Goal: Task Accomplishment & Management: Manage account settings

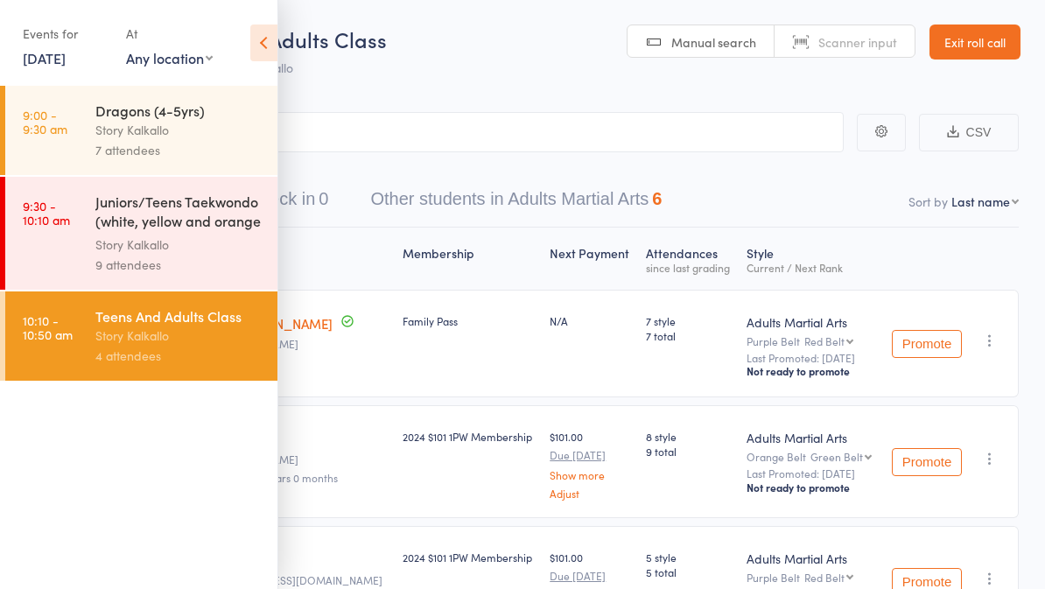
click at [39, 59] on link "9 Aug, 2025" at bounding box center [44, 57] width 43 height 19
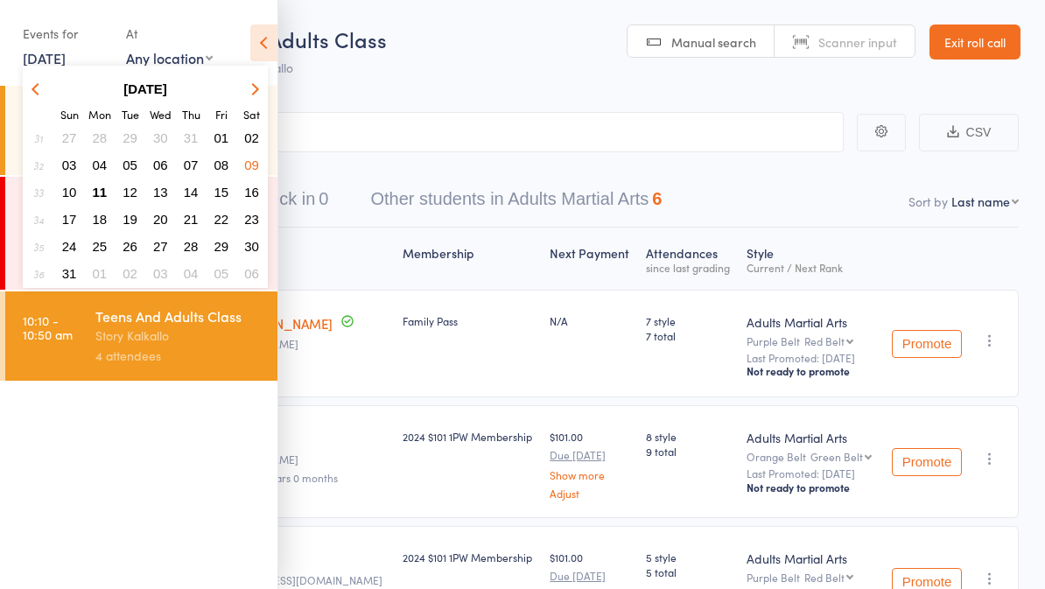
click at [102, 193] on span "11" at bounding box center [100, 192] width 15 height 15
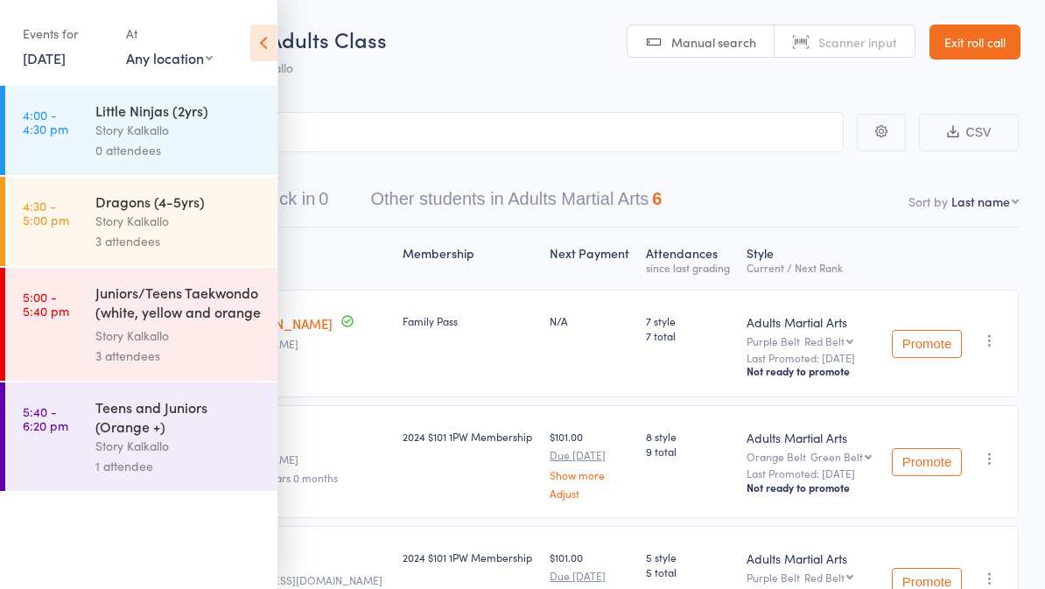
click at [76, 123] on link "4:00 - 4:30 pm Little Ninjas (2yrs) Story Kalkallo 0 attendees" at bounding box center [141, 130] width 272 height 89
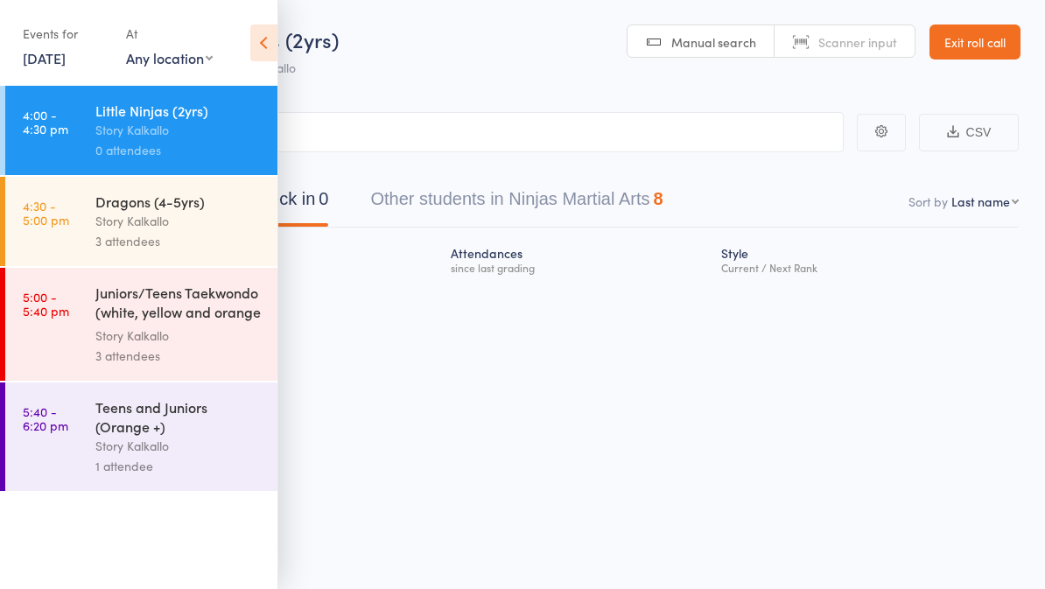
click at [266, 42] on icon at bounding box center [263, 43] width 27 height 37
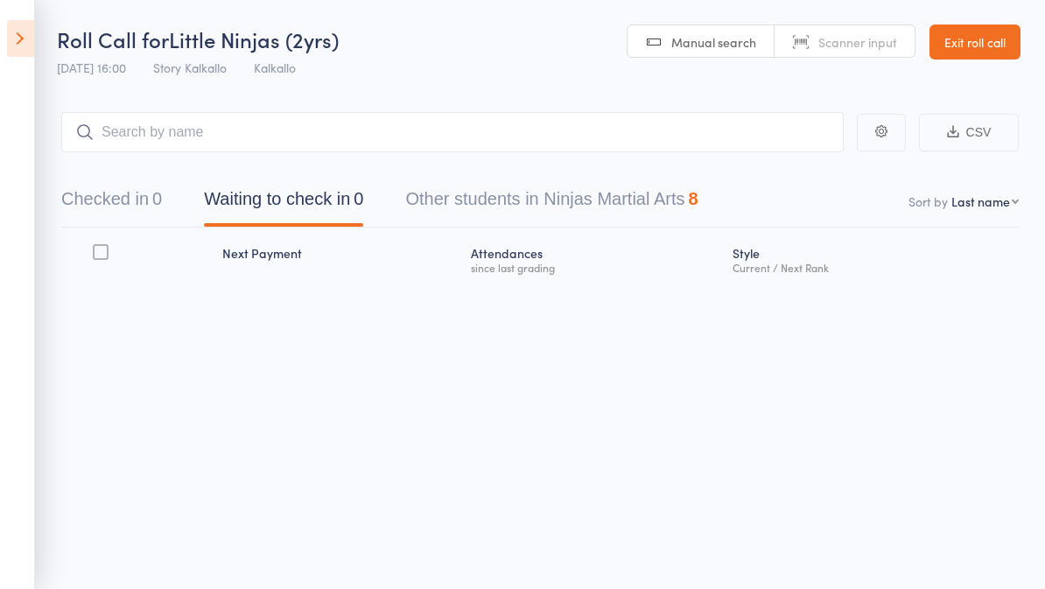
click at [958, 55] on link "Exit roll call" at bounding box center [975, 42] width 91 height 35
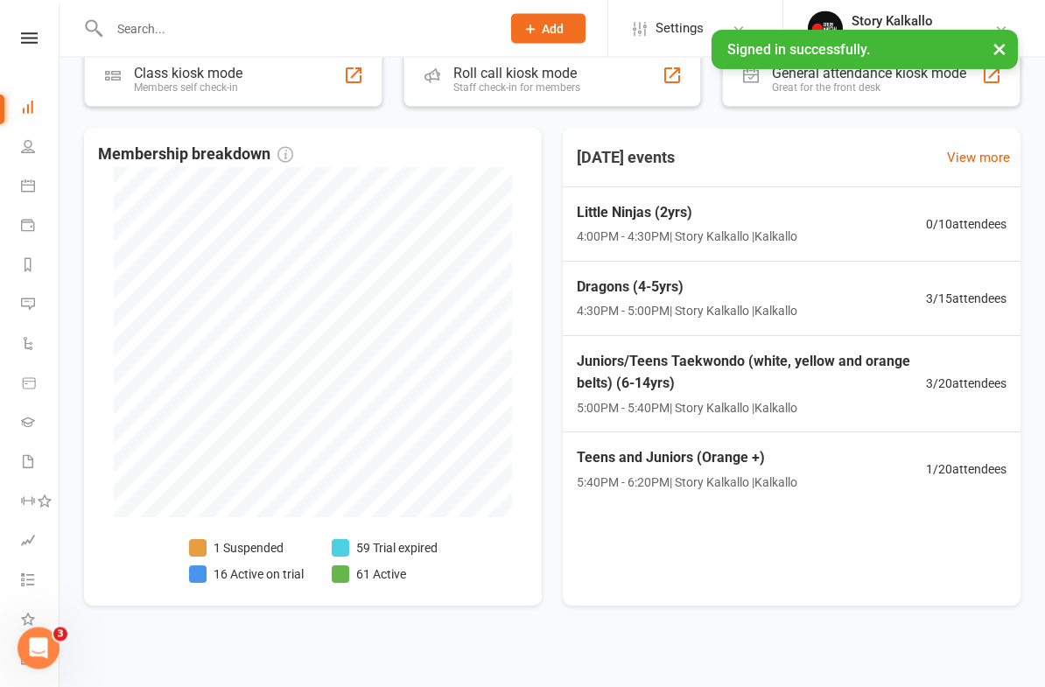
scroll to position [817, 0]
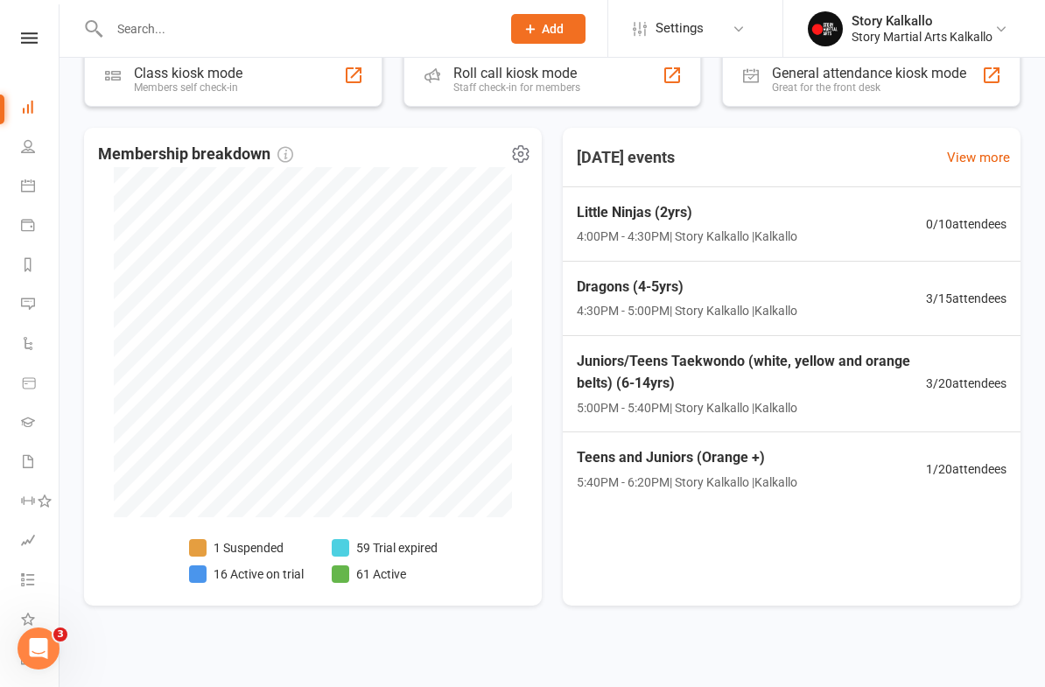
click at [222, 568] on li "16 Active on trial" at bounding box center [246, 574] width 115 height 19
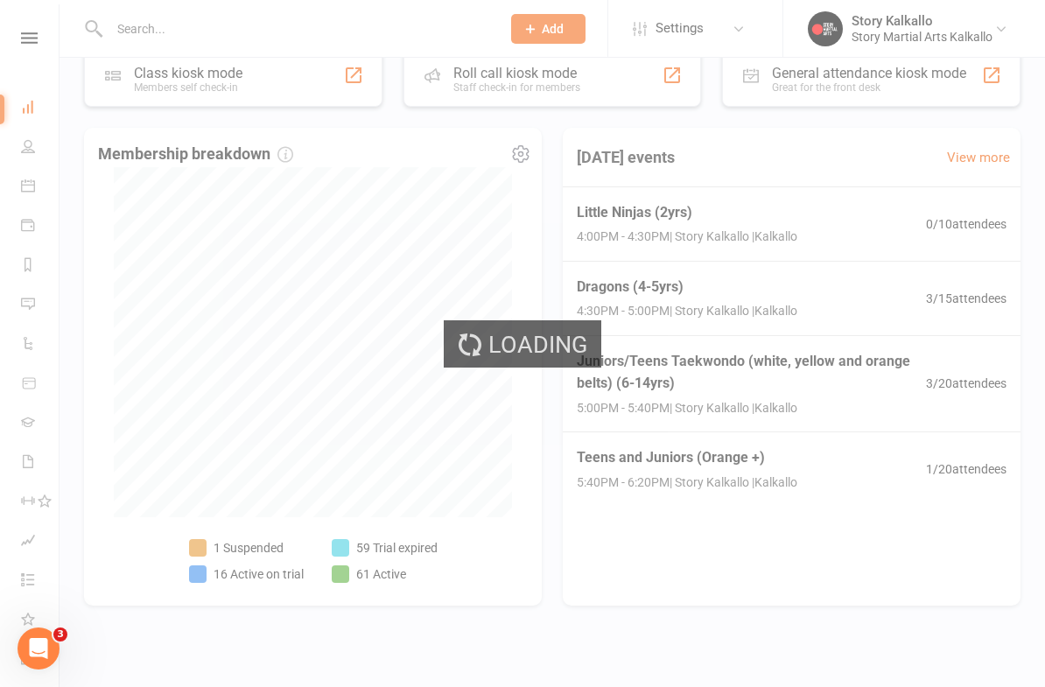
select select "active_trial"
select select "100"
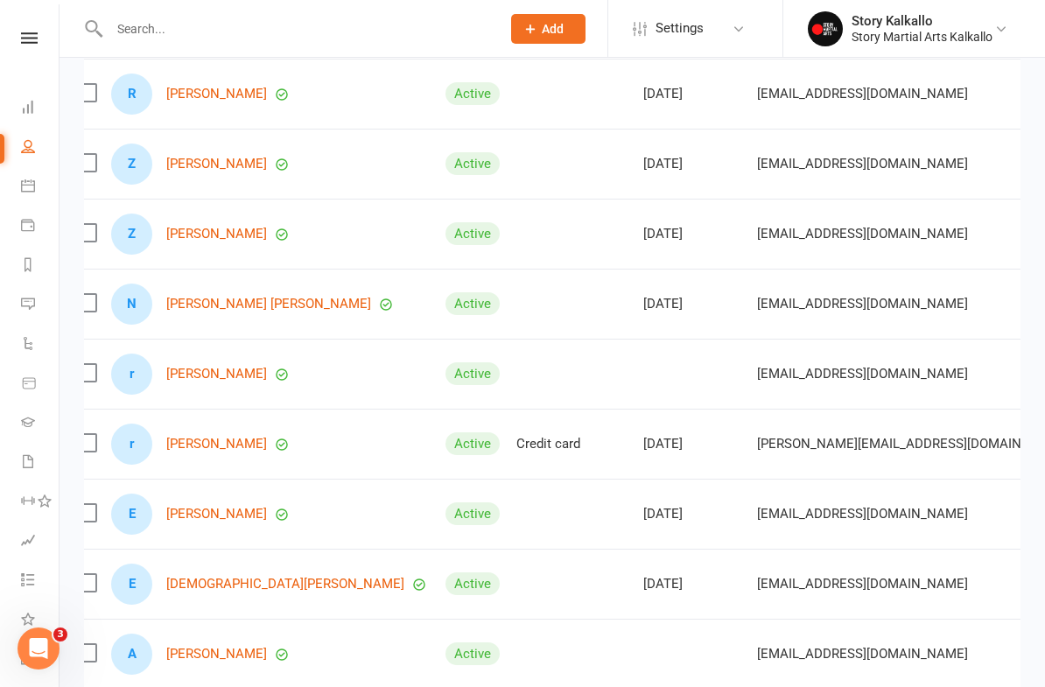
scroll to position [670, 0]
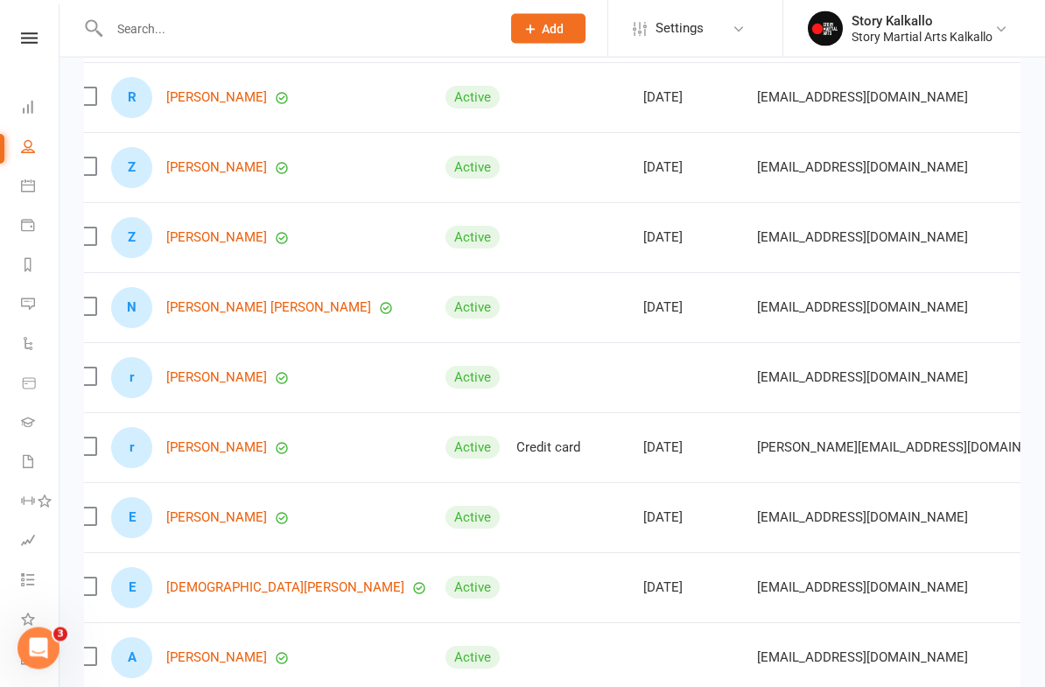
click at [235, 433] on div "r rochell Ombina" at bounding box center [270, 448] width 319 height 41
click at [233, 434] on div "r rochell Ombina" at bounding box center [270, 448] width 319 height 41
click at [207, 445] on link "rochell Ombina" at bounding box center [216, 448] width 101 height 15
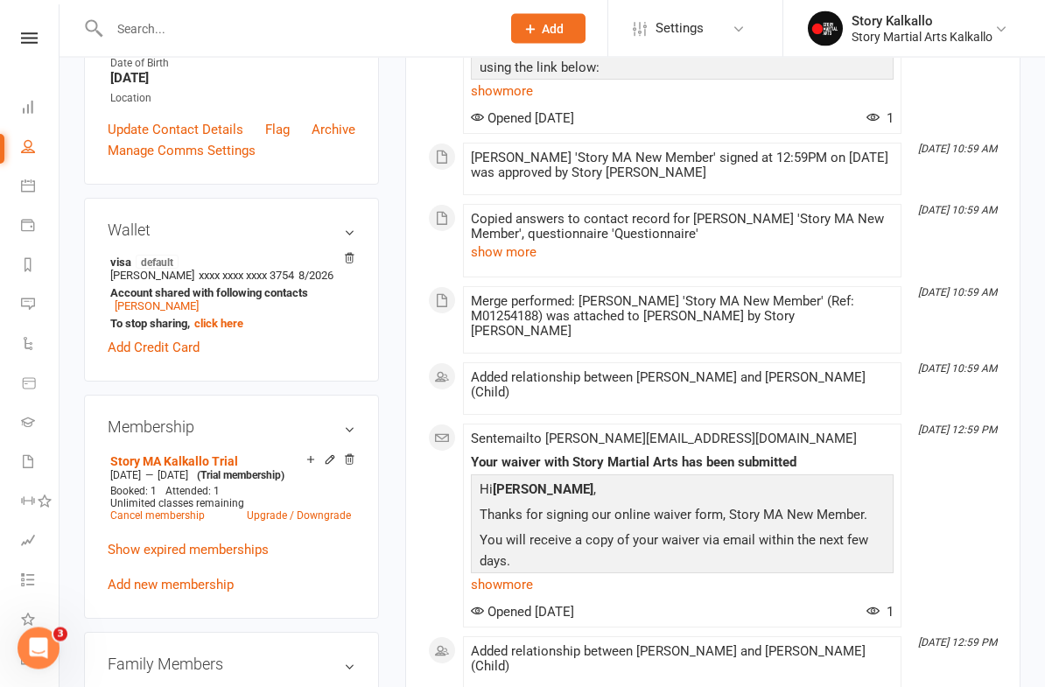
scroll to position [448, 0]
click at [351, 466] on icon at bounding box center [349, 460] width 12 height 12
click at [200, 522] on link "Cancel membership" at bounding box center [157, 516] width 95 height 12
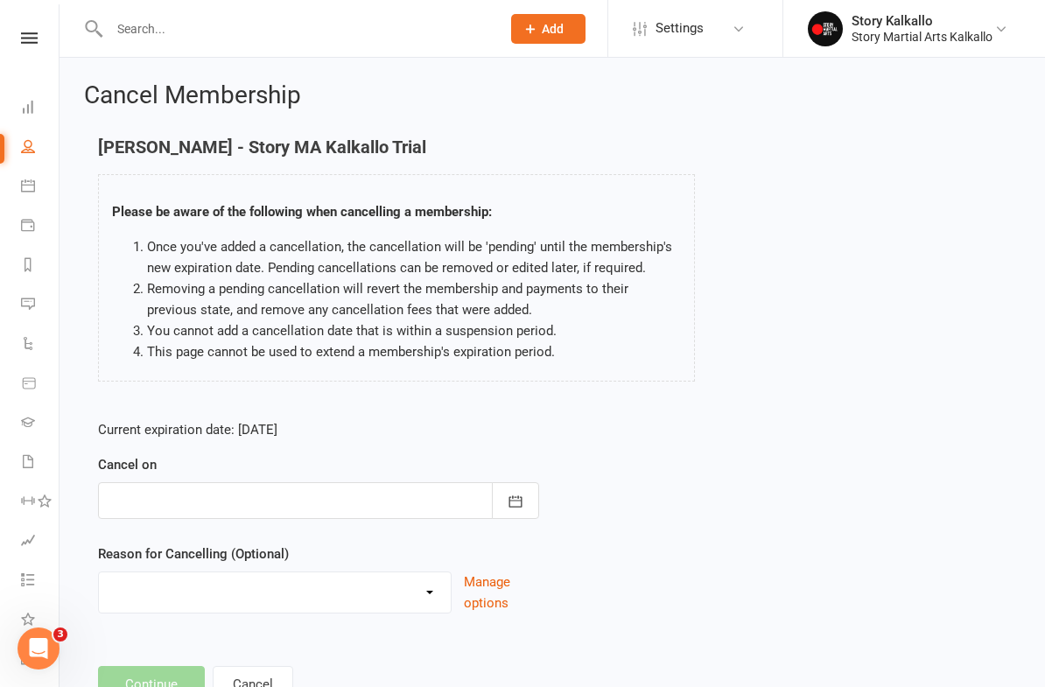
click at [535, 506] on button "button" at bounding box center [515, 500] width 47 height 37
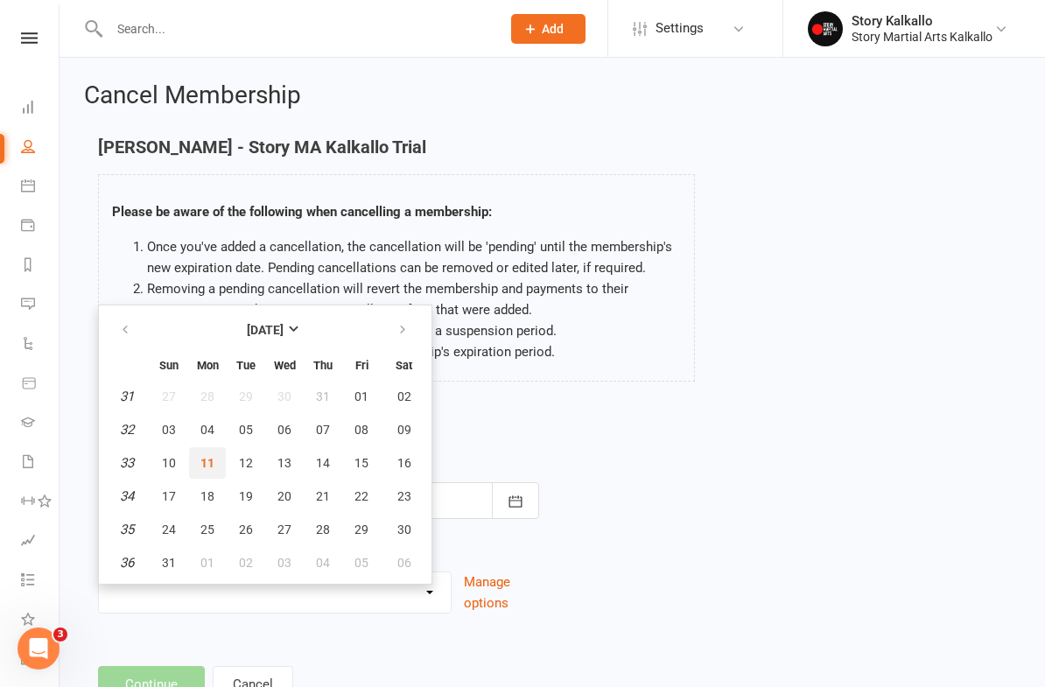
click at [218, 459] on button "11" at bounding box center [207, 463] width 37 height 32
type input "11 Aug 2025"
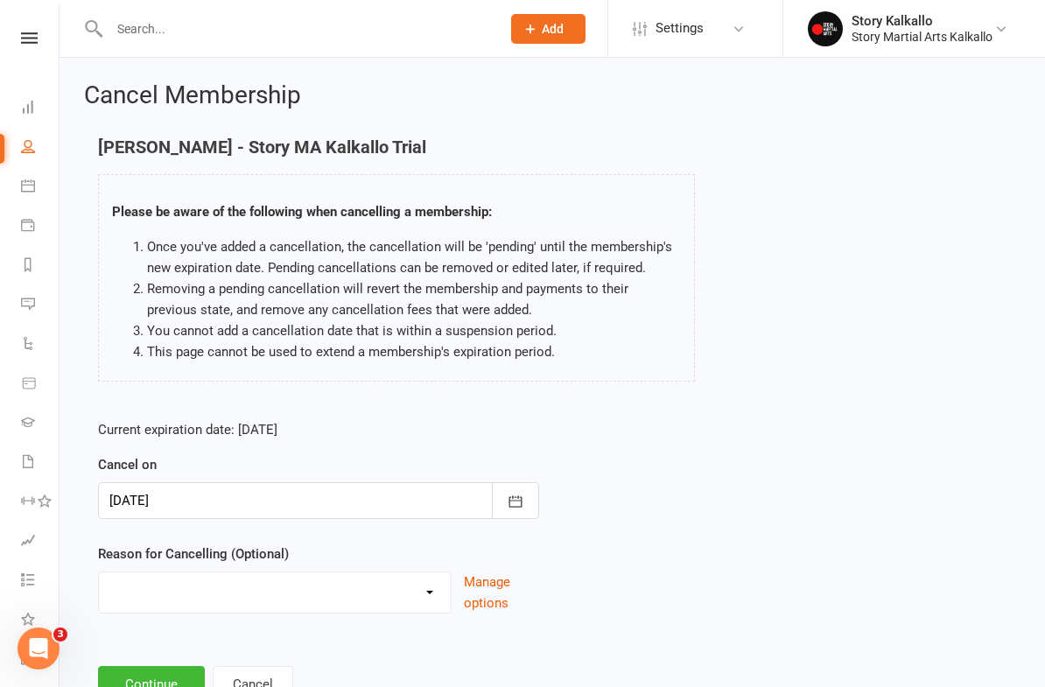
click at [174, 588] on button "Continue" at bounding box center [151, 684] width 107 height 37
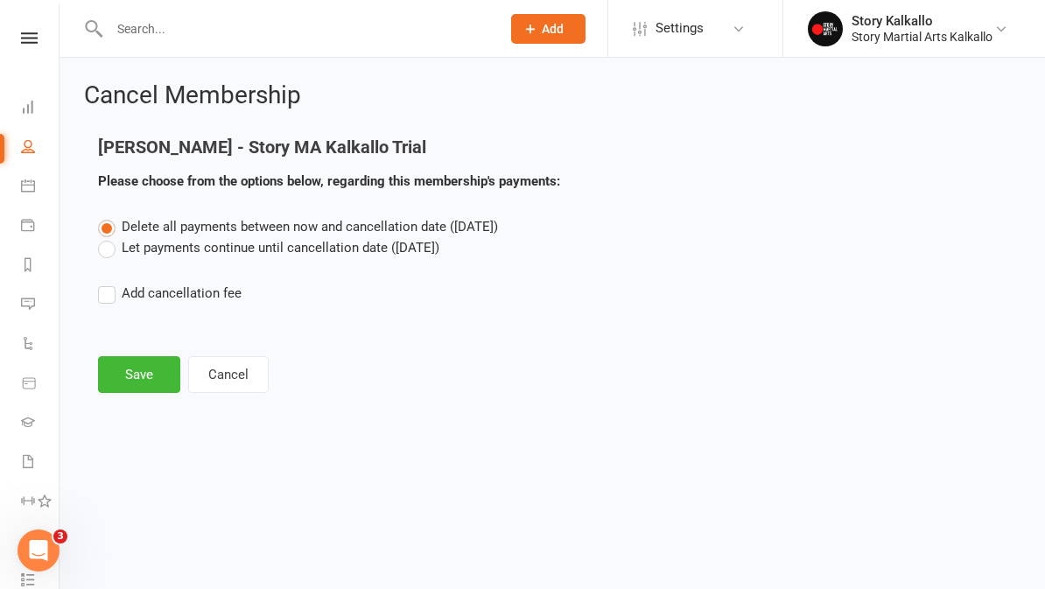
click at [159, 372] on button "Save" at bounding box center [139, 374] width 82 height 37
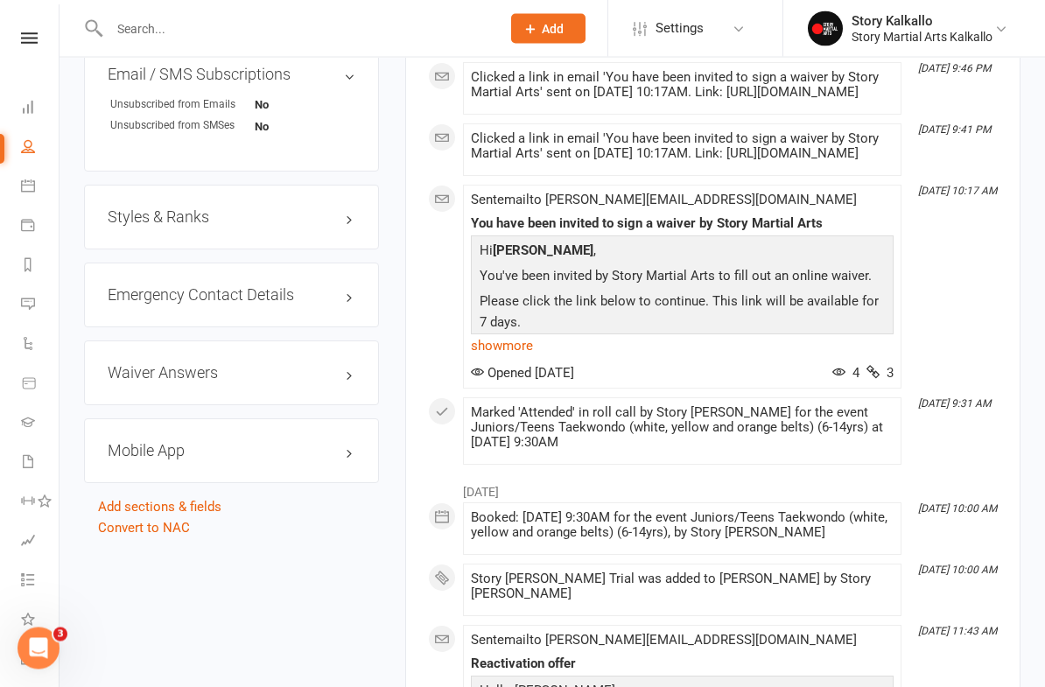
scroll to position [1283, 0]
click at [173, 528] on link "Convert to NAC" at bounding box center [144, 528] width 92 height 16
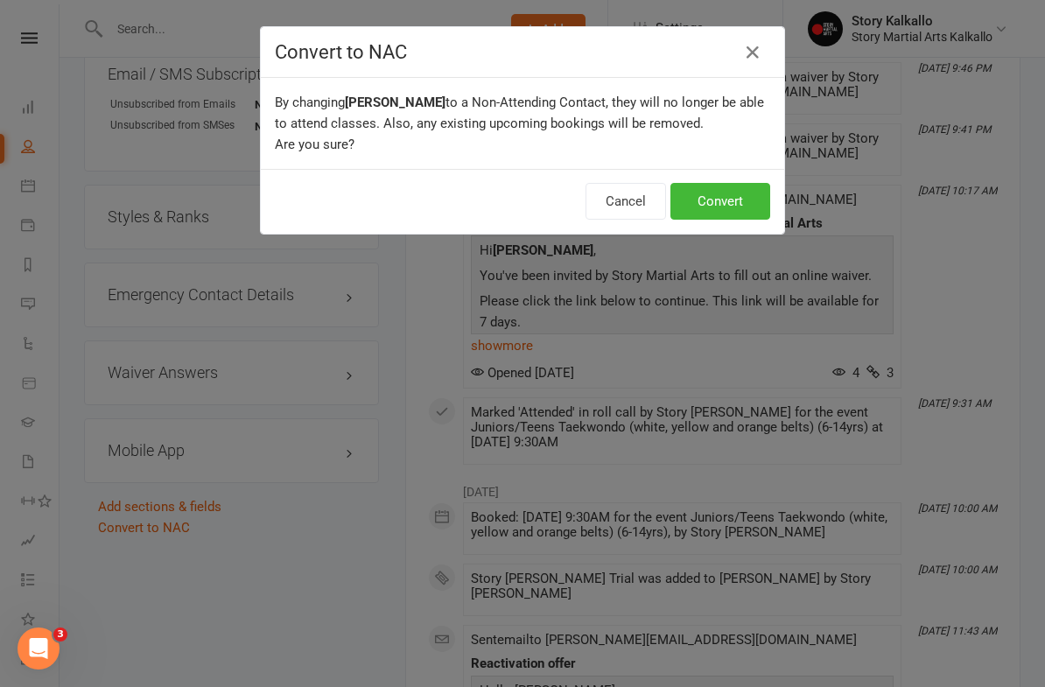
click at [730, 196] on button "Convert" at bounding box center [721, 201] width 100 height 37
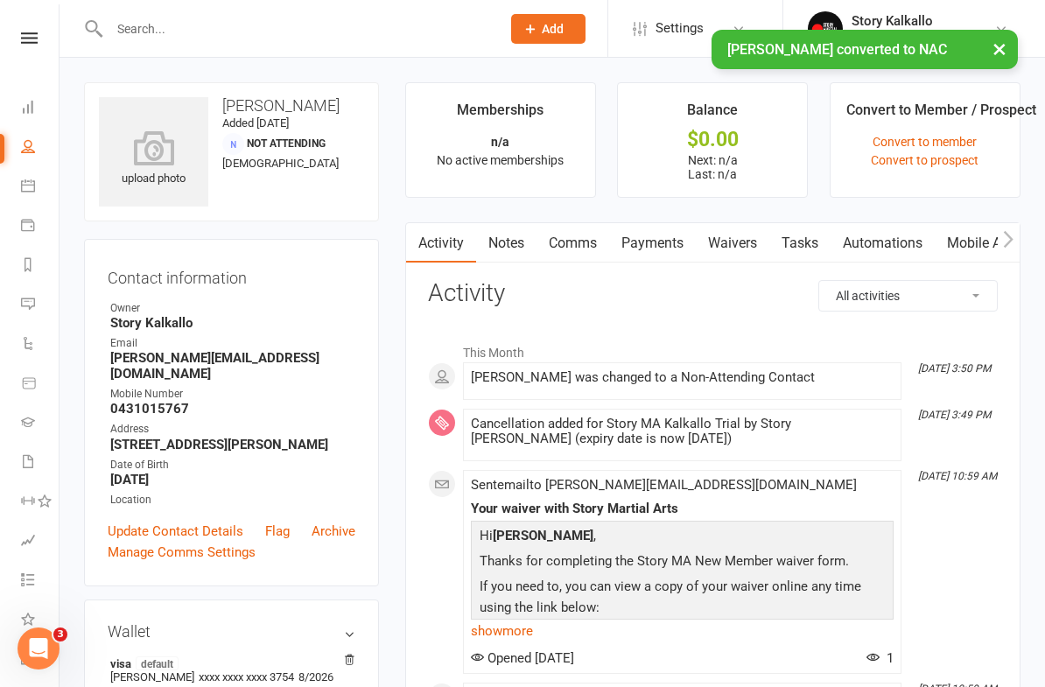
click at [41, 115] on link "Dashboard" at bounding box center [40, 108] width 39 height 39
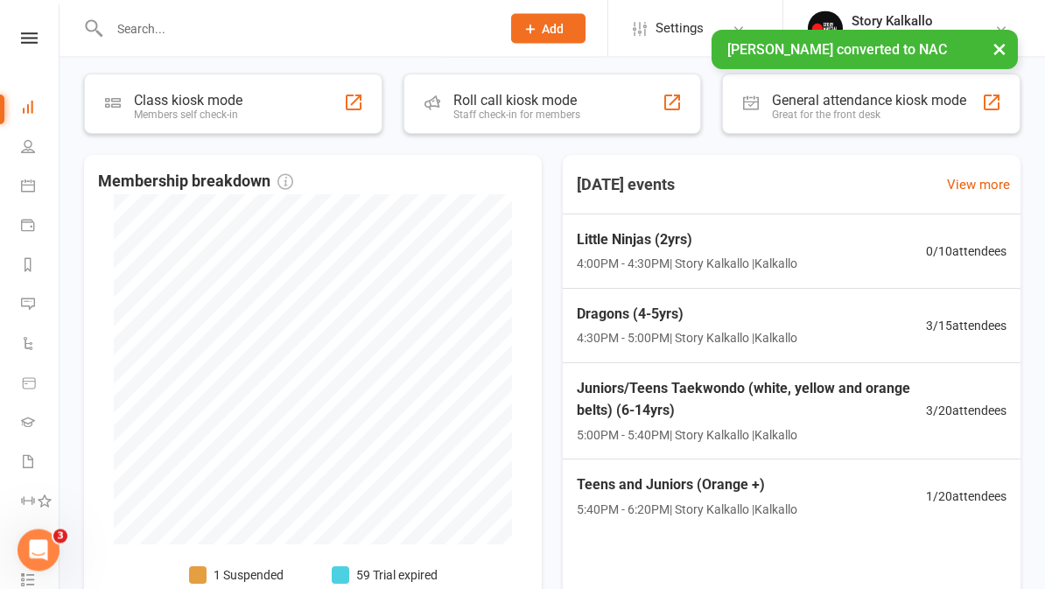
scroll to position [939, 0]
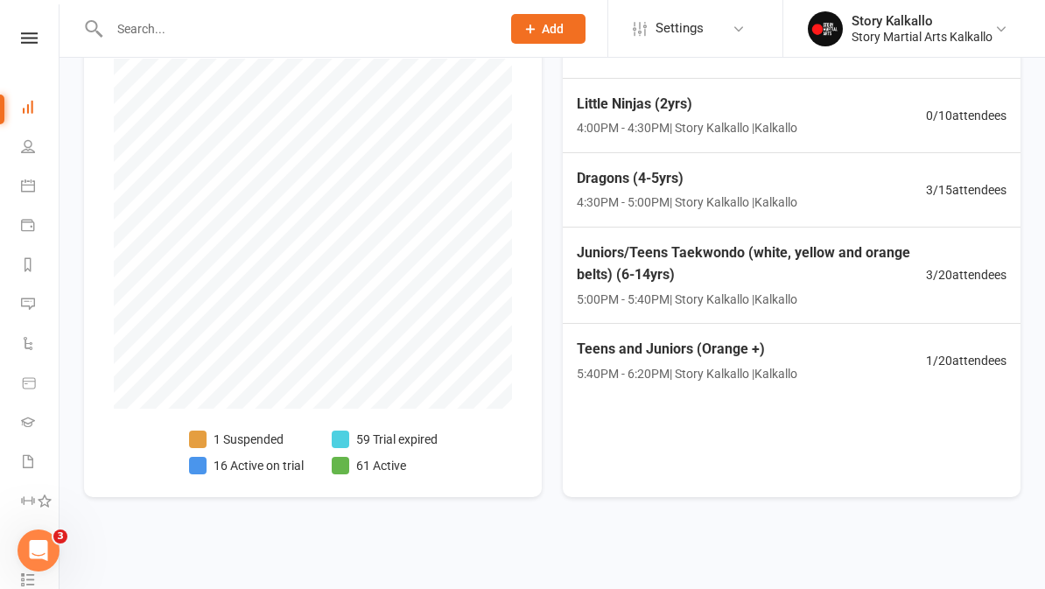
click at [291, 456] on li "16 Active on trial" at bounding box center [246, 465] width 115 height 19
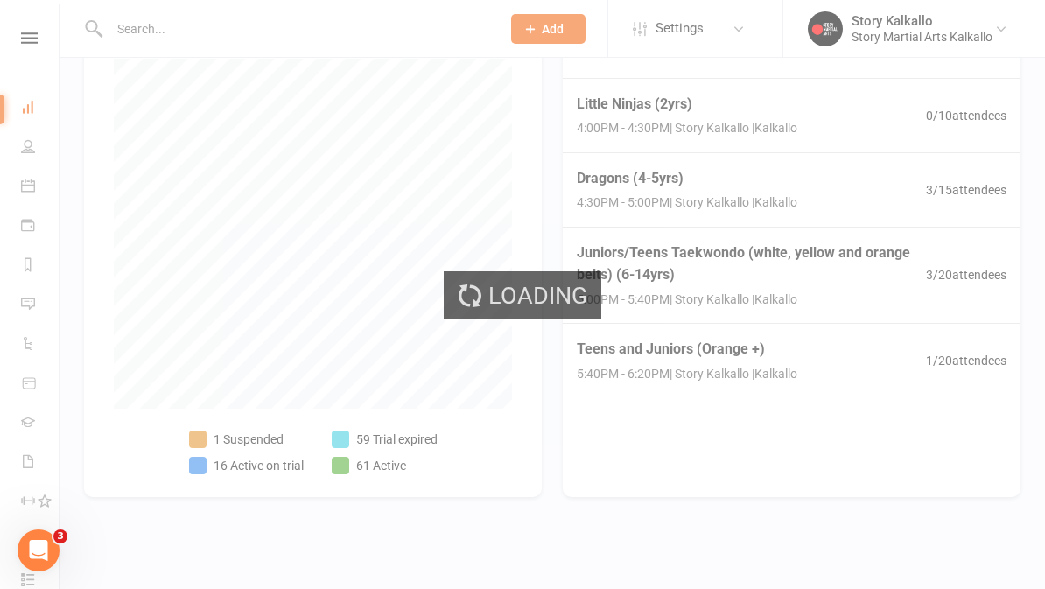
select select "active_trial"
select select "100"
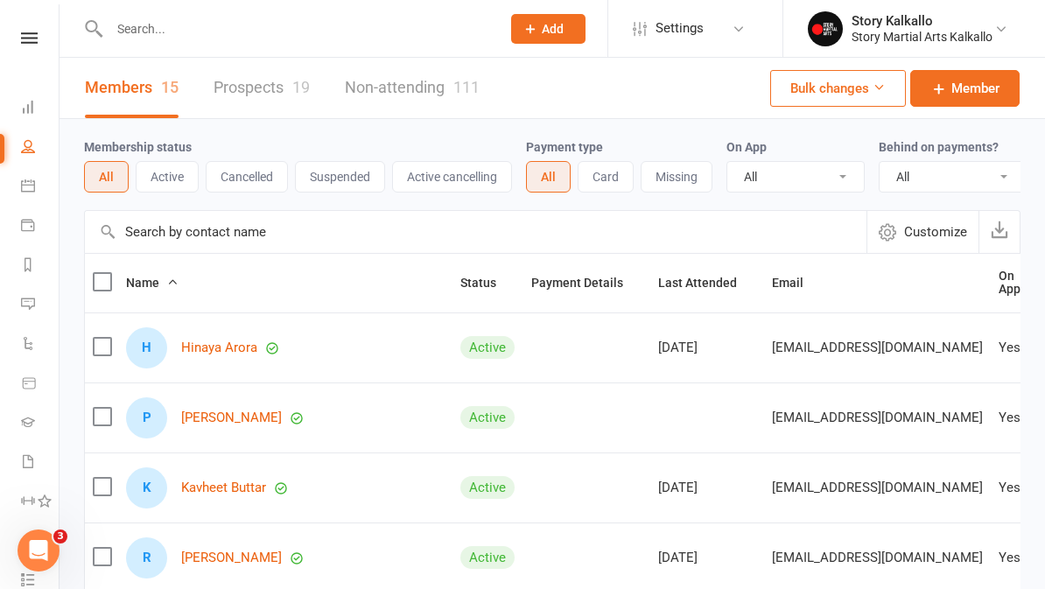
click at [14, 25] on nav "Clubworx Dashboard People Calendar Payments Reports Messages Automations Produc…" at bounding box center [30, 298] width 60 height 589
click at [36, 36] on icon at bounding box center [29, 37] width 17 height 11
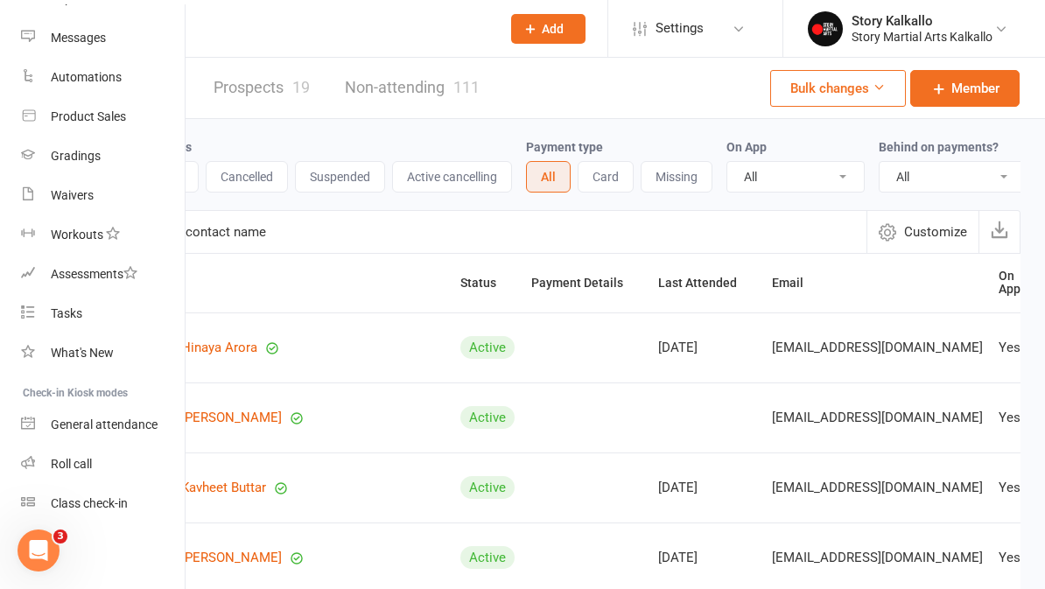
scroll to position [253, 0]
click at [98, 464] on link "Roll call" at bounding box center [103, 464] width 165 height 39
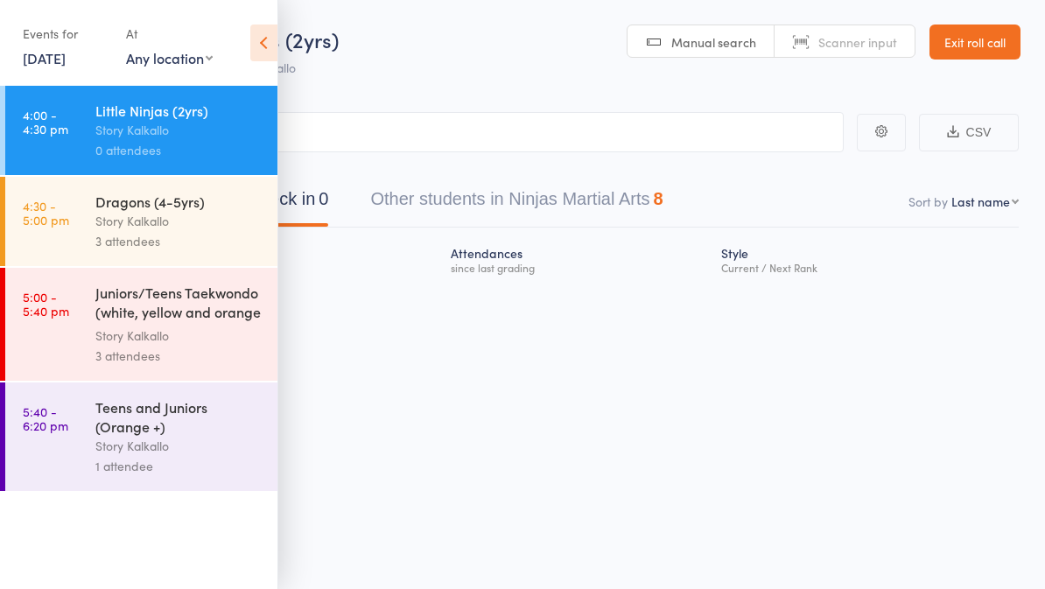
click at [183, 239] on div "3 attendees" at bounding box center [178, 241] width 167 height 20
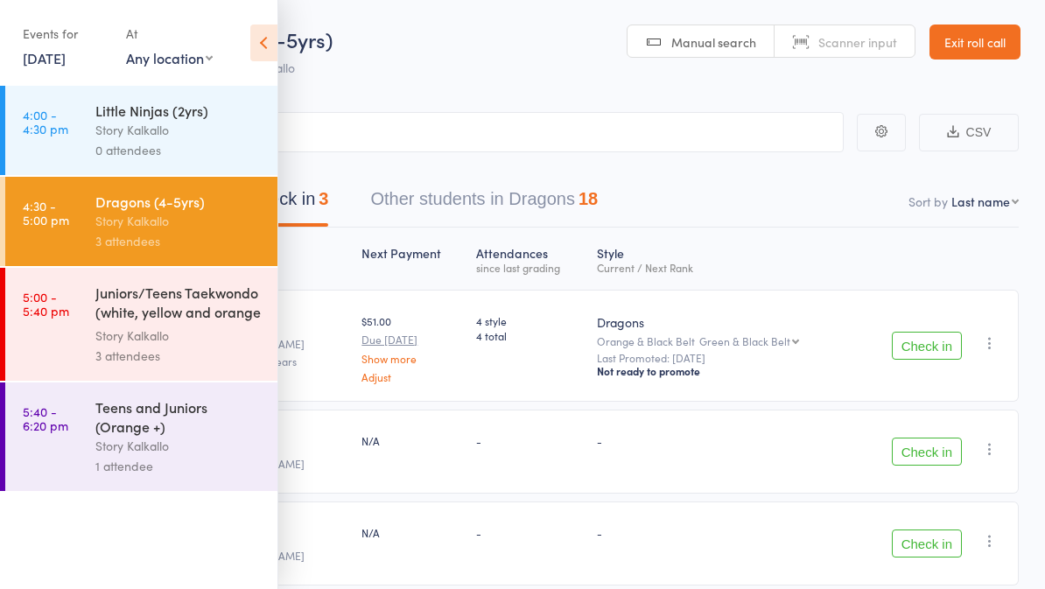
click at [269, 44] on icon at bounding box center [263, 43] width 27 height 37
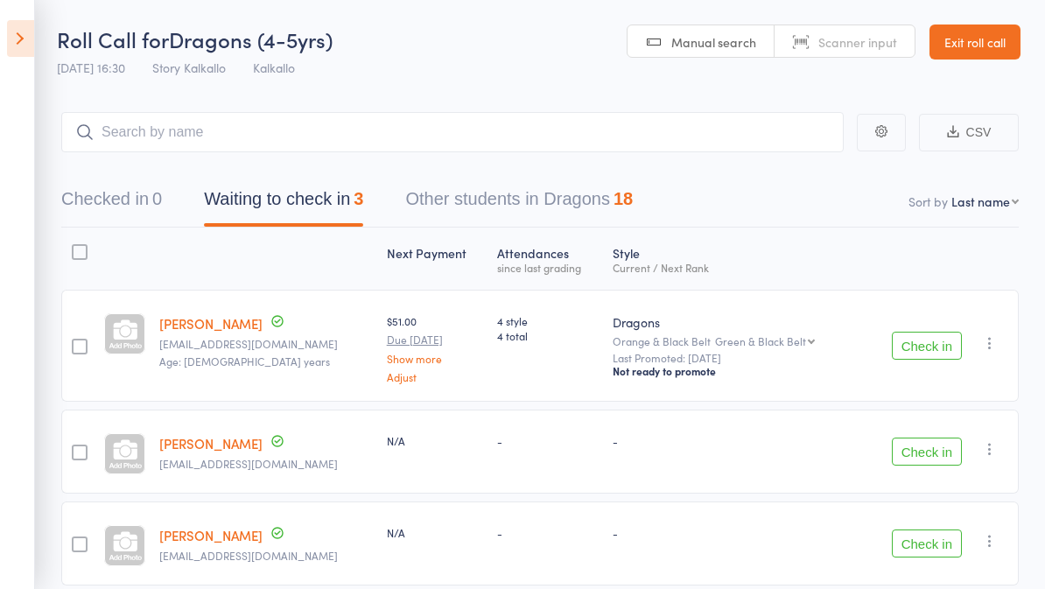
scroll to position [77, 0]
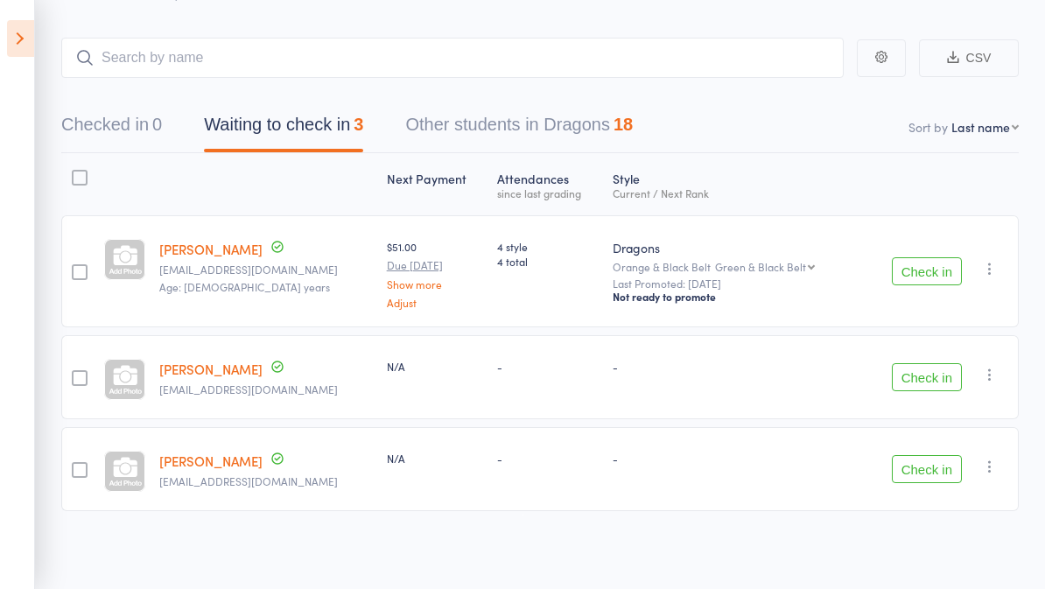
click at [588, 130] on button "Other students in Dragons 18" at bounding box center [519, 129] width 228 height 46
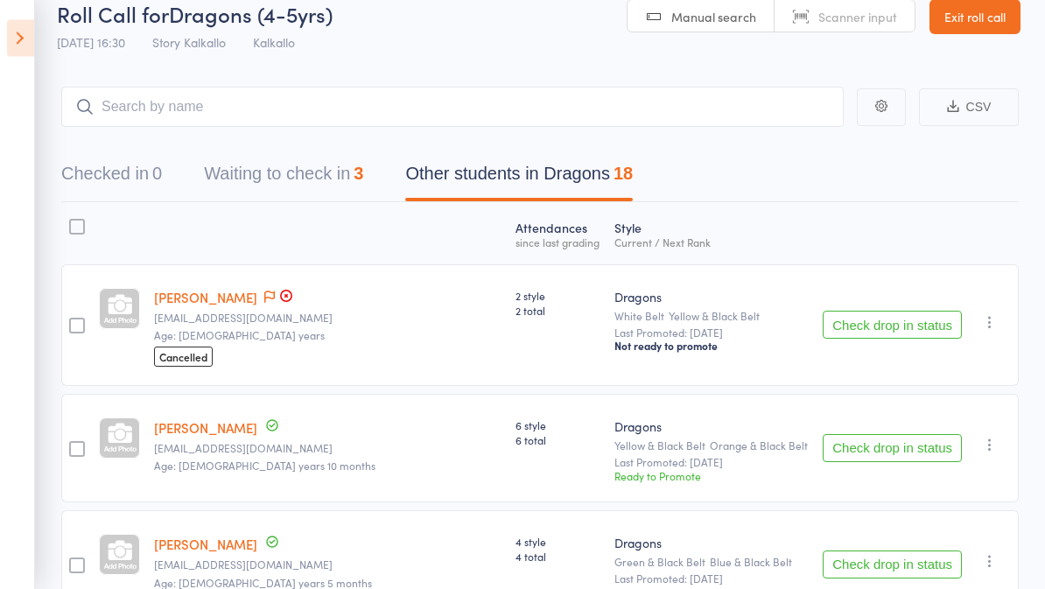
scroll to position [0, 0]
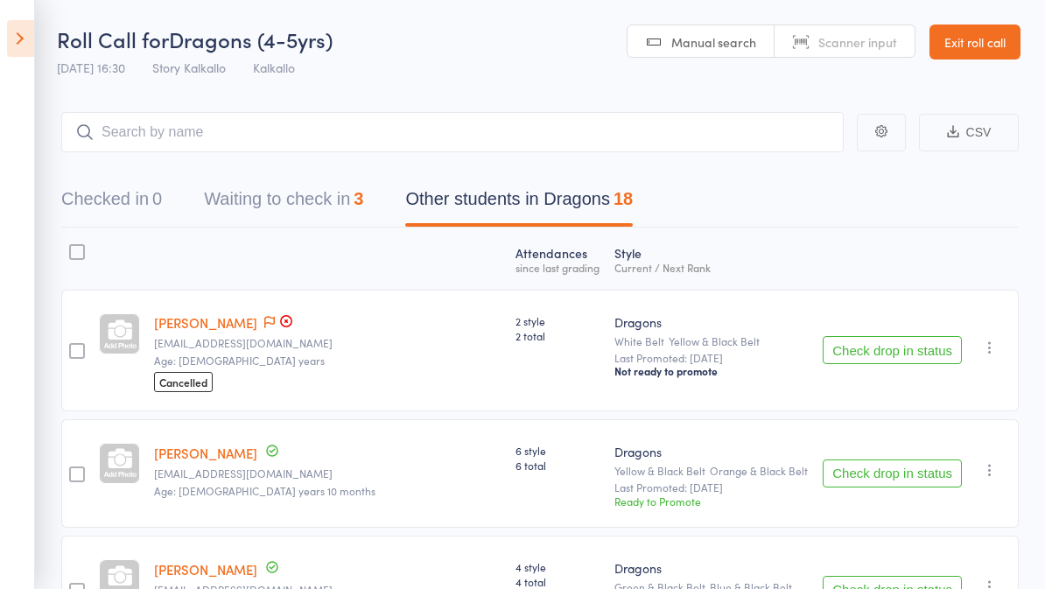
click at [363, 215] on button "Waiting to check in 3" at bounding box center [283, 203] width 159 height 46
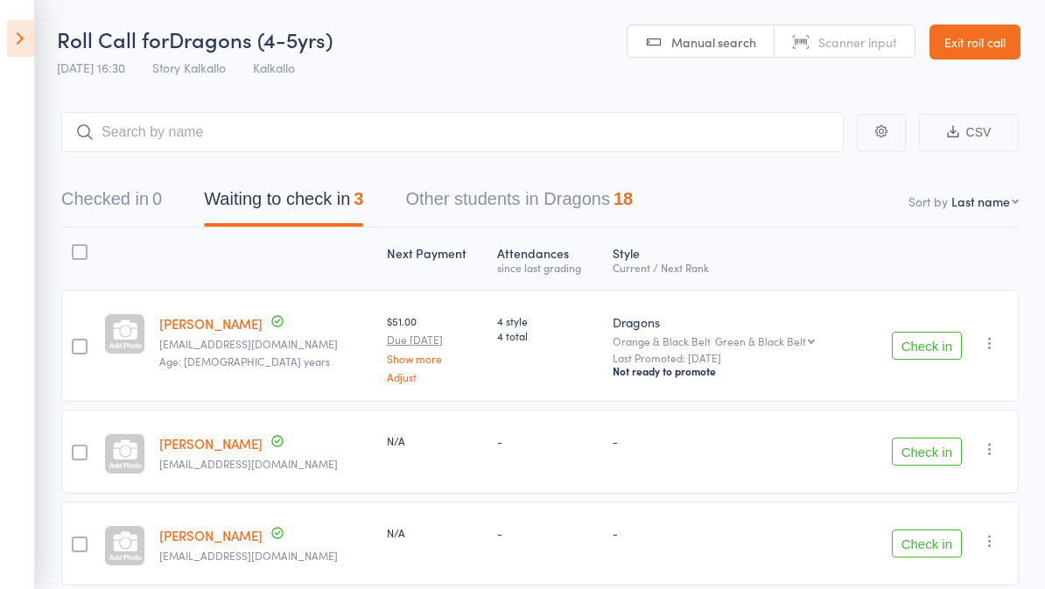
click at [19, 36] on icon at bounding box center [20, 38] width 27 height 37
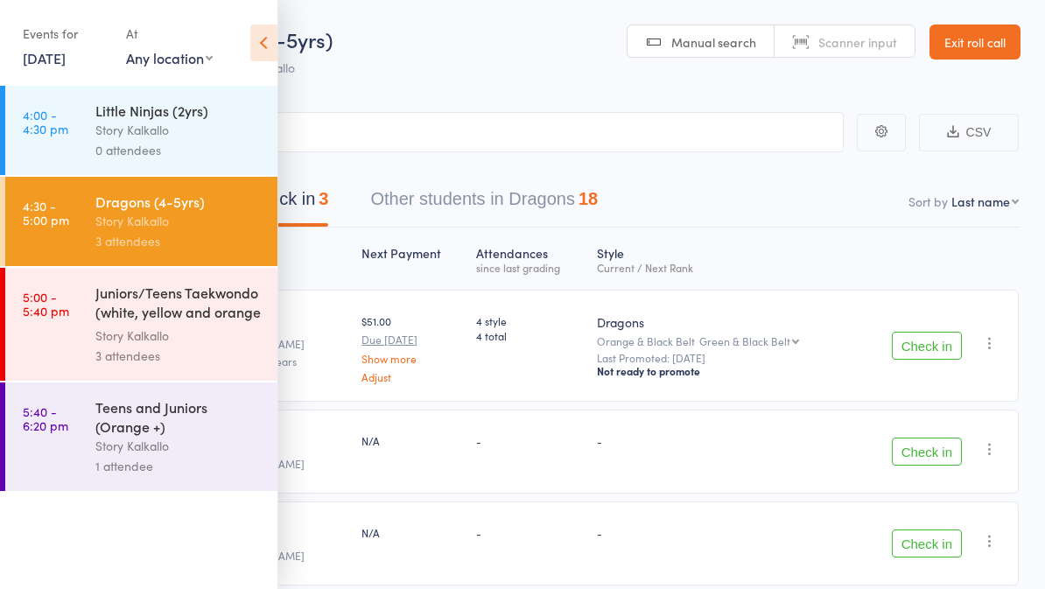
click at [209, 331] on div "Story Kalkallo" at bounding box center [178, 336] width 167 height 20
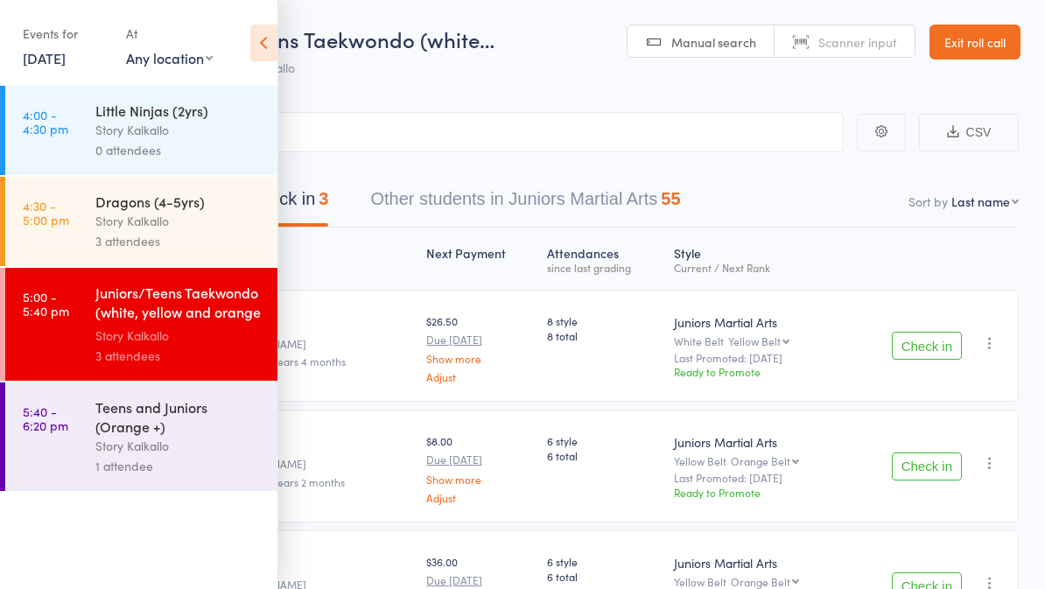
click at [272, 51] on icon at bounding box center [263, 43] width 27 height 37
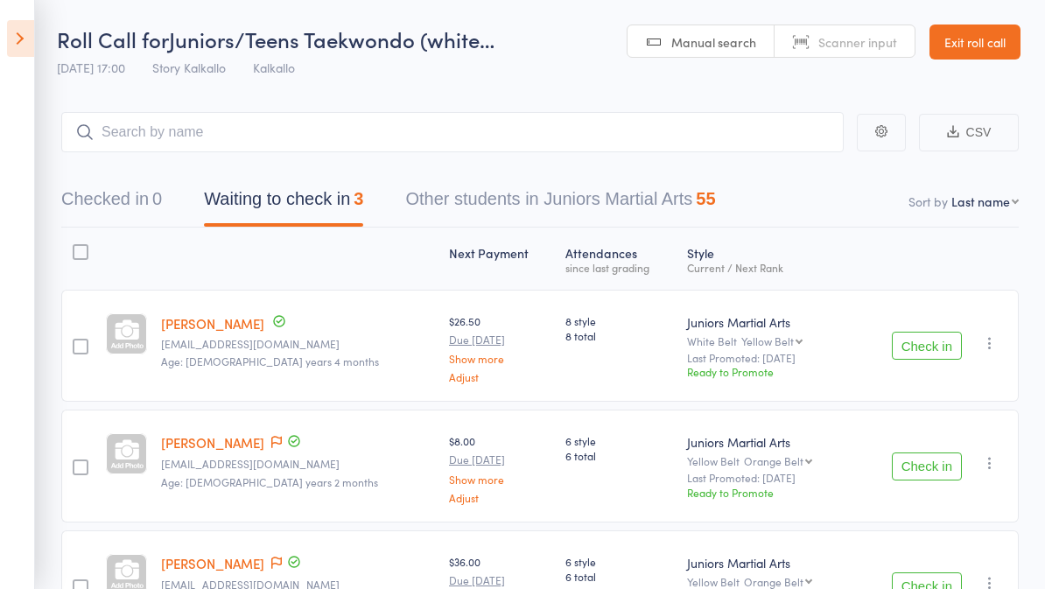
click at [629, 198] on button "Other students in Juniors Martial Arts 55" at bounding box center [560, 203] width 310 height 46
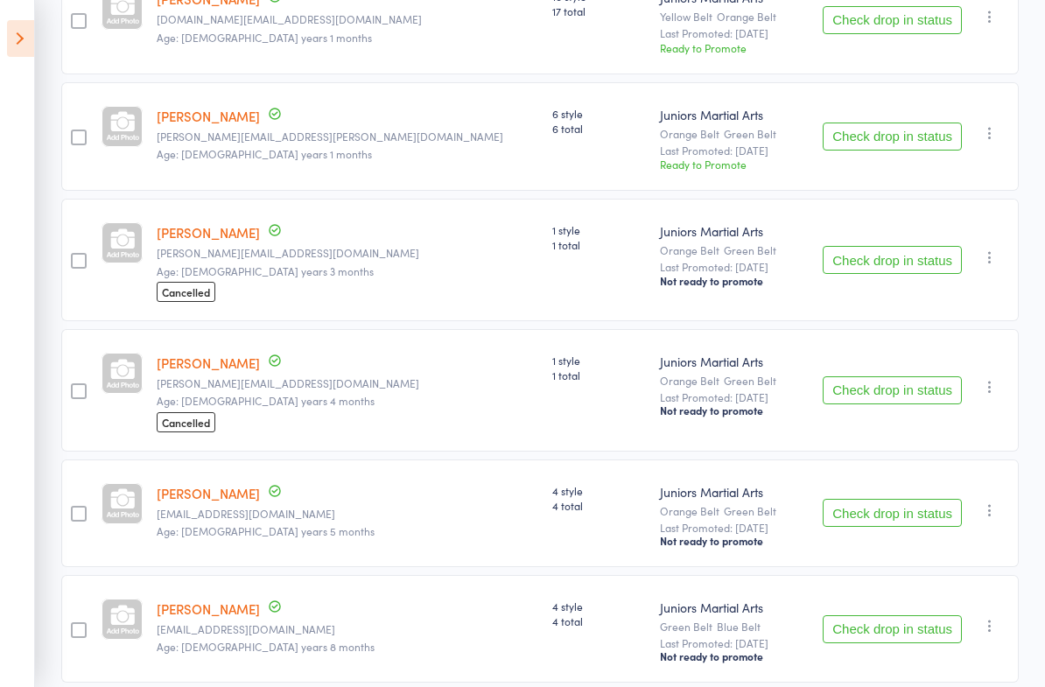
scroll to position [4563, 0]
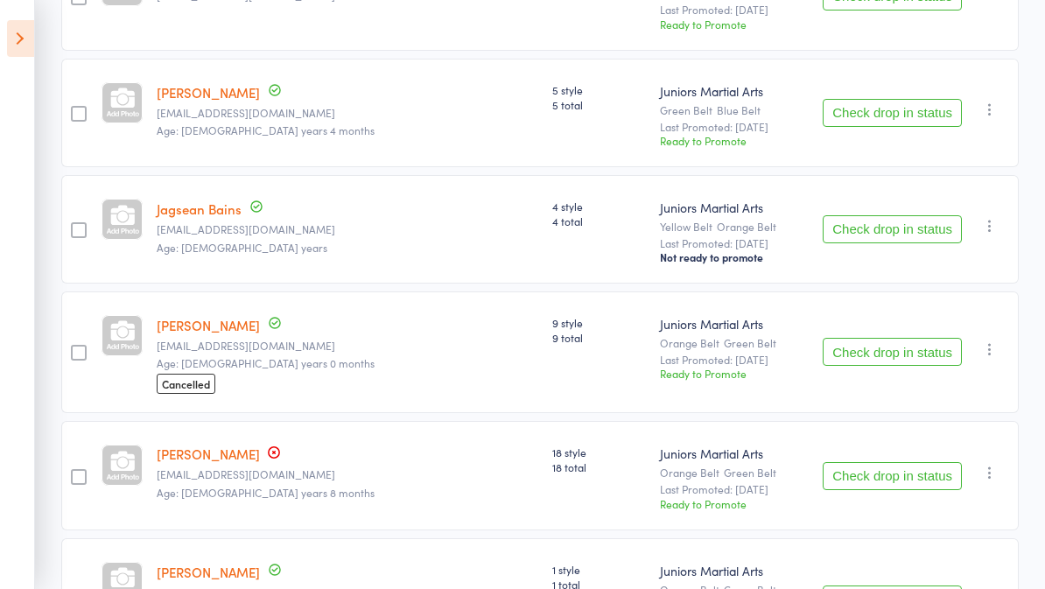
scroll to position [0, 0]
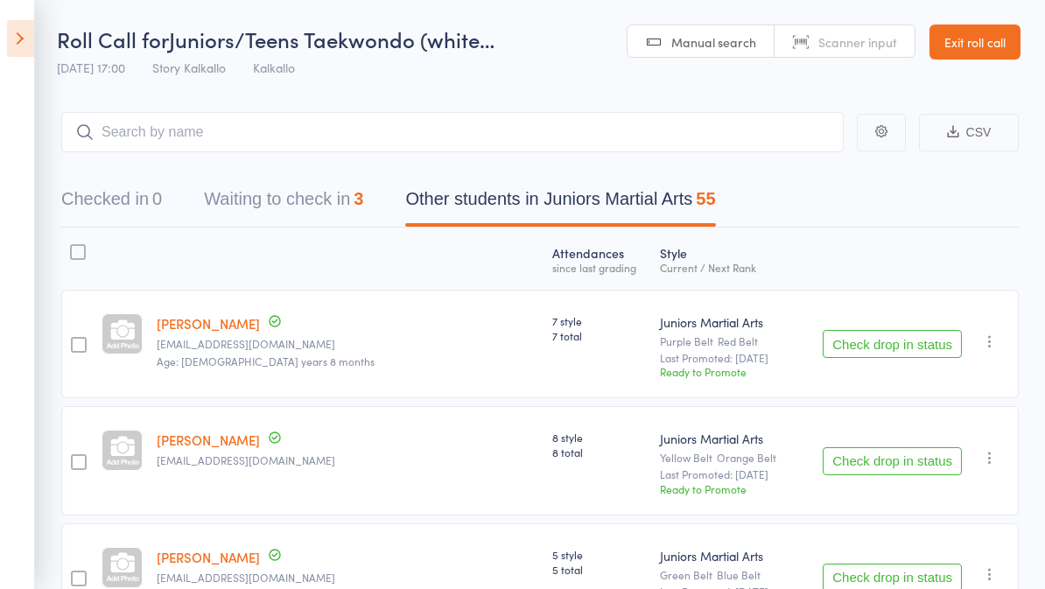
click at [990, 35] on link "Exit roll call" at bounding box center [975, 42] width 91 height 35
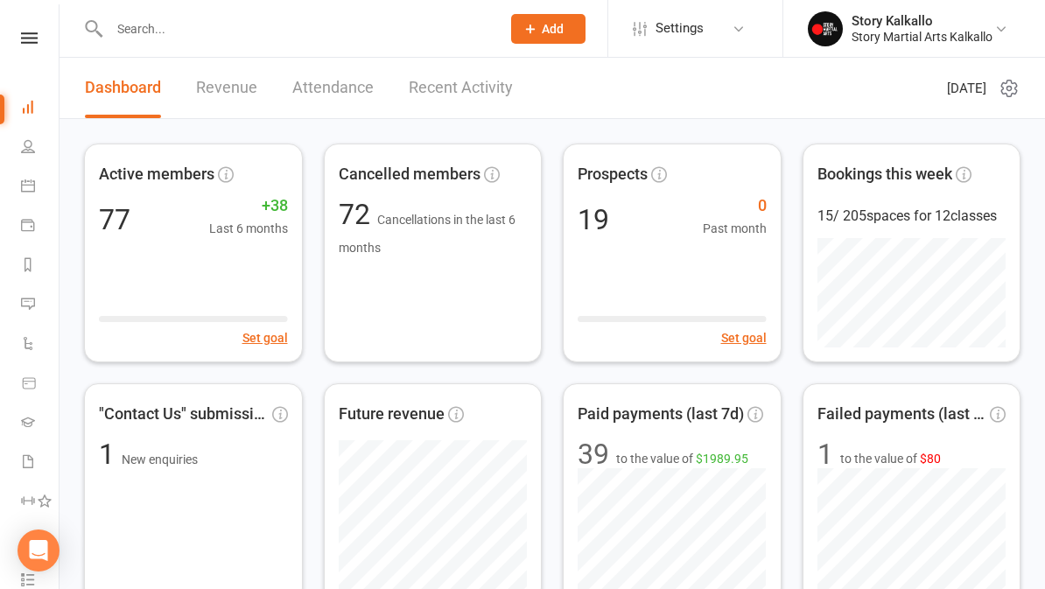
click at [46, 32] on link at bounding box center [29, 37] width 62 height 11
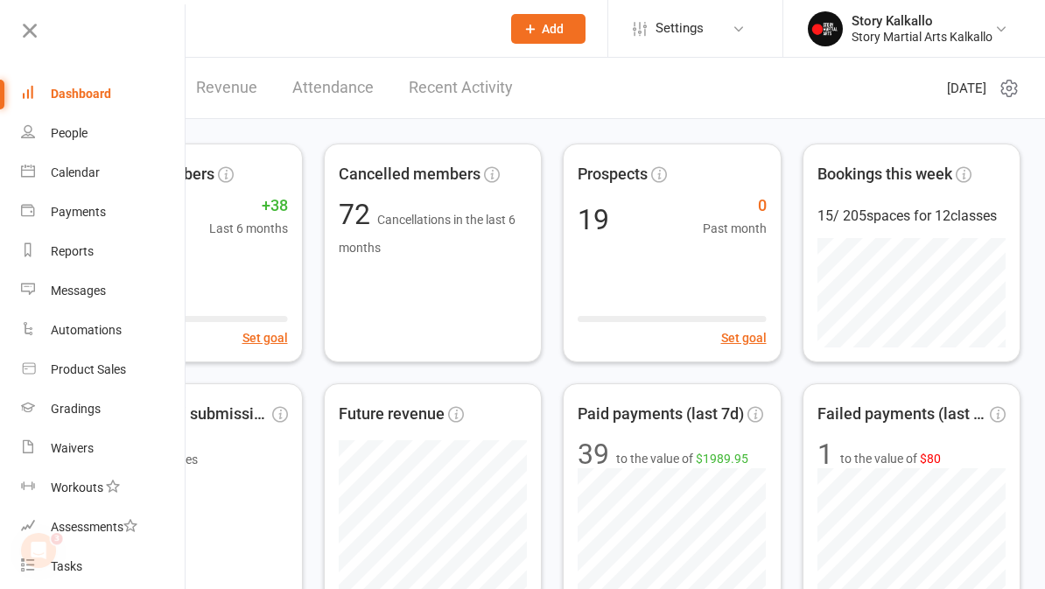
click at [70, 406] on div "Gradings" at bounding box center [76, 409] width 50 height 14
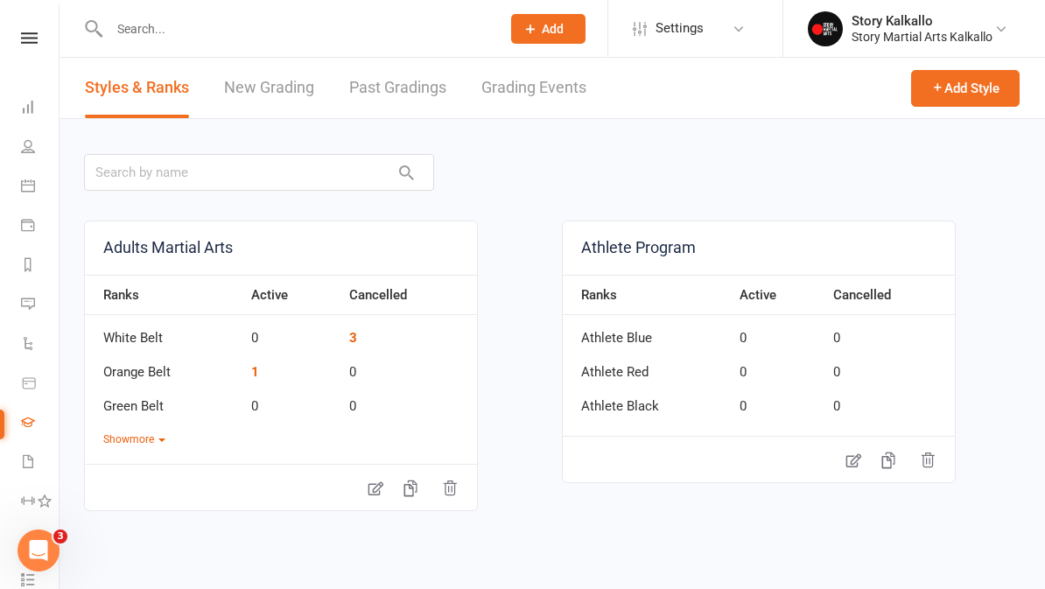
click at [545, 79] on link "Grading Events" at bounding box center [534, 88] width 105 height 60
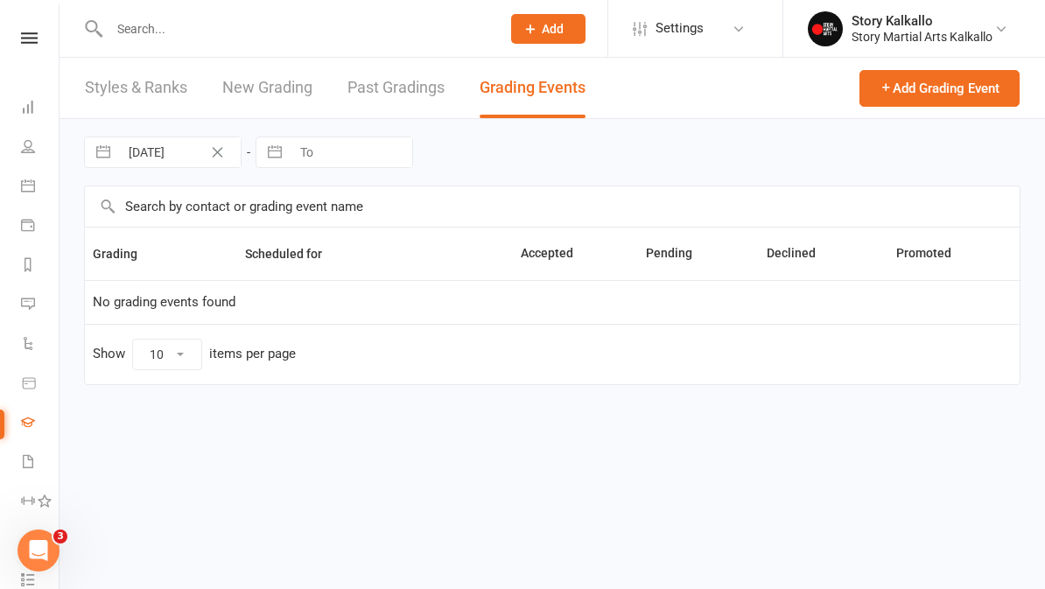
click at [957, 97] on button "Add Grading Event" at bounding box center [940, 88] width 160 height 37
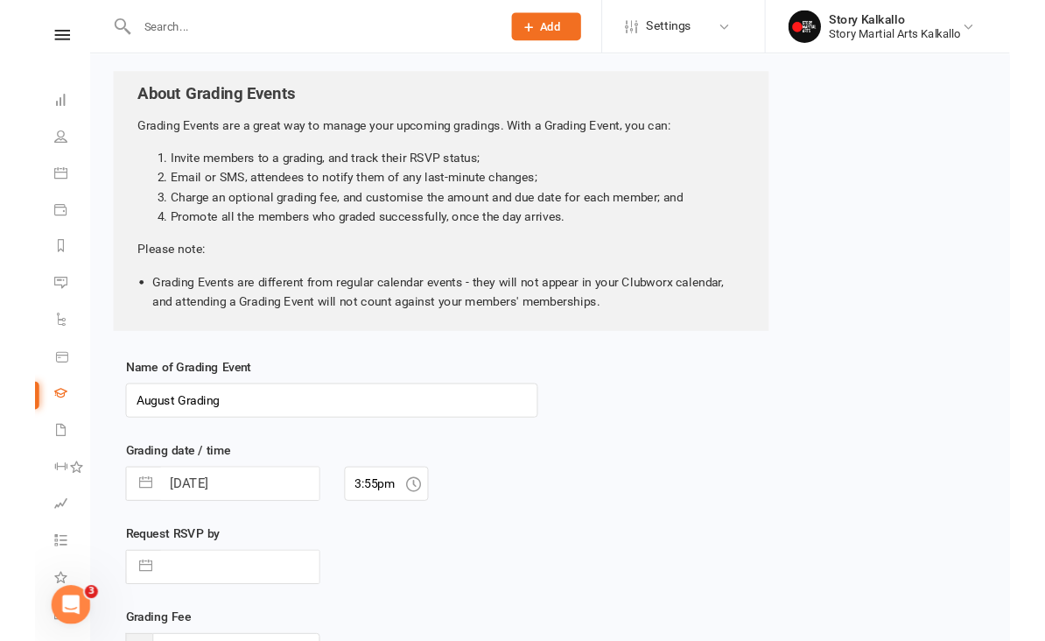
scroll to position [75, 0]
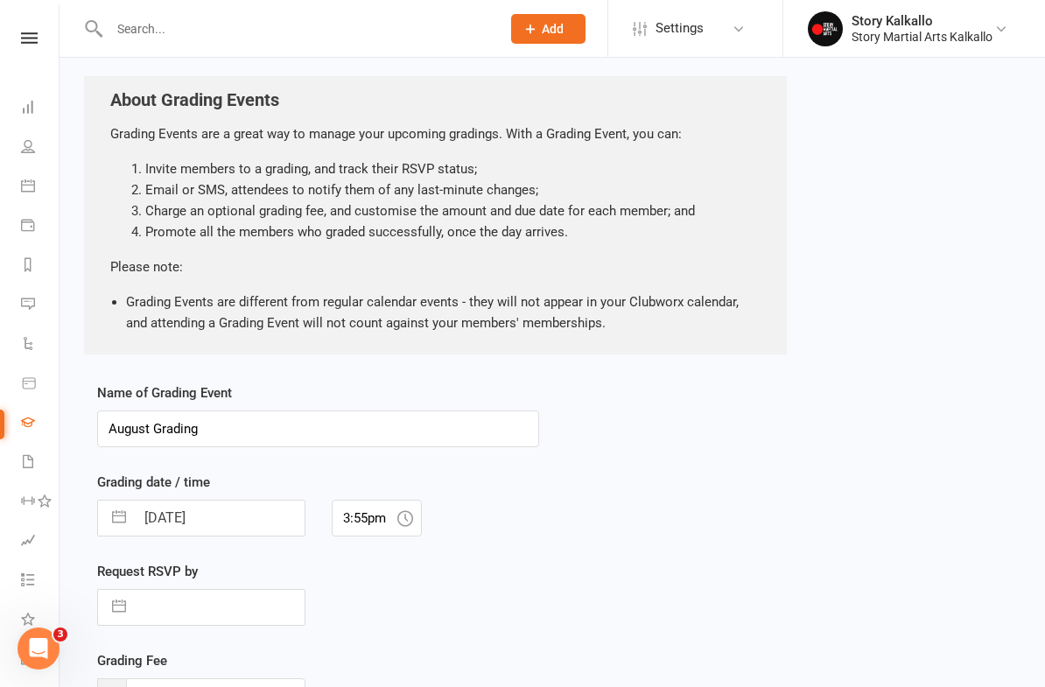
click at [348, 430] on input "August Grading" at bounding box center [318, 429] width 442 height 37
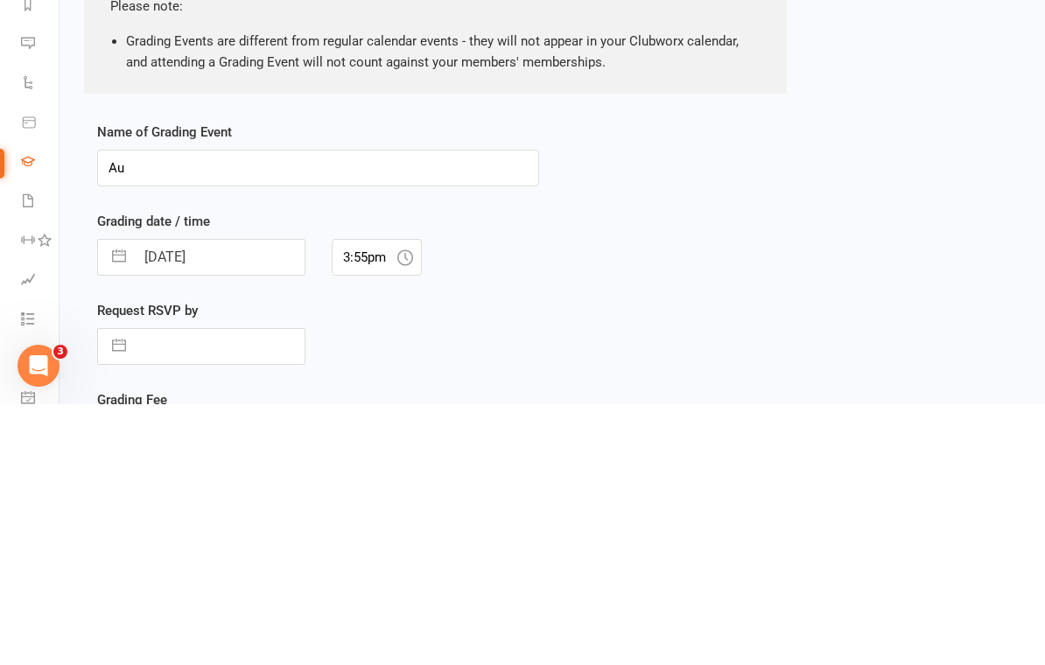
type input "A"
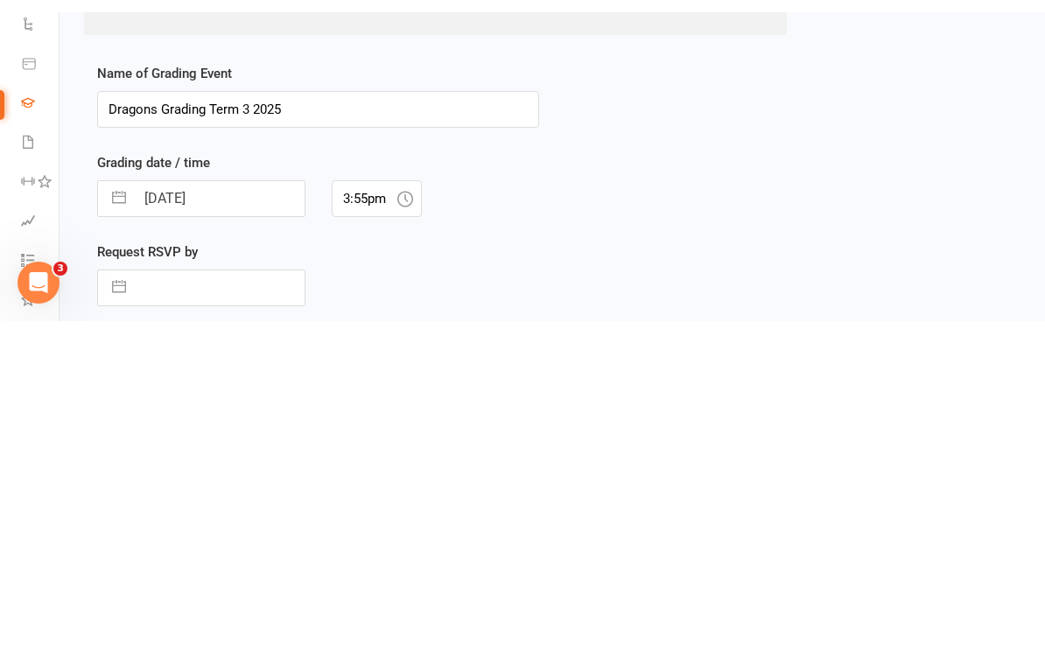
scroll to position [76, 0]
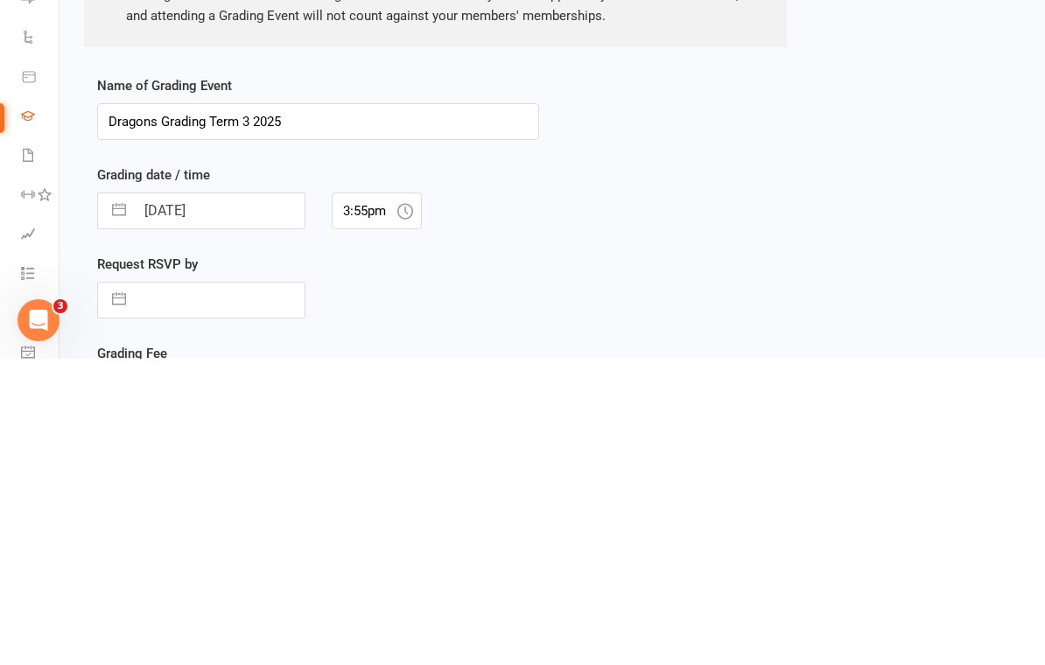
type input "Dragons Grading Term 3 2025"
click at [220, 500] on input "[DATE]" at bounding box center [220, 517] width 170 height 35
select select "6"
select select "2025"
select select "7"
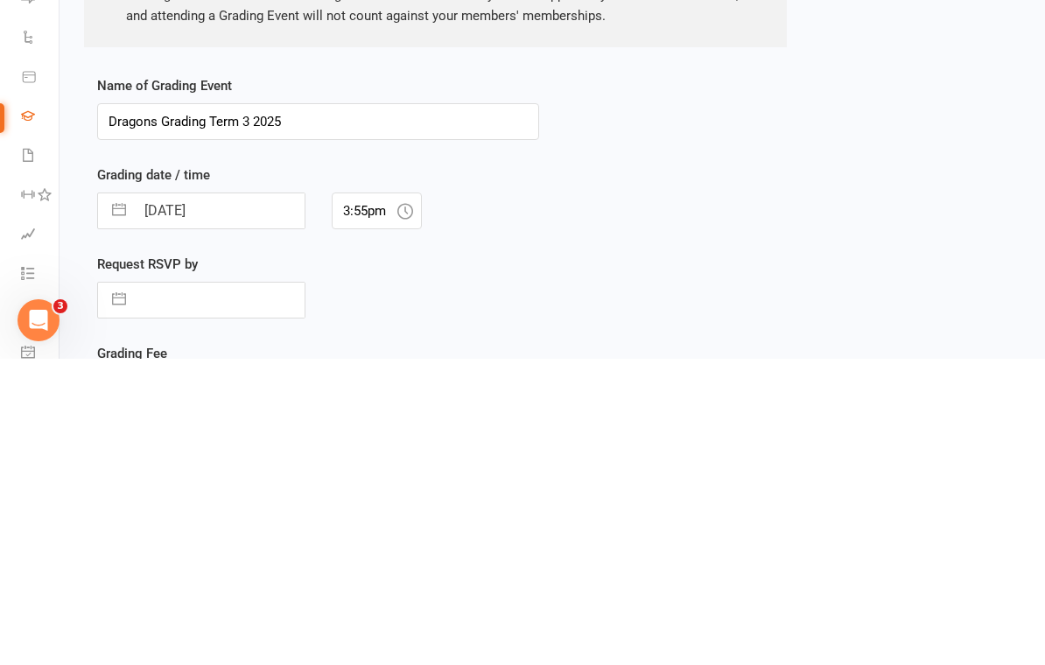
select select "2025"
select select "8"
select select "2025"
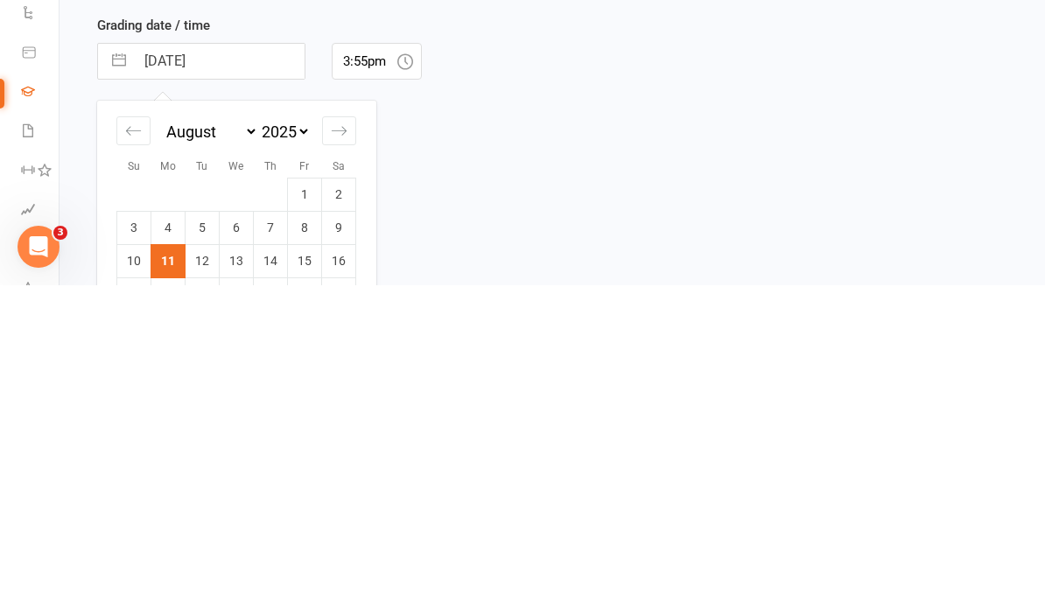
scroll to position [236, 0]
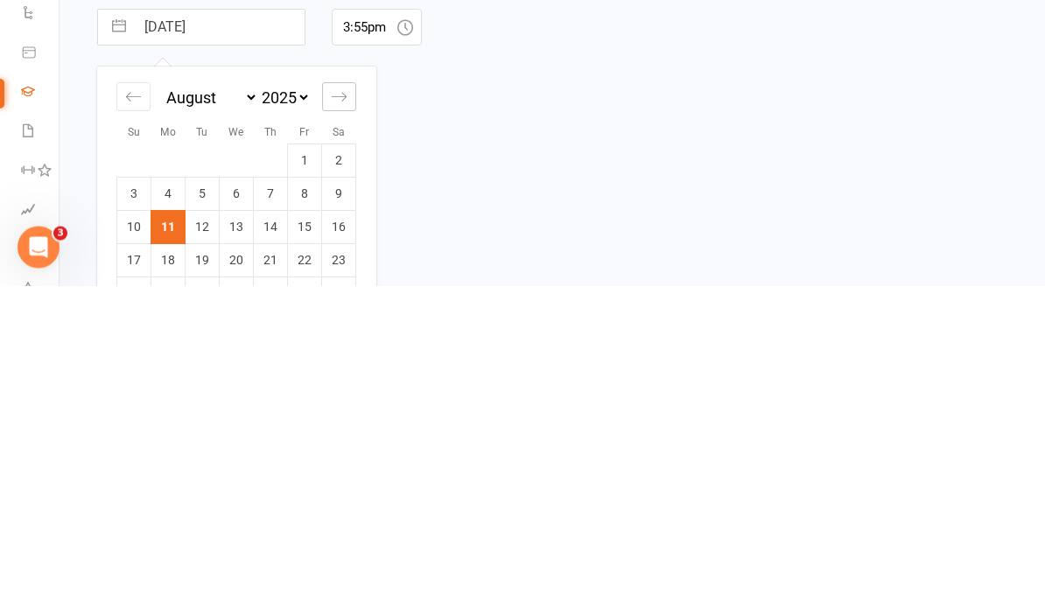
click at [339, 419] on icon "Move forward to switch to the next month." at bounding box center [339, 427] width 17 height 17
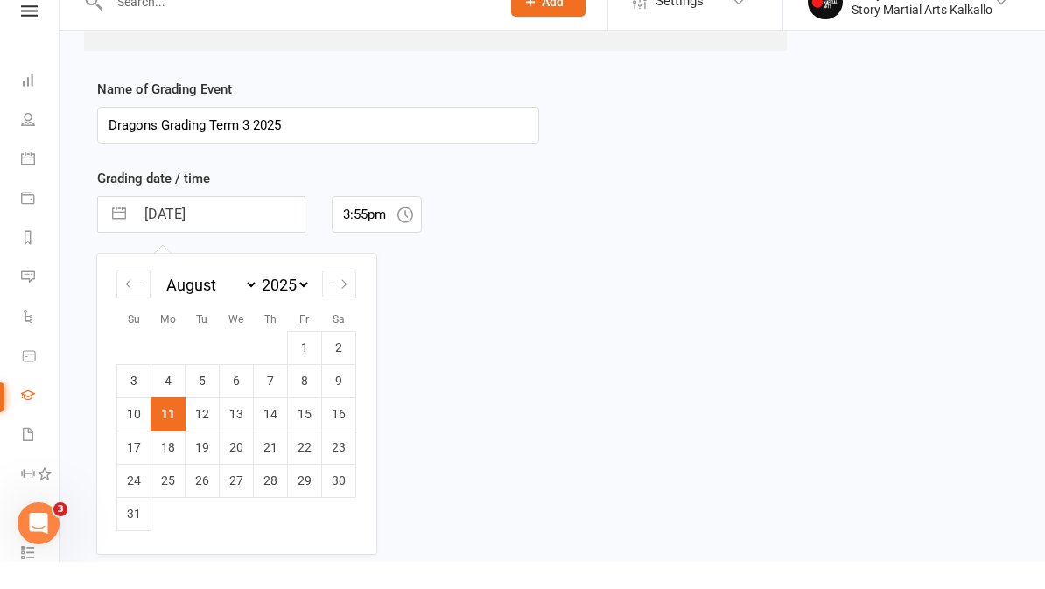
select select "9"
select select "2025"
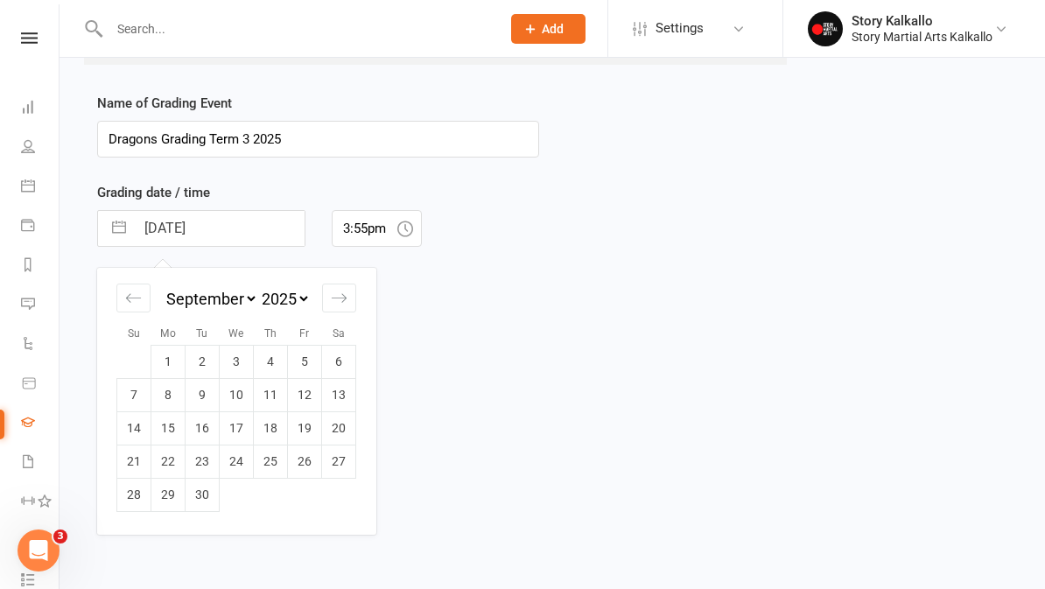
click at [348, 378] on td "13" at bounding box center [339, 394] width 34 height 33
type input "13 Sep 2025"
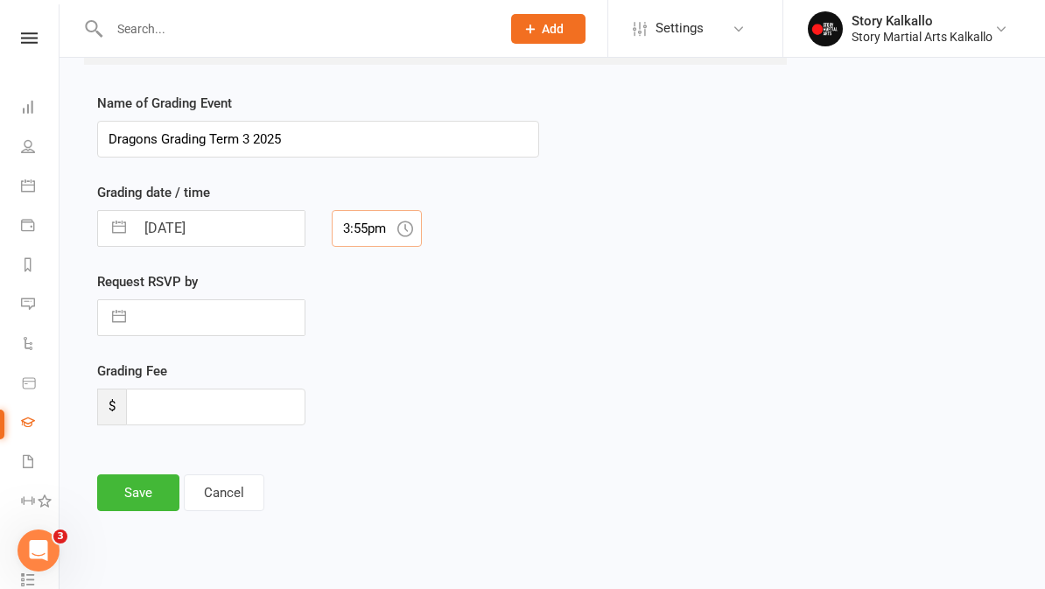
click at [389, 212] on input "3:55pm" at bounding box center [377, 228] width 91 height 37
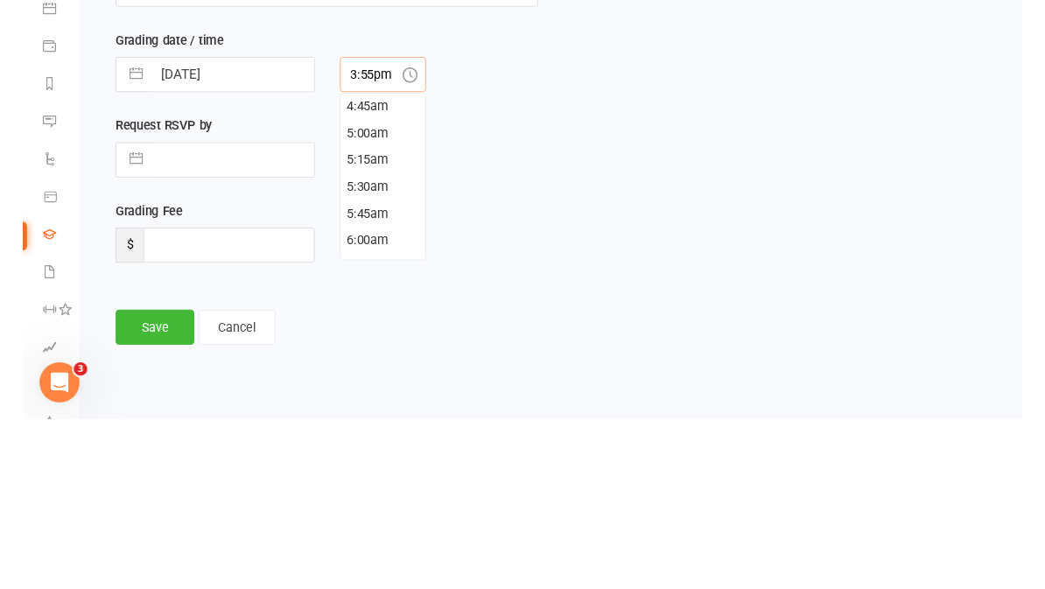
scroll to position [536, 0]
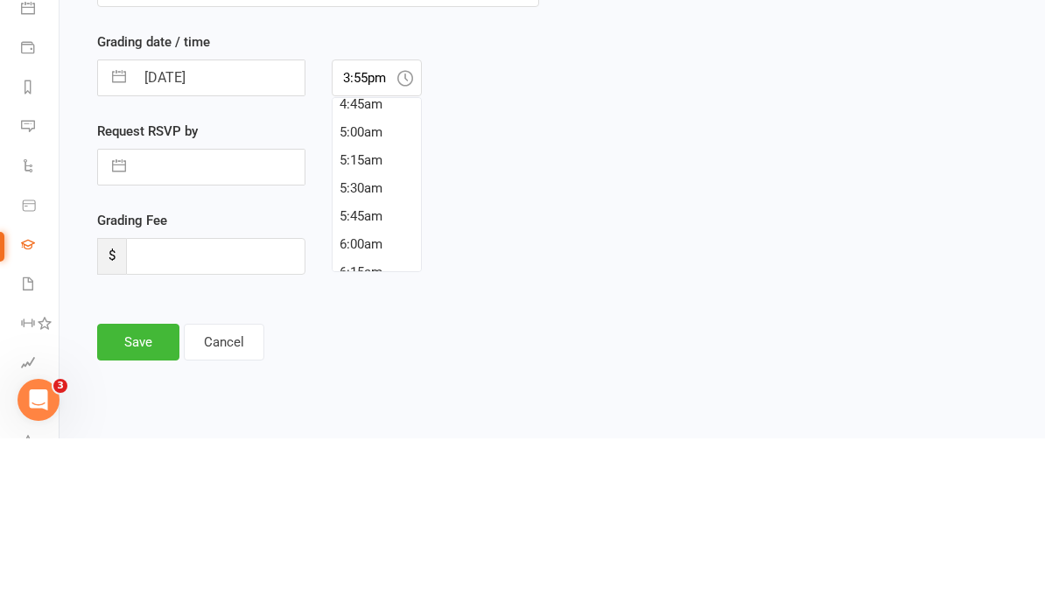
click at [847, 120] on div "Name of Grading Event Dragons Grading Term 3 2025 Grading date / time 13 Sep 20…" at bounding box center [552, 341] width 937 height 443
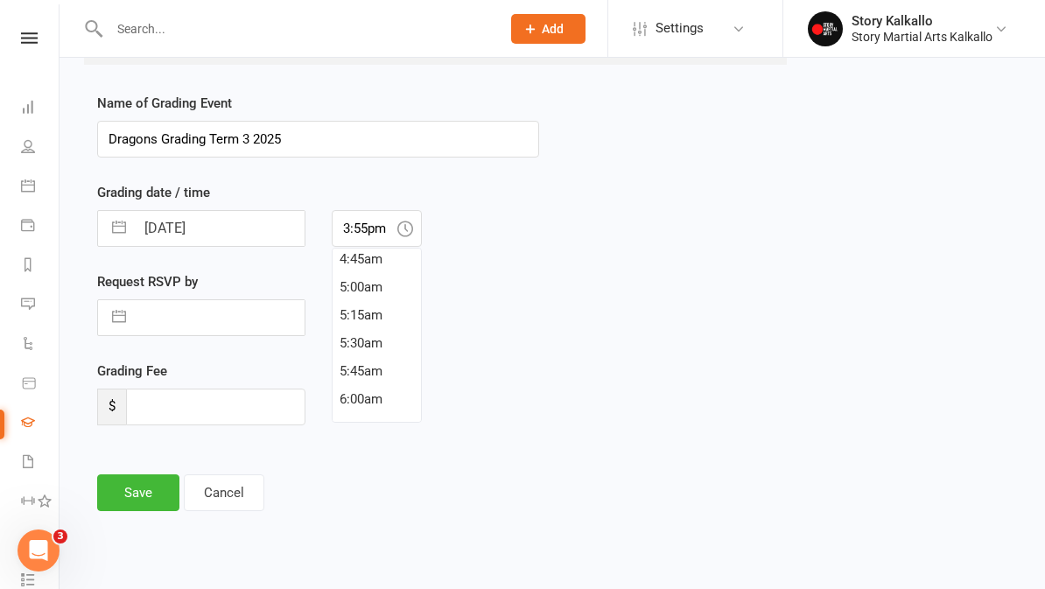
scroll to position [481, 0]
click at [390, 212] on input "3:55pm" at bounding box center [377, 228] width 91 height 37
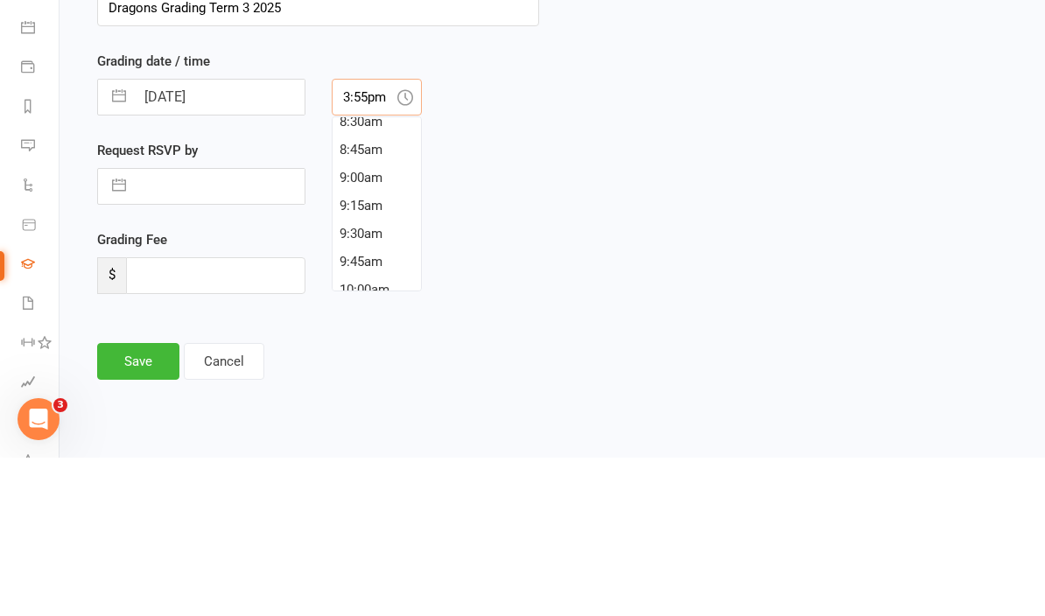
scroll to position [960, 0]
click at [386, 324] on div "9:00am" at bounding box center [377, 338] width 89 height 28
type input "9:00am"
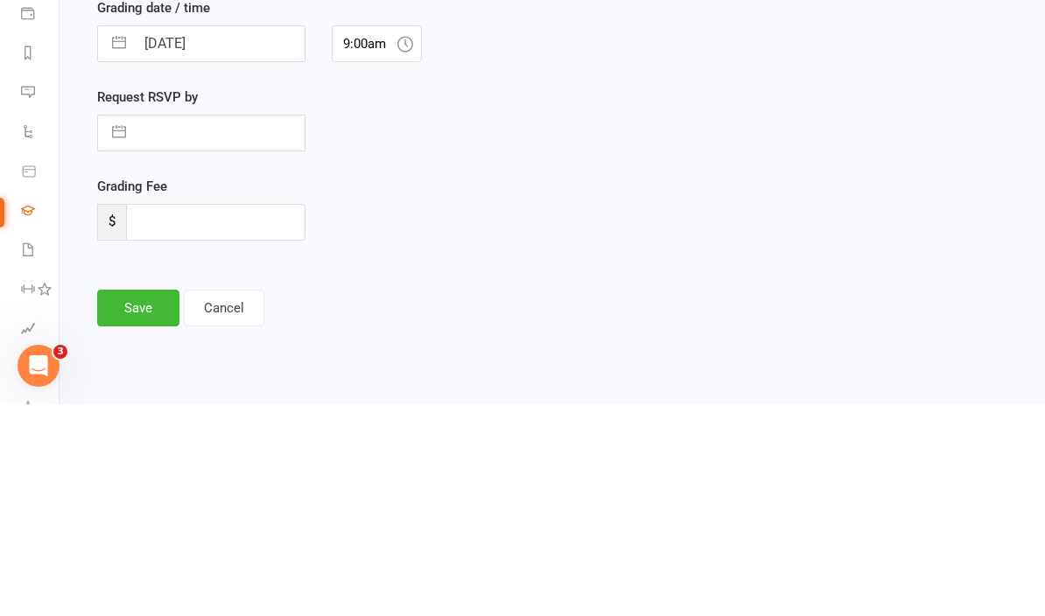
click at [130, 327] on button "button" at bounding box center [119, 344] width 32 height 35
select select "6"
select select "2025"
select select "7"
select select "2025"
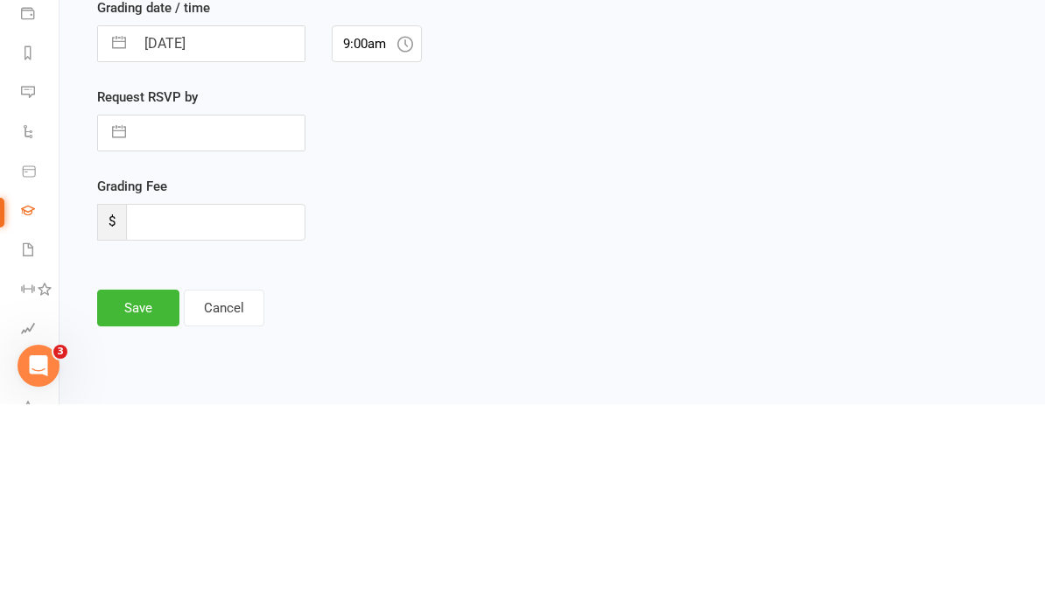
select select "8"
select select "2025"
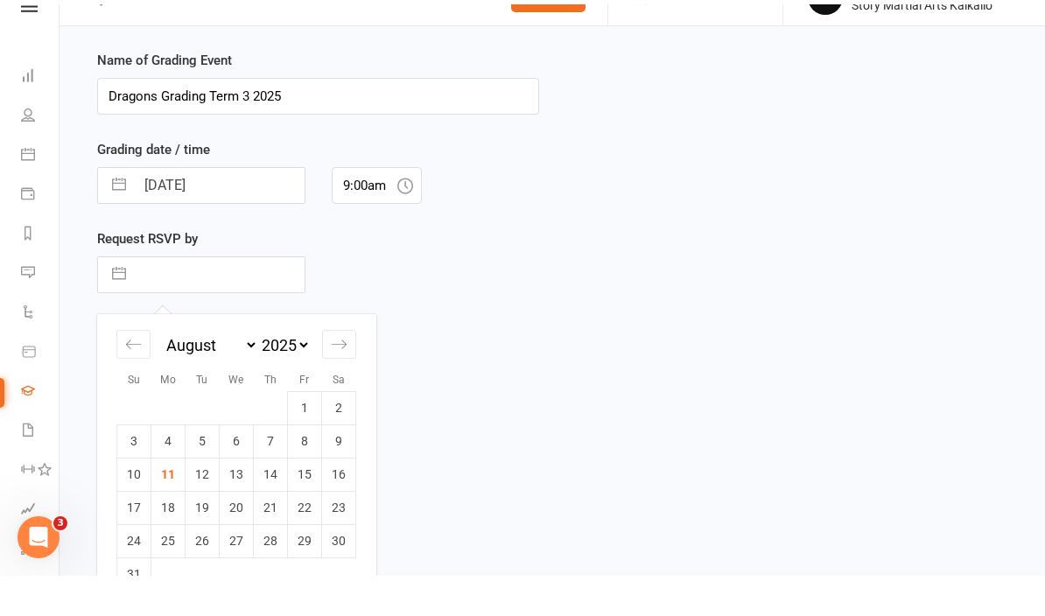
scroll to position [432, 0]
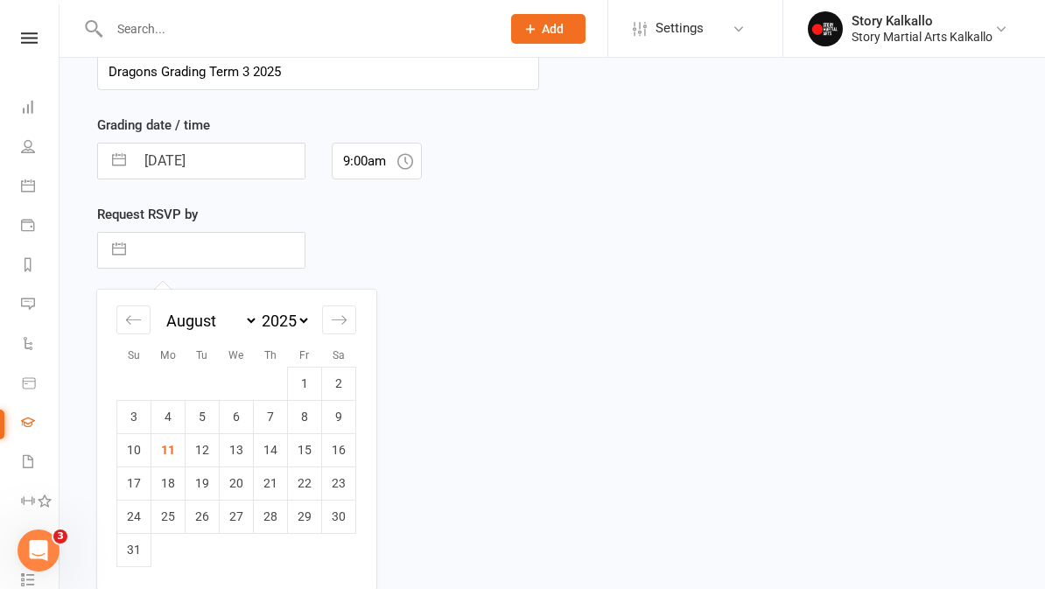
click at [243, 511] on td "27" at bounding box center [237, 516] width 34 height 33
type input "27 Aug 2025"
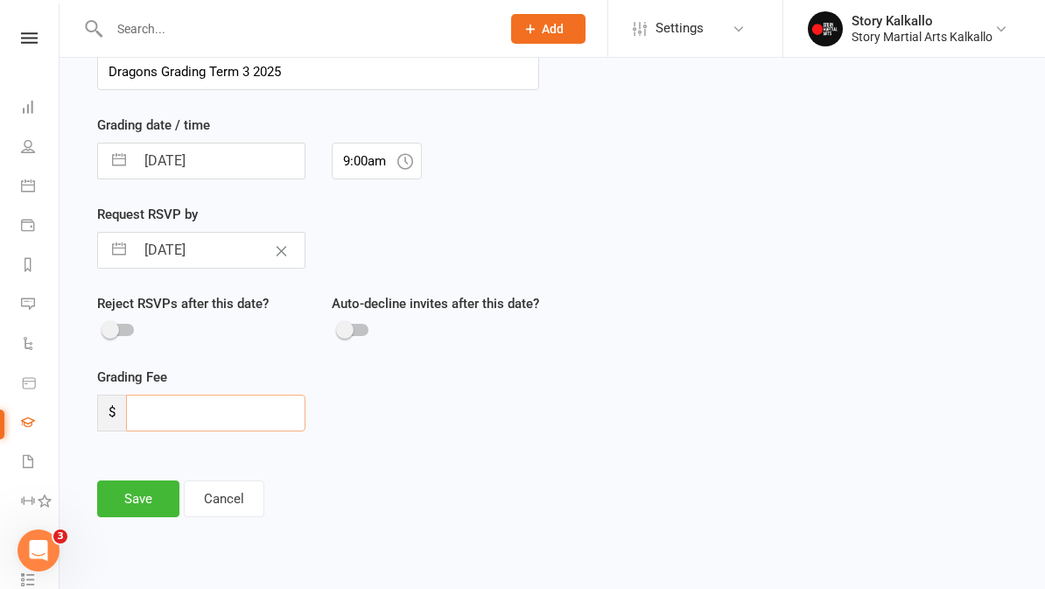
click at [246, 432] on input "number" at bounding box center [215, 413] width 179 height 37
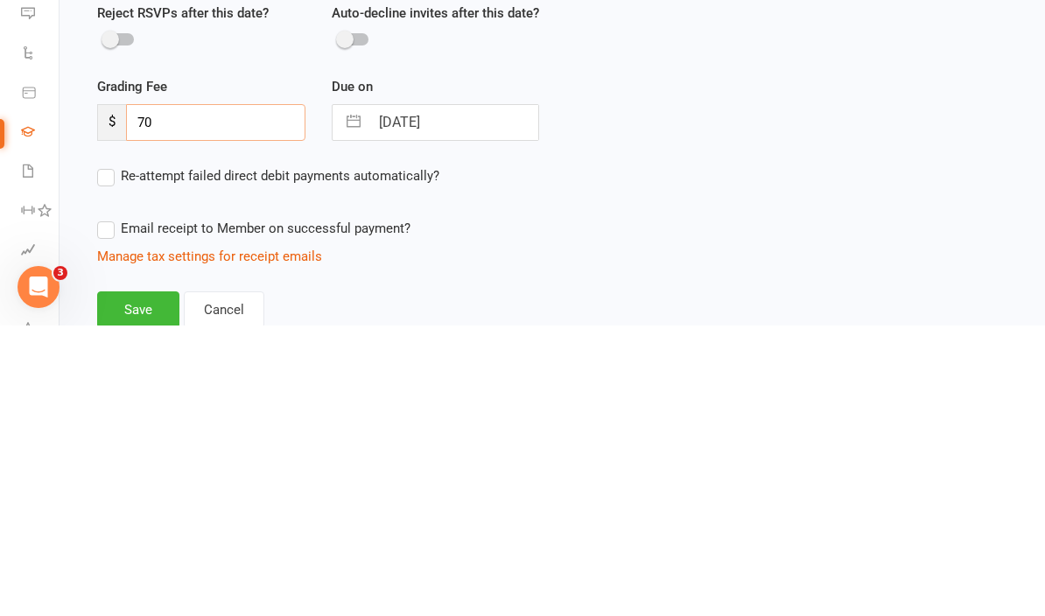
type input "70"
click at [470, 396] on input "13 Sep 2025" at bounding box center [454, 413] width 170 height 35
select select "7"
select select "2025"
select select "8"
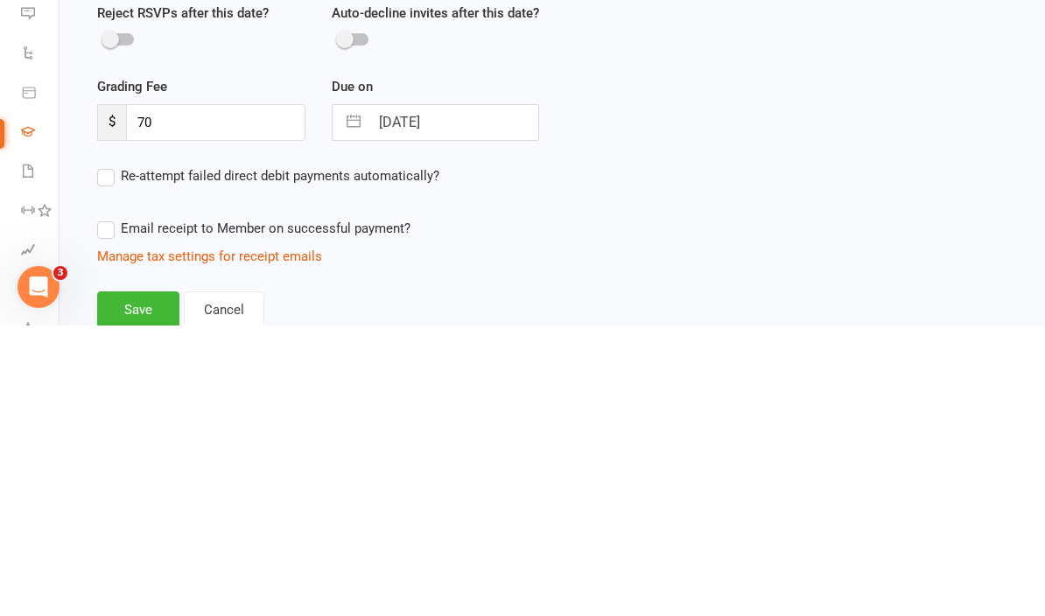
select select "2025"
select select "9"
select select "2025"
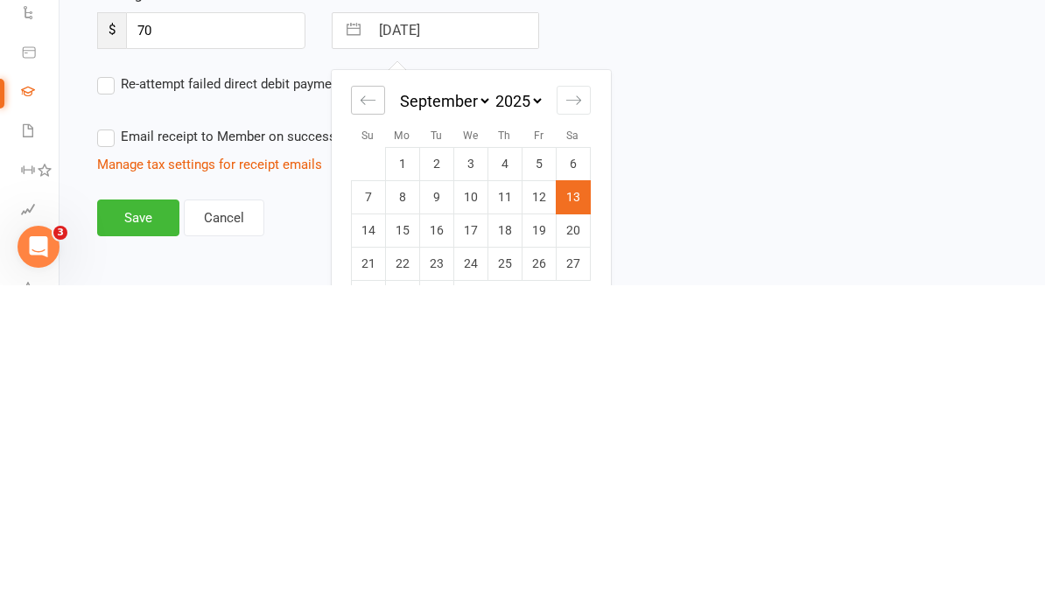
click at [367, 423] on icon "Move backward to switch to the previous month." at bounding box center [368, 431] width 17 height 17
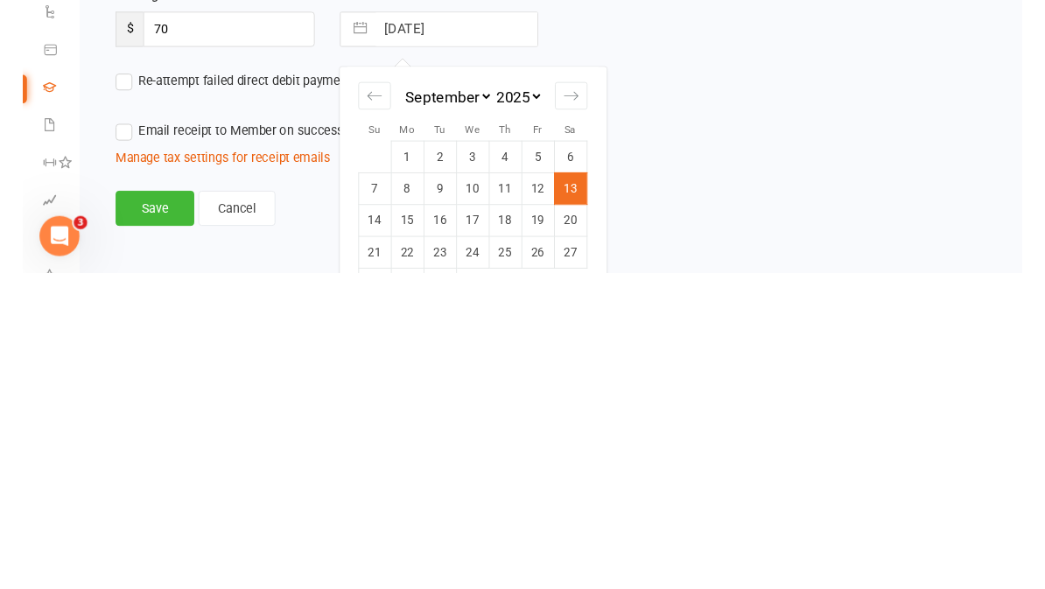
scroll to position [584, 0]
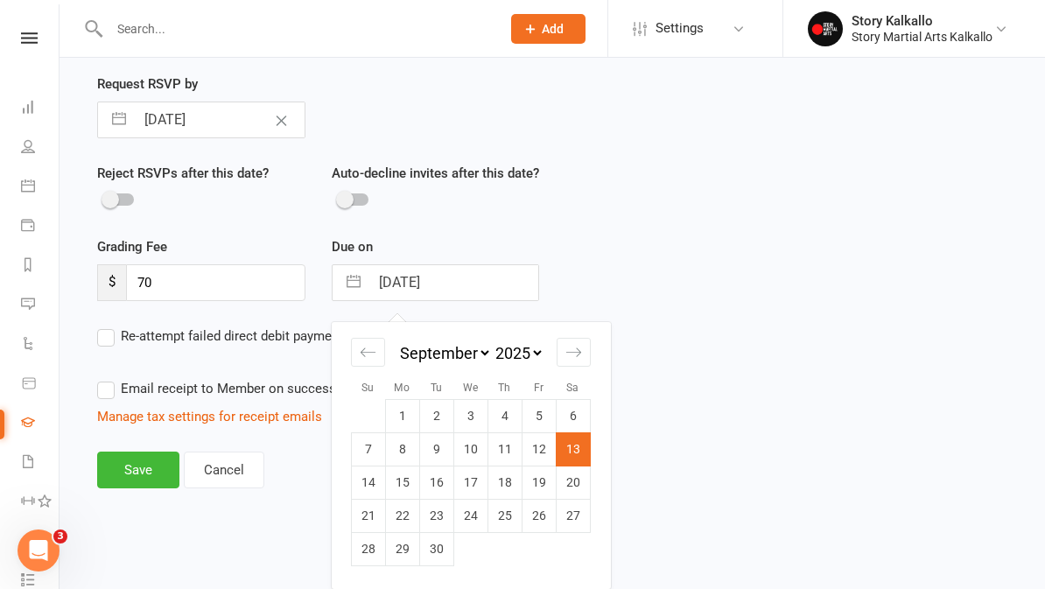
select select "6"
select select "2025"
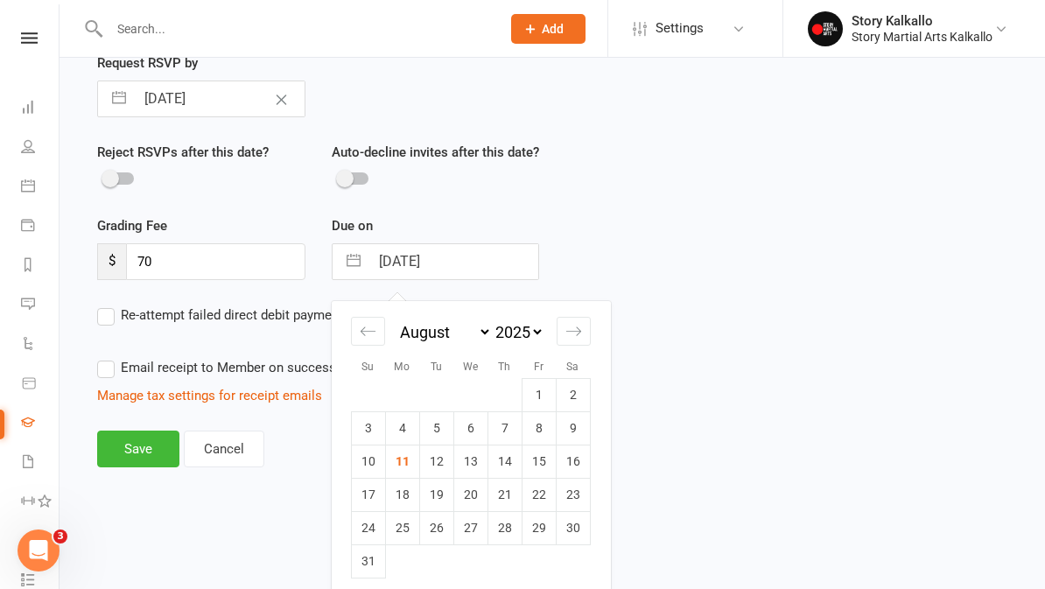
click at [483, 511] on td "20" at bounding box center [471, 494] width 34 height 33
type input "20 Aug 2025"
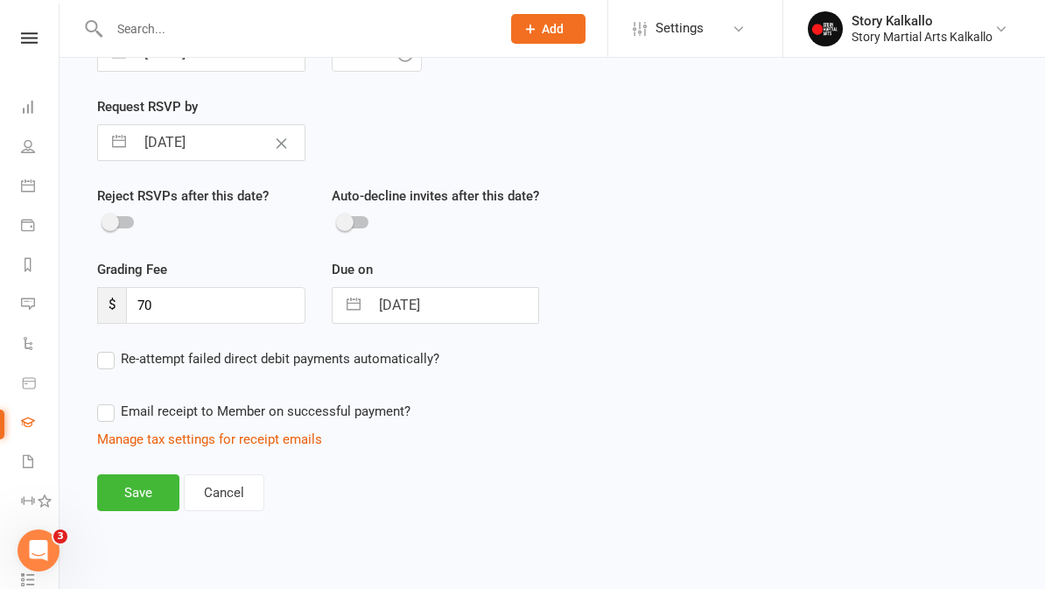
click at [491, 290] on input "20 Aug 2025" at bounding box center [454, 305] width 170 height 35
select select "6"
select select "2025"
select select "7"
select select "2025"
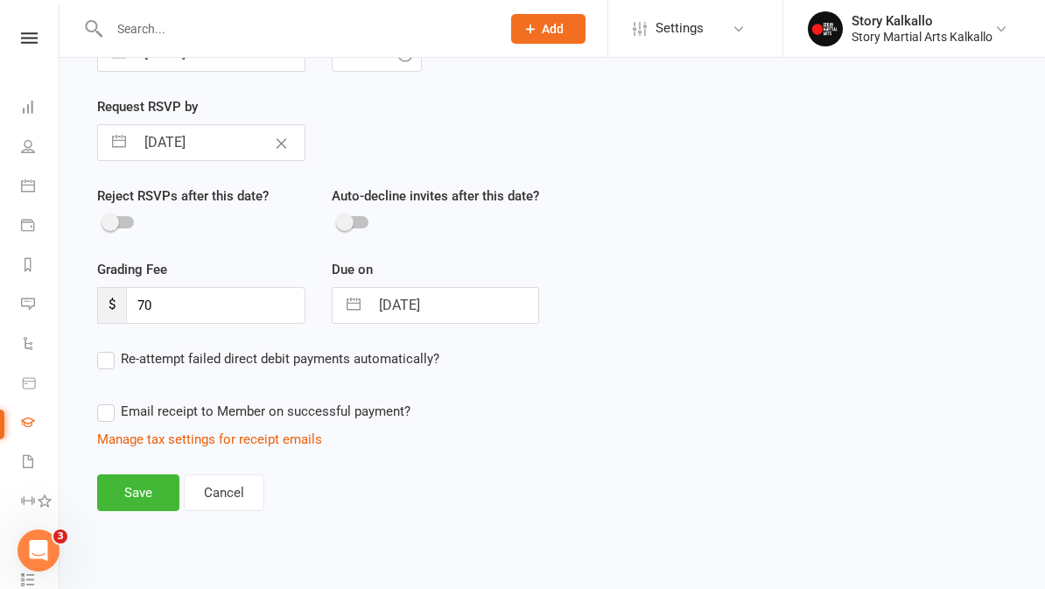
select select "8"
select select "2025"
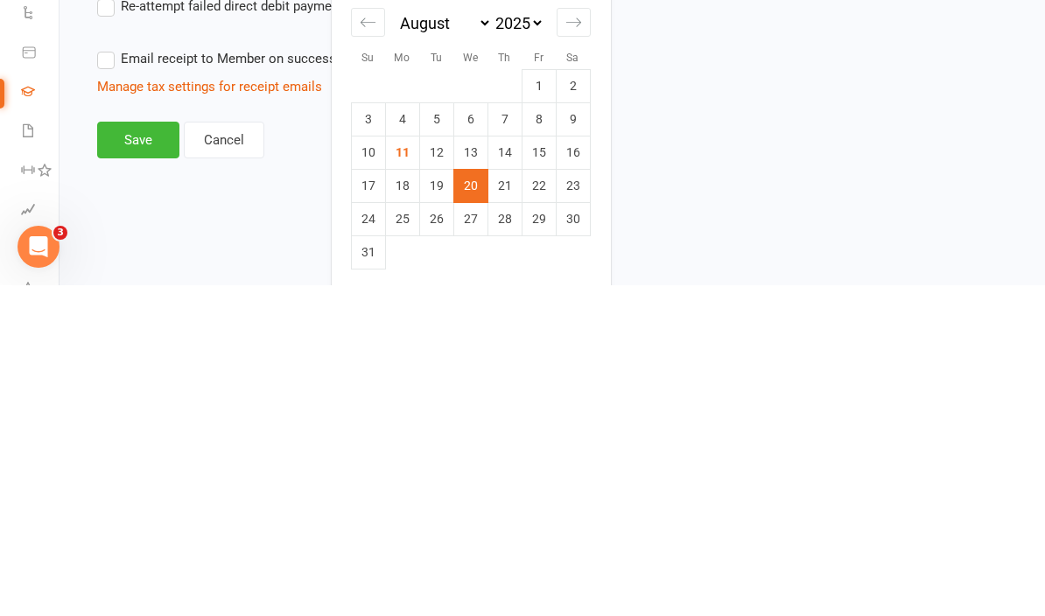
scroll to position [589, 0]
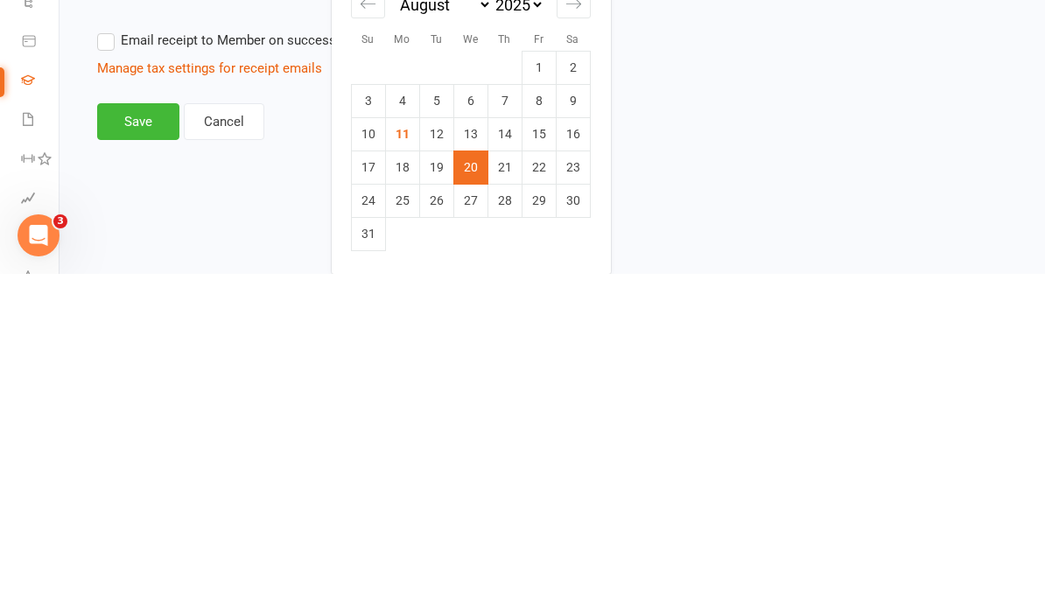
click at [510, 526] on td "28" at bounding box center [505, 542] width 34 height 33
type input "28 Aug 2025"
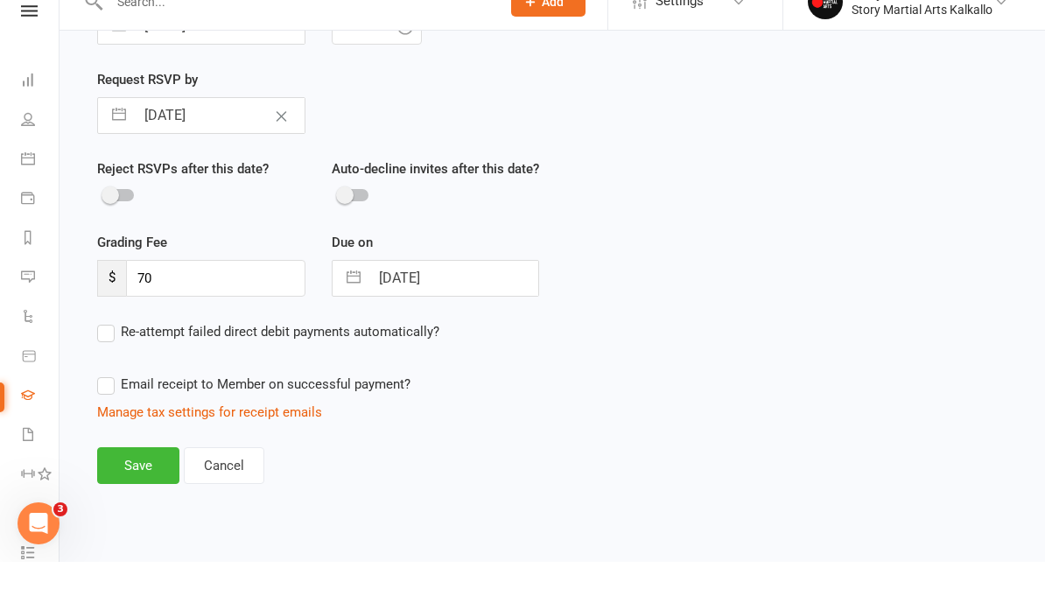
scroll to position [575, 0]
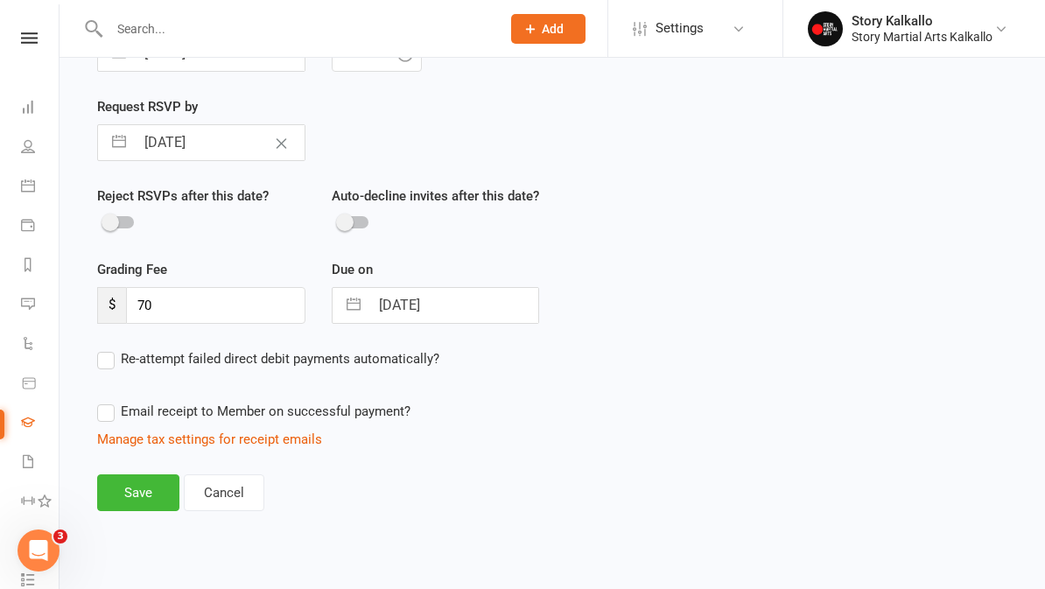
click at [121, 348] on span "Re-attempt failed direct debit payments automatically?" at bounding box center [280, 357] width 319 height 18
click at [121, 348] on input "Re-attempt failed direct debit payments automatically?" at bounding box center [268, 348] width 342 height 0
checkbox input "true"
select select "3"
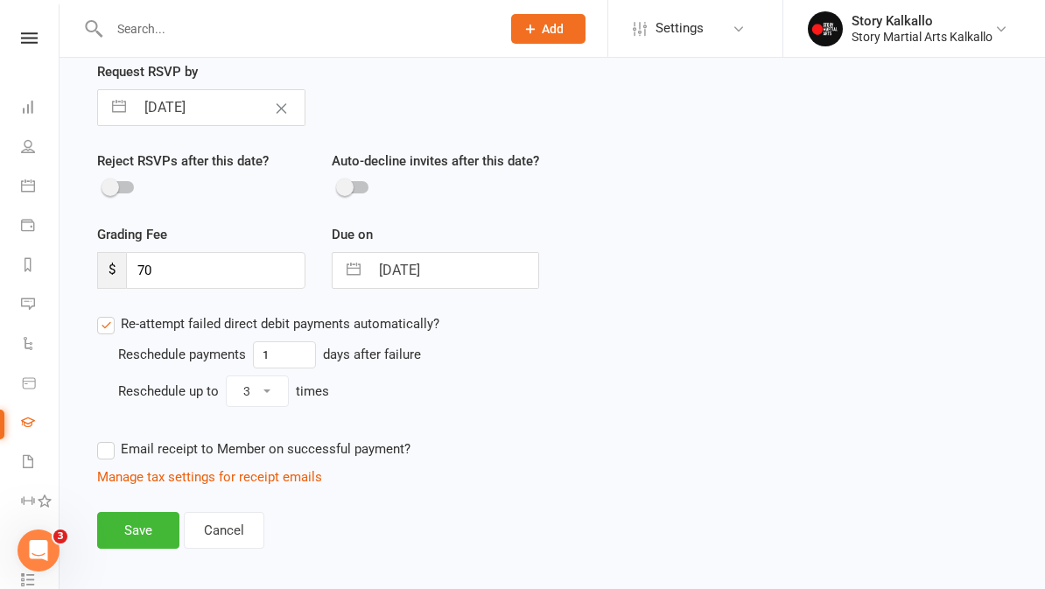
click at [112, 460] on label "Email receipt to Member on successful payment?" at bounding box center [253, 449] width 313 height 21
click at [112, 439] on input "Email receipt to Member on successful payment?" at bounding box center [253, 439] width 313 height 0
checkbox input "true"
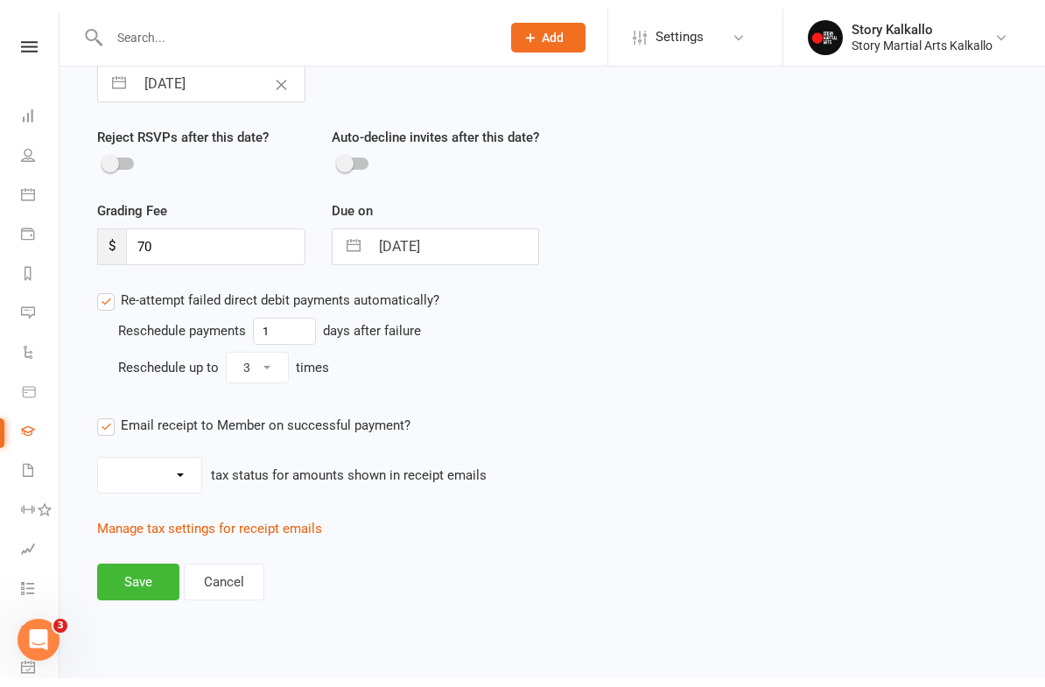
scroll to position [603, 0]
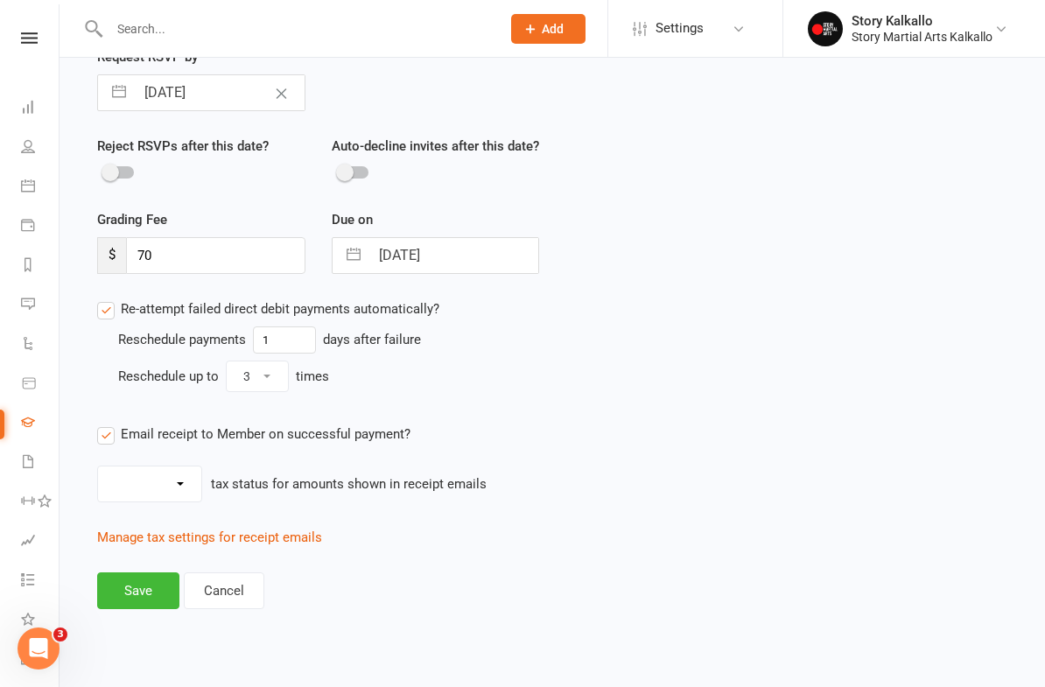
click at [195, 496] on select "Inc tax Tax exempt" at bounding box center [149, 484] width 103 height 35
select select "inc_tax"
click at [165, 588] on button "Save" at bounding box center [138, 591] width 82 height 37
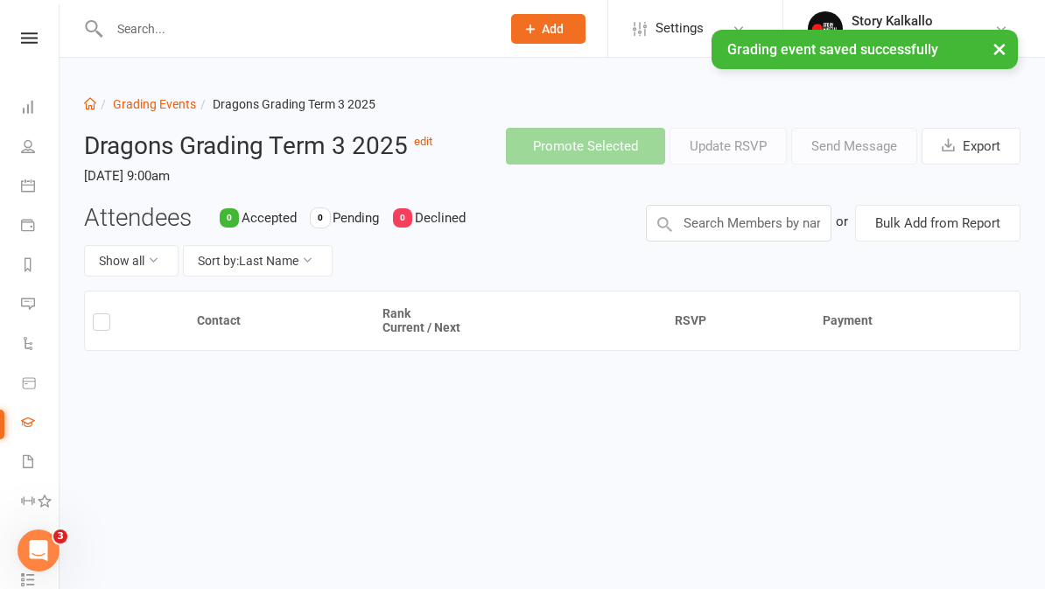
click at [130, 107] on link "Grading Events" at bounding box center [154, 104] width 83 height 14
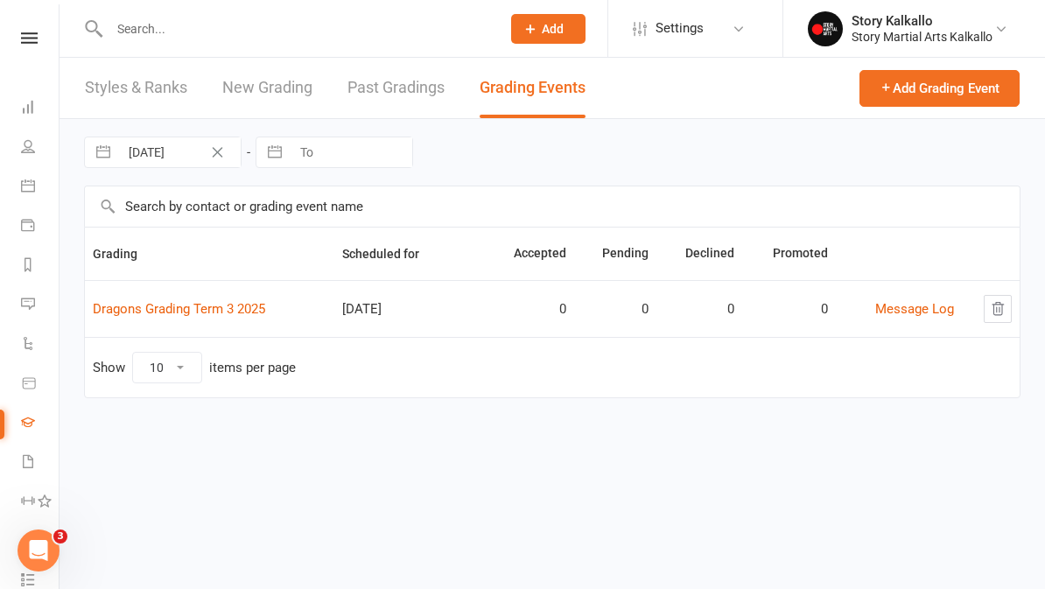
click at [966, 88] on button "Add Grading Event" at bounding box center [940, 88] width 160 height 37
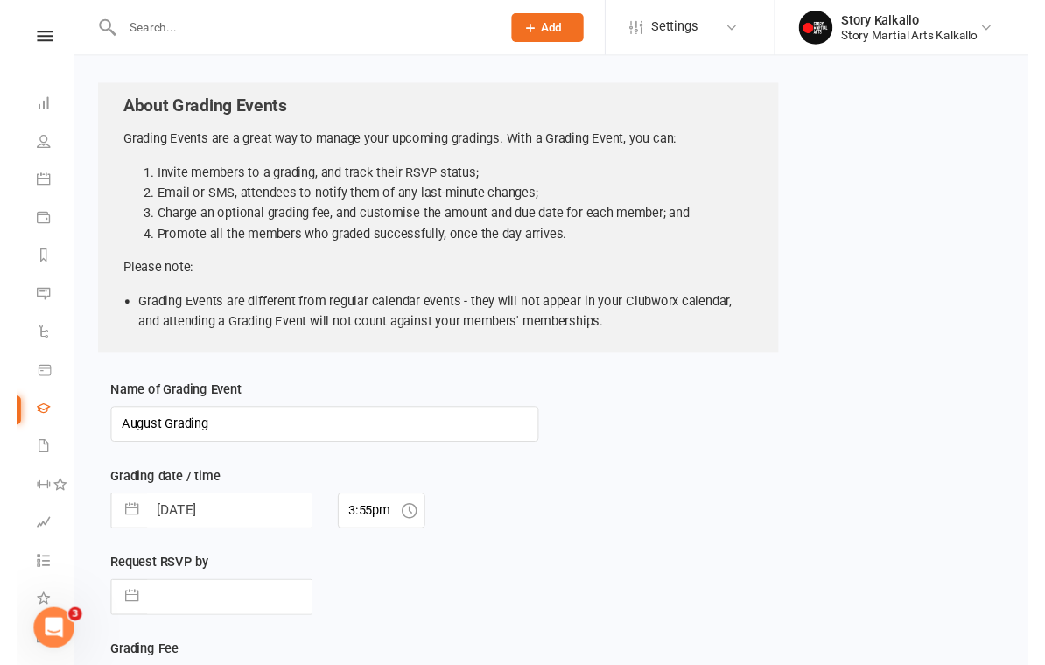
scroll to position [67, 0]
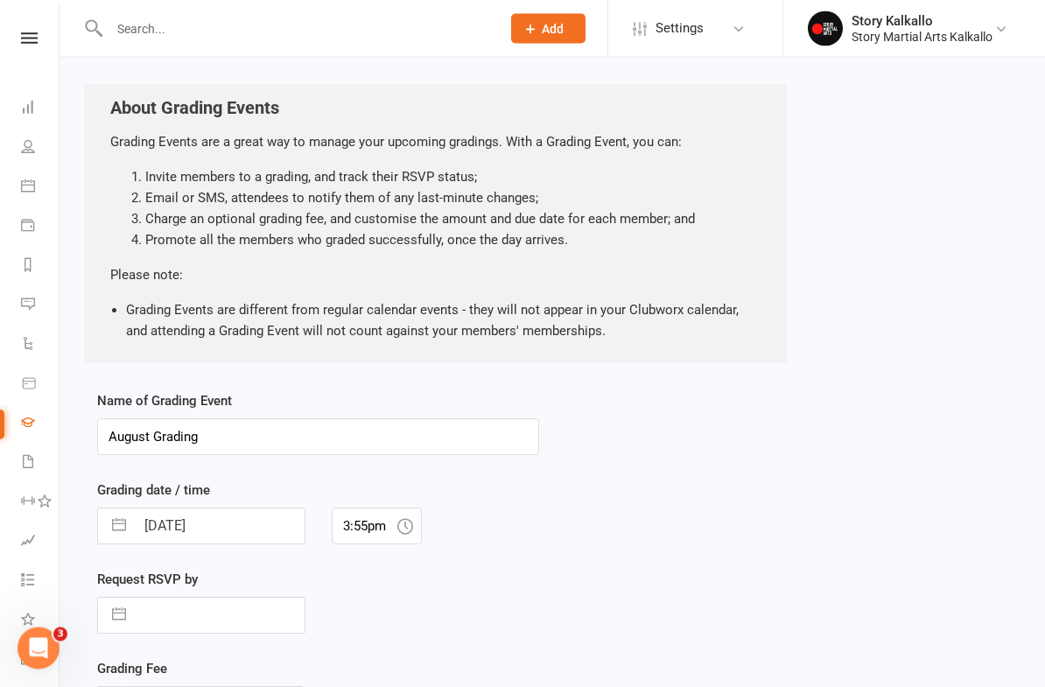
click at [329, 428] on input "August Grading" at bounding box center [318, 437] width 442 height 37
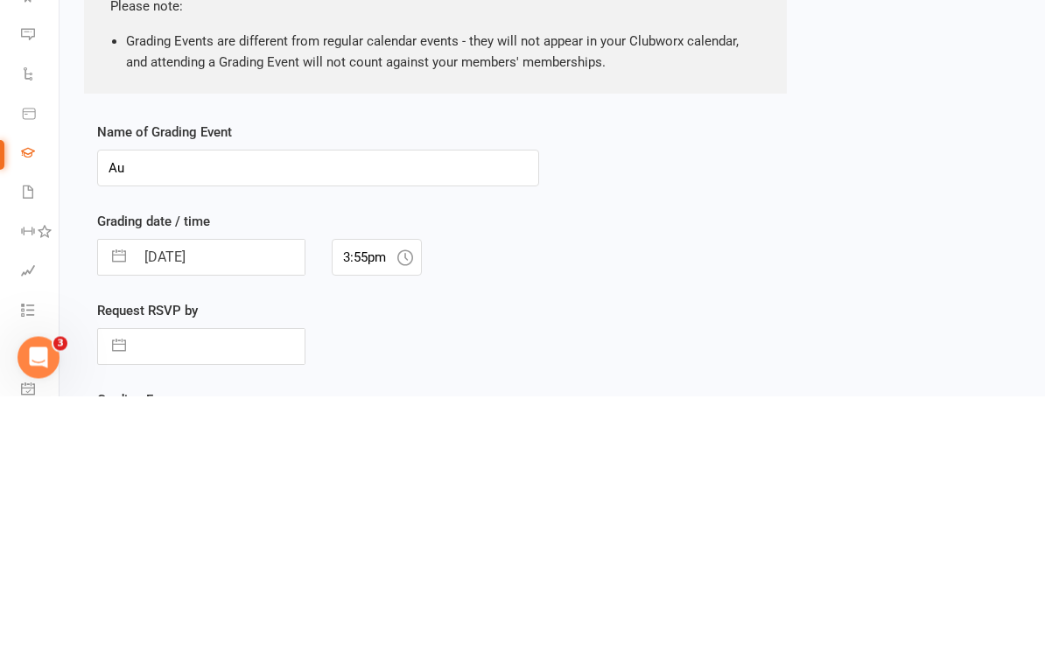
type input "A"
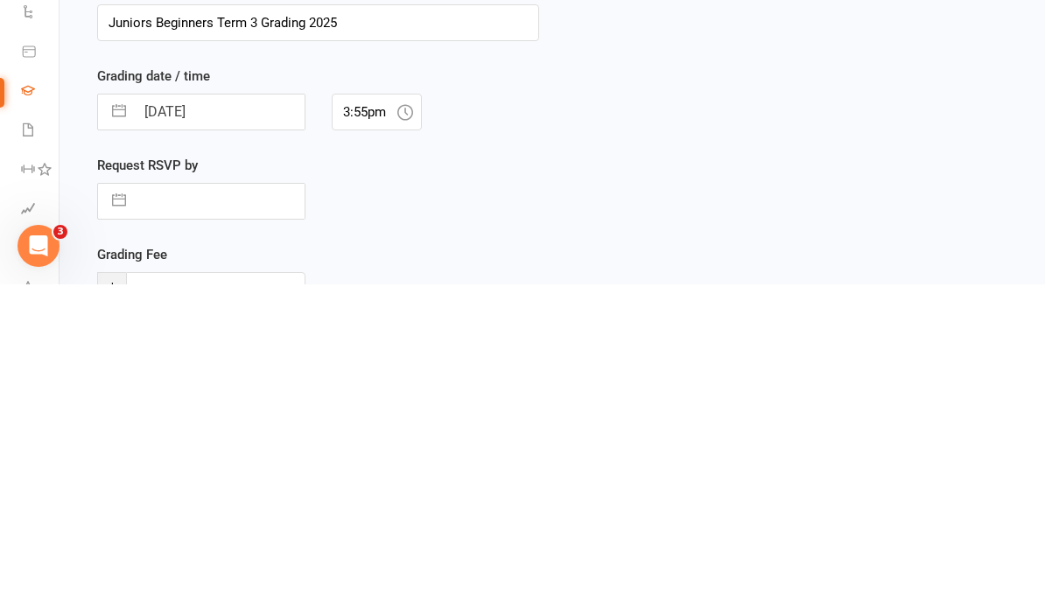
scroll to position [151, 0]
type input "Juniors Beginners Term 3 Grading 2025"
click at [233, 425] on input "11 Aug 2025" at bounding box center [220, 442] width 170 height 35
select select "6"
select select "2025"
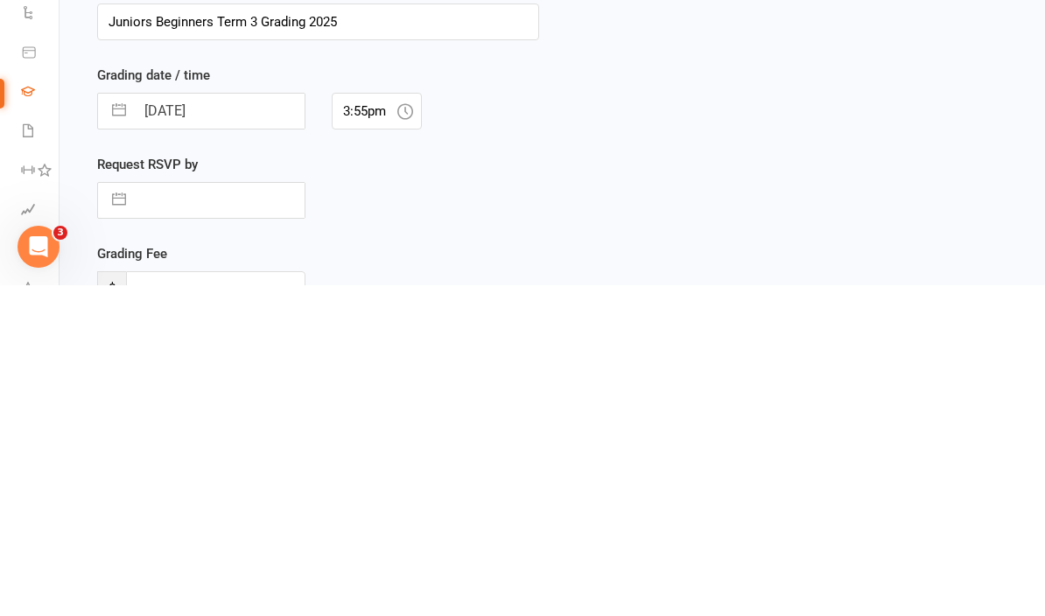
select select "7"
select select "2025"
select select "8"
select select "2025"
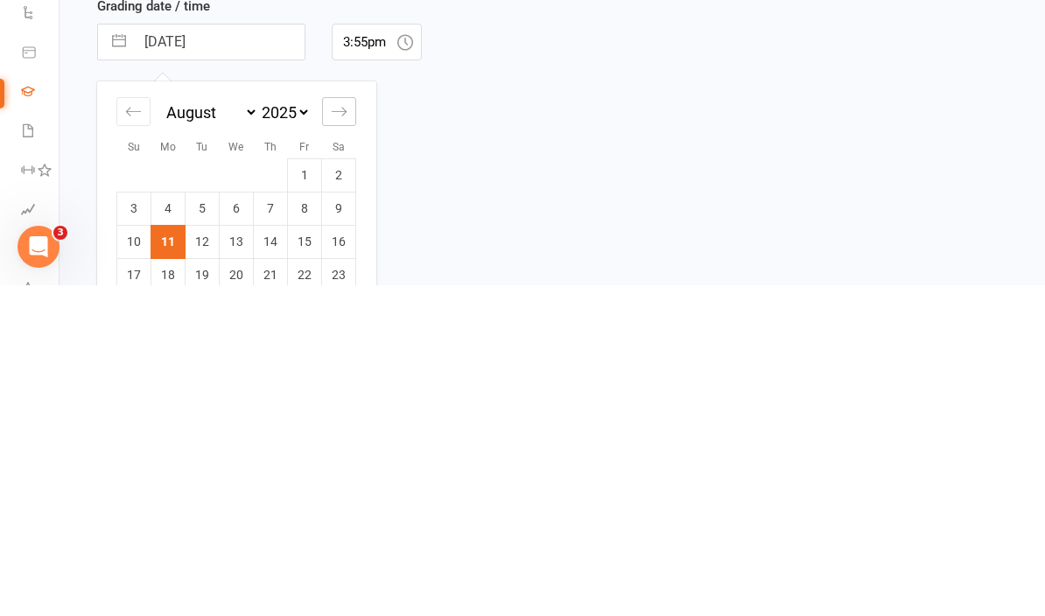
click at [328, 428] on div "Move forward to switch to the next month." at bounding box center [339, 442] width 34 height 29
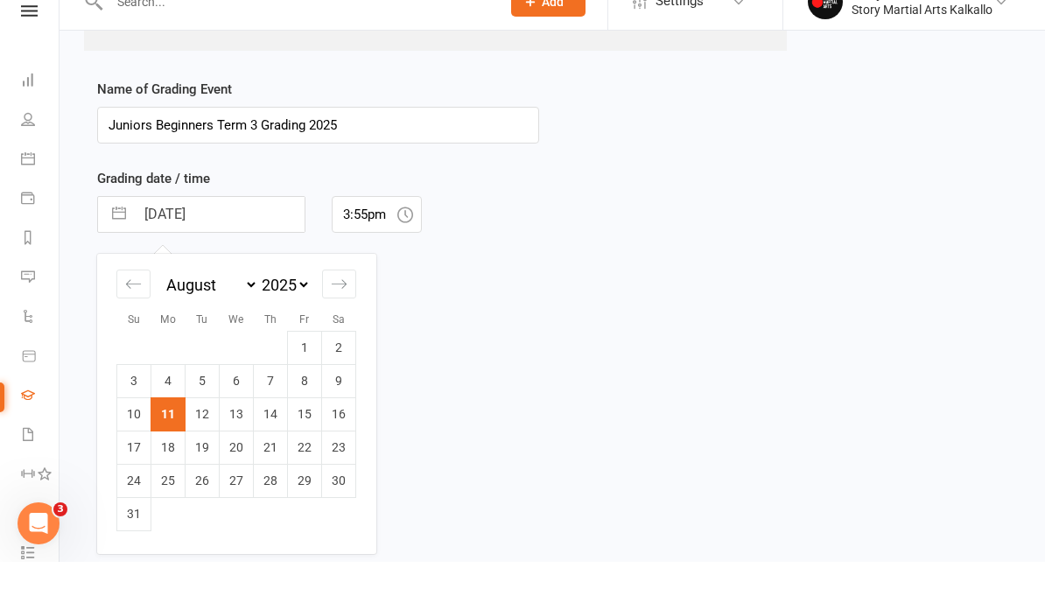
select select "9"
select select "2025"
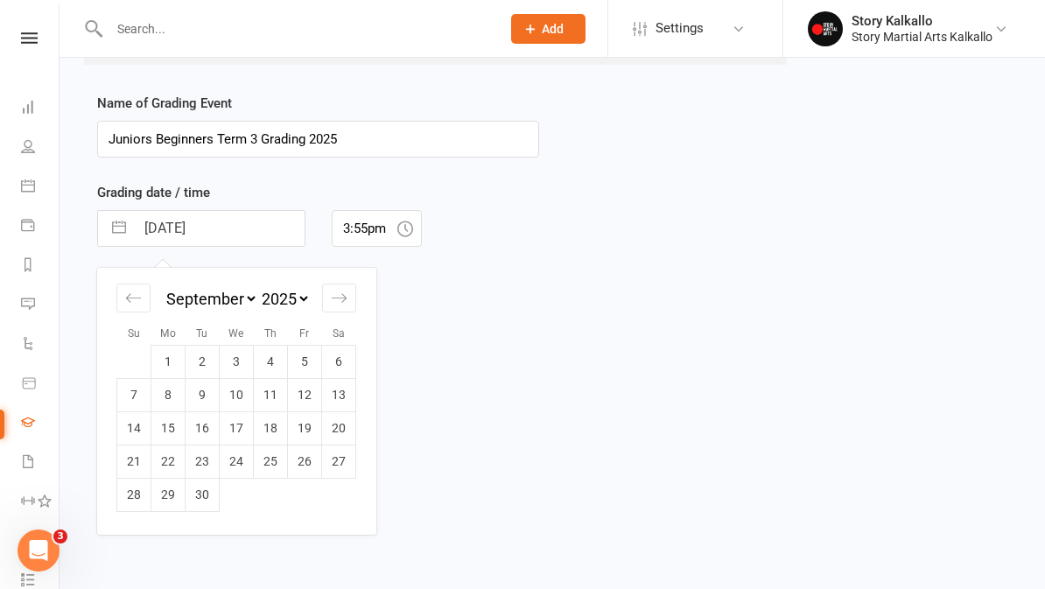
click at [347, 386] on td "13" at bounding box center [339, 394] width 34 height 33
type input "13 Sep 2025"
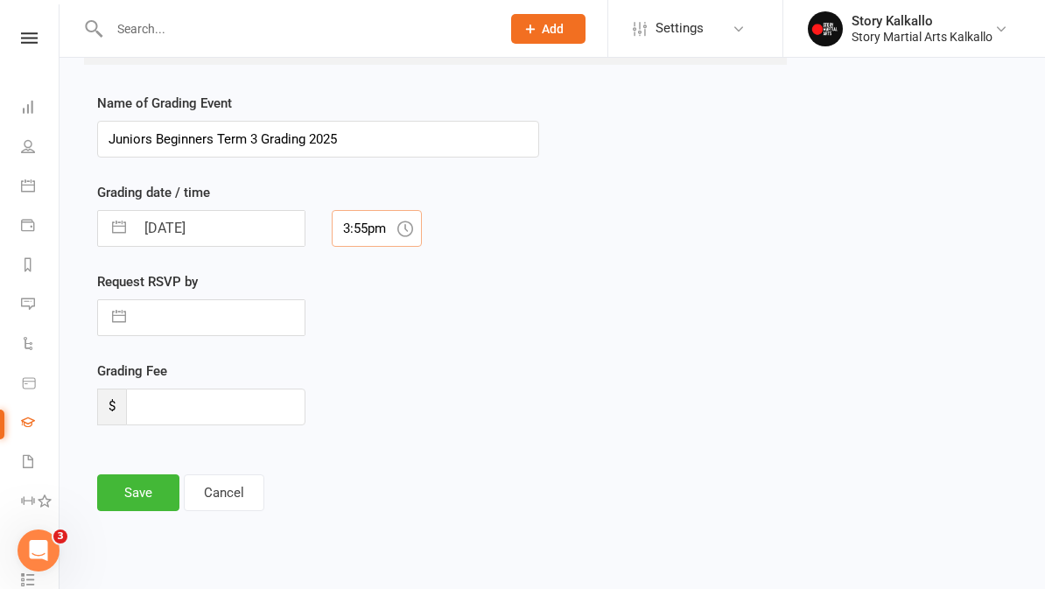
click at [376, 210] on input "3:55pm" at bounding box center [377, 228] width 91 height 37
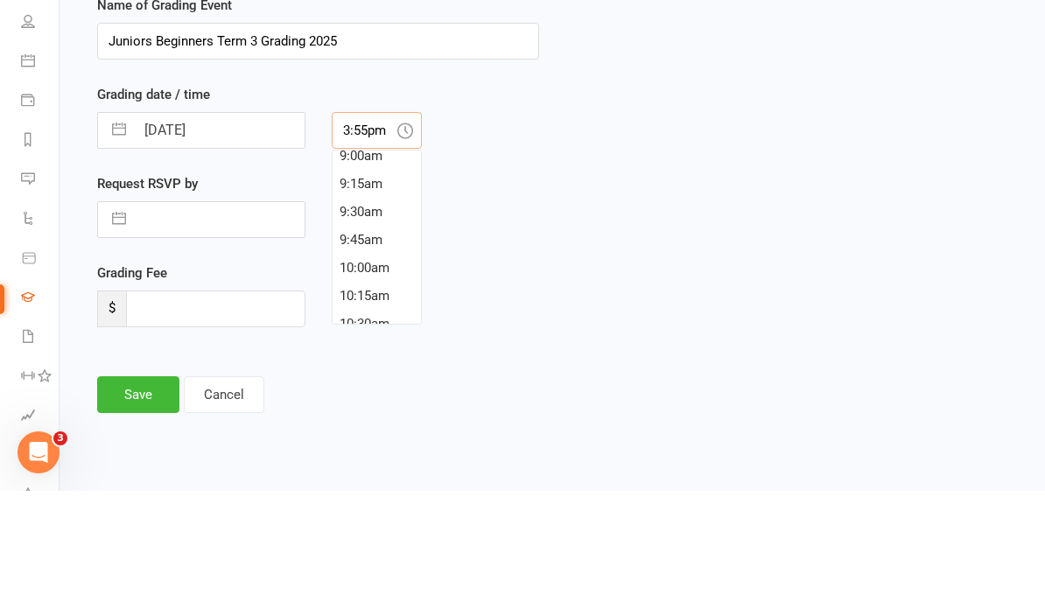
scroll to position [1010, 0]
click at [389, 358] on div "9:45am" at bounding box center [377, 372] width 89 height 28
type input "9:45am"
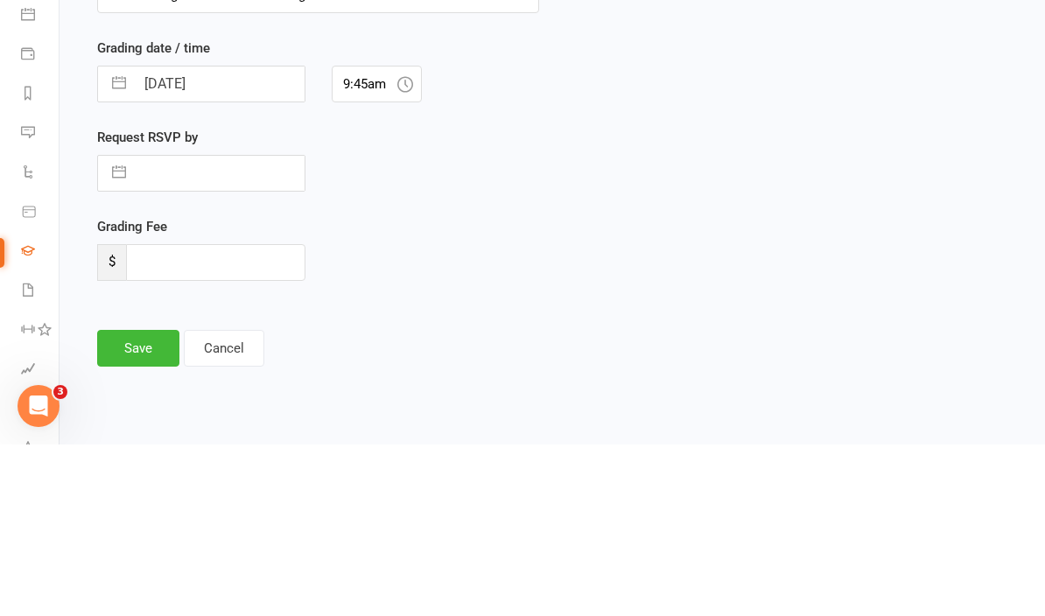
click at [229, 327] on input "text" at bounding box center [220, 344] width 170 height 35
select select "6"
select select "2025"
select select "7"
select select "2025"
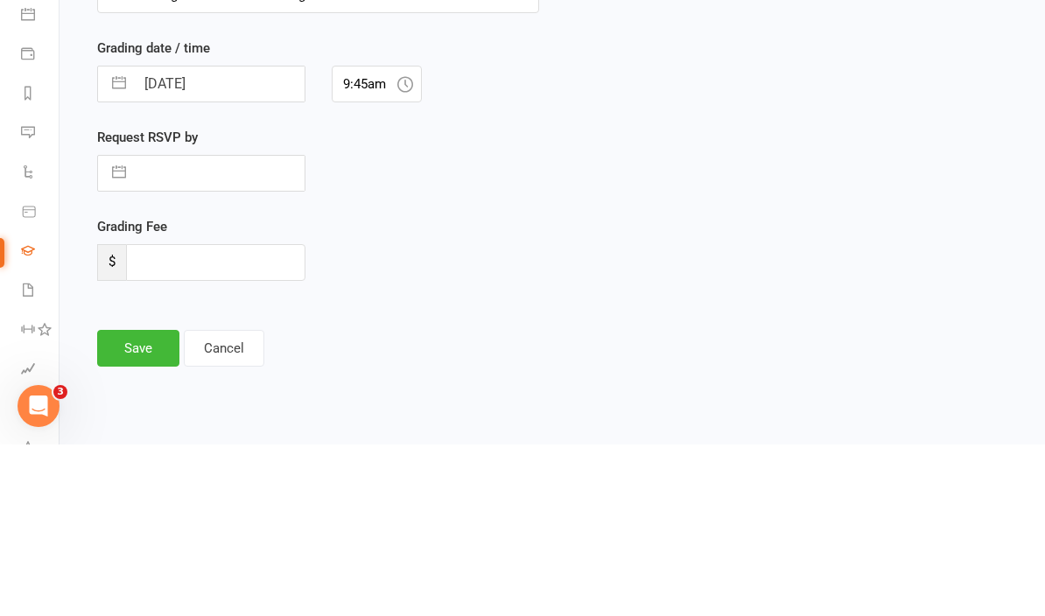
select select "8"
select select "2025"
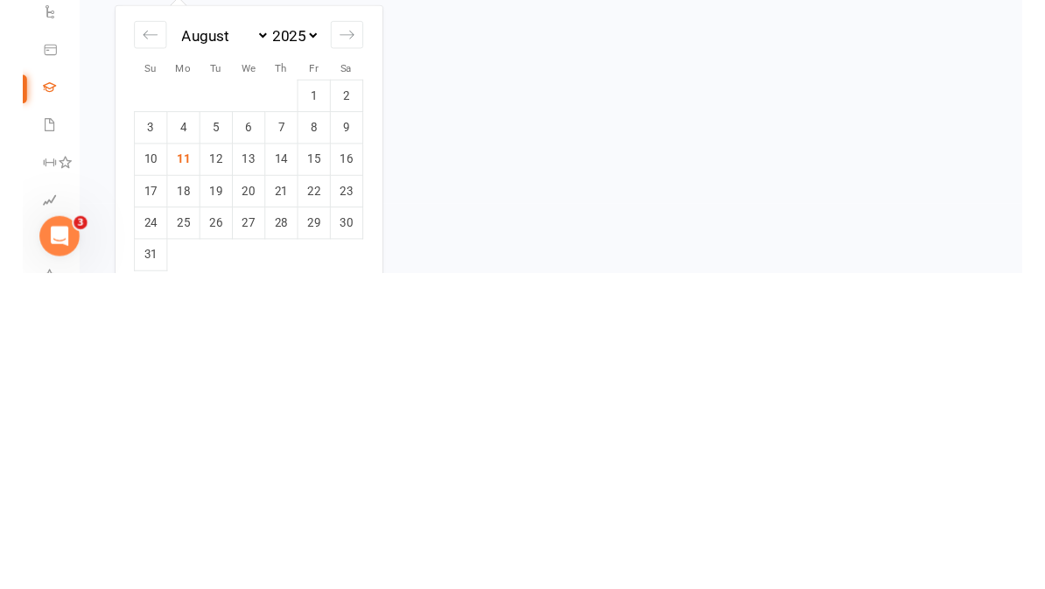
scroll to position [405, 0]
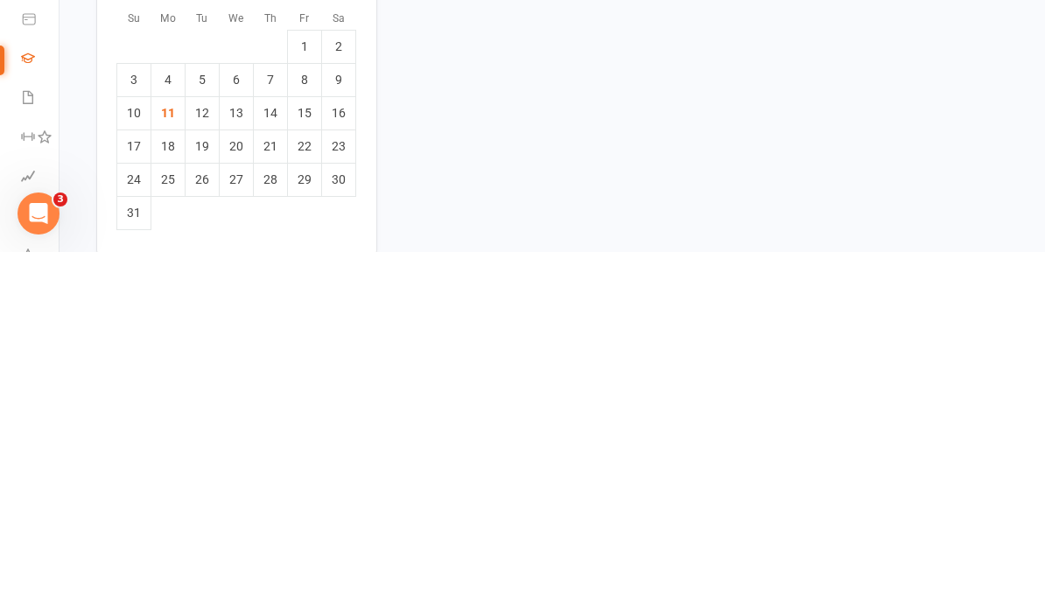
click at [276, 527] on td "28" at bounding box center [271, 543] width 34 height 33
type input "28 Aug 2025"
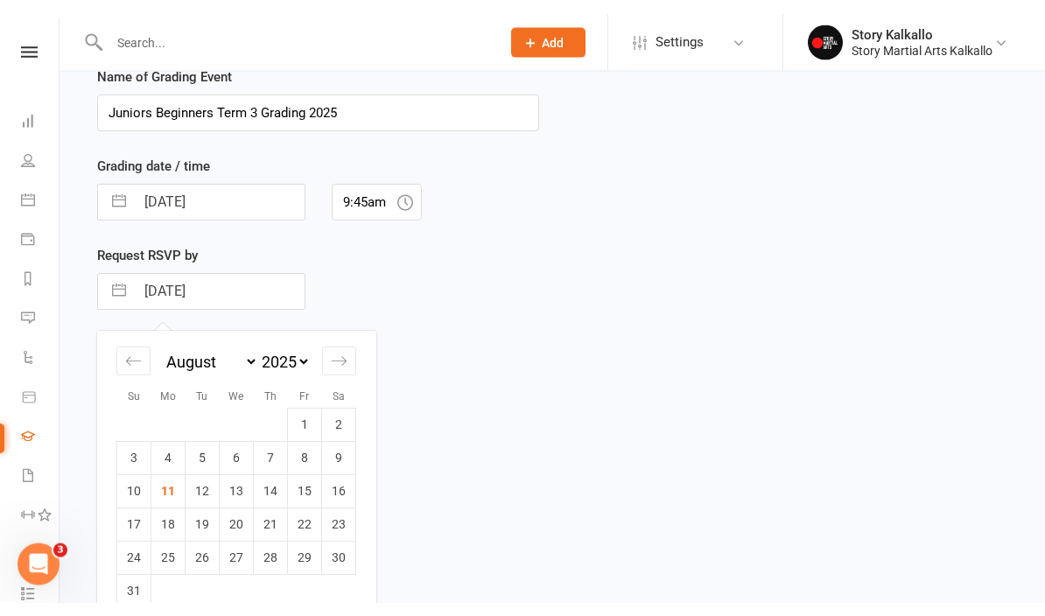
scroll to position [432, 0]
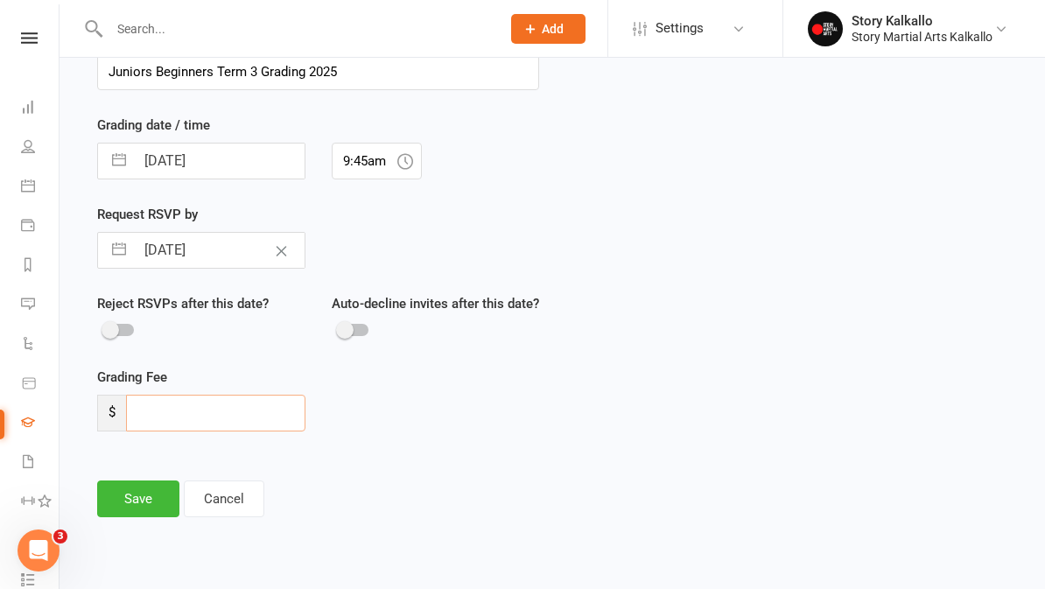
click at [180, 431] on input "number" at bounding box center [215, 413] width 179 height 37
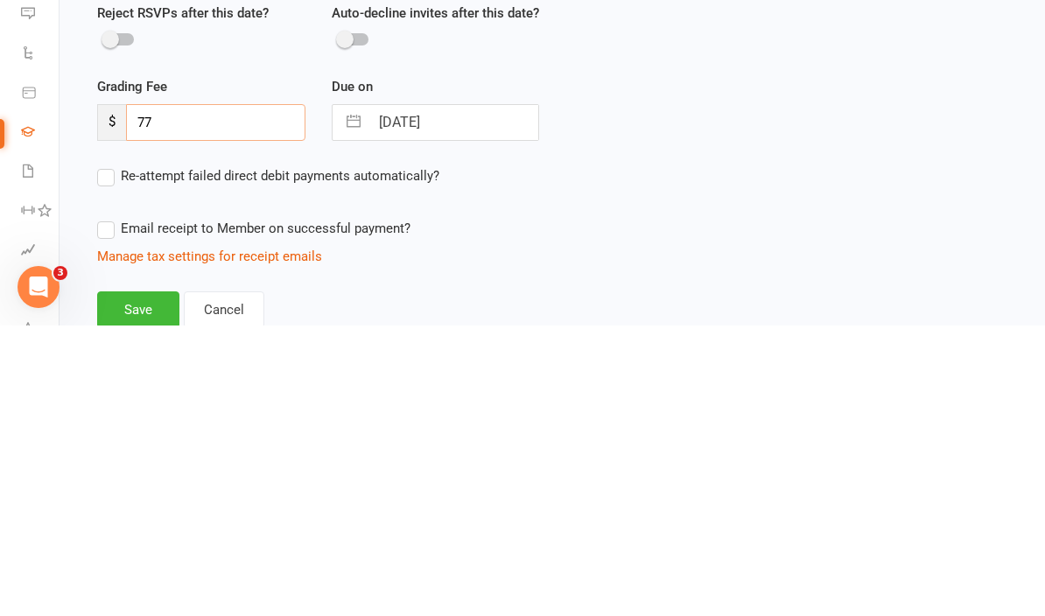
type input "77"
click at [434, 396] on input "13 Sep 2025" at bounding box center [454, 413] width 170 height 35
select select "7"
select select "2025"
select select "8"
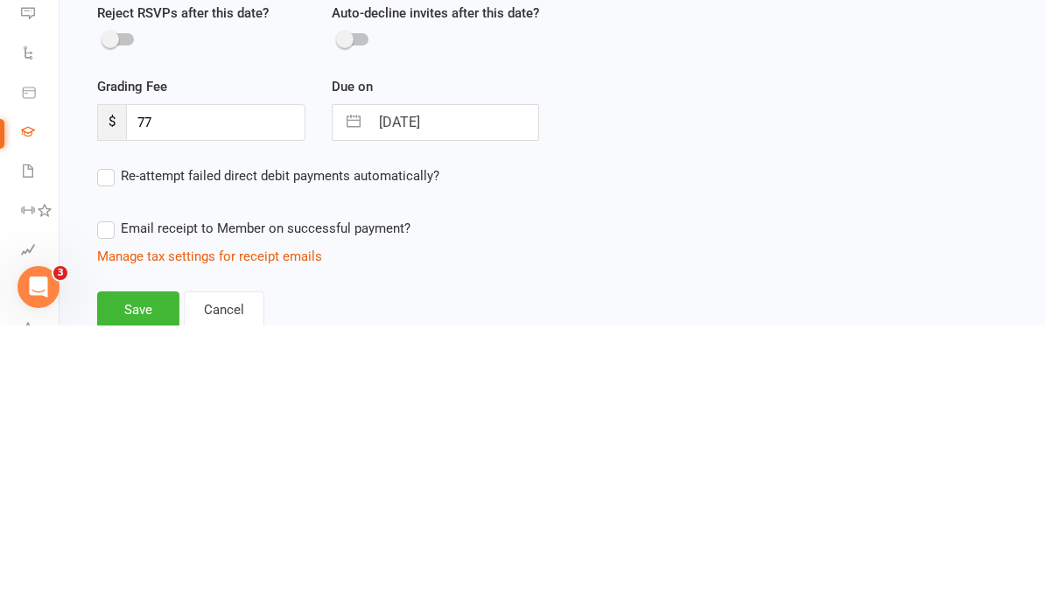
select select "2025"
select select "9"
select select "2025"
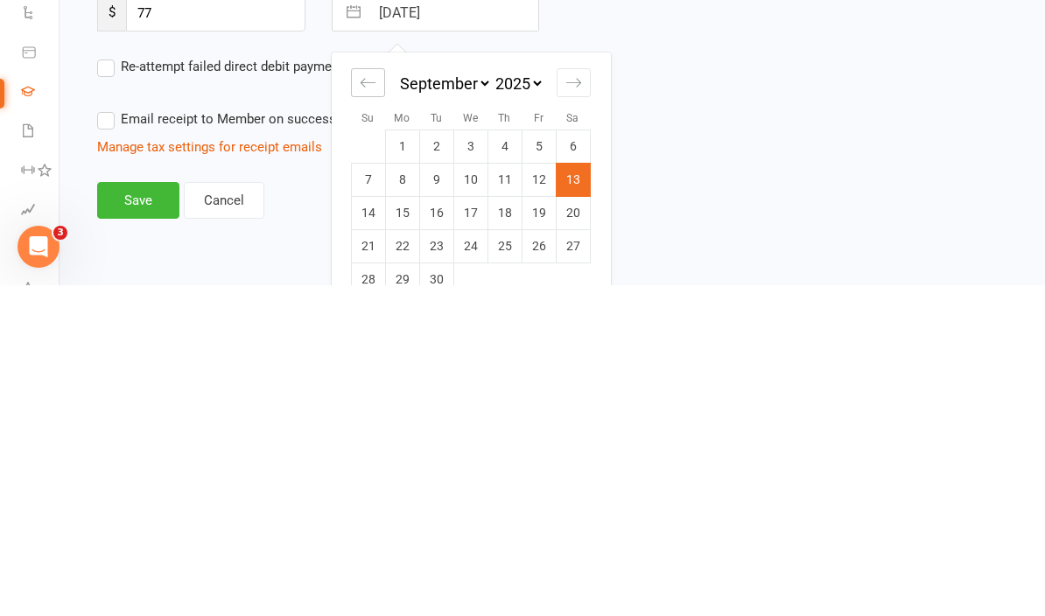
click at [372, 405] on icon "Move backward to switch to the previous month." at bounding box center [368, 413] width 17 height 17
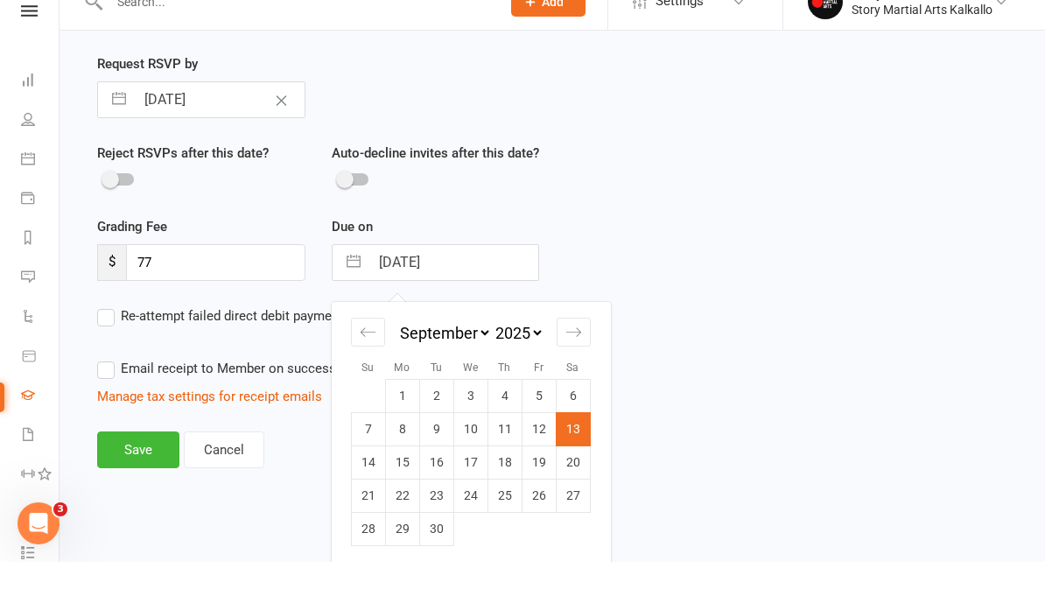
scroll to position [583, 0]
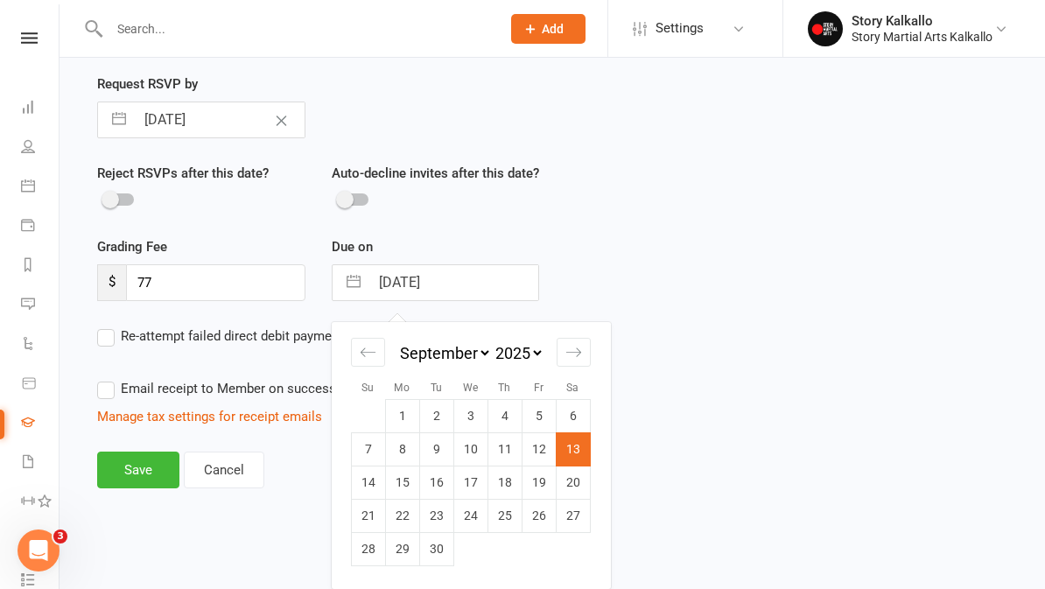
select select "6"
select select "2025"
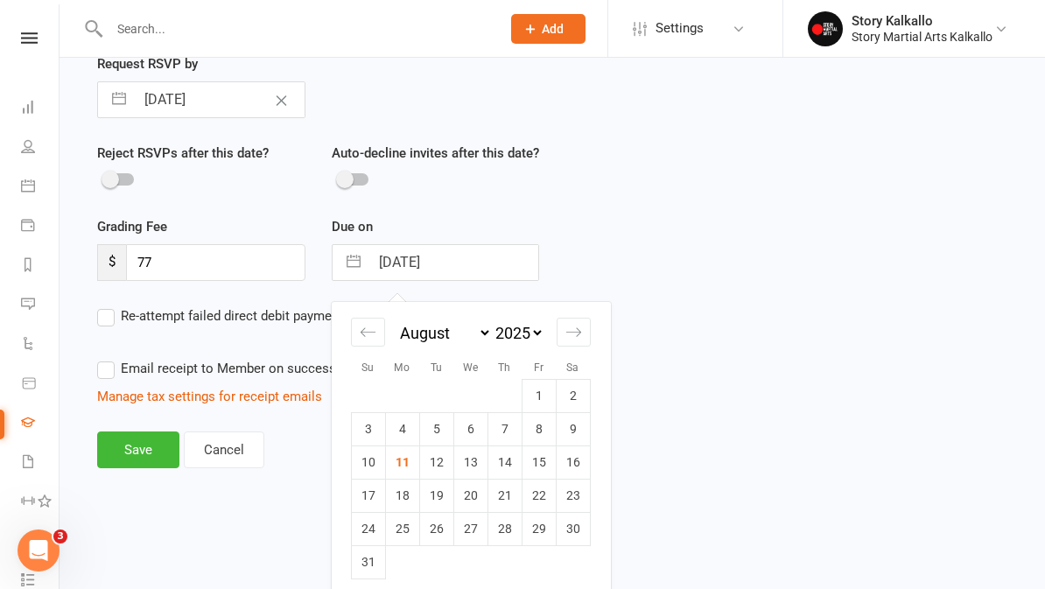
click at [516, 545] on td "28" at bounding box center [505, 528] width 34 height 33
type input "28 Aug 2025"
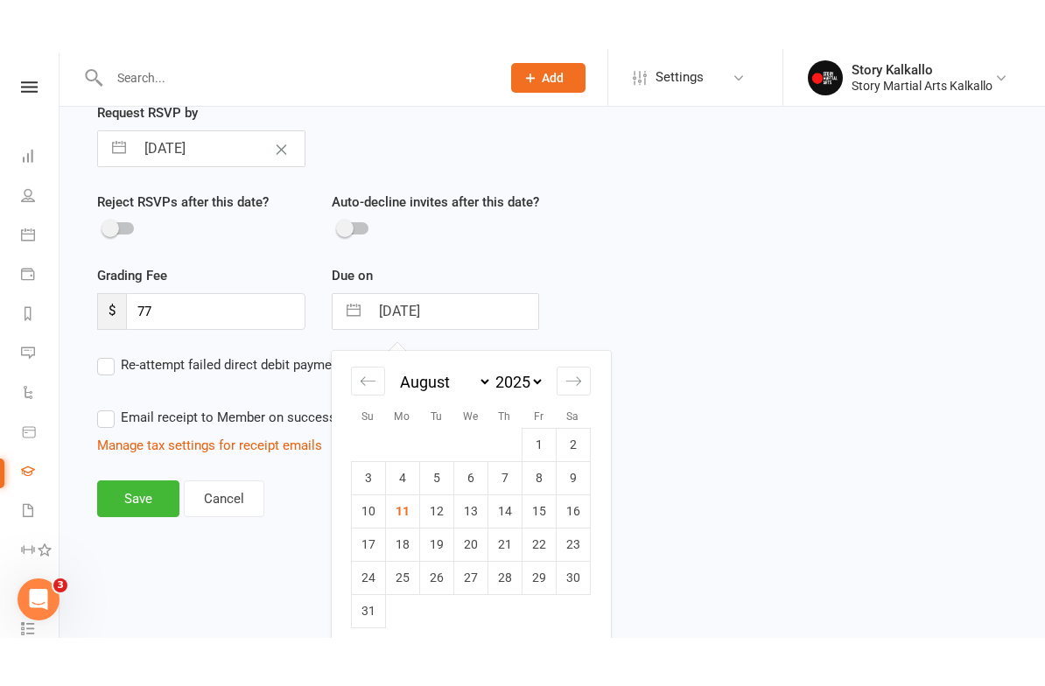
scroll to position [575, 0]
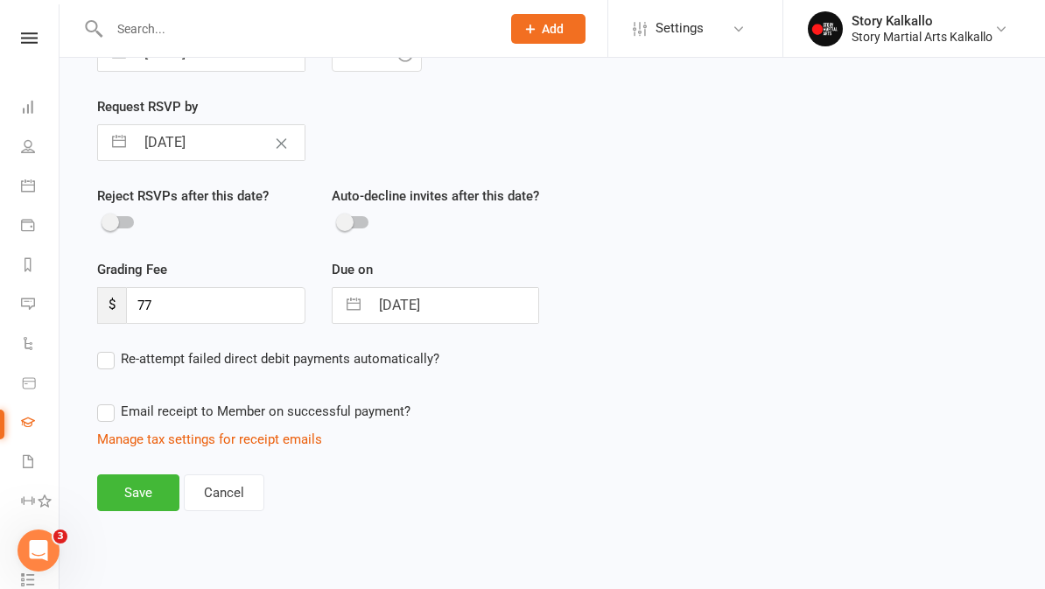
click at [121, 348] on span "Re-attempt failed direct debit payments automatically?" at bounding box center [280, 357] width 319 height 18
click at [121, 348] on input "Re-attempt failed direct debit payments automatically?" at bounding box center [268, 348] width 342 height 0
checkbox input "true"
select select "3"
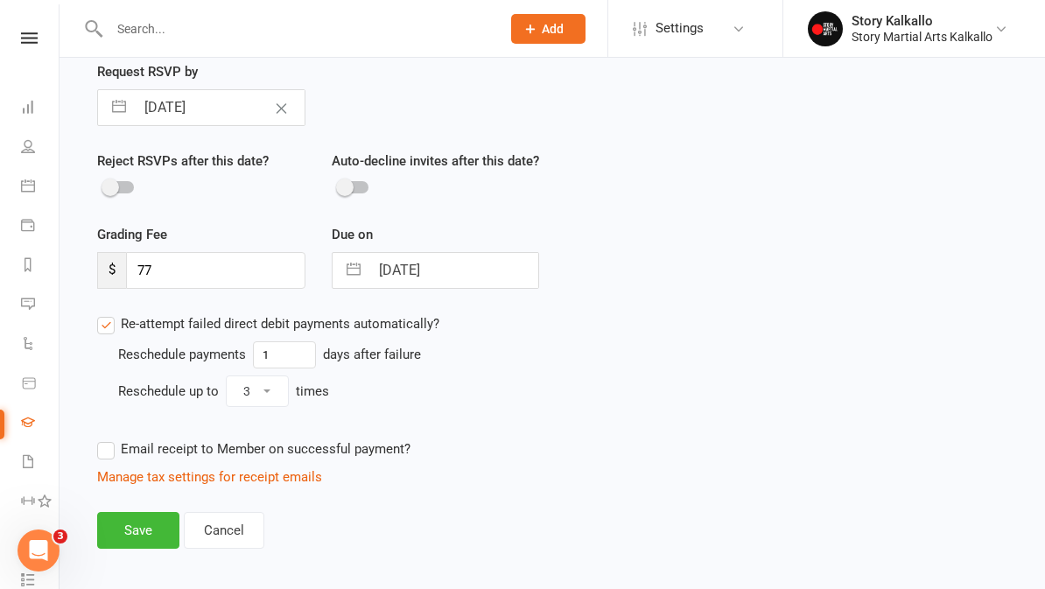
click at [109, 460] on label "Email receipt to Member on successful payment?" at bounding box center [253, 449] width 313 height 21
click at [109, 439] on input "Email receipt to Member on successful payment?" at bounding box center [253, 439] width 313 height 0
checkbox input "true"
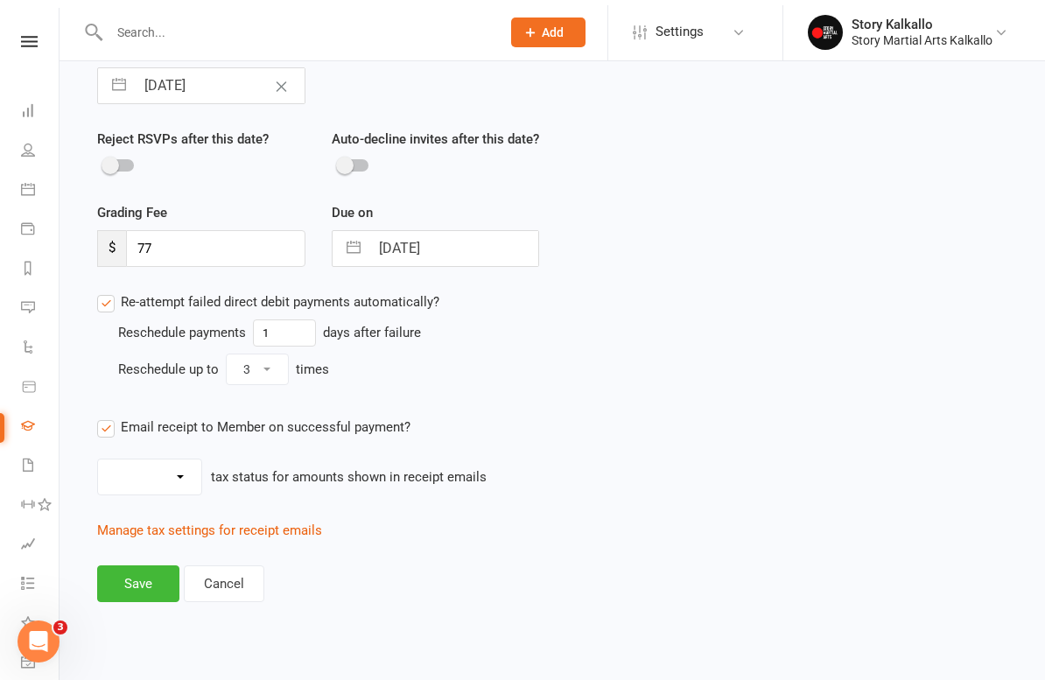
scroll to position [625, 0]
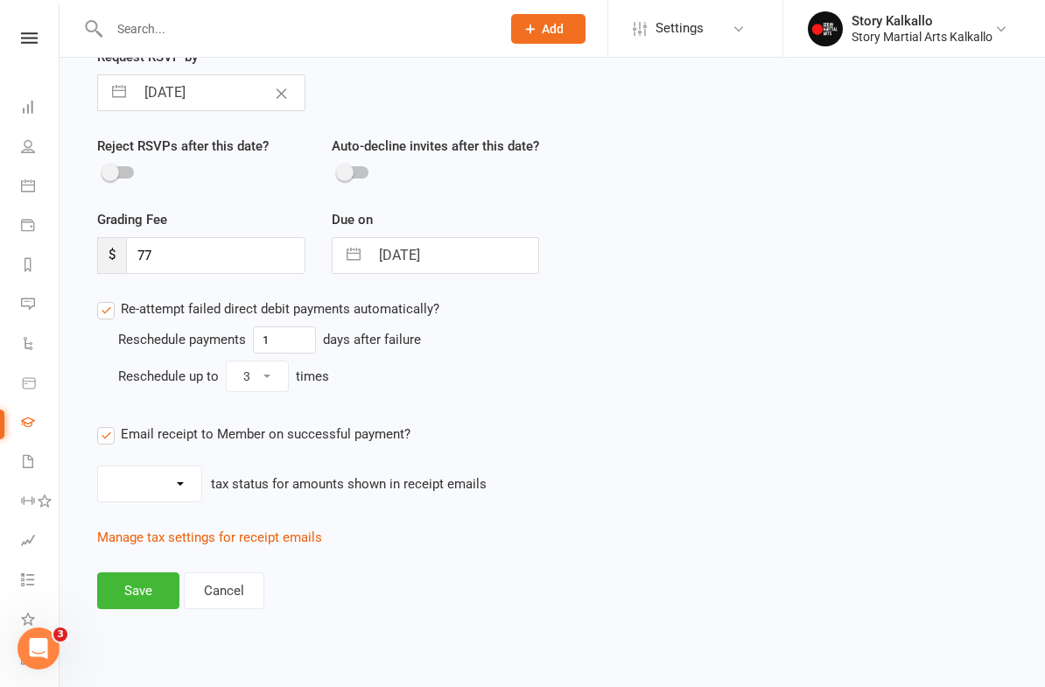
click at [166, 575] on button "Save" at bounding box center [138, 591] width 82 height 37
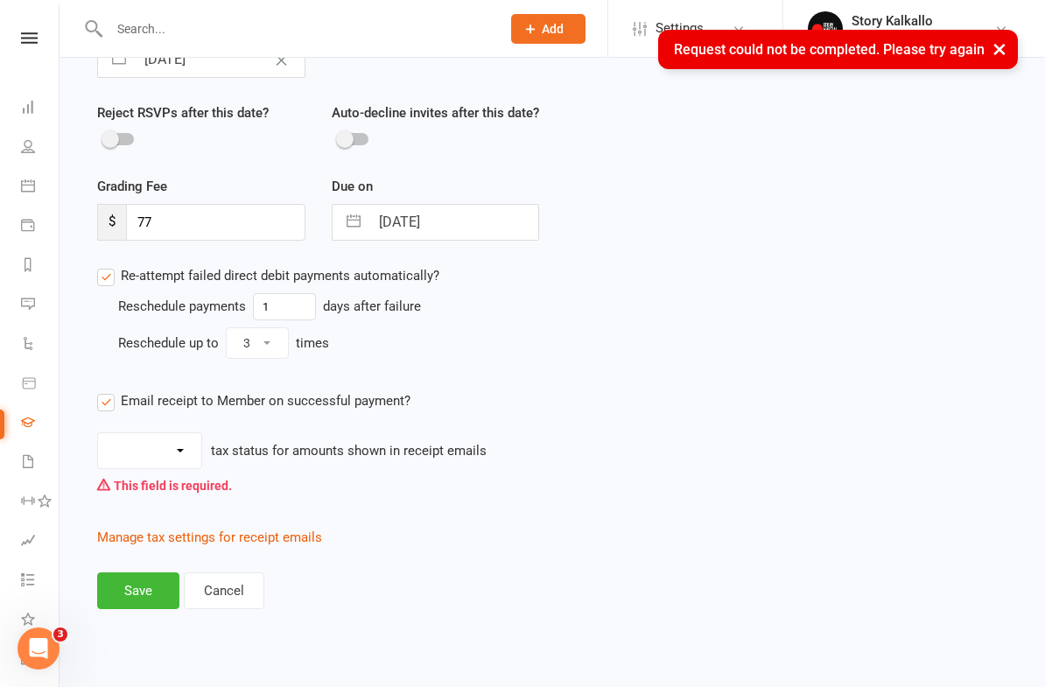
click at [182, 459] on select "Inc tax Tax exempt" at bounding box center [149, 450] width 103 height 35
select select "inc_tax"
click at [164, 588] on button "Save" at bounding box center [138, 591] width 82 height 37
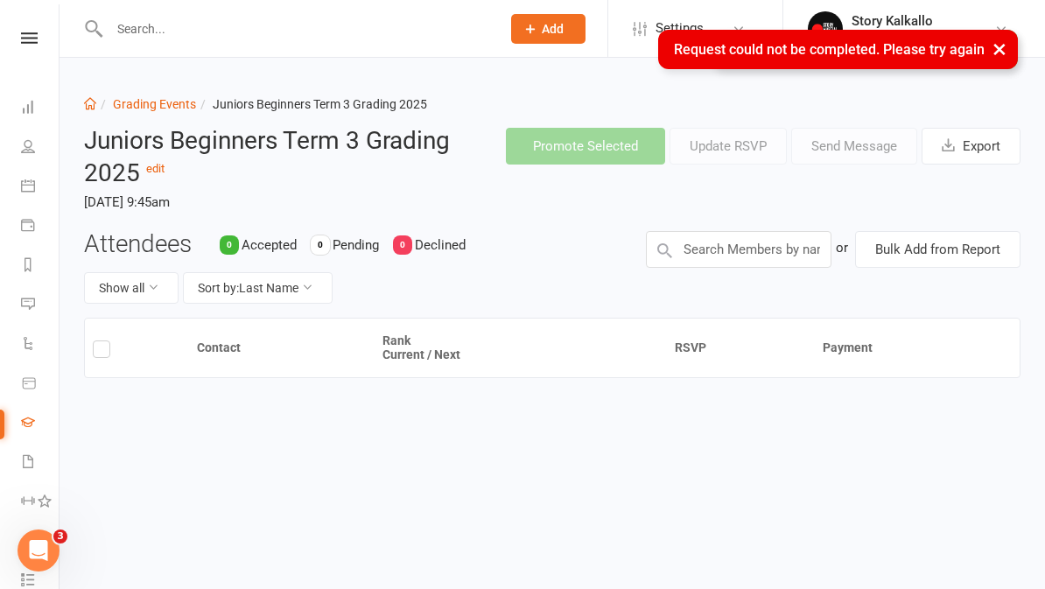
click at [18, 113] on li "Dashboard" at bounding box center [29, 108] width 59 height 39
click at [38, 123] on link "Dashboard" at bounding box center [40, 108] width 39 height 39
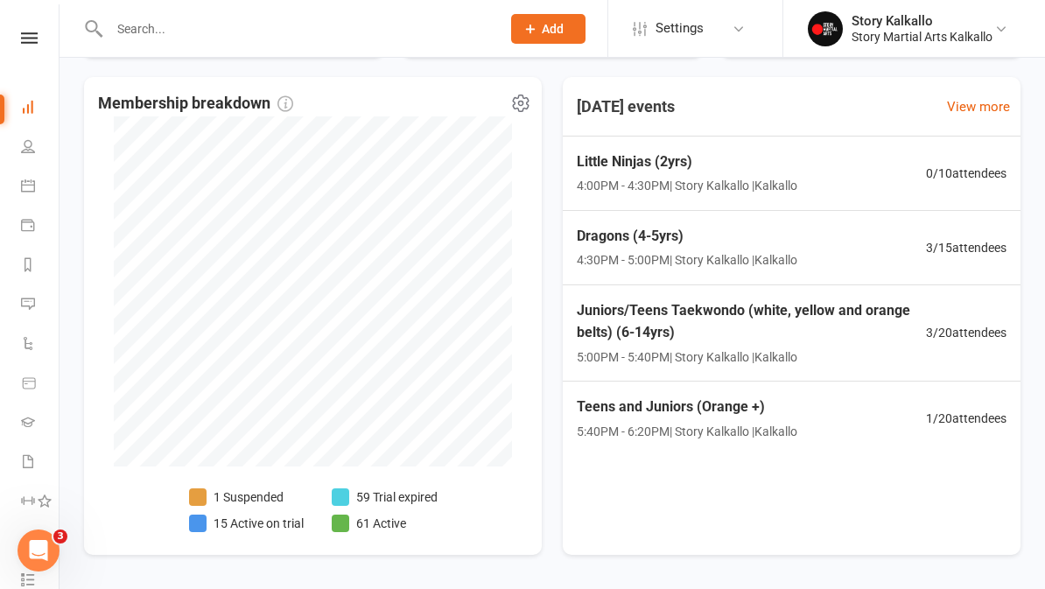
scroll to position [939, 0]
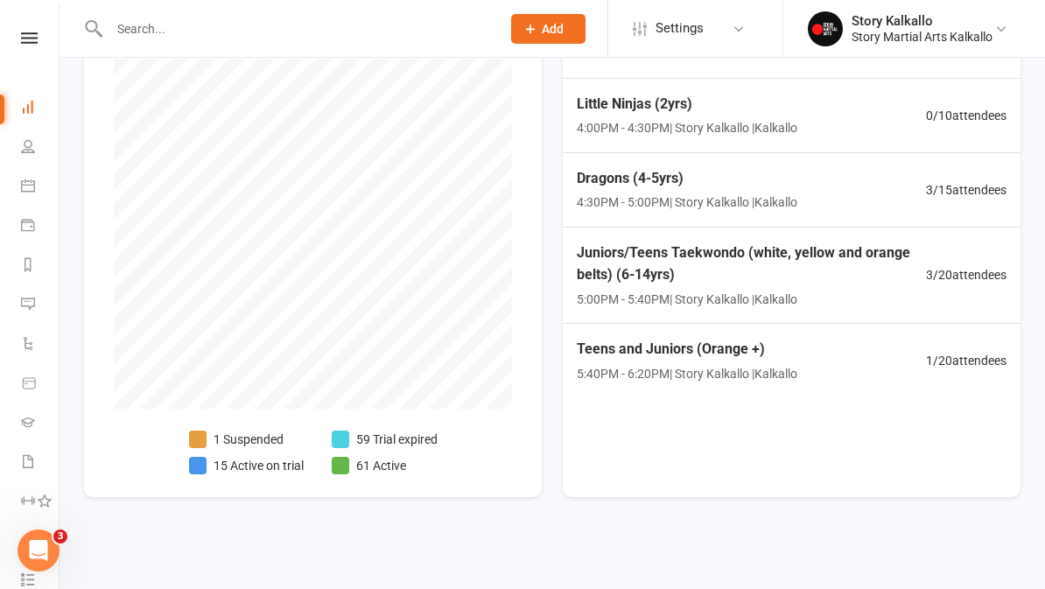
click at [31, 37] on icon at bounding box center [29, 37] width 17 height 11
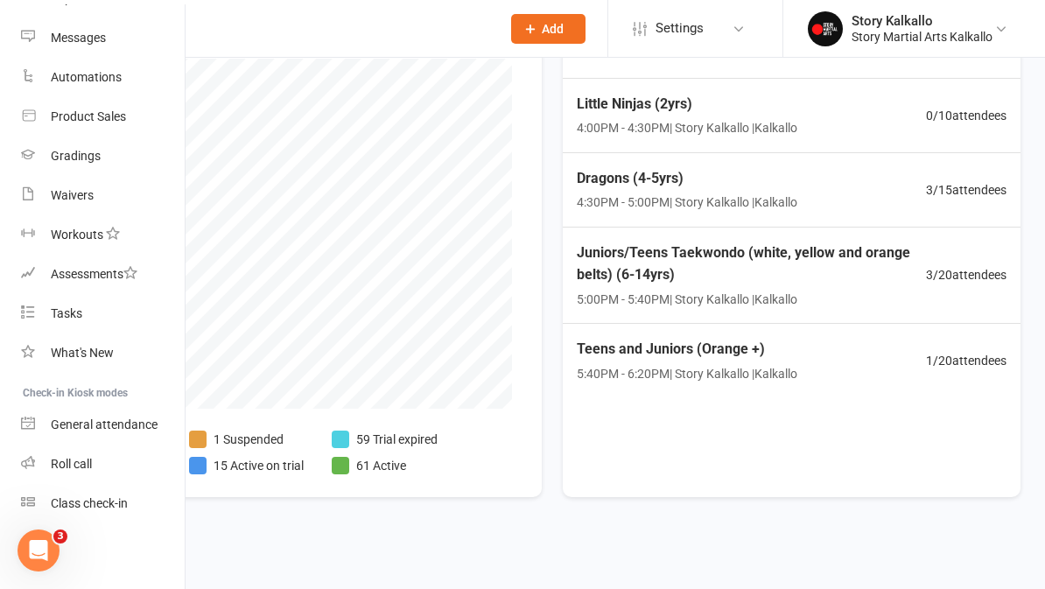
scroll to position [253, 0]
click at [64, 463] on div "Roll call" at bounding box center [71, 464] width 41 height 14
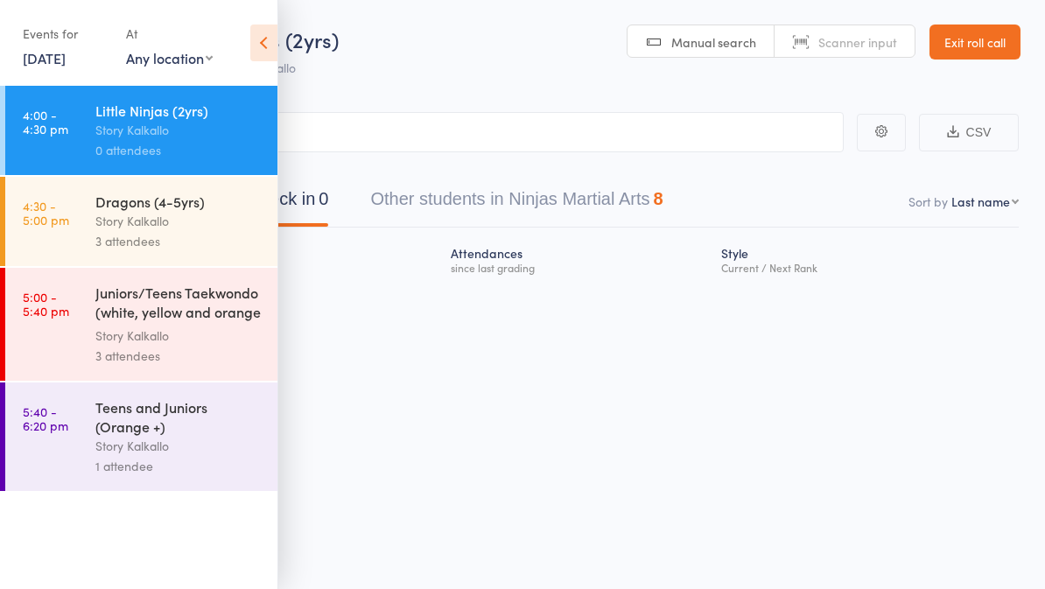
click at [247, 55] on div "Events for [DATE] [DATE] [DATE] Sun Mon Tue Wed Thu Fri Sat 31 27 28 29 30 31 0…" at bounding box center [139, 44] width 278 height 88
click at [256, 43] on icon at bounding box center [263, 43] width 27 height 37
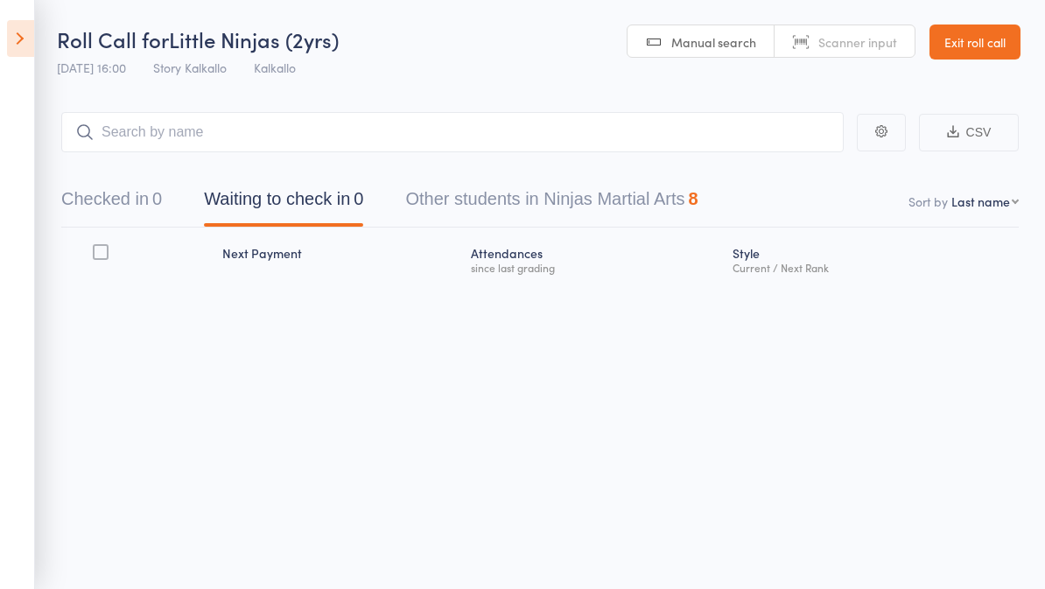
click at [15, 43] on icon at bounding box center [20, 38] width 27 height 37
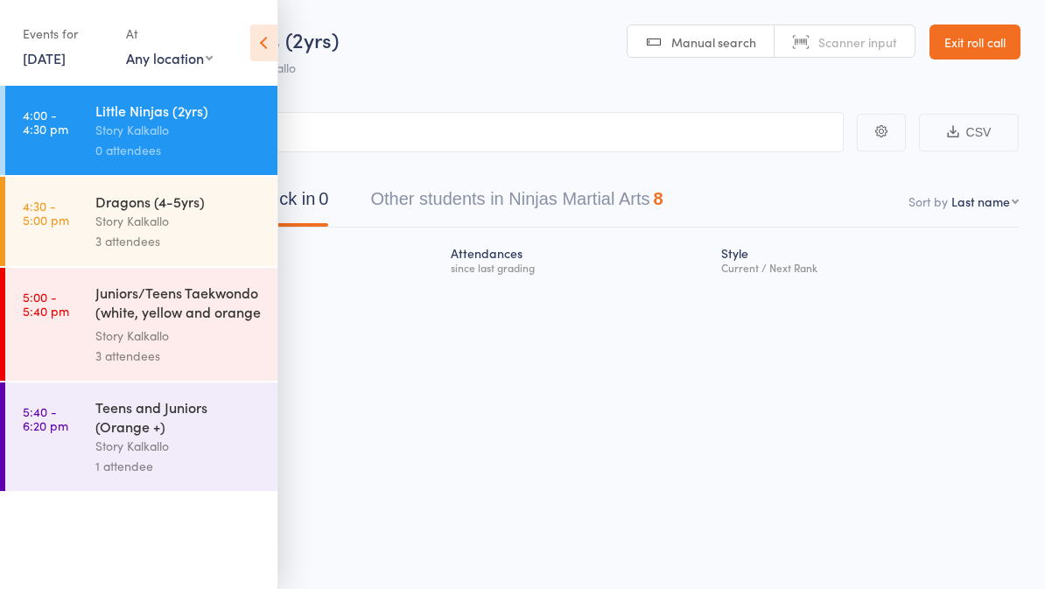
click at [245, 50] on div "Events for [DATE] [DATE] [DATE] Sun Mon Tue Wed Thu Fri Sat 31 27 28 29 30 31 0…" at bounding box center [139, 44] width 278 height 88
click at [267, 30] on icon at bounding box center [263, 43] width 27 height 37
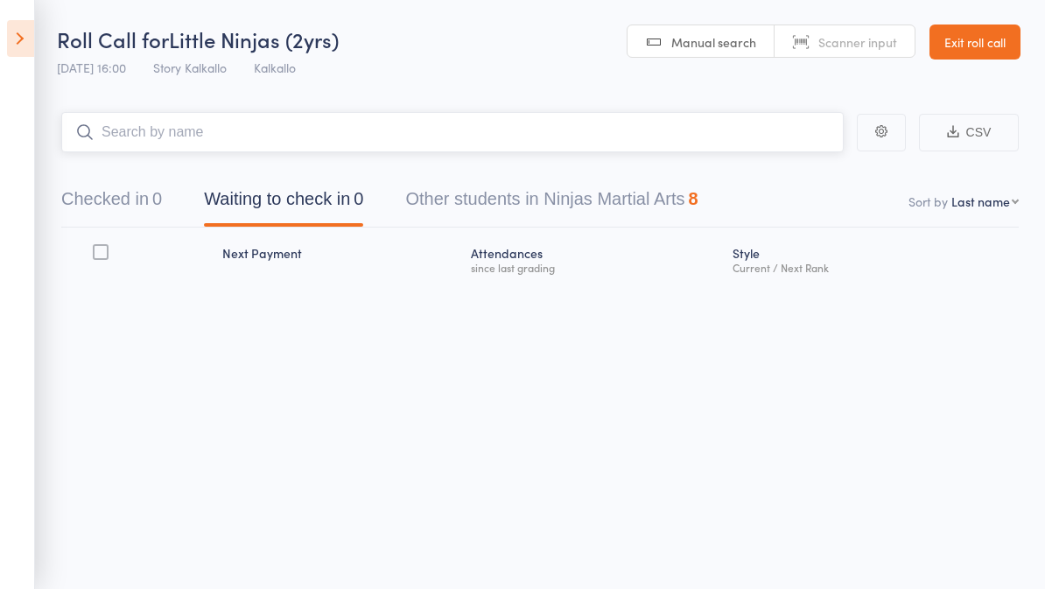
click at [685, 123] on input "search" at bounding box center [452, 132] width 783 height 40
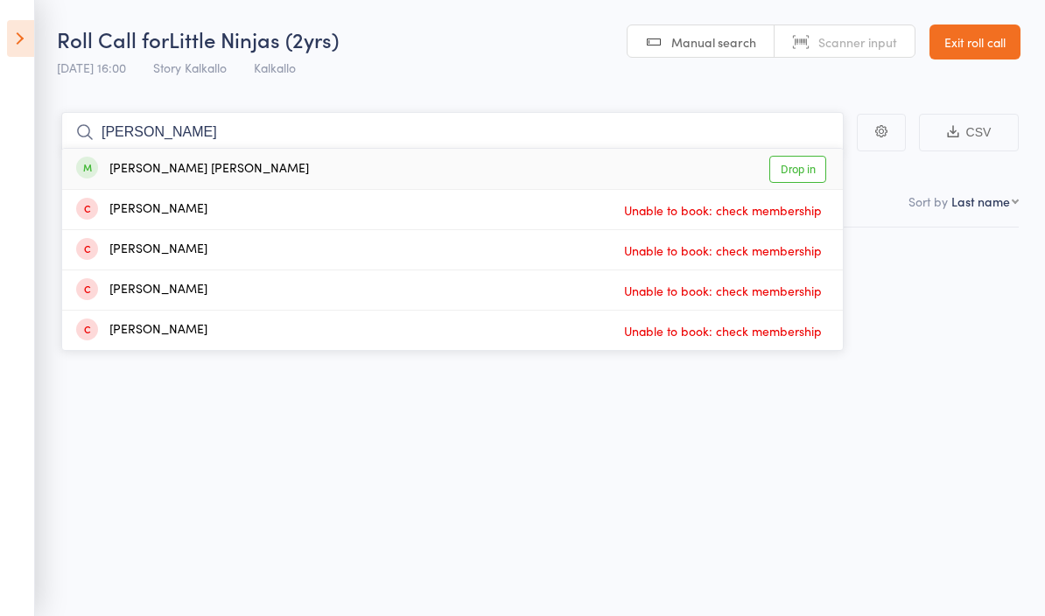
type input "[PERSON_NAME]"
click at [809, 172] on link "Drop in" at bounding box center [798, 169] width 57 height 27
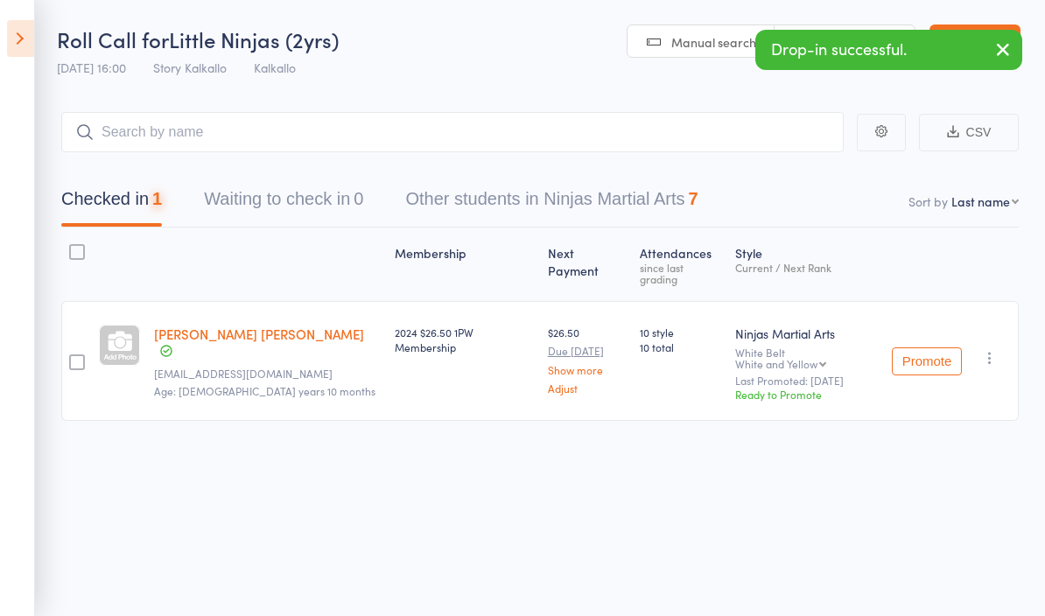
click at [517, 63] on header "Roll Call for Little Ninjas (2yrs) [DATE] 16:00 Story Kalkallo Kalkallo Manual …" at bounding box center [522, 43] width 1045 height 86
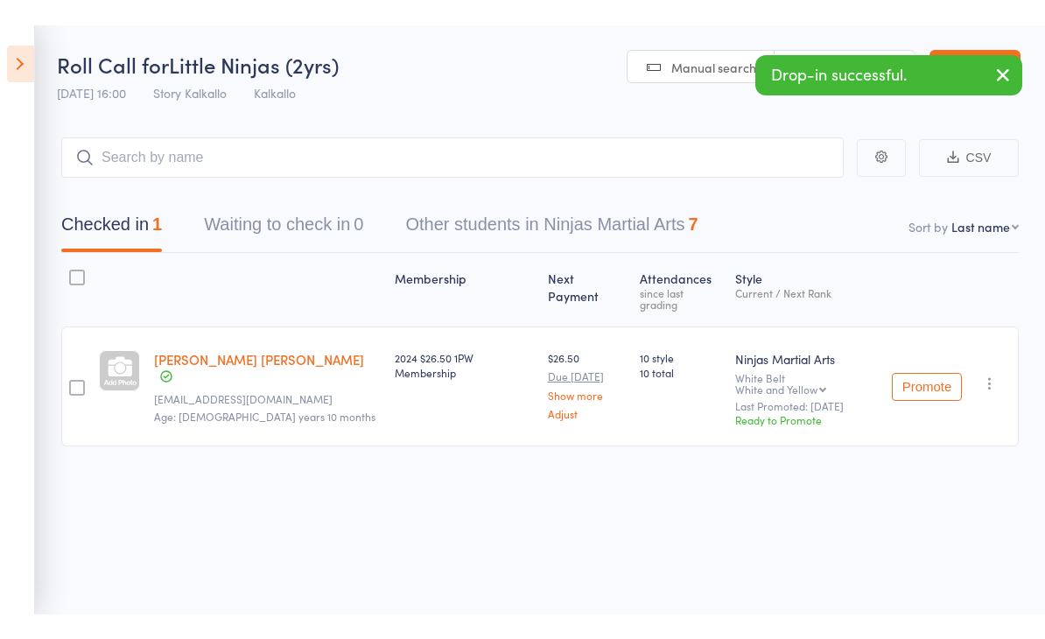
scroll to position [12, 0]
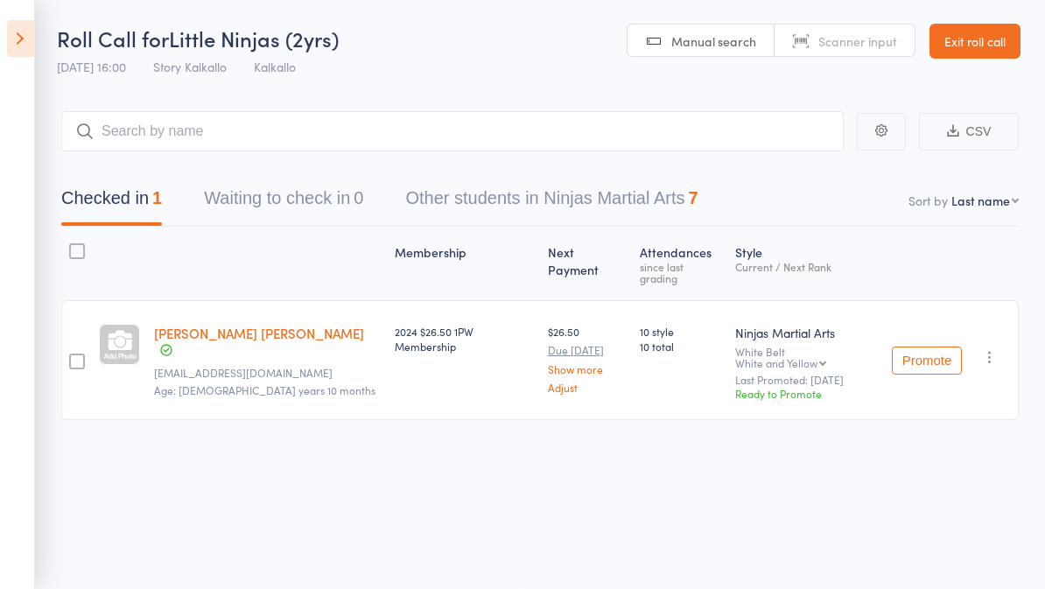
click at [31, 43] on icon at bounding box center [20, 38] width 27 height 37
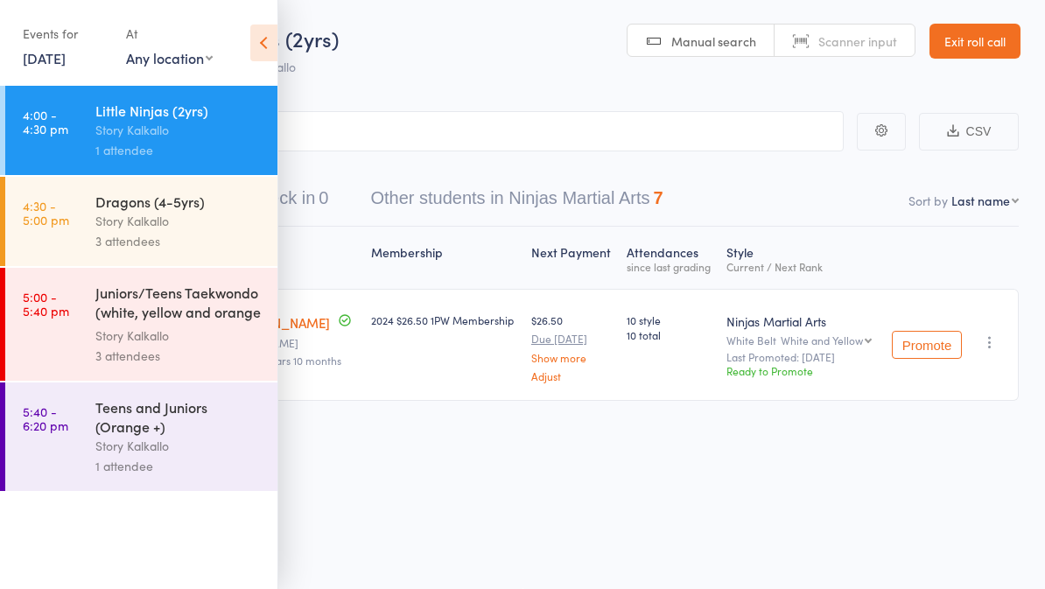
click at [167, 219] on div "Story Kalkallo" at bounding box center [178, 221] width 167 height 20
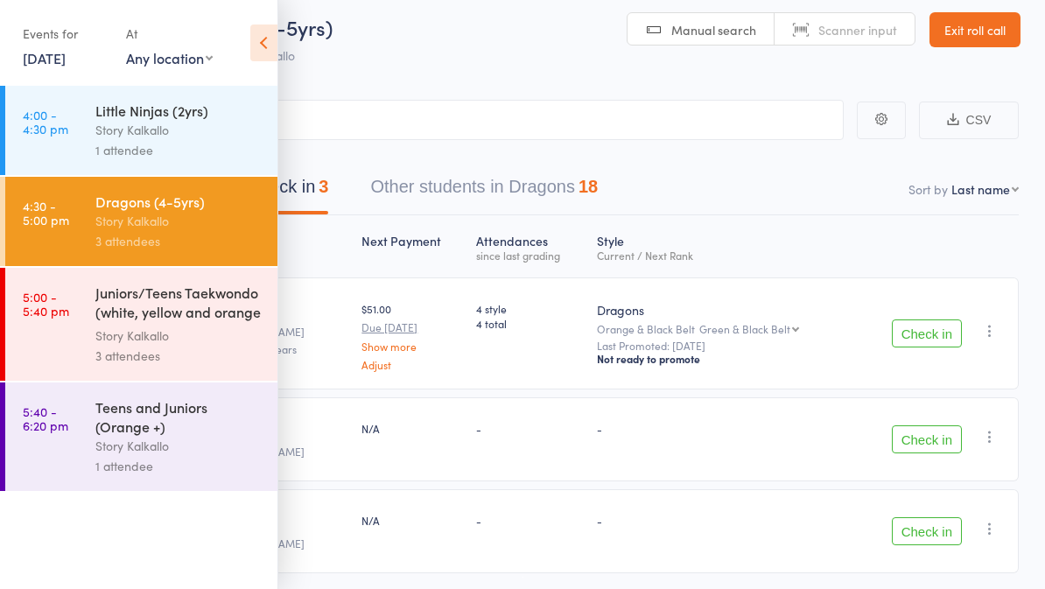
click at [277, 47] on icon at bounding box center [263, 43] width 27 height 37
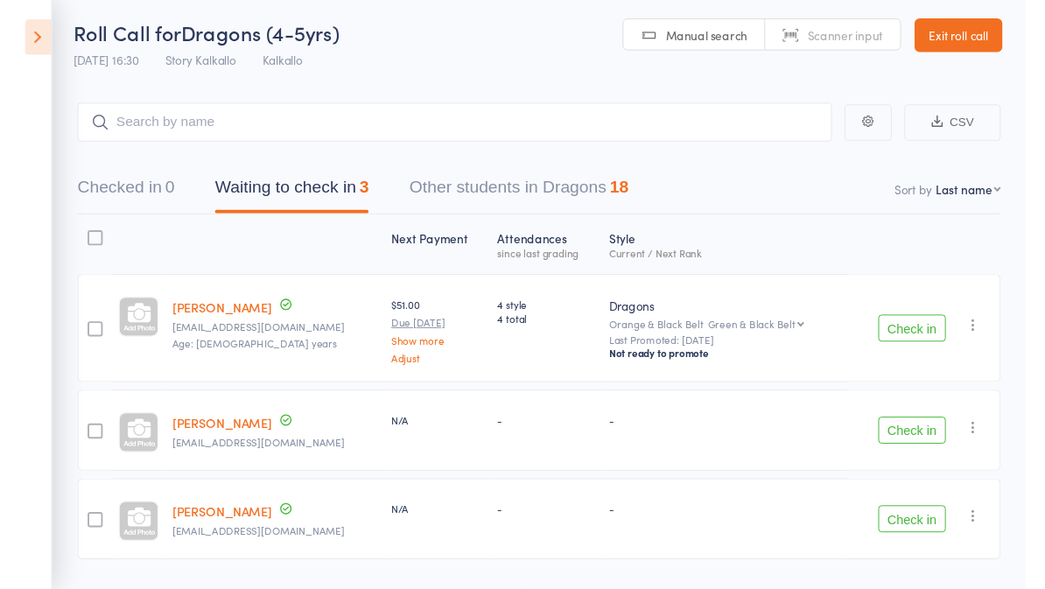
scroll to position [14, 0]
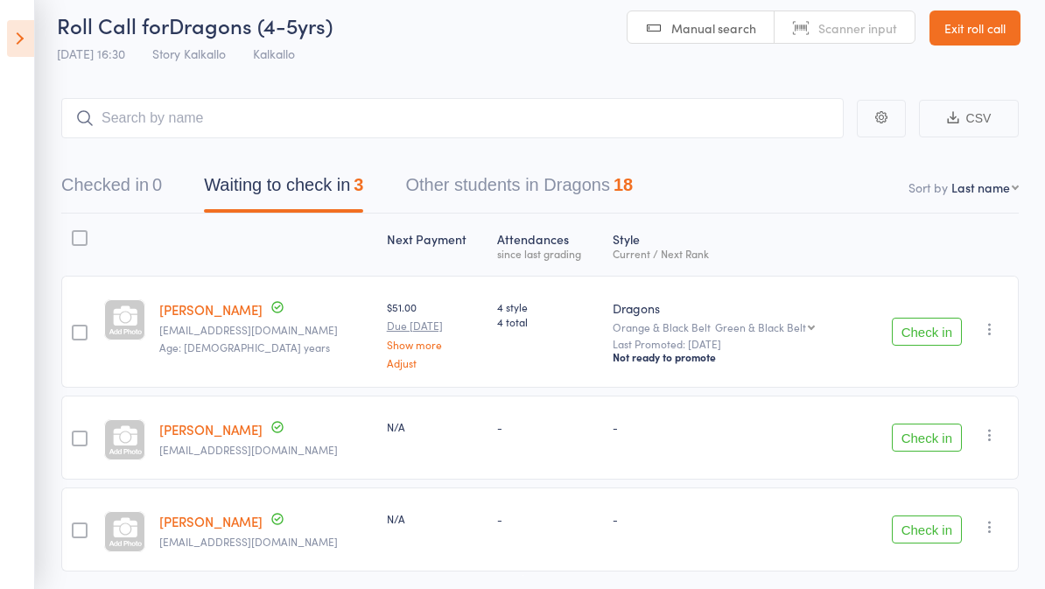
click at [9, 35] on icon at bounding box center [20, 38] width 27 height 37
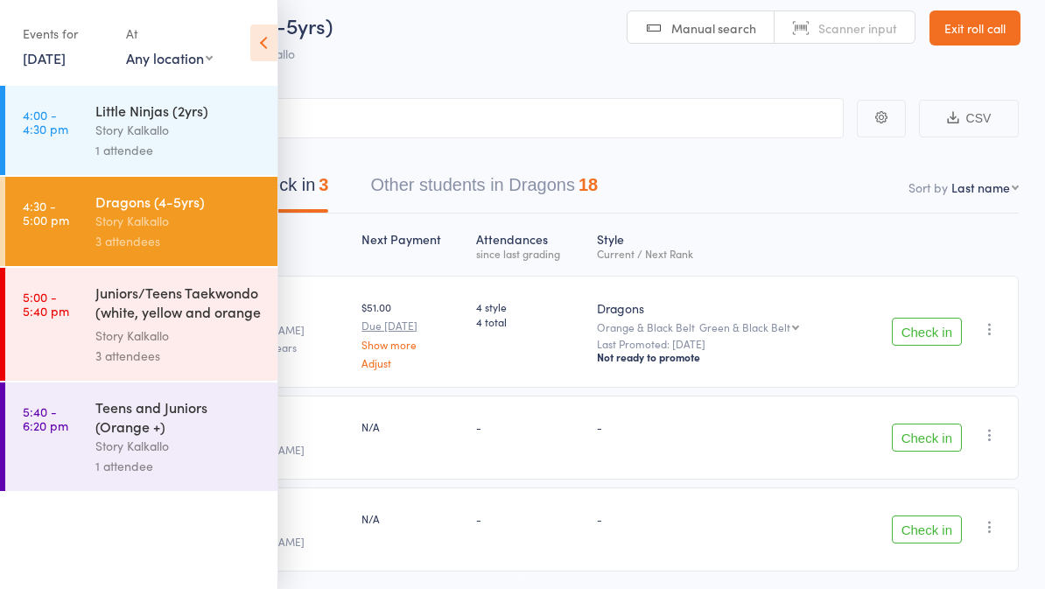
click at [71, 118] on link "4:00 - 4:30 pm Little Ninjas (2yrs) Story Kalkallo 1 attendee" at bounding box center [141, 130] width 272 height 89
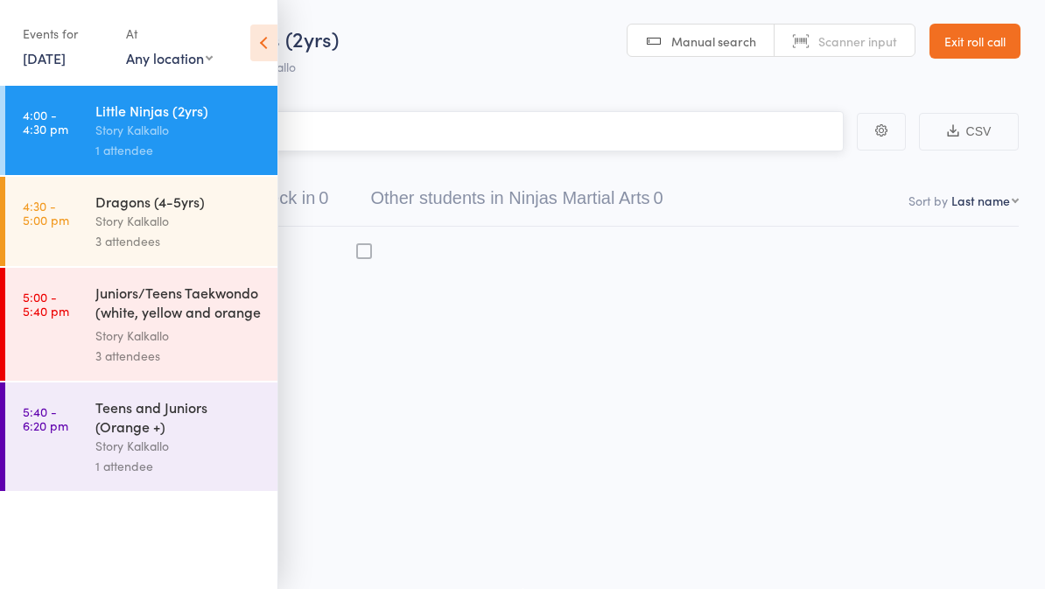
scroll to position [12, 0]
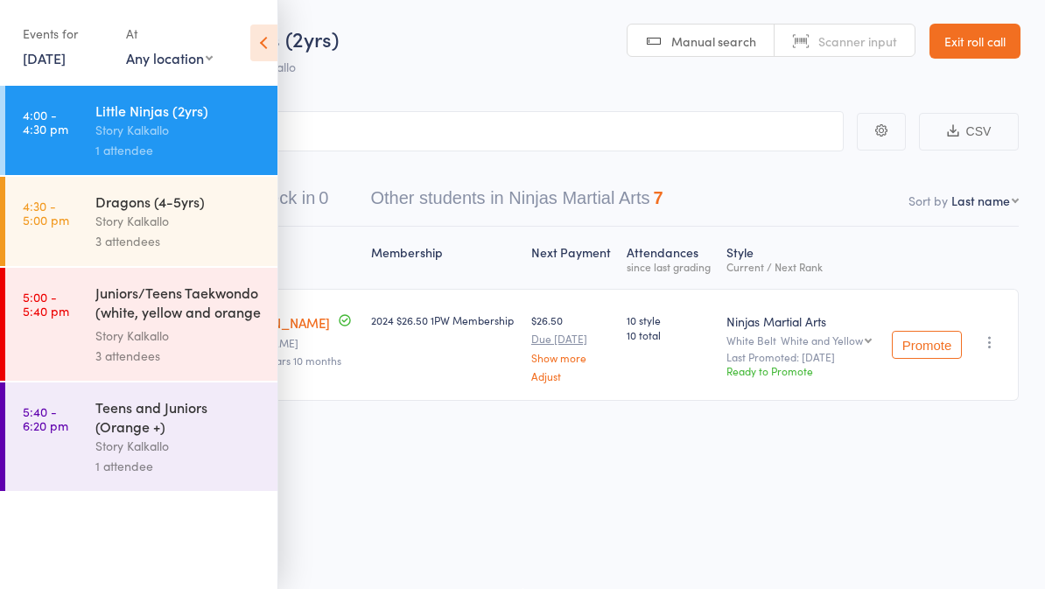
click at [259, 46] on icon at bounding box center [263, 43] width 27 height 37
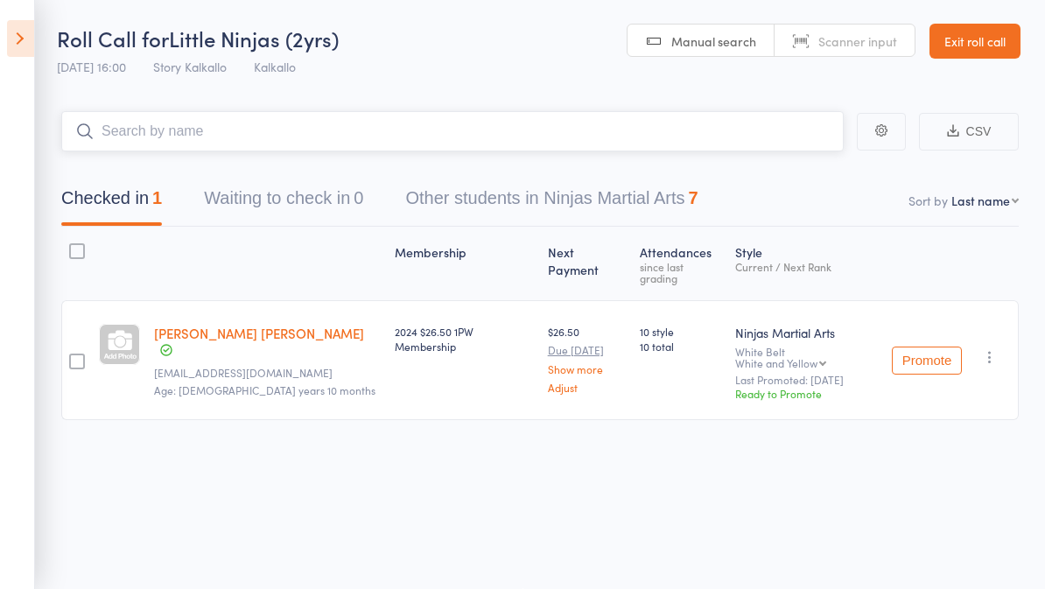
click at [289, 123] on input "search" at bounding box center [452, 131] width 783 height 40
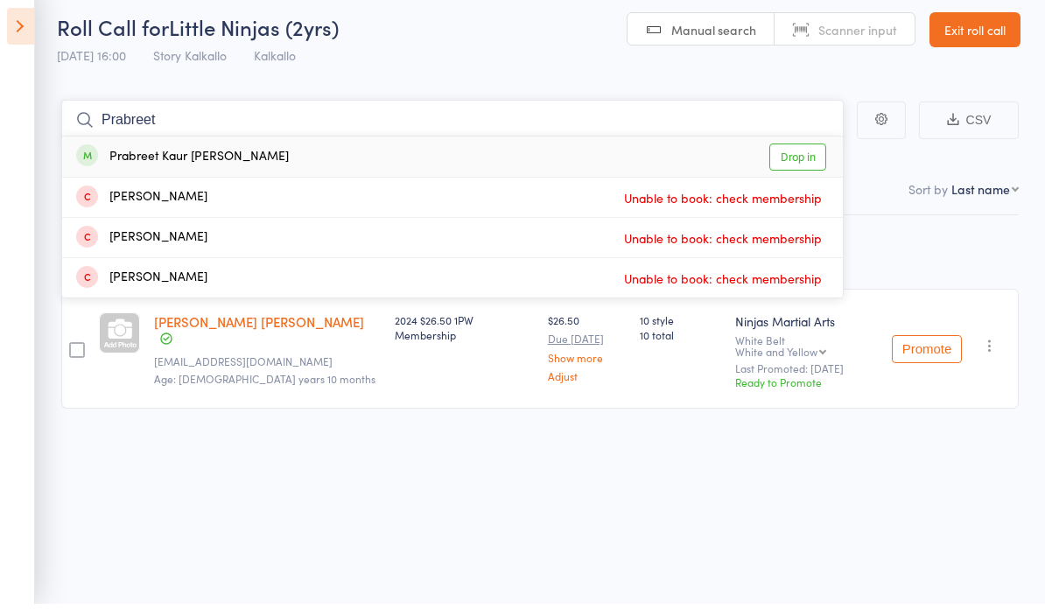
type input "Prabreet"
click at [809, 156] on link "Drop in" at bounding box center [798, 169] width 57 height 27
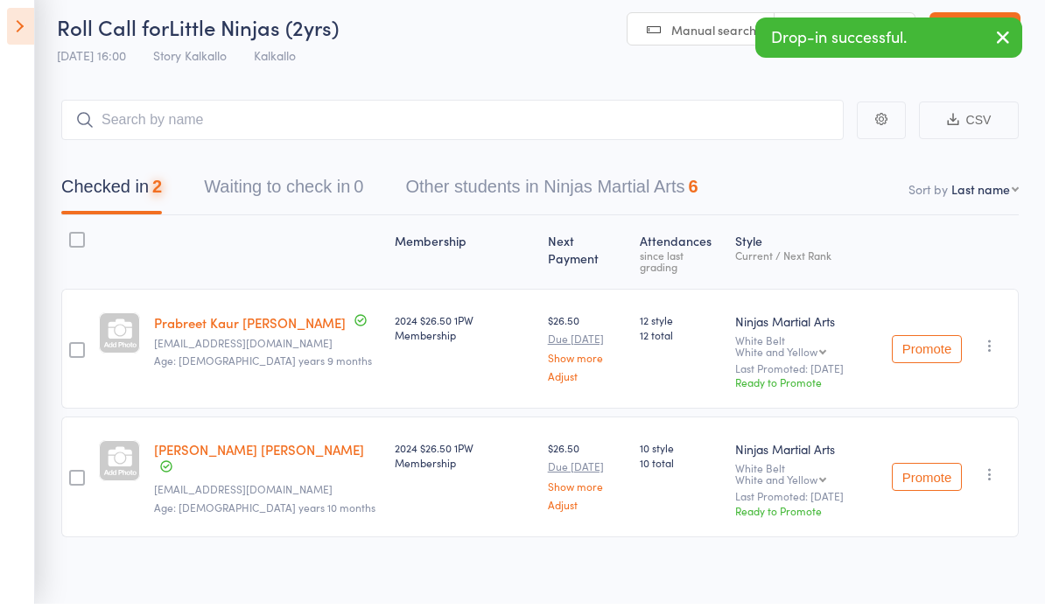
click at [555, 47] on header "Roll Call for Little Ninjas (2yrs) 11 Aug 16:00 Story Kalkallo Kalkallo Manual …" at bounding box center [522, 43] width 1045 height 86
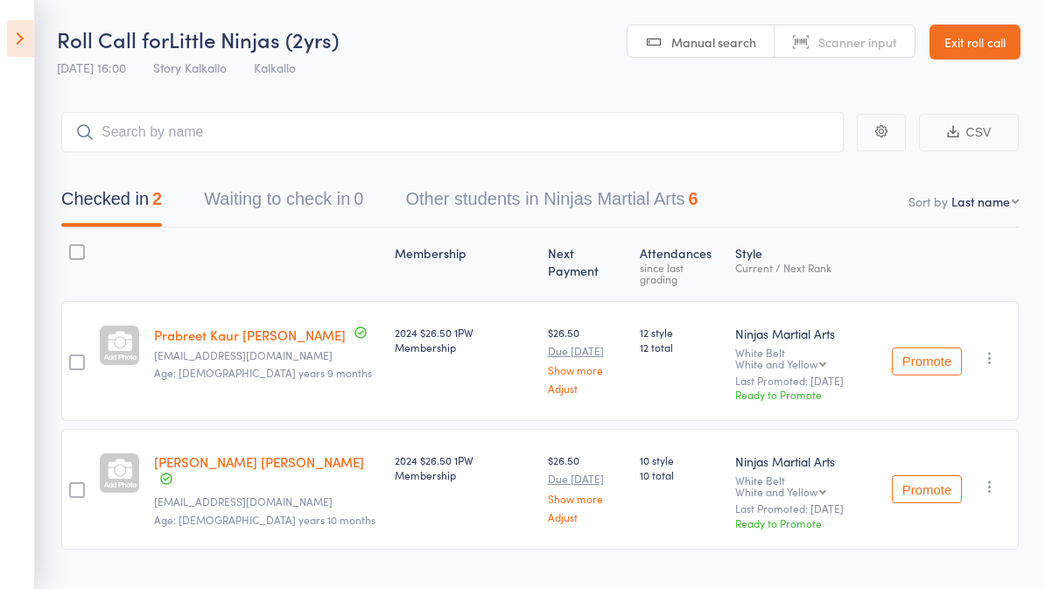
click at [29, 50] on icon at bounding box center [20, 38] width 27 height 37
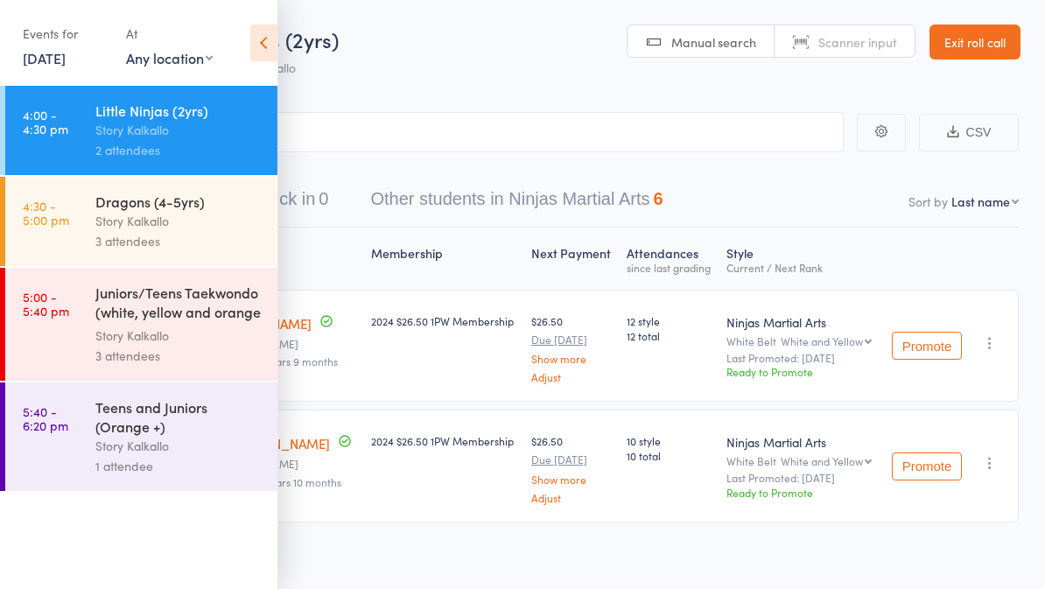
click at [150, 211] on div "Dragons (4-5yrs)" at bounding box center [178, 201] width 167 height 19
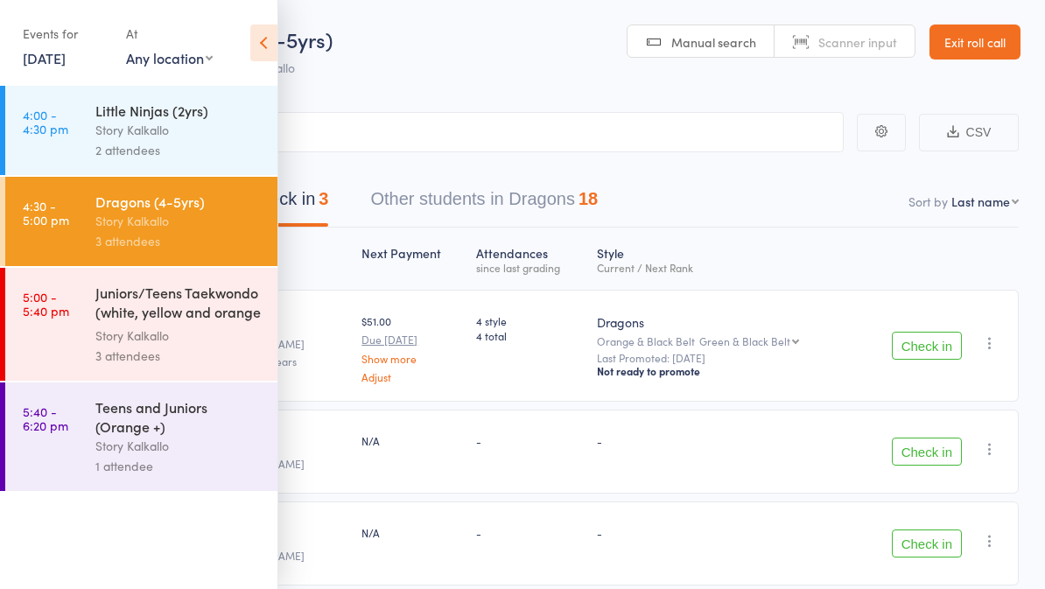
click at [265, 56] on icon at bounding box center [263, 43] width 27 height 37
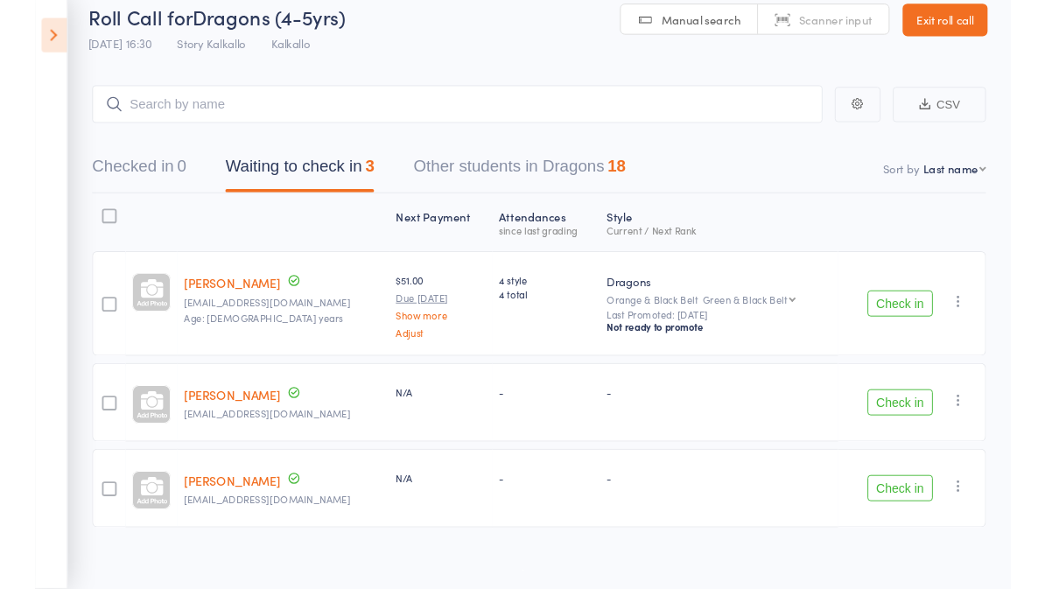
scroll to position [38, 0]
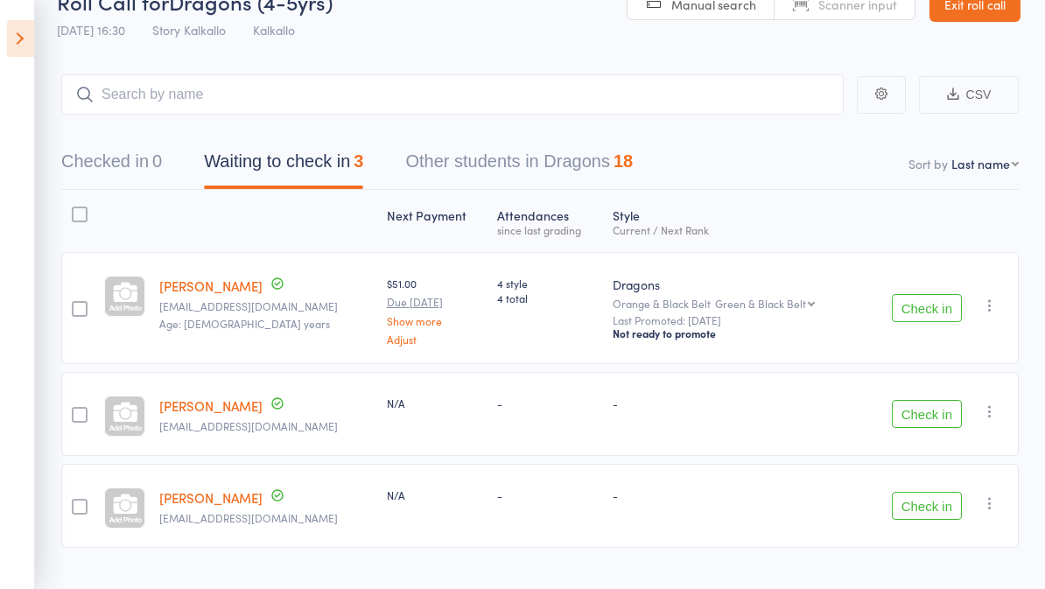
click at [4, 27] on aside "Events for 11 Aug, 2025 11 Aug, 2025 August 2025 Sun Mon Tue Wed Thu Fri Sat 31…" at bounding box center [17, 294] width 35 height 589
click at [23, 39] on icon at bounding box center [20, 38] width 27 height 37
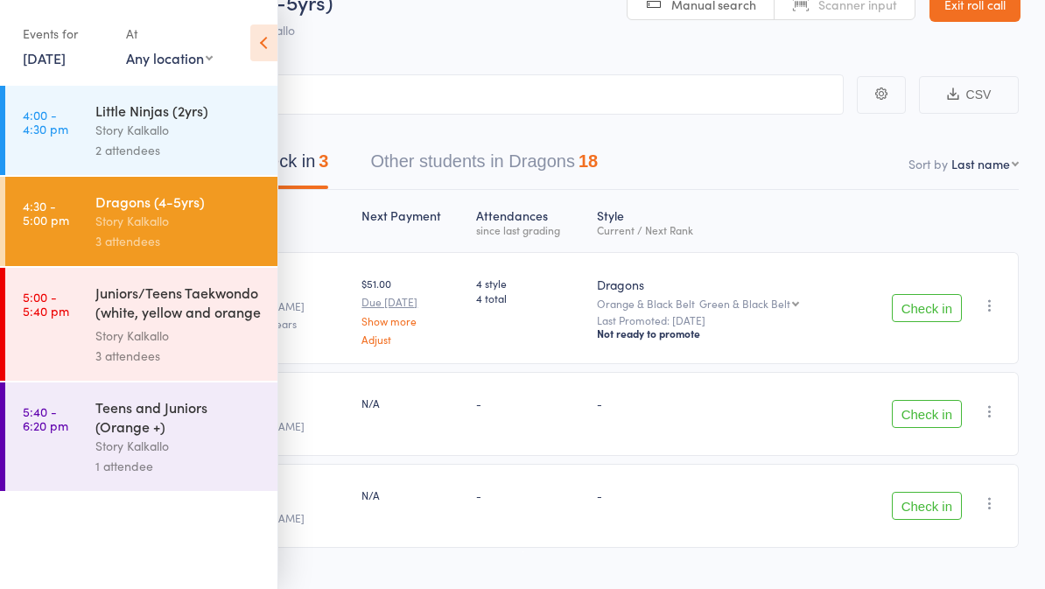
click at [178, 306] on div "Juniors/Teens Taekwondo (white, yellow and orange ..." at bounding box center [178, 304] width 167 height 43
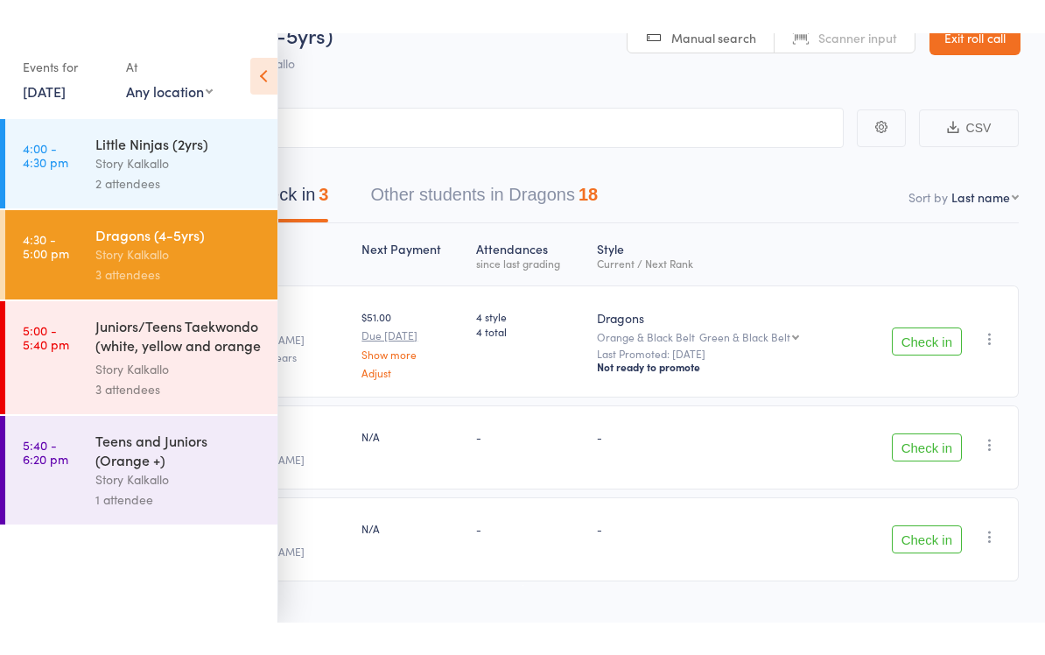
scroll to position [12, 0]
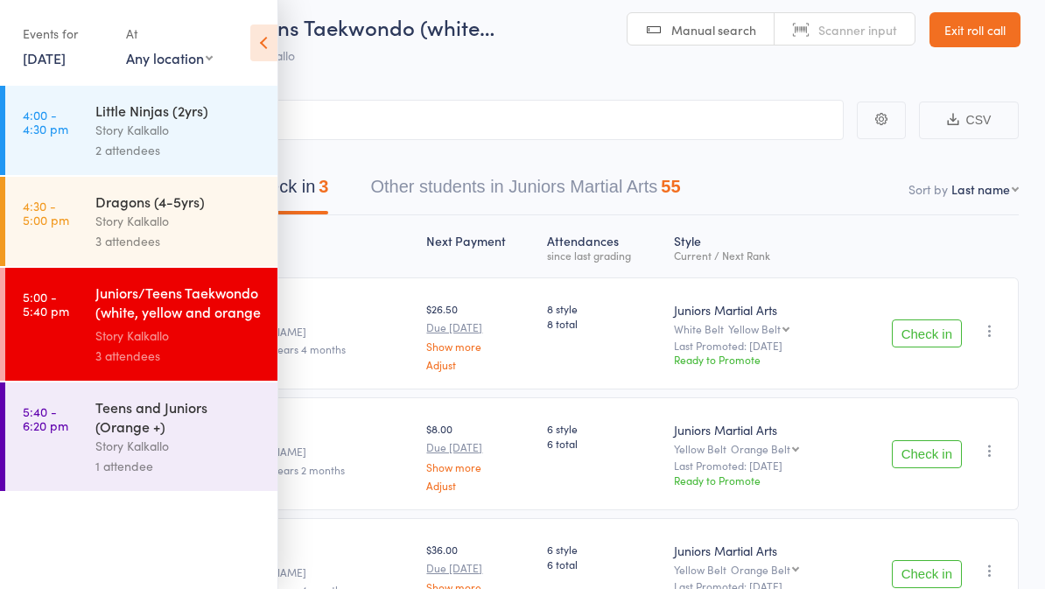
click at [268, 47] on icon at bounding box center [263, 43] width 27 height 37
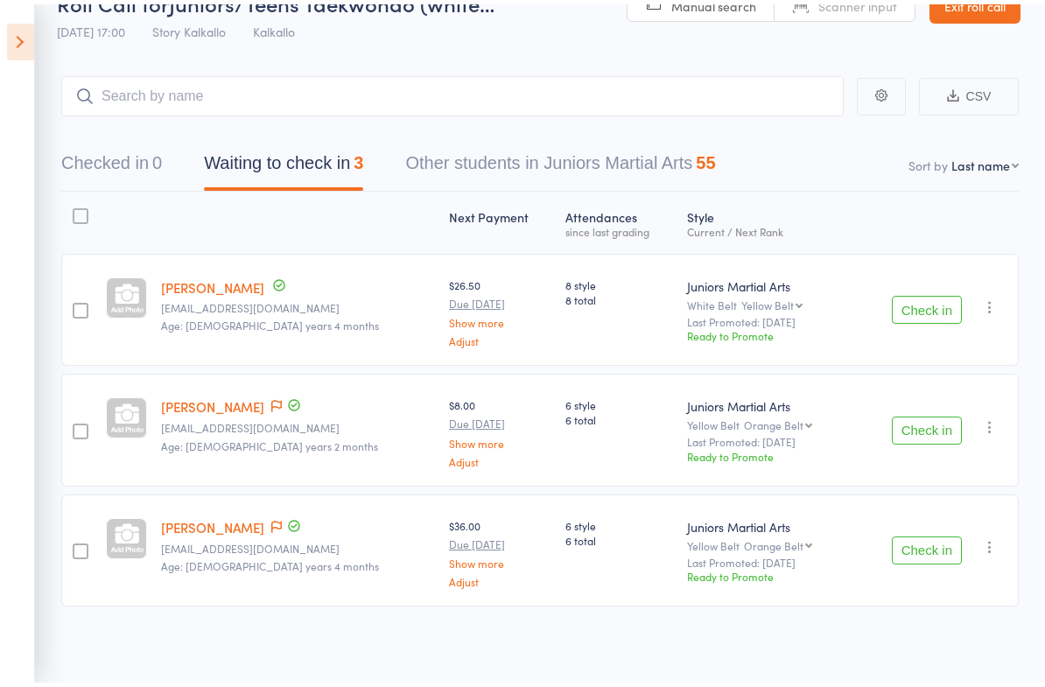
scroll to position [13, 0]
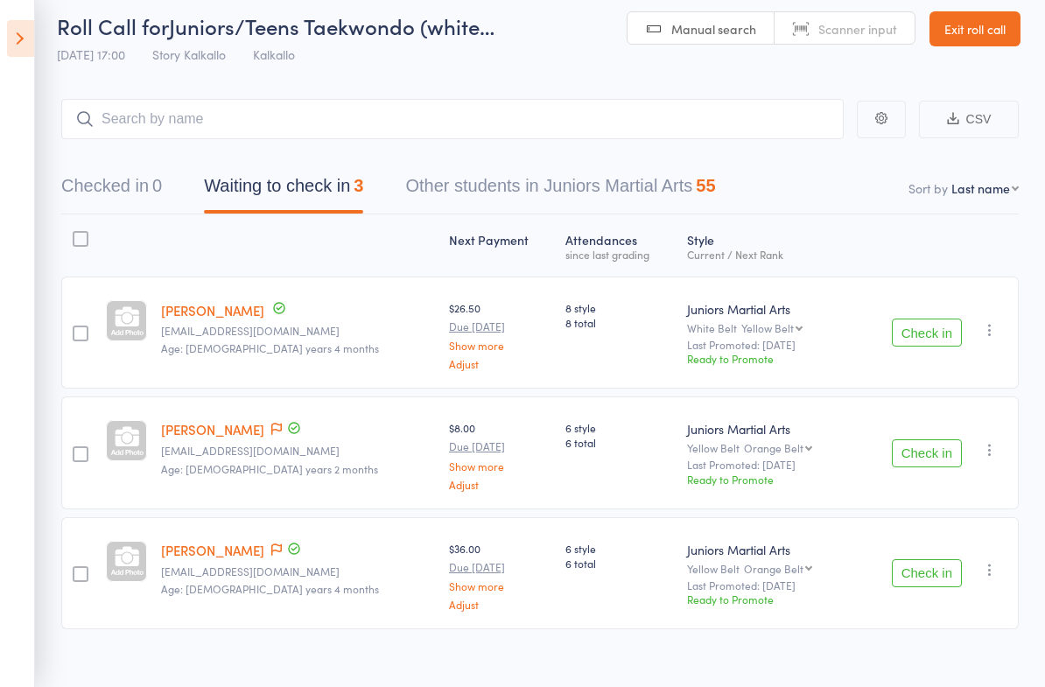
click at [24, 52] on icon at bounding box center [20, 38] width 27 height 37
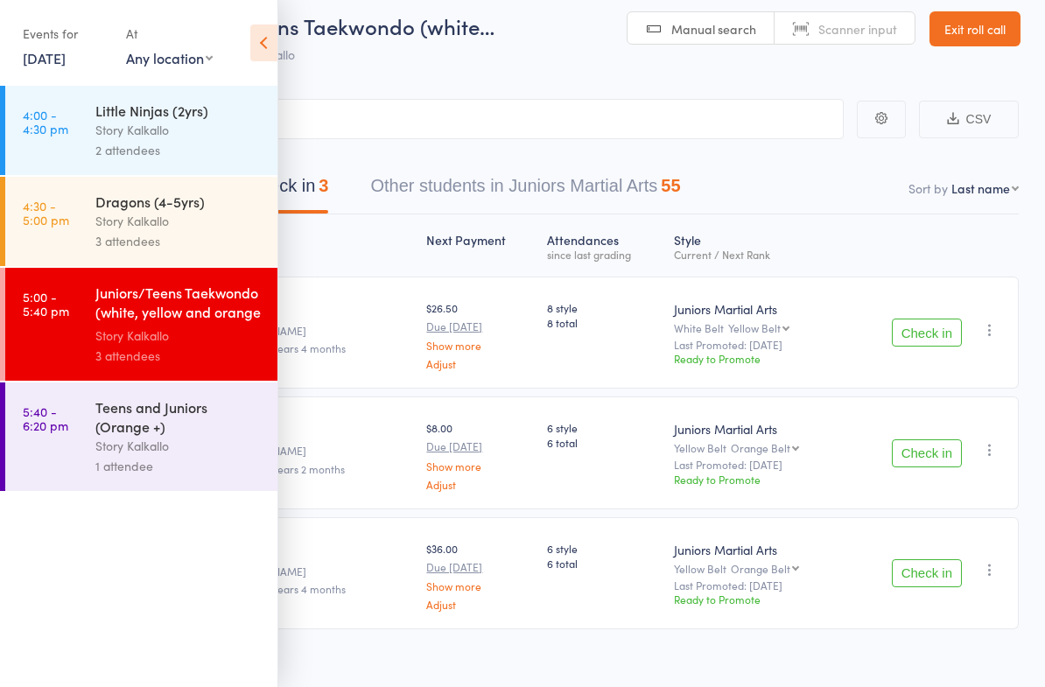
click at [207, 432] on div "Teens and Juniors (Orange +)" at bounding box center [178, 416] width 167 height 39
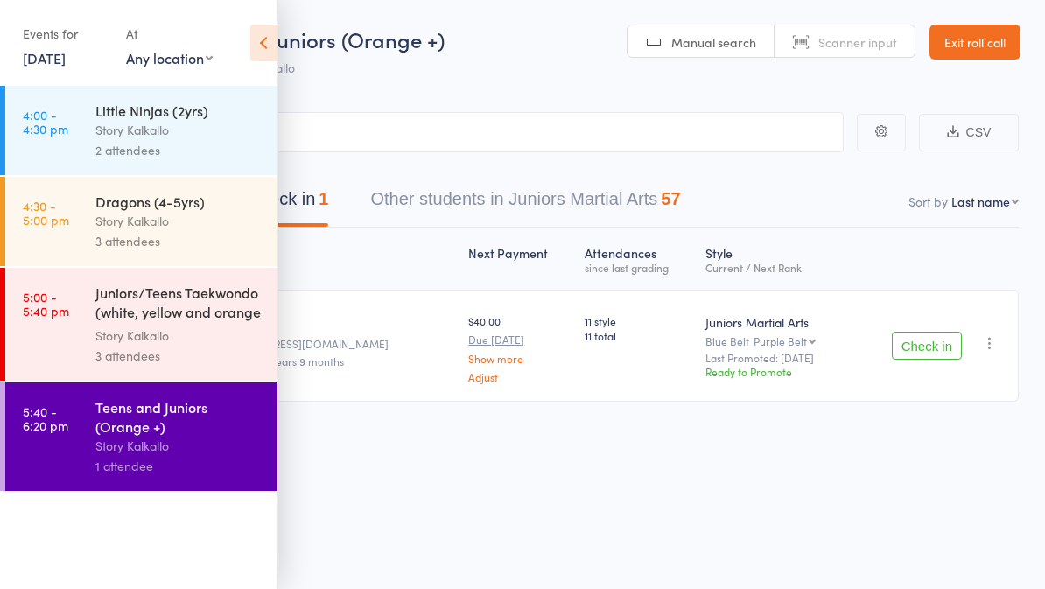
click at [286, 61] on span "Kalkallo" at bounding box center [274, 68] width 42 height 18
click at [276, 58] on icon at bounding box center [263, 43] width 27 height 37
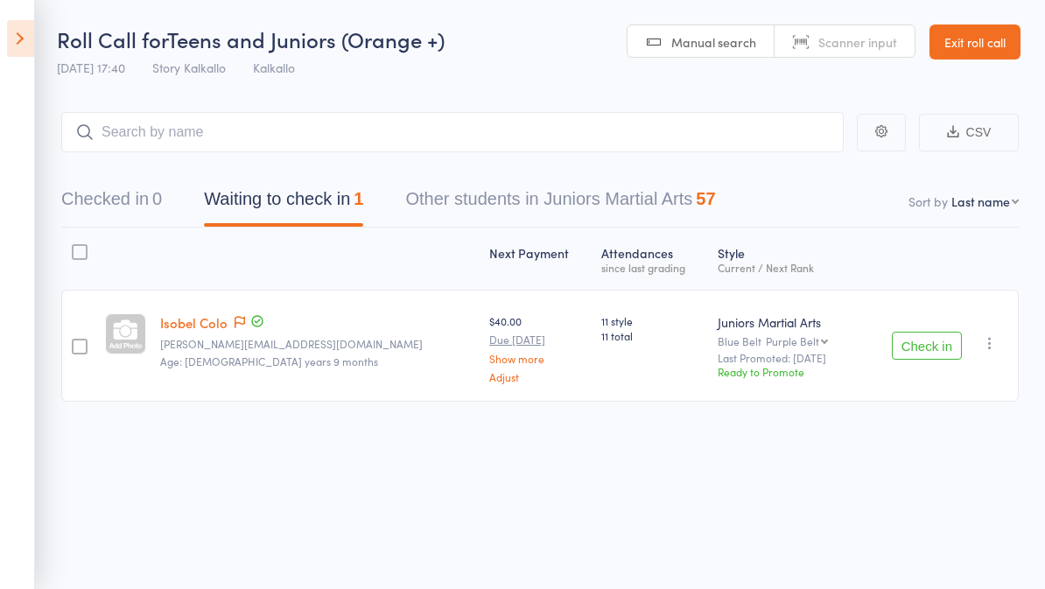
click at [31, 46] on icon at bounding box center [20, 38] width 27 height 37
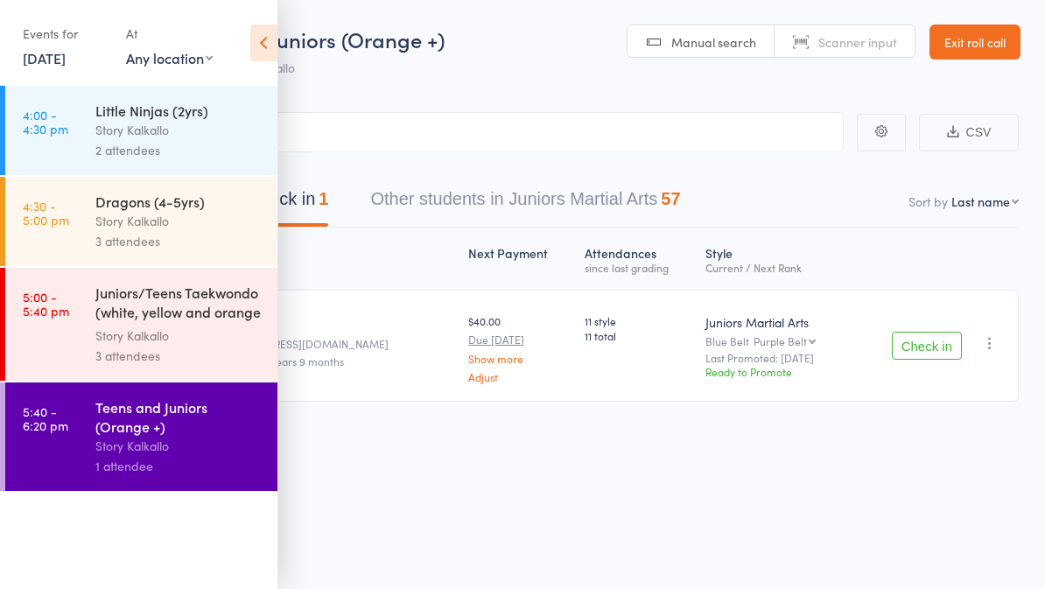
click at [171, 323] on div "Juniors/Teens Taekwondo (white, yellow and orange ..." at bounding box center [178, 304] width 167 height 43
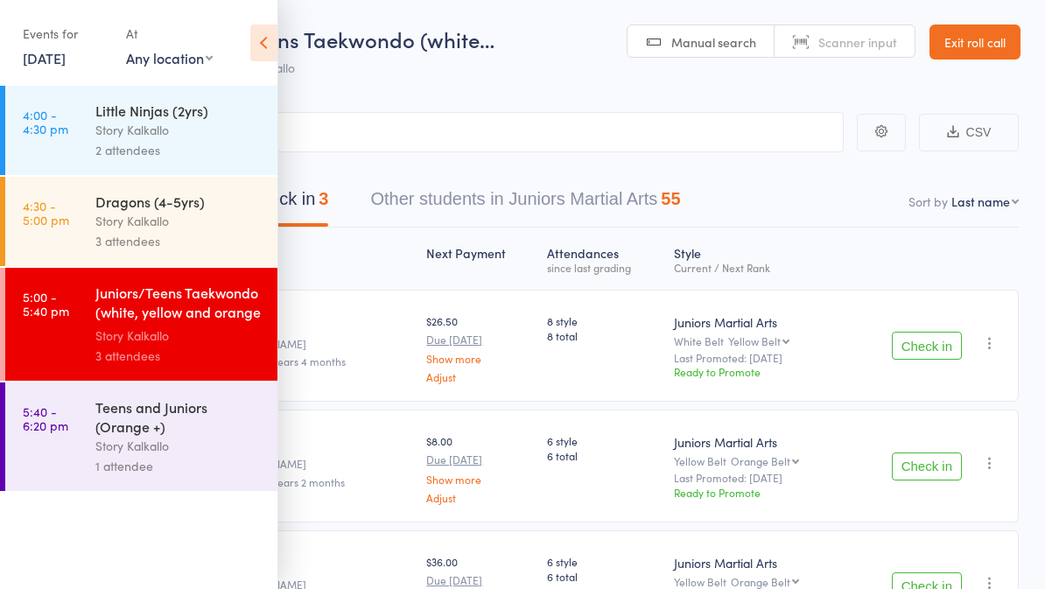
click at [276, 50] on icon at bounding box center [263, 43] width 27 height 37
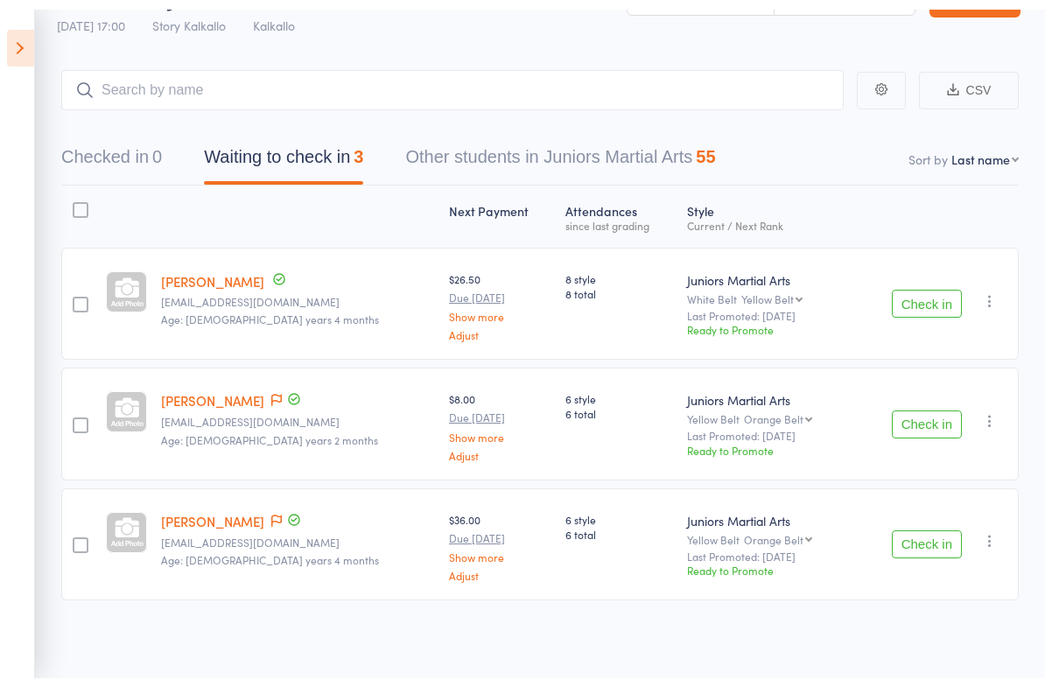
scroll to position [13, 0]
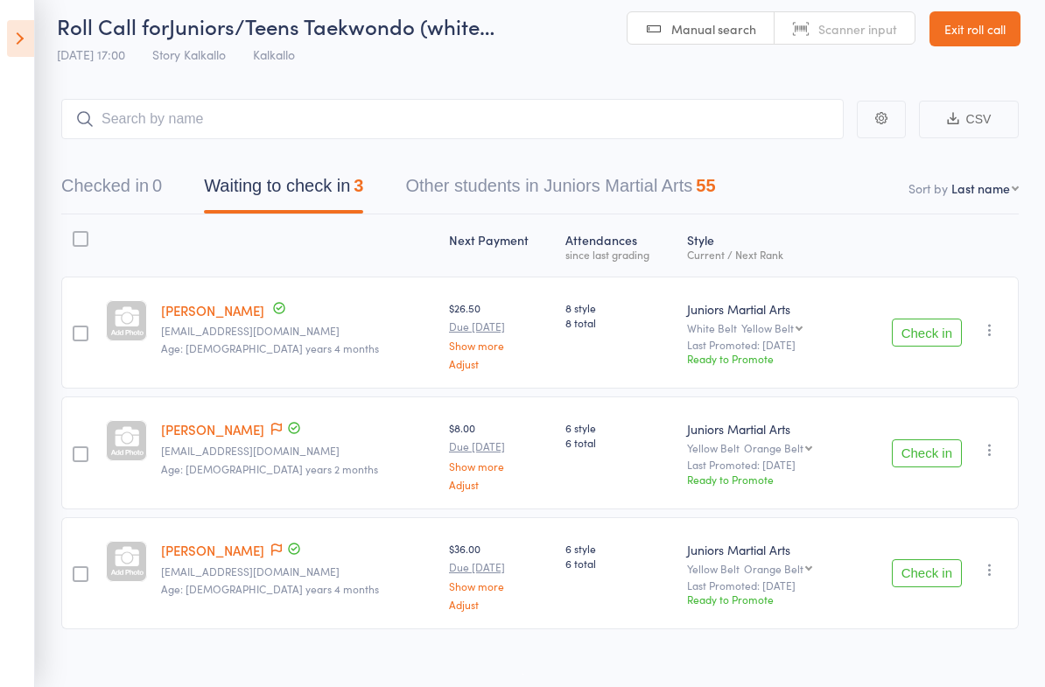
click at [32, 40] on icon at bounding box center [20, 38] width 27 height 37
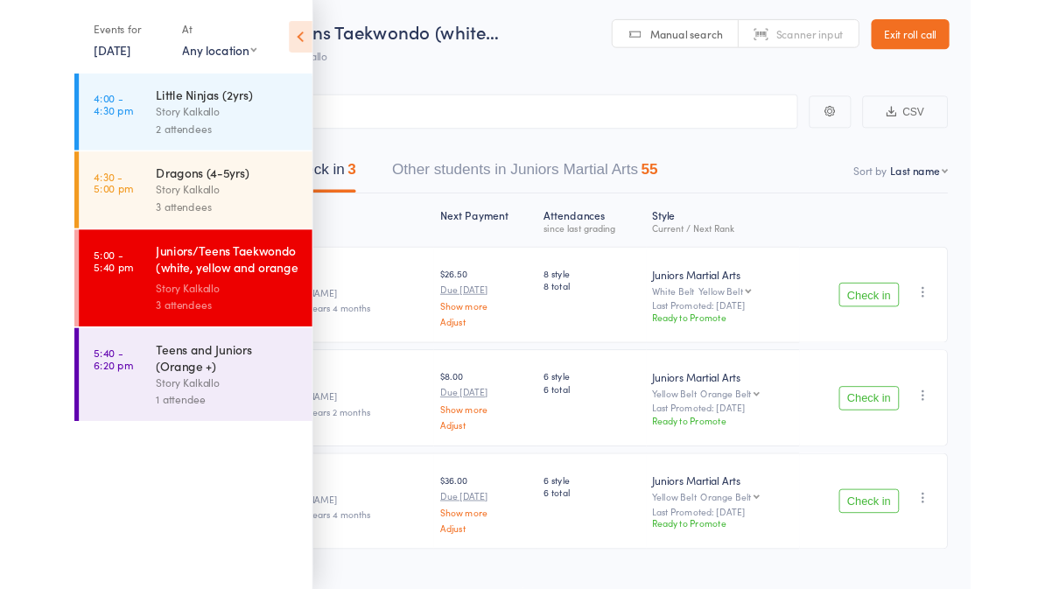
scroll to position [0, 0]
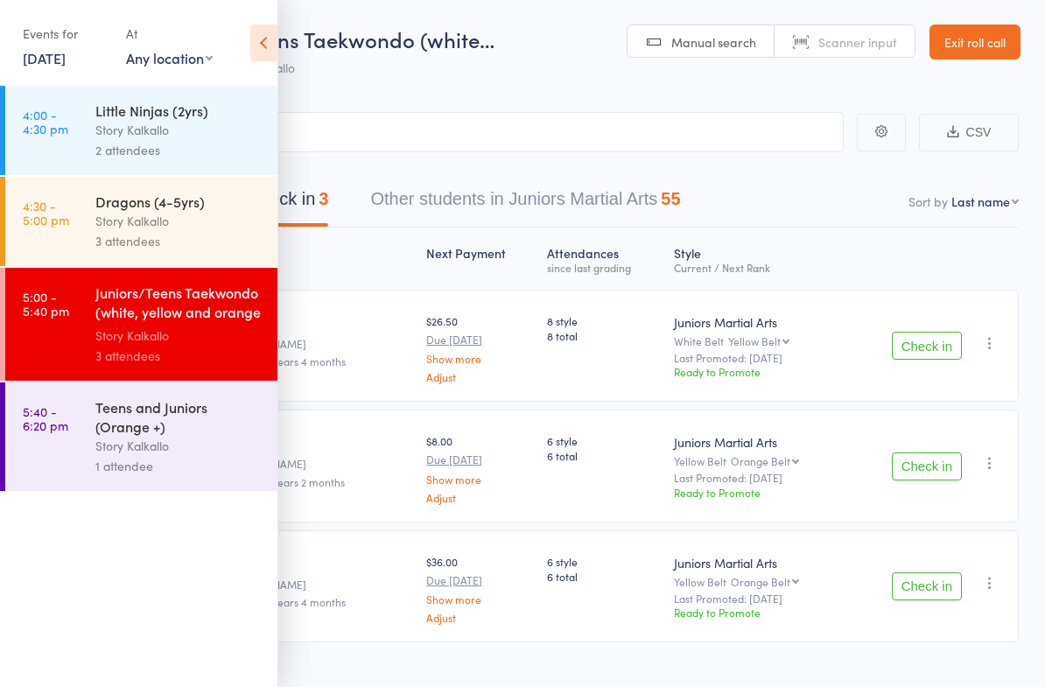
click at [130, 146] on div "2 attendees" at bounding box center [178, 150] width 167 height 20
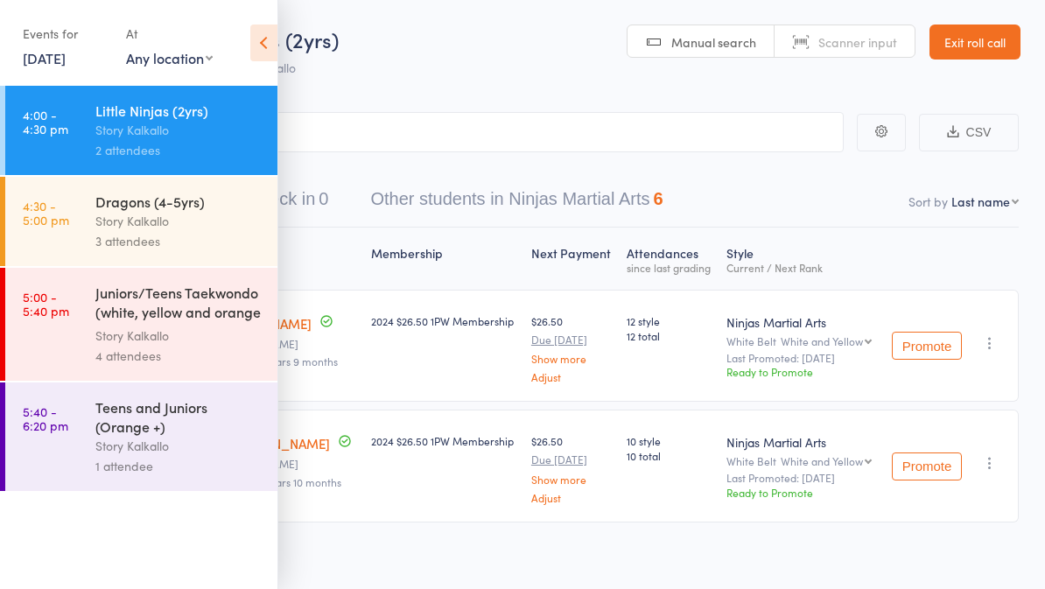
click at [268, 45] on icon at bounding box center [263, 43] width 27 height 37
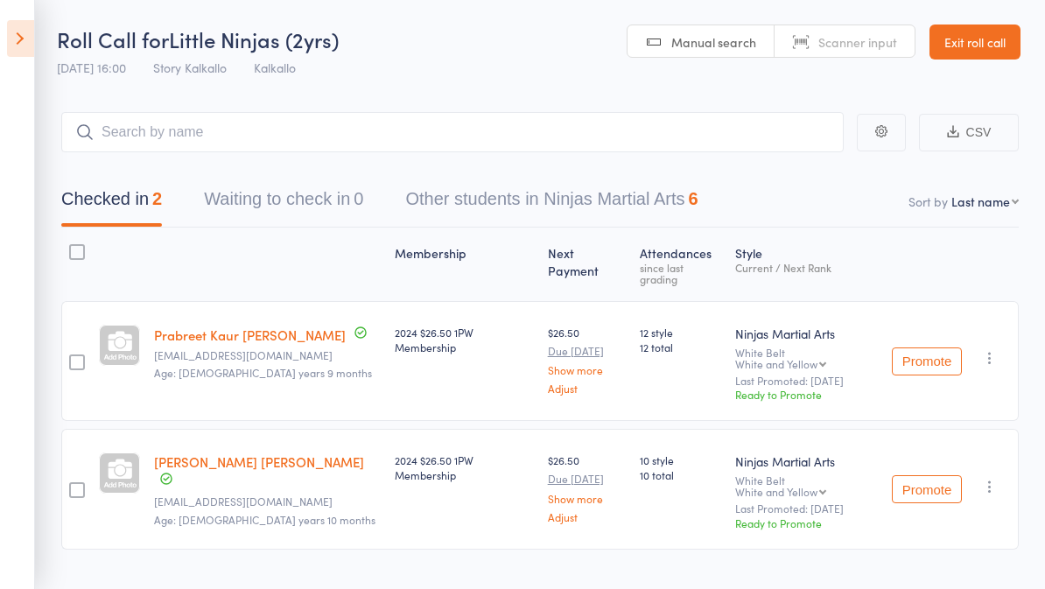
click at [32, 34] on icon at bounding box center [20, 38] width 27 height 37
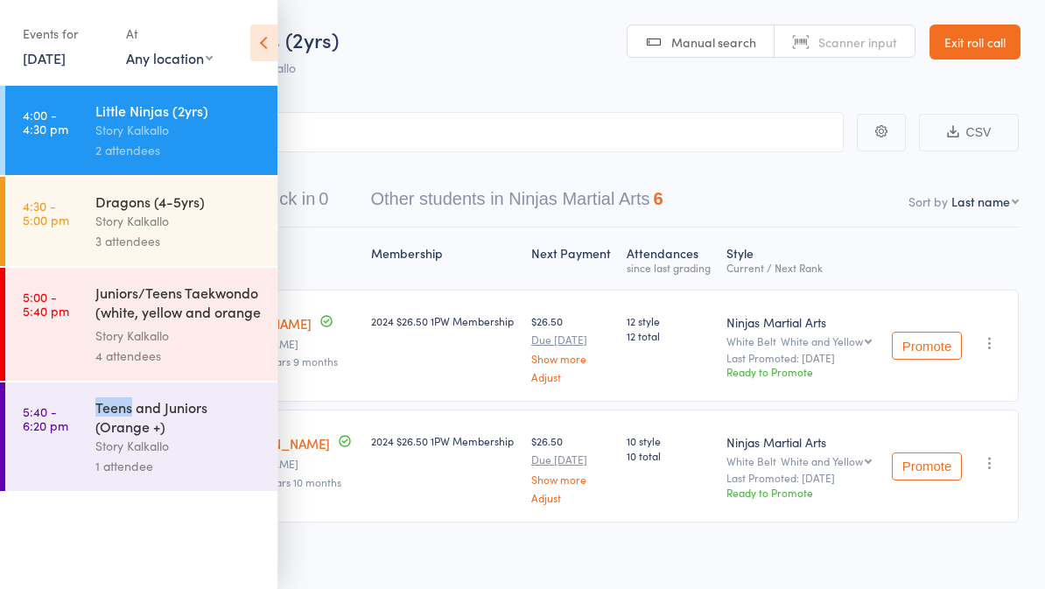
click at [144, 550] on ul "4:00 - 4:30 pm Little Ninjas (2yrs) Story Kalkallo 2 attendees 4:30 - 5:00 pm D…" at bounding box center [139, 337] width 278 height 503
click at [270, 34] on icon at bounding box center [263, 43] width 27 height 37
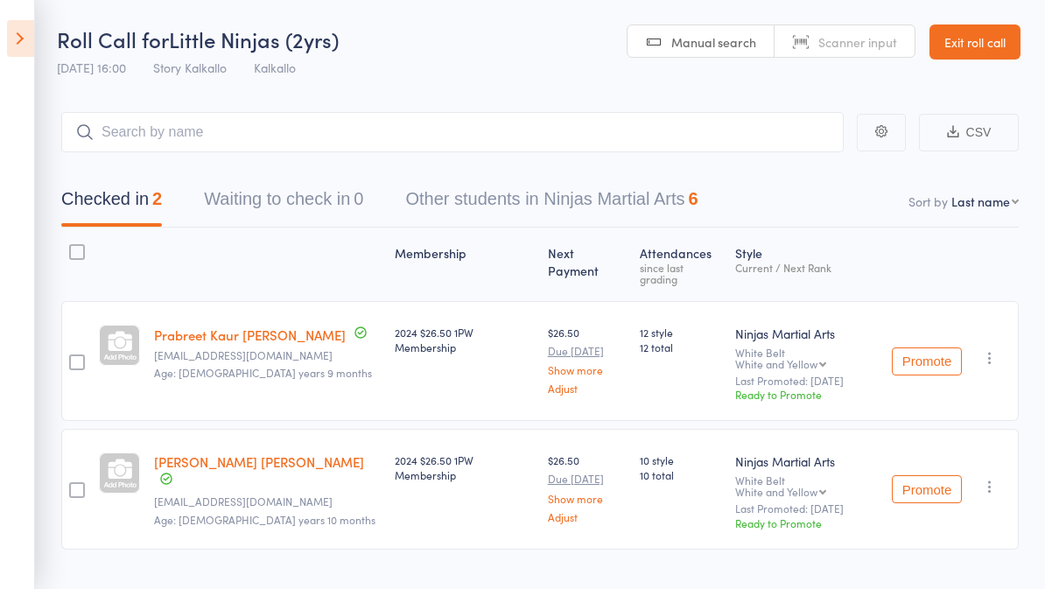
click at [451, 69] on header "Roll Call for Little Ninjas (2yrs) 11 Aug 16:00 Story Kalkallo Kalkallo Manual …" at bounding box center [522, 43] width 1045 height 86
click at [49, 27] on header "Roll Call for Little Ninjas (2yrs) 11 Aug 16:00 Story Kalkallo Kalkallo Manual …" at bounding box center [522, 43] width 1045 height 86
click at [28, 46] on icon at bounding box center [20, 38] width 27 height 37
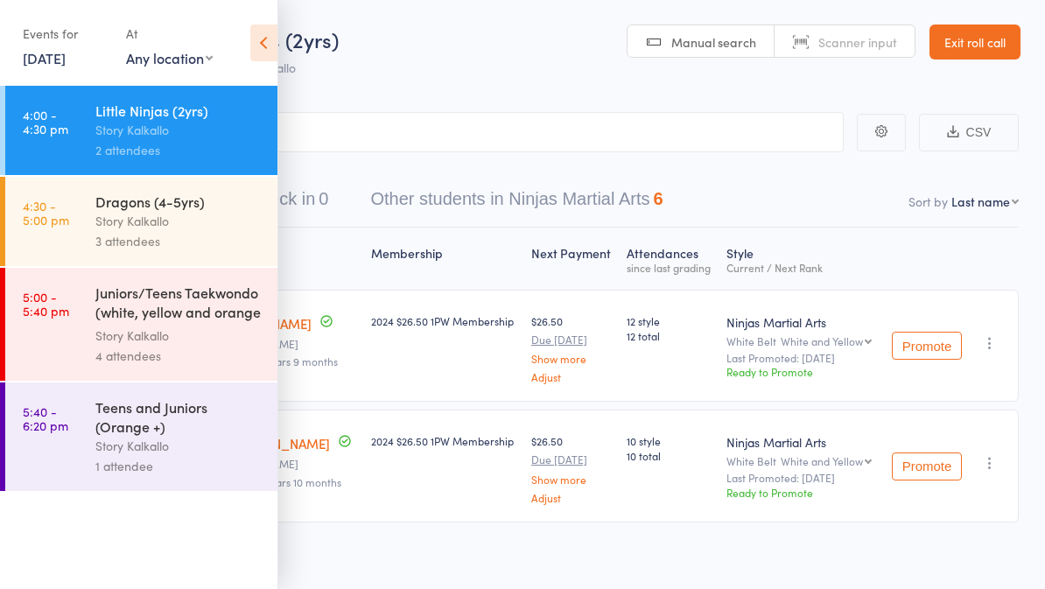
click at [269, 45] on icon at bounding box center [263, 43] width 27 height 37
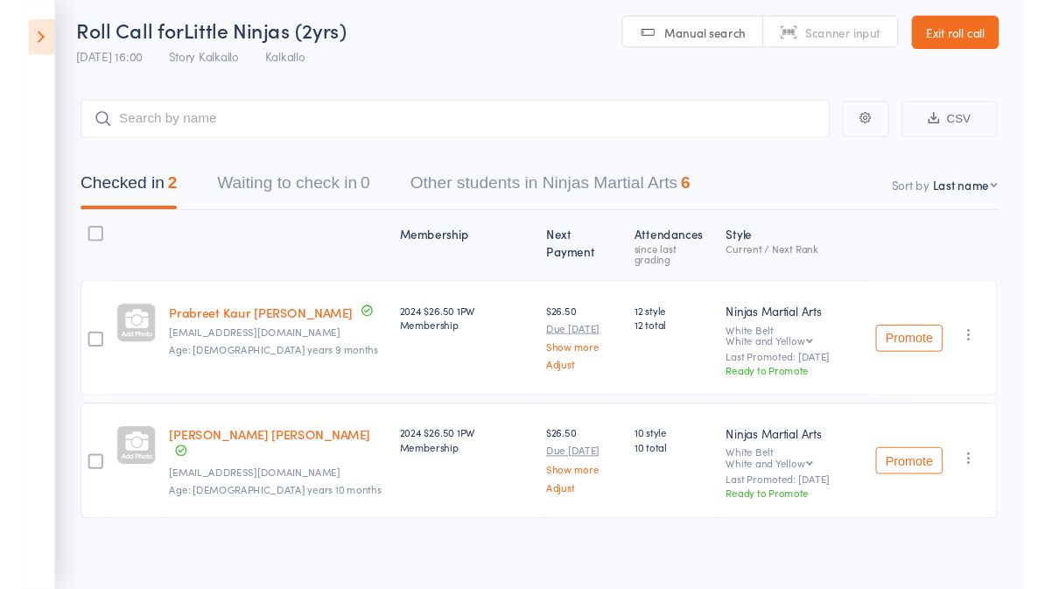
scroll to position [13, 0]
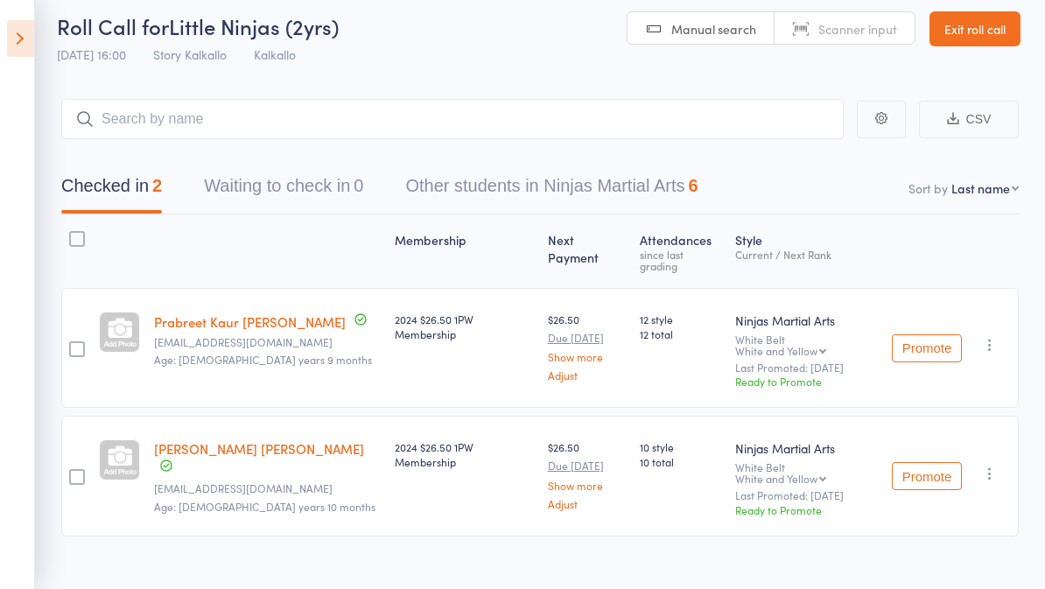
click at [26, 39] on icon at bounding box center [20, 38] width 27 height 37
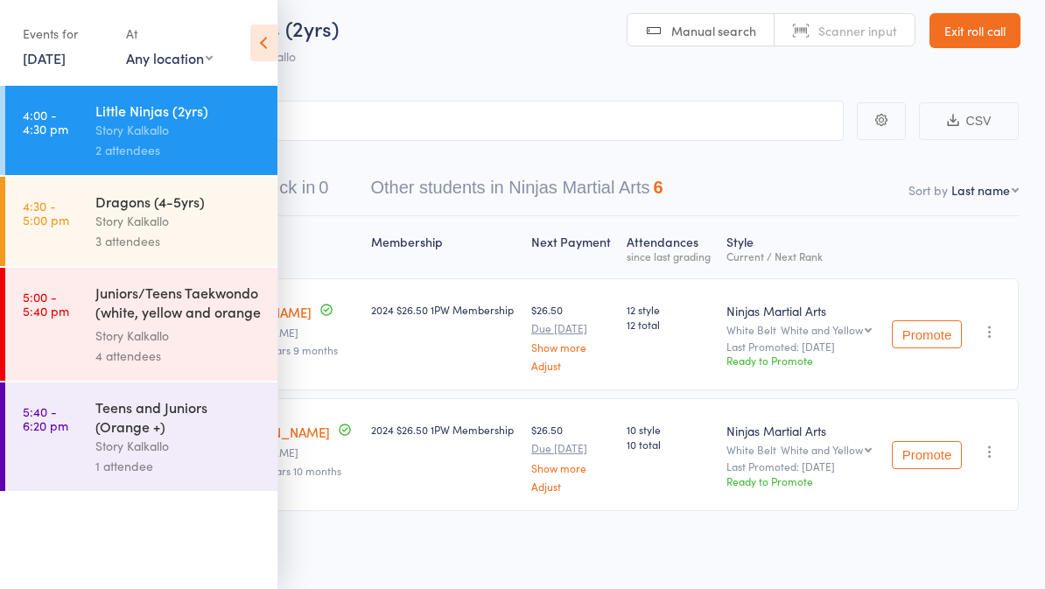
click at [65, 223] on time "4:30 - 5:00 pm" at bounding box center [46, 213] width 46 height 28
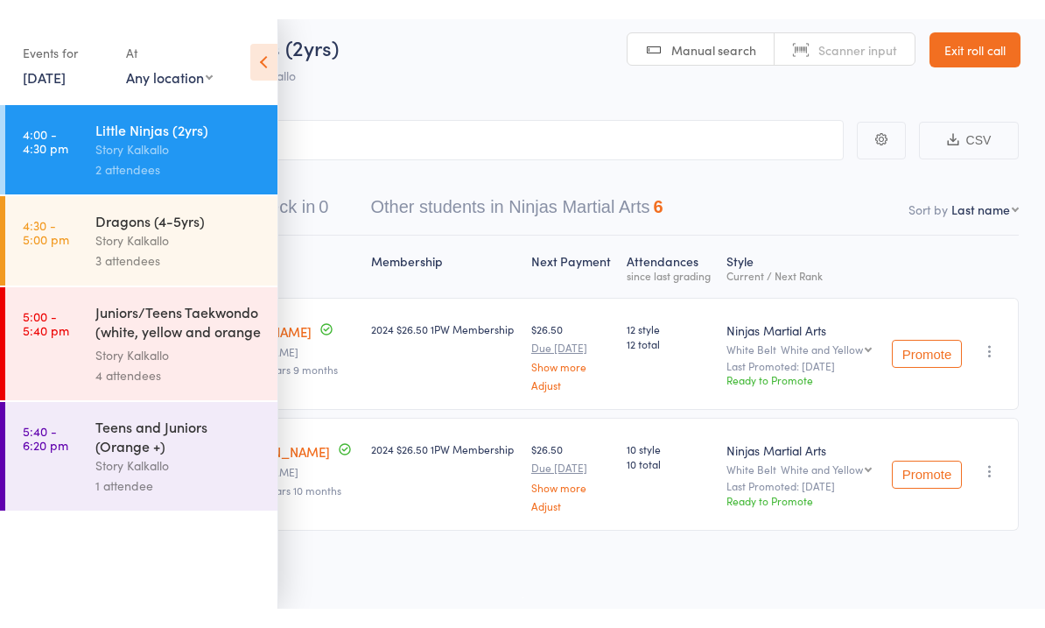
scroll to position [12, 0]
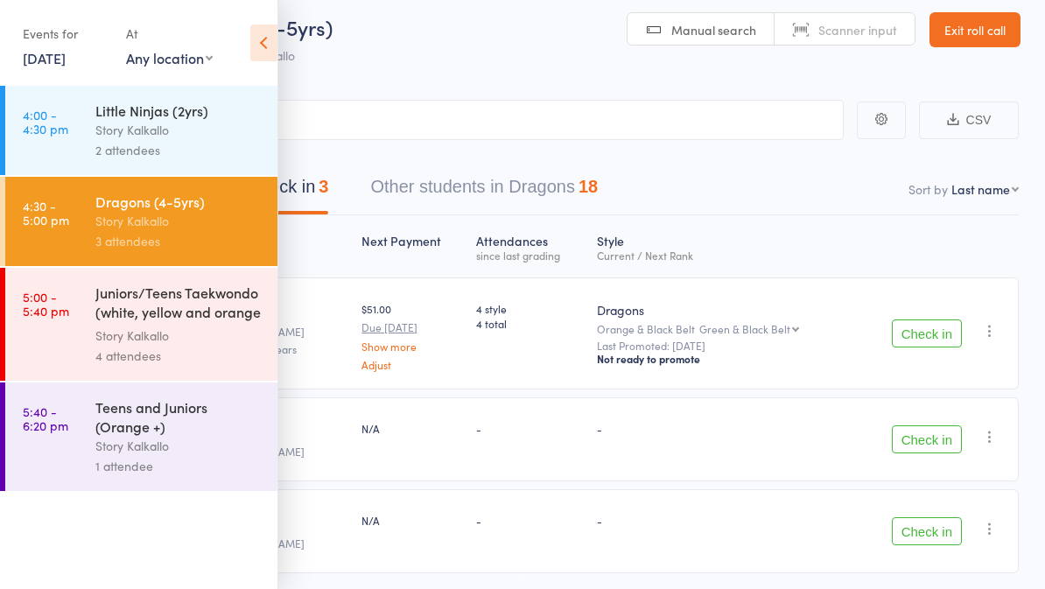
click at [260, 54] on icon at bounding box center [263, 43] width 27 height 37
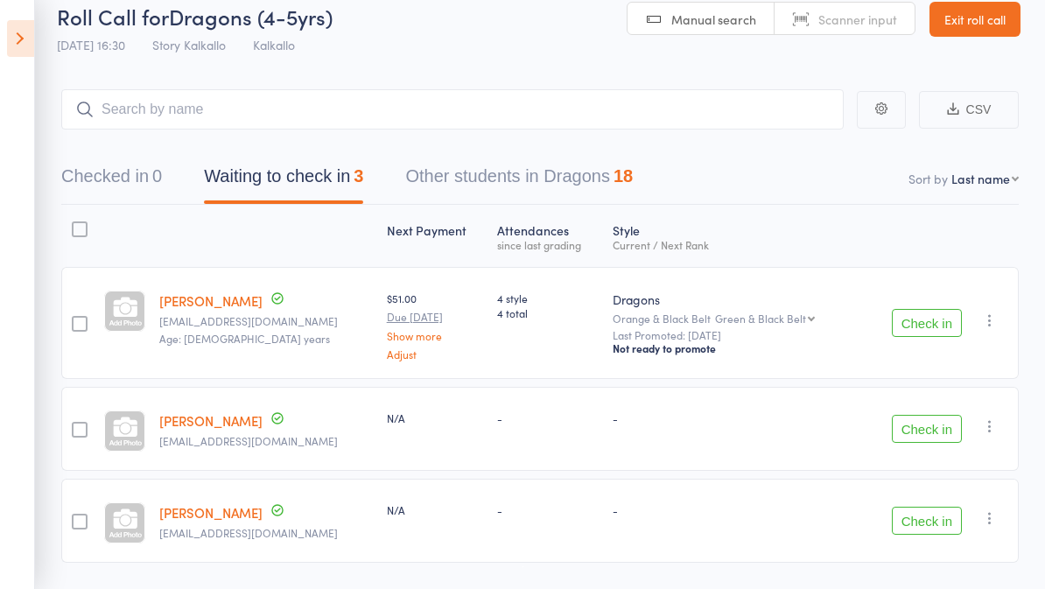
scroll to position [18, 0]
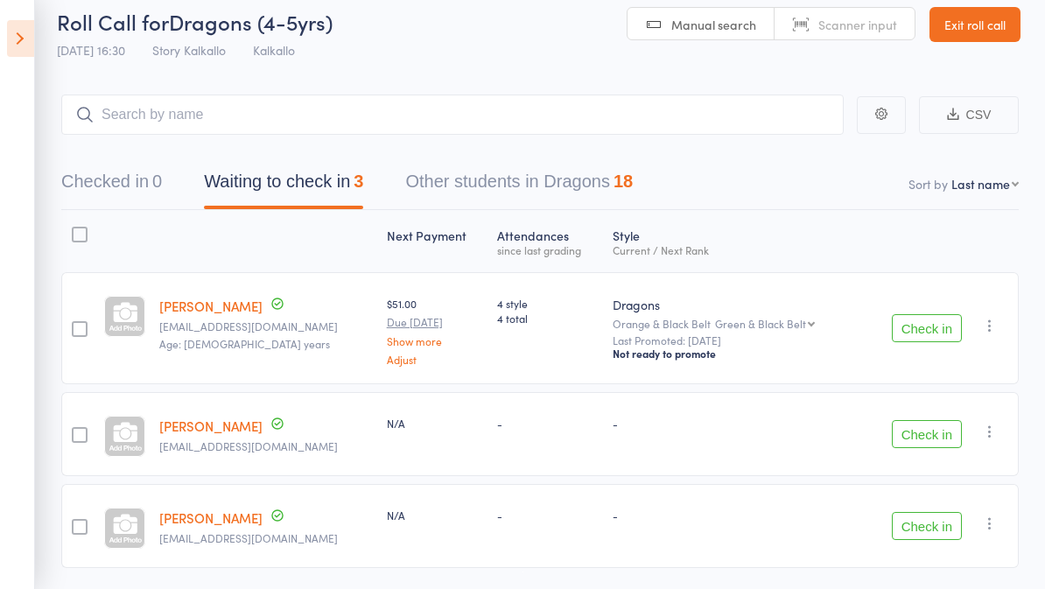
click at [25, 46] on icon at bounding box center [20, 38] width 27 height 37
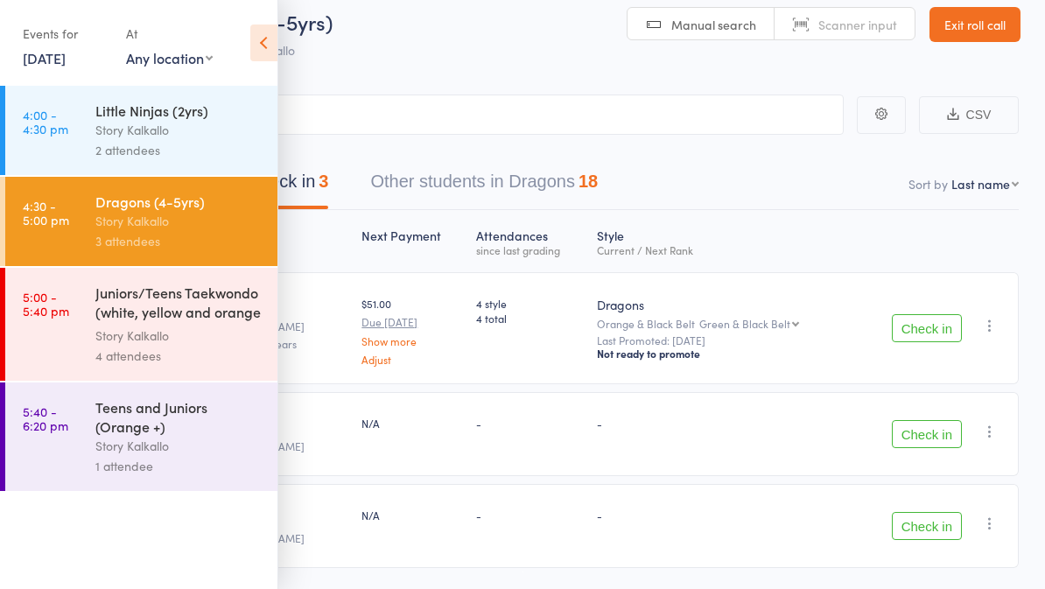
click at [88, 306] on link "5:00 - 5:40 pm Juniors/Teens Taekwondo (white, yellow and orange ... Story Kalk…" at bounding box center [141, 324] width 272 height 113
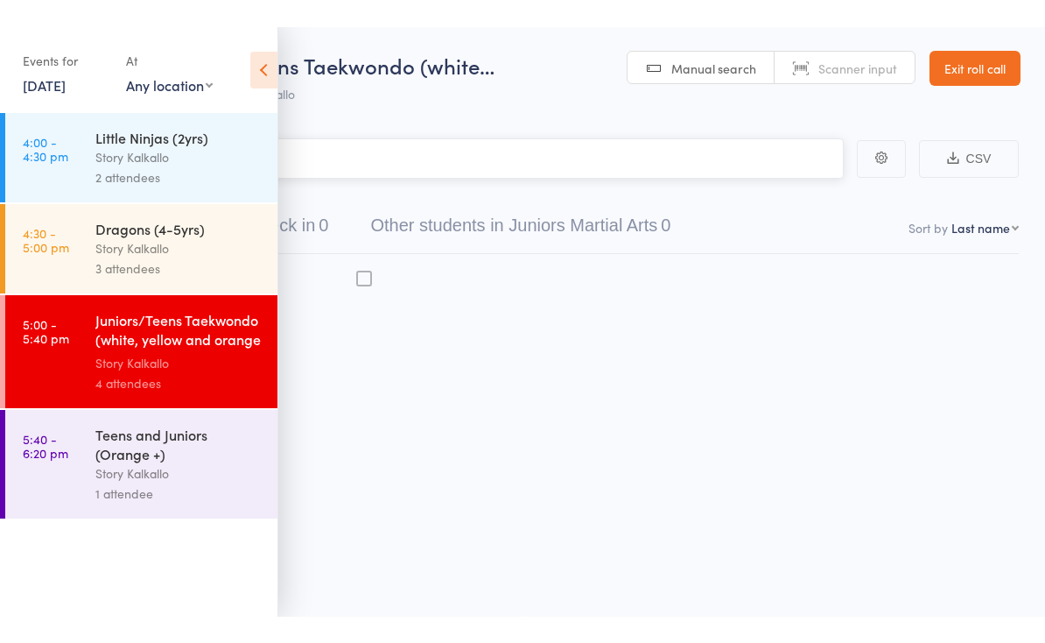
scroll to position [12, 0]
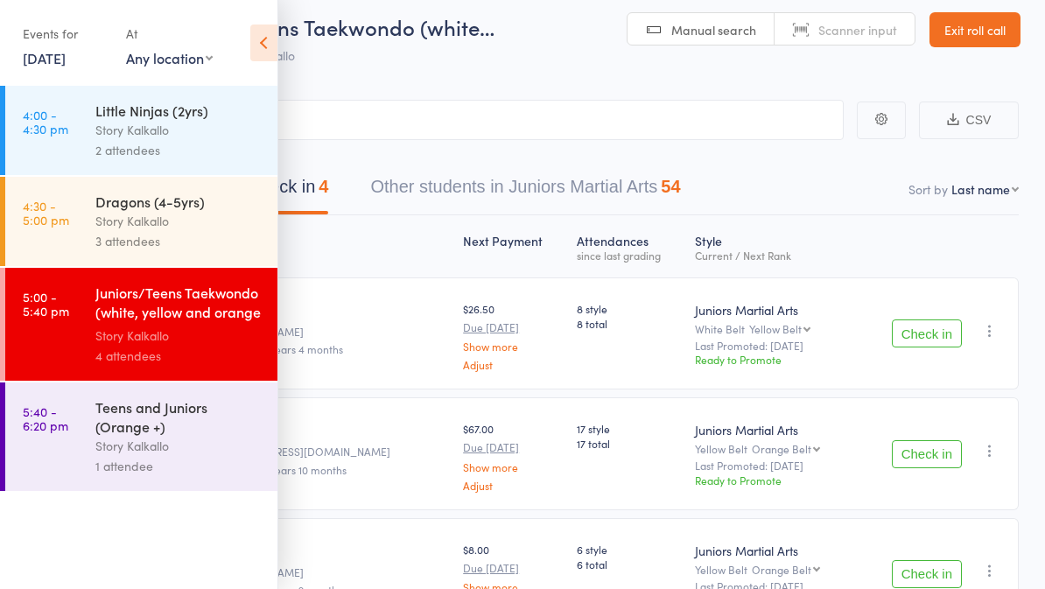
click at [264, 46] on icon at bounding box center [263, 43] width 27 height 37
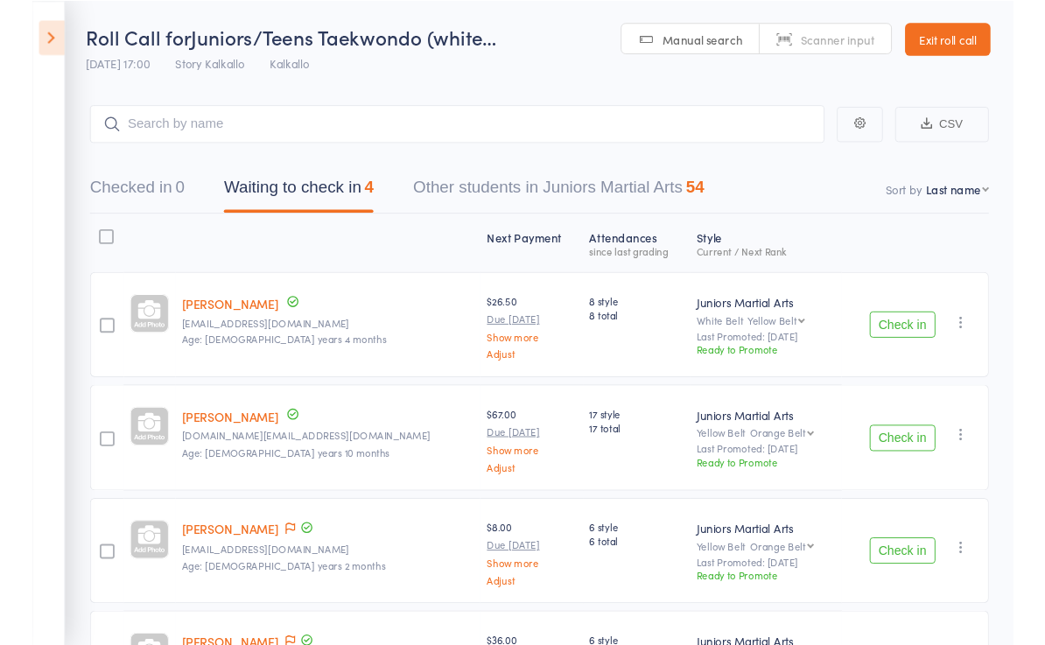
scroll to position [0, 0]
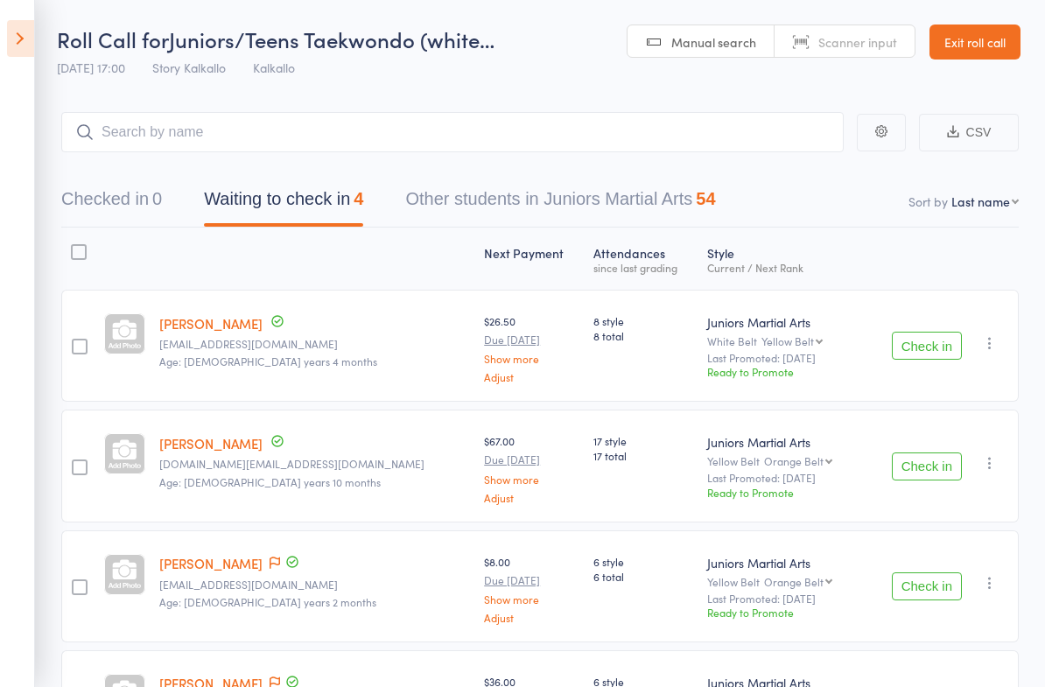
click at [28, 37] on icon at bounding box center [20, 38] width 27 height 37
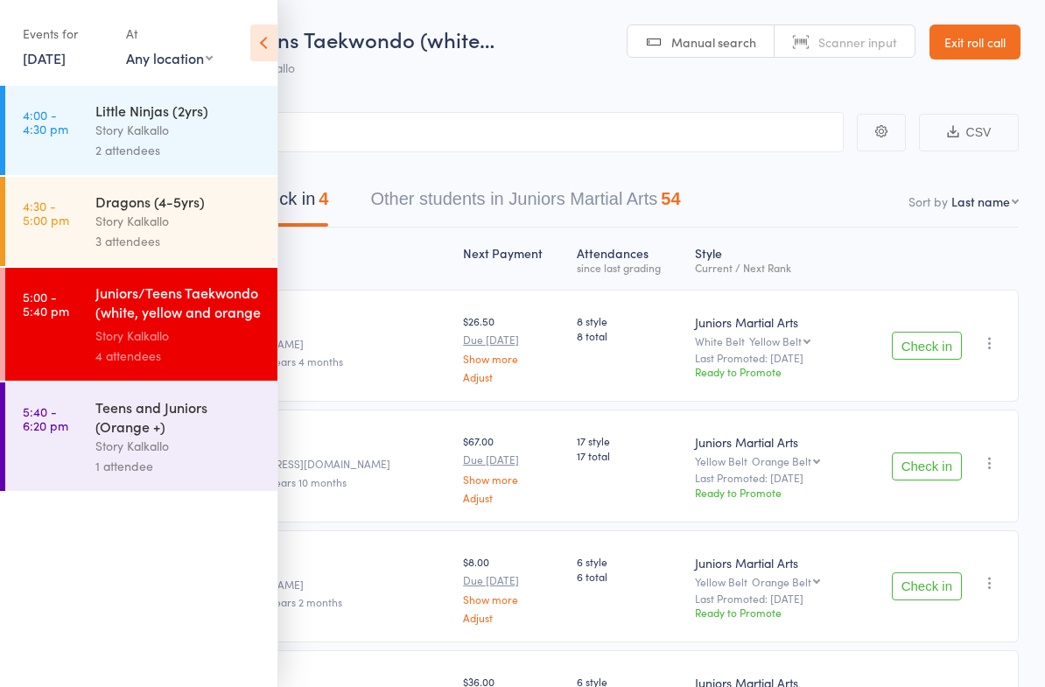
click at [92, 236] on link "4:30 - 5:00 pm Dragons (4-5yrs) Story Kalkallo 3 attendees" at bounding box center [141, 221] width 272 height 89
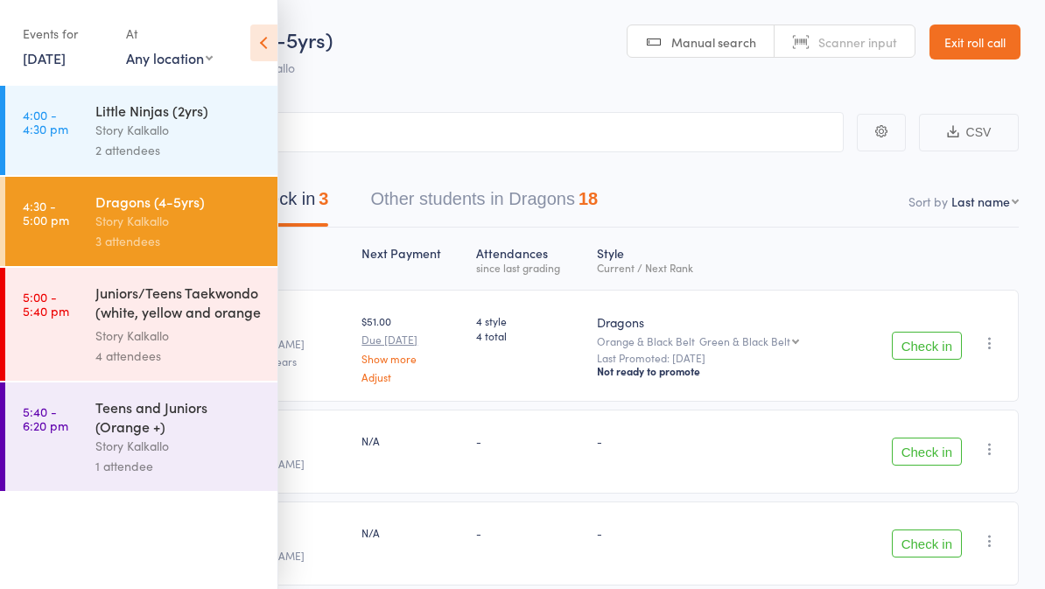
click at [275, 47] on icon at bounding box center [263, 43] width 27 height 37
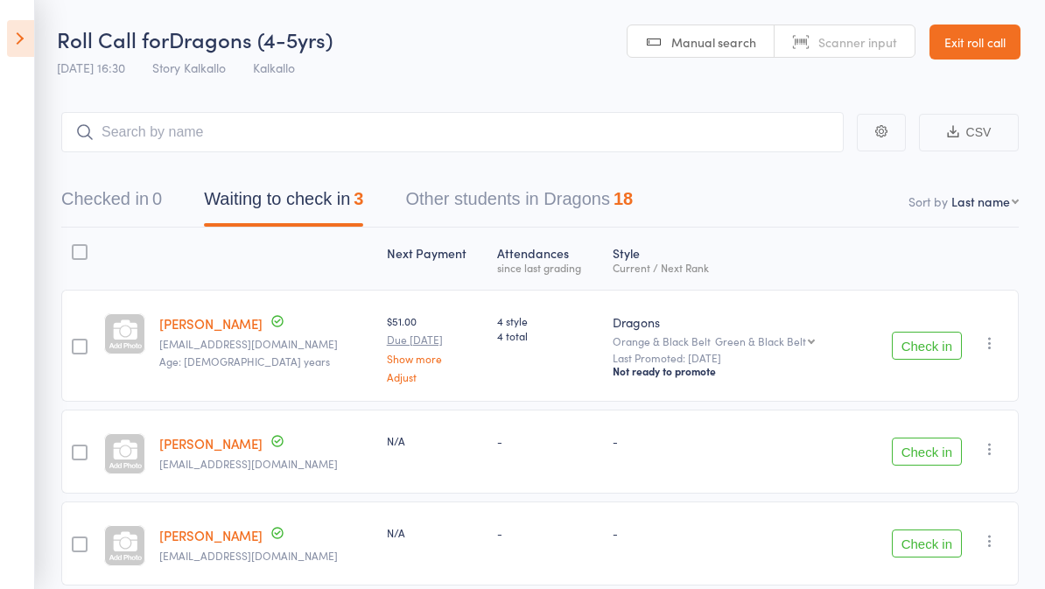
click at [31, 35] on icon at bounding box center [20, 38] width 27 height 37
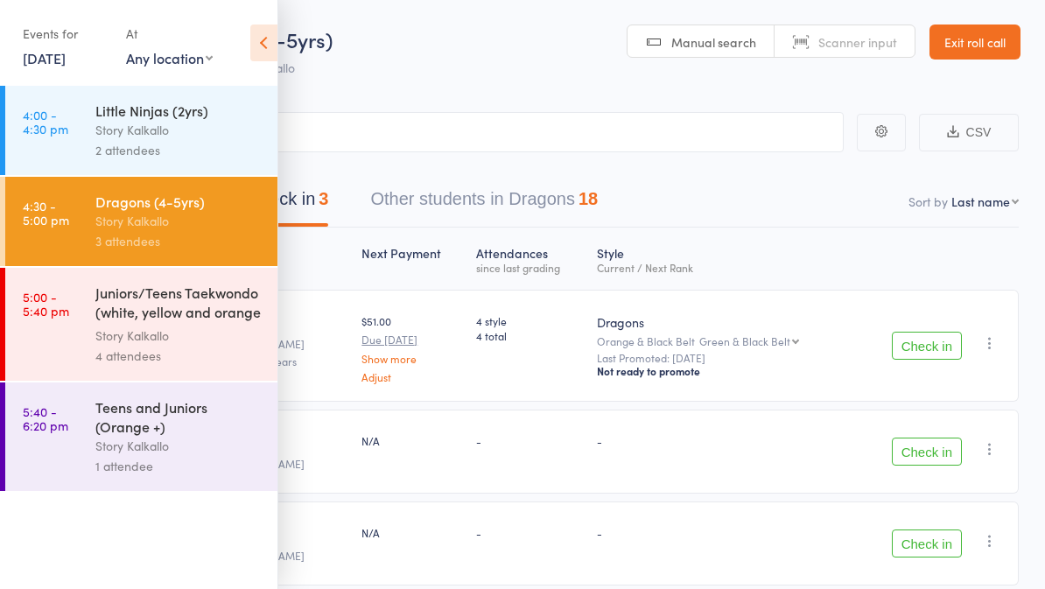
click at [135, 119] on div "Little Ninjas (2yrs)" at bounding box center [178, 110] width 167 height 19
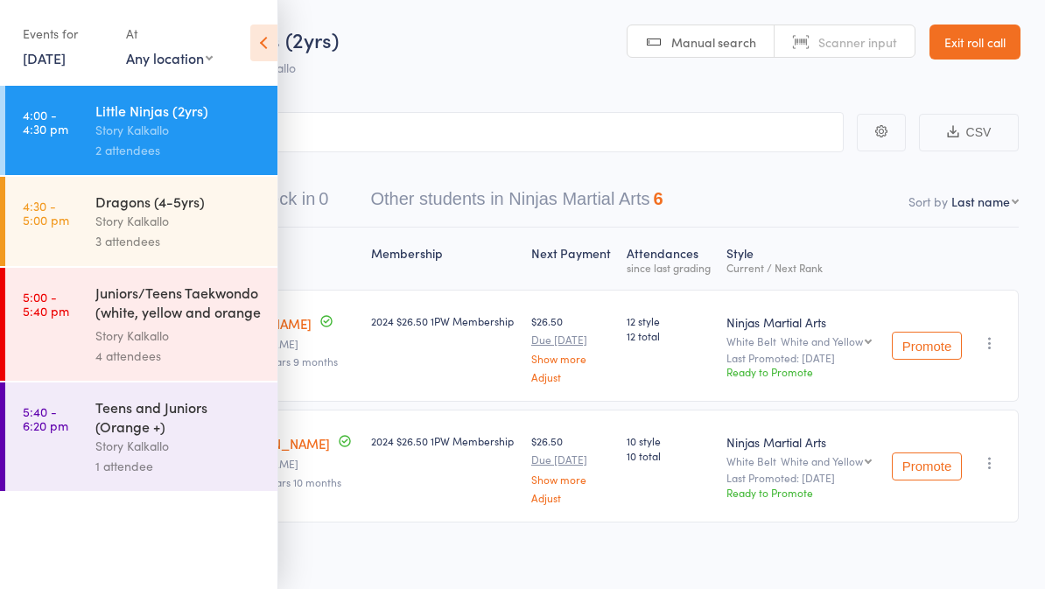
click at [259, 48] on icon at bounding box center [263, 43] width 27 height 37
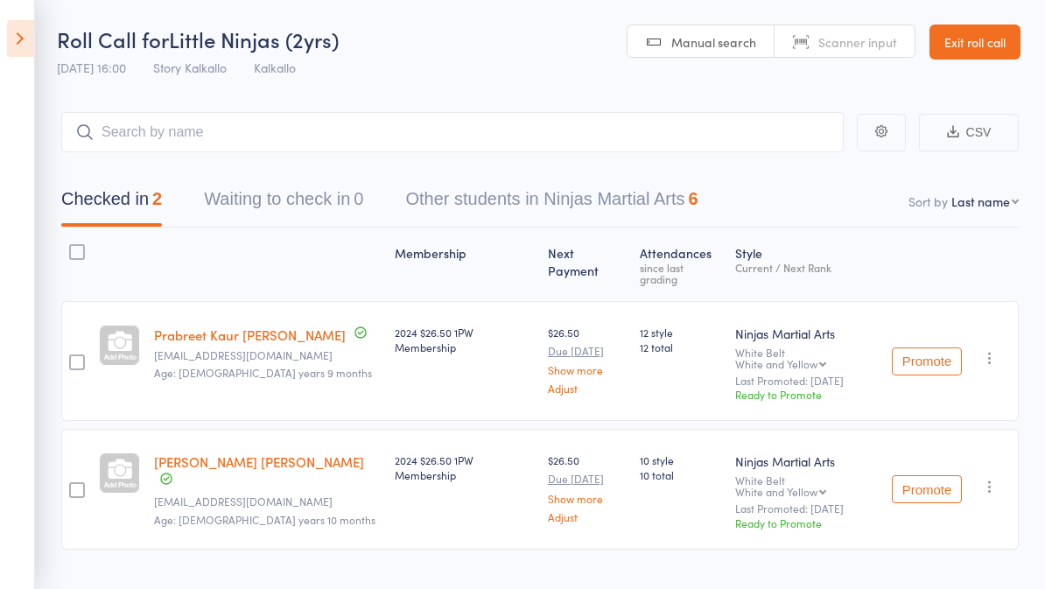
click at [25, 50] on icon at bounding box center [20, 38] width 27 height 37
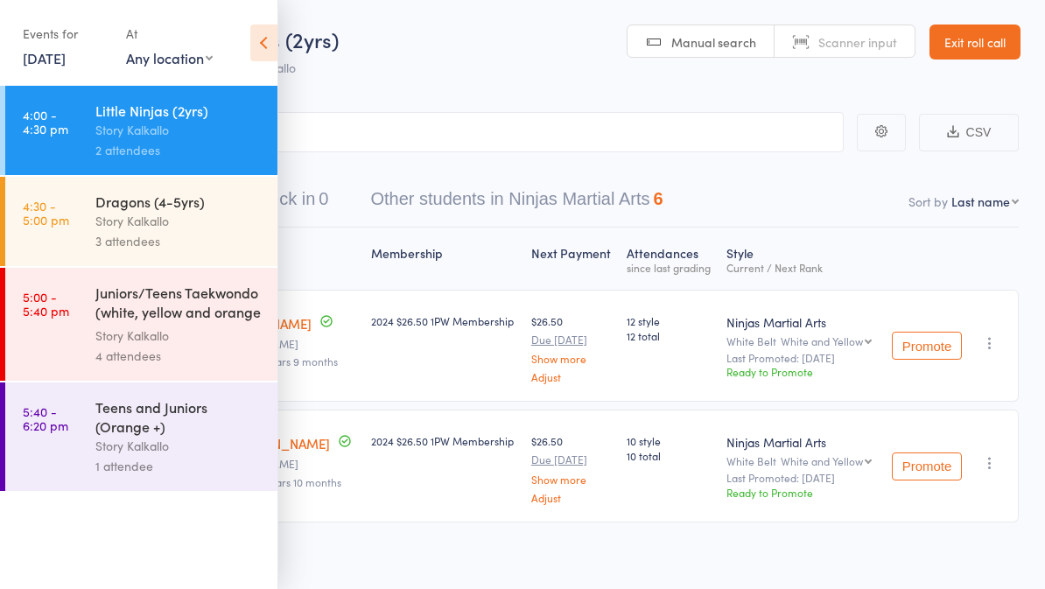
click at [74, 327] on link "5:00 - 5:40 pm Juniors/Teens Taekwondo (white, yellow and orange ... Story Kalk…" at bounding box center [141, 324] width 272 height 113
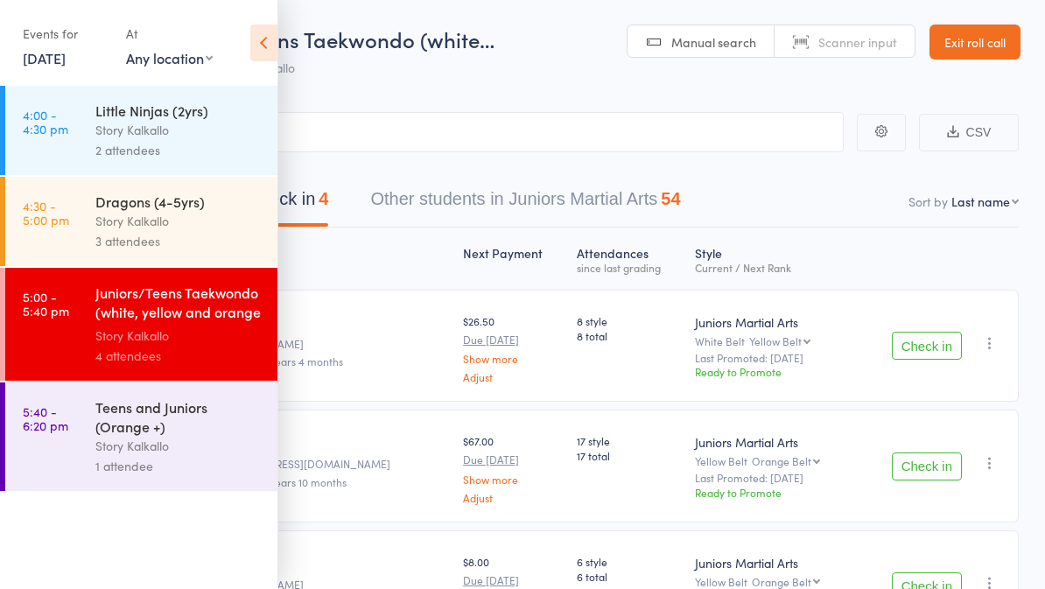
click at [264, 46] on icon at bounding box center [263, 43] width 27 height 37
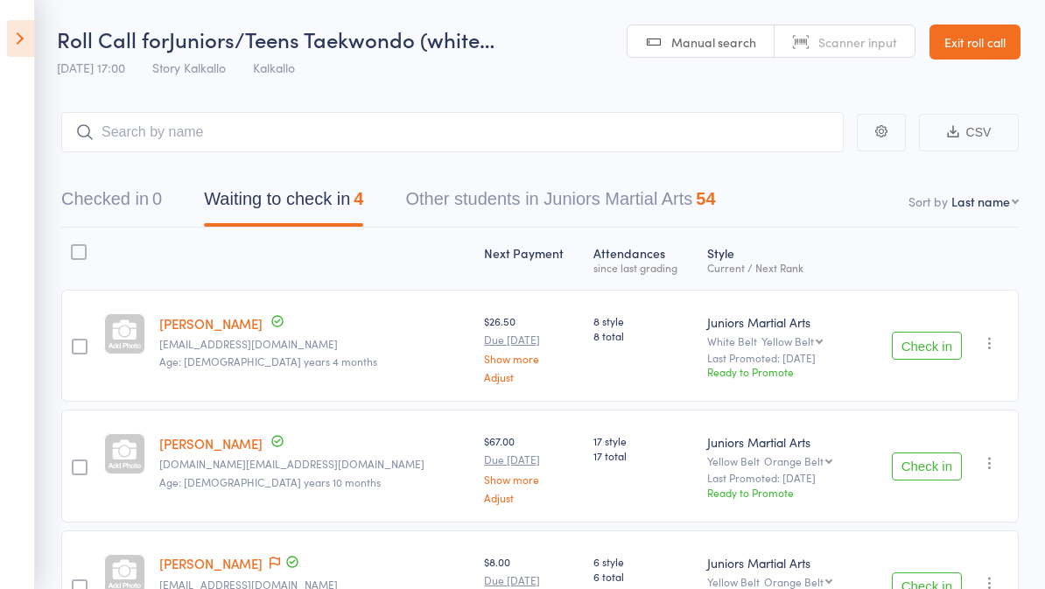
click at [21, 35] on icon at bounding box center [20, 38] width 27 height 37
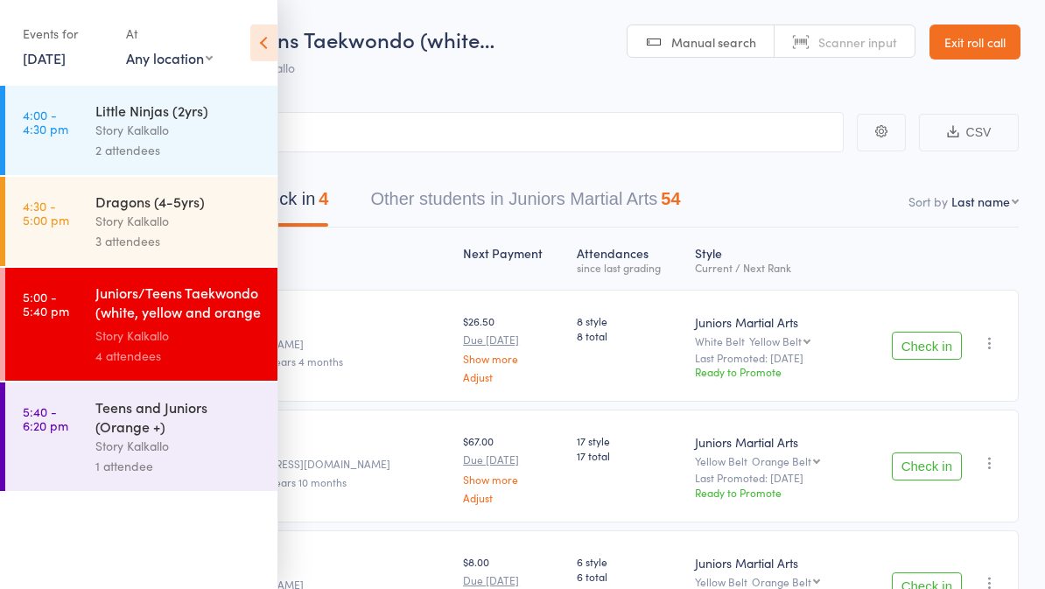
click at [212, 136] on div "Story Kalkallo" at bounding box center [178, 130] width 167 height 20
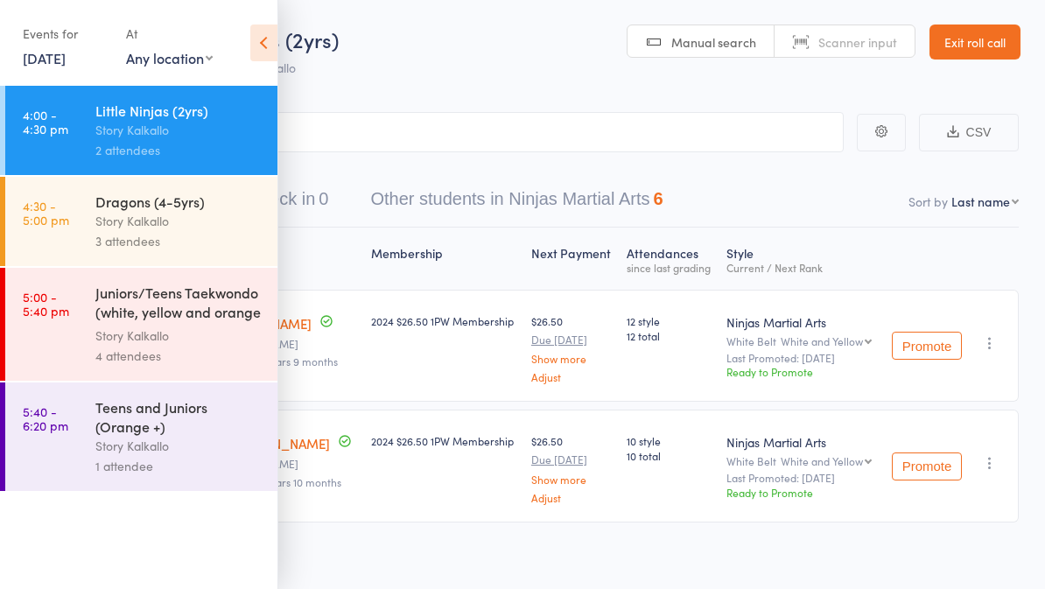
click at [257, 42] on icon at bounding box center [263, 43] width 27 height 37
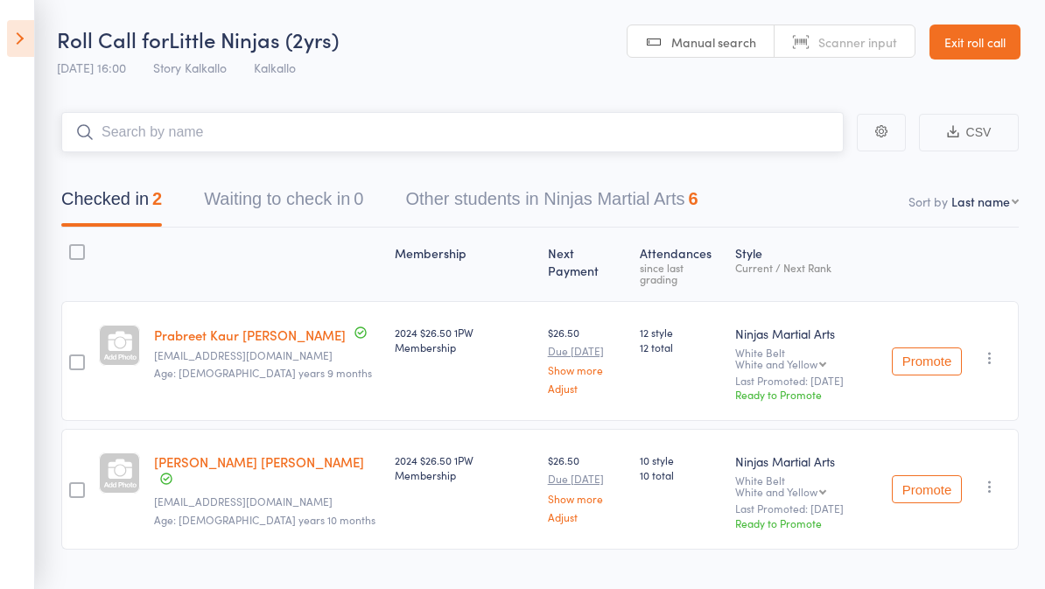
click at [157, 134] on input "search" at bounding box center [452, 132] width 783 height 40
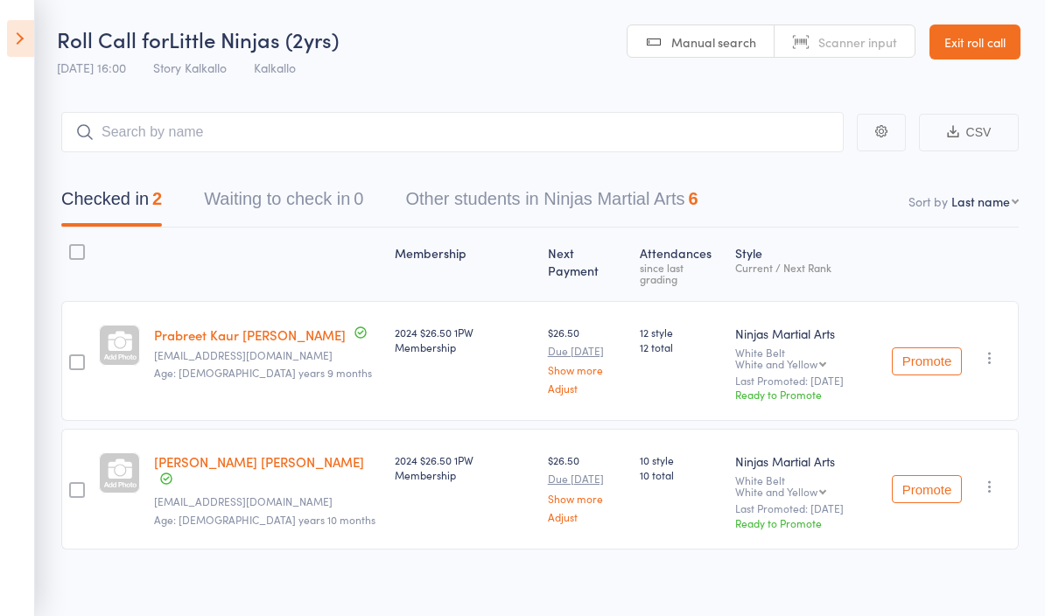
click at [25, 33] on icon at bounding box center [20, 38] width 27 height 37
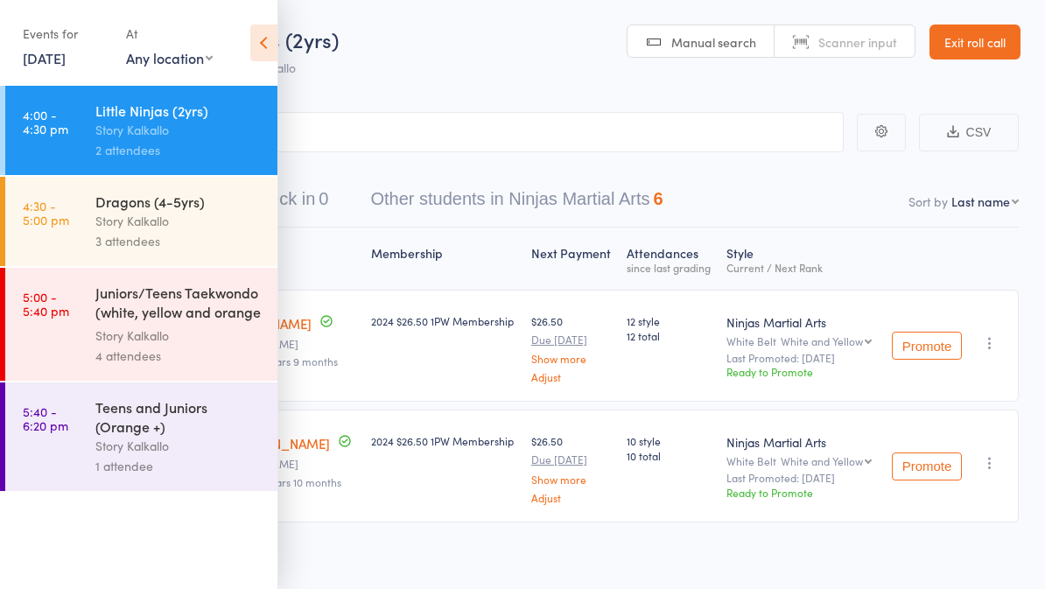
click at [120, 261] on div "Dragons (4-5yrs) Story Kalkallo 3 attendees" at bounding box center [186, 221] width 182 height 89
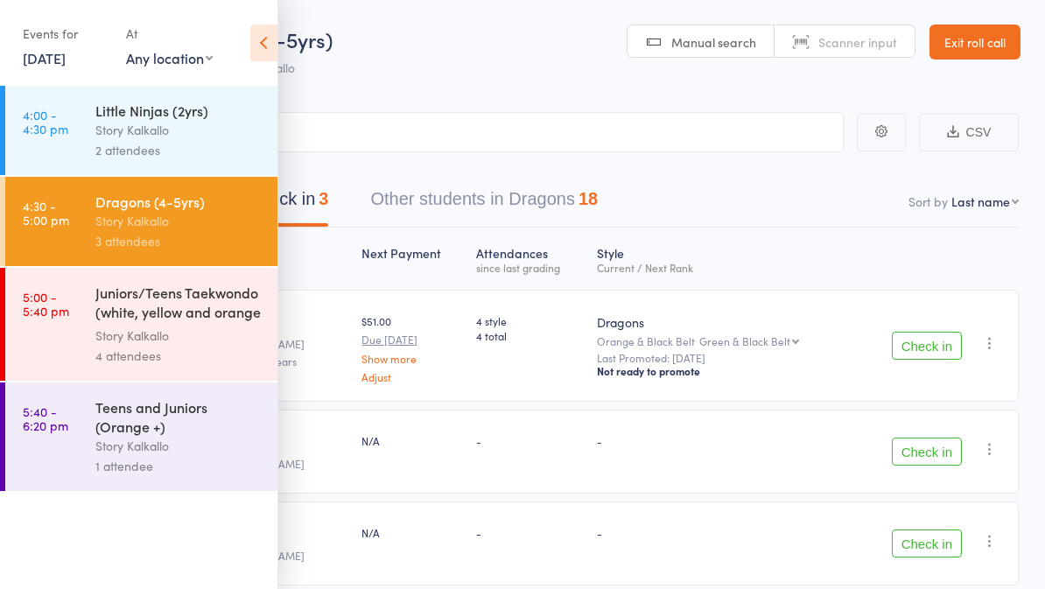
click at [266, 34] on icon at bounding box center [263, 43] width 27 height 37
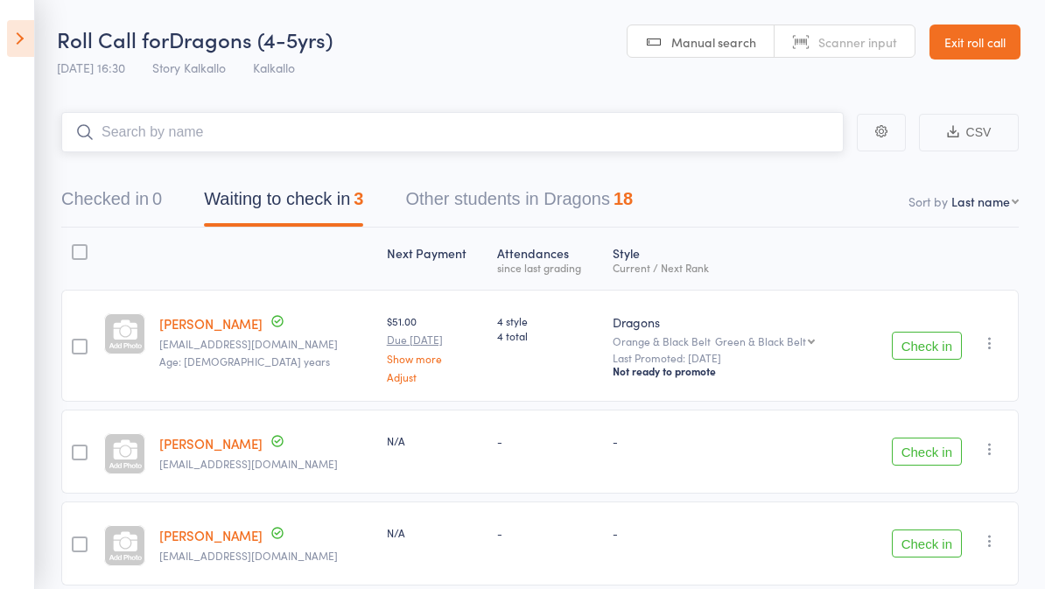
click at [221, 137] on input "search" at bounding box center [452, 132] width 783 height 40
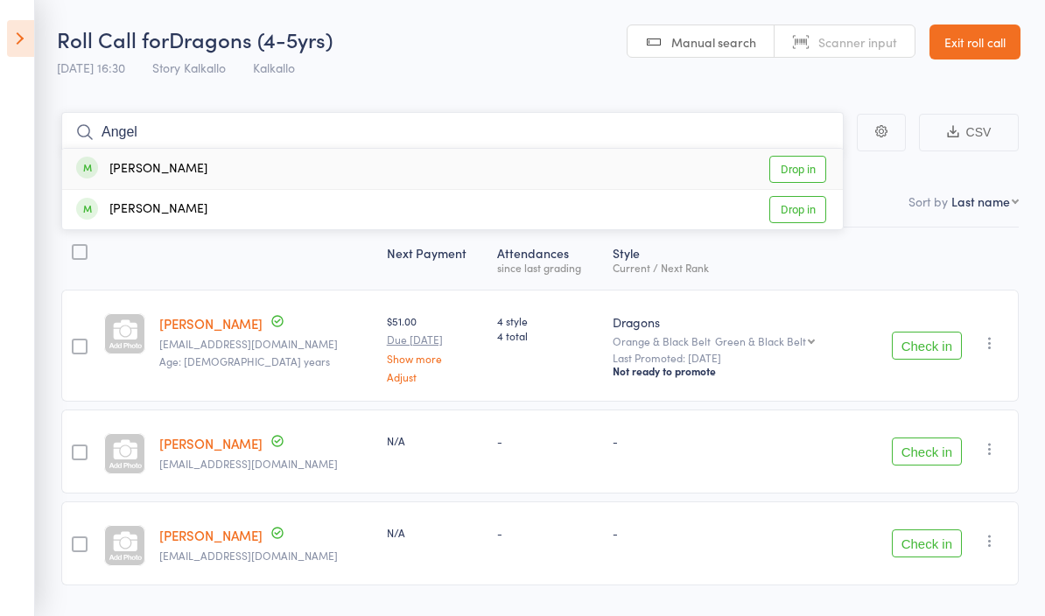
type input "Angel"
click at [804, 159] on link "Drop in" at bounding box center [798, 169] width 57 height 27
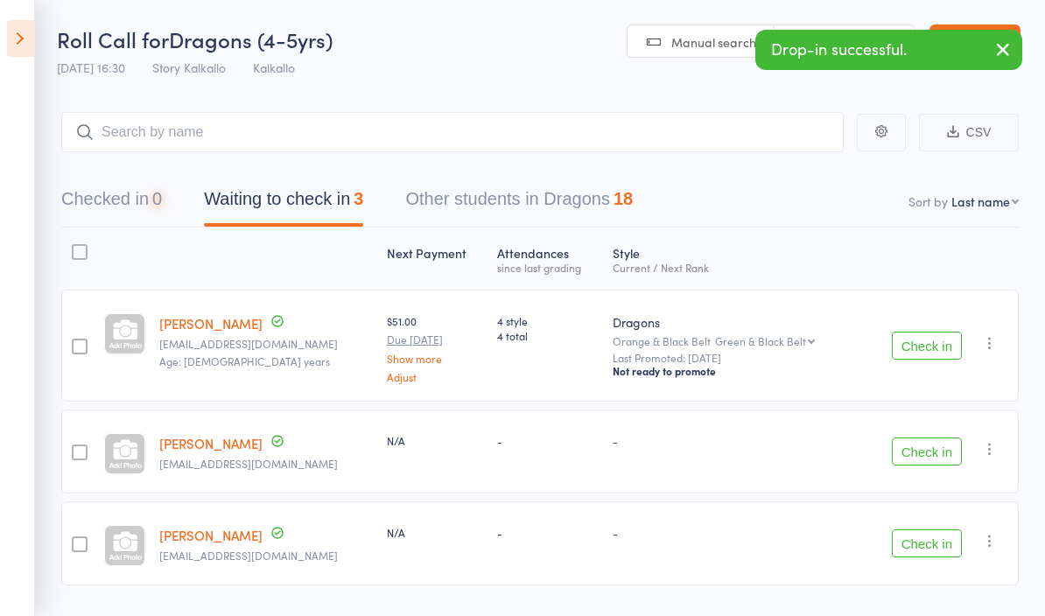
click at [390, 40] on header "Roll Call for Dragons (4-5yrs) [DATE] 16:30 Story Kalkallo Kalkallo Manual sear…" at bounding box center [522, 43] width 1045 height 86
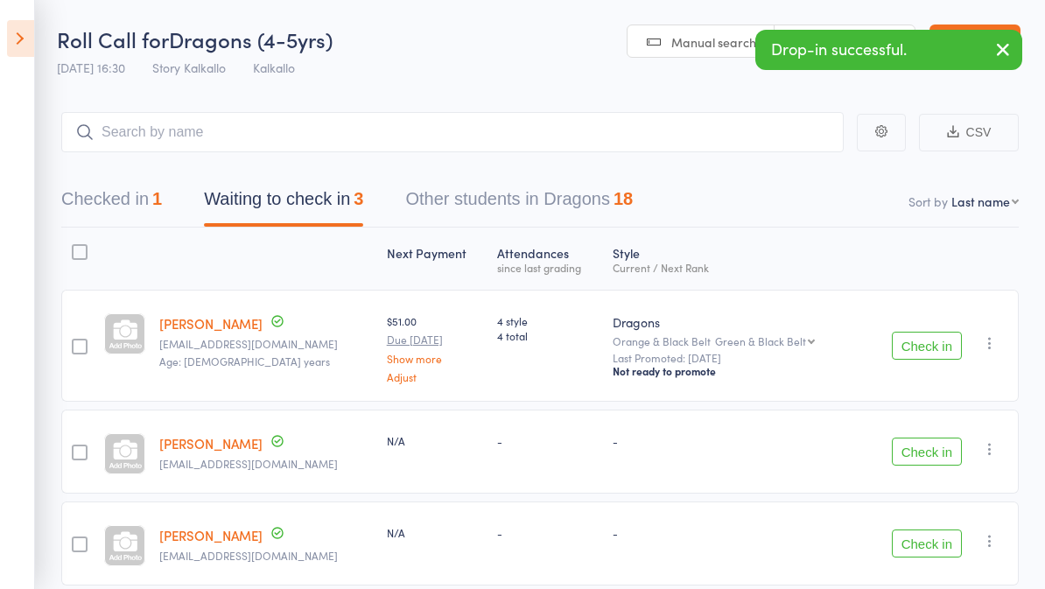
click at [123, 227] on button "Checked in 1" at bounding box center [111, 203] width 101 height 46
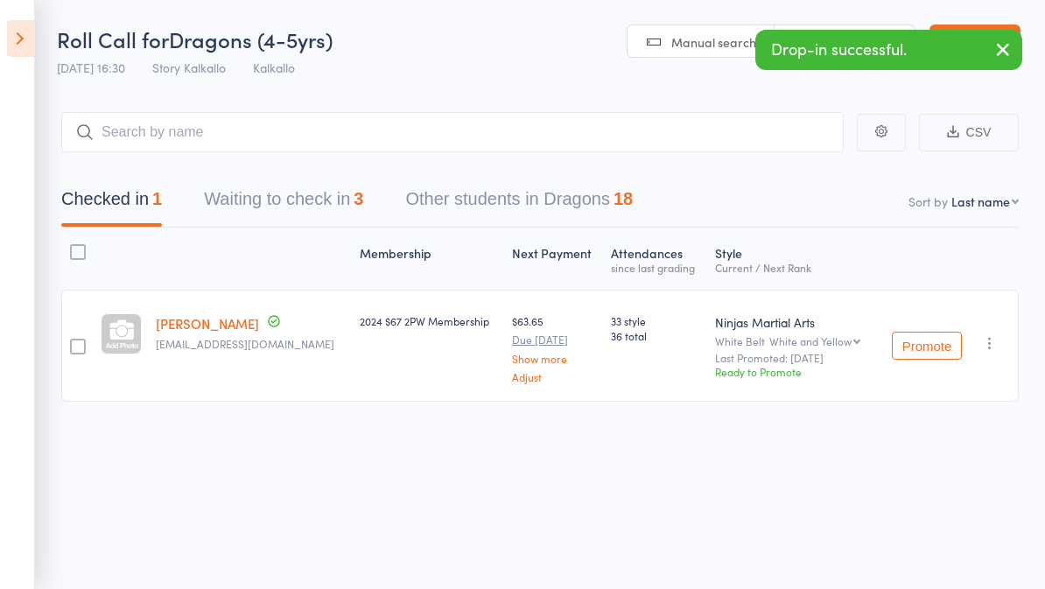
click at [29, 39] on icon at bounding box center [20, 38] width 27 height 37
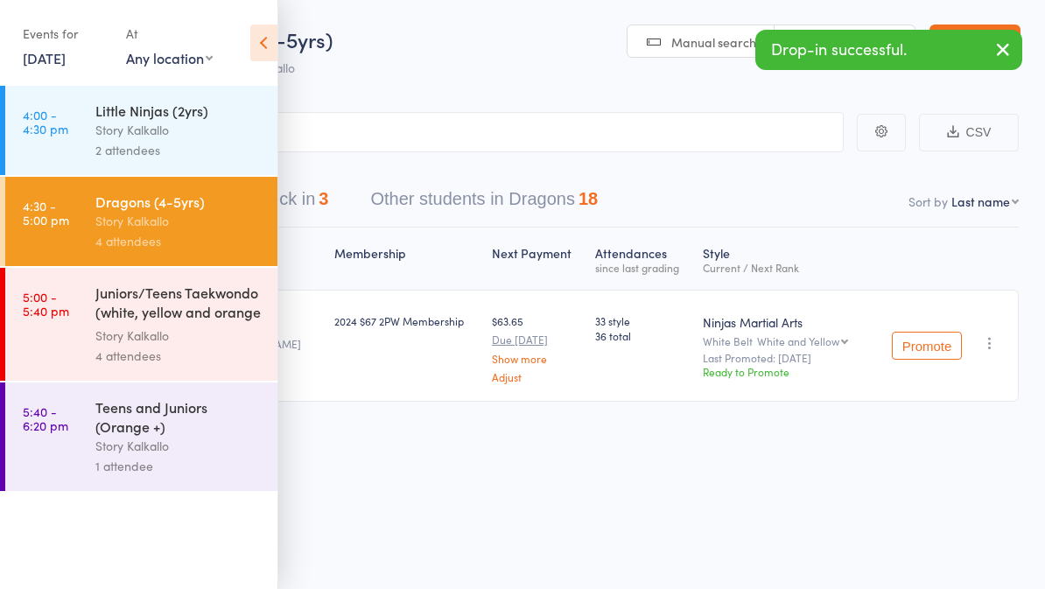
click at [103, 335] on div "Story Kalkallo" at bounding box center [178, 336] width 167 height 20
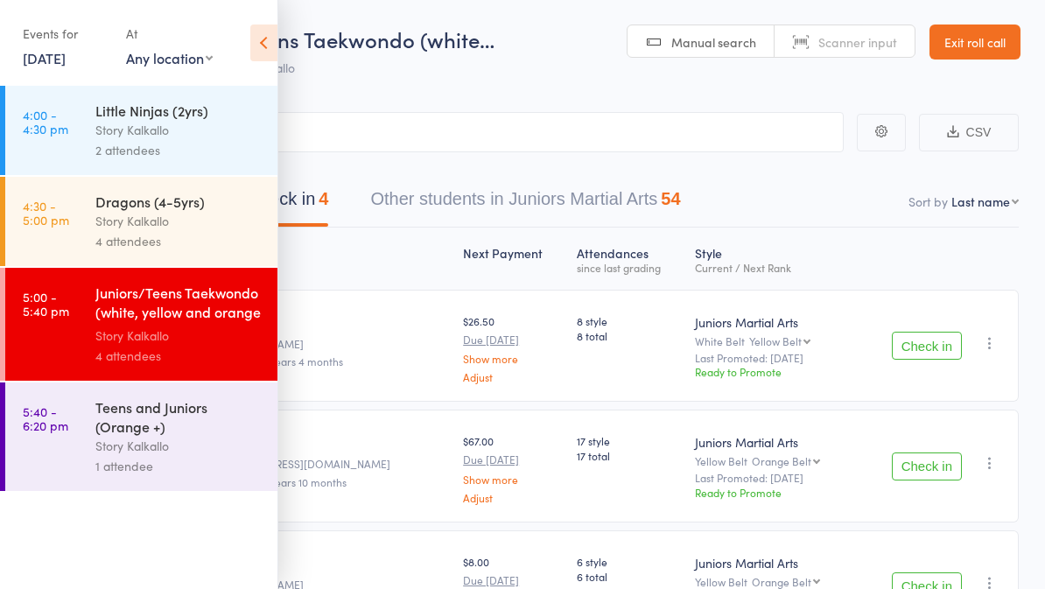
click at [262, 40] on icon at bounding box center [263, 43] width 27 height 37
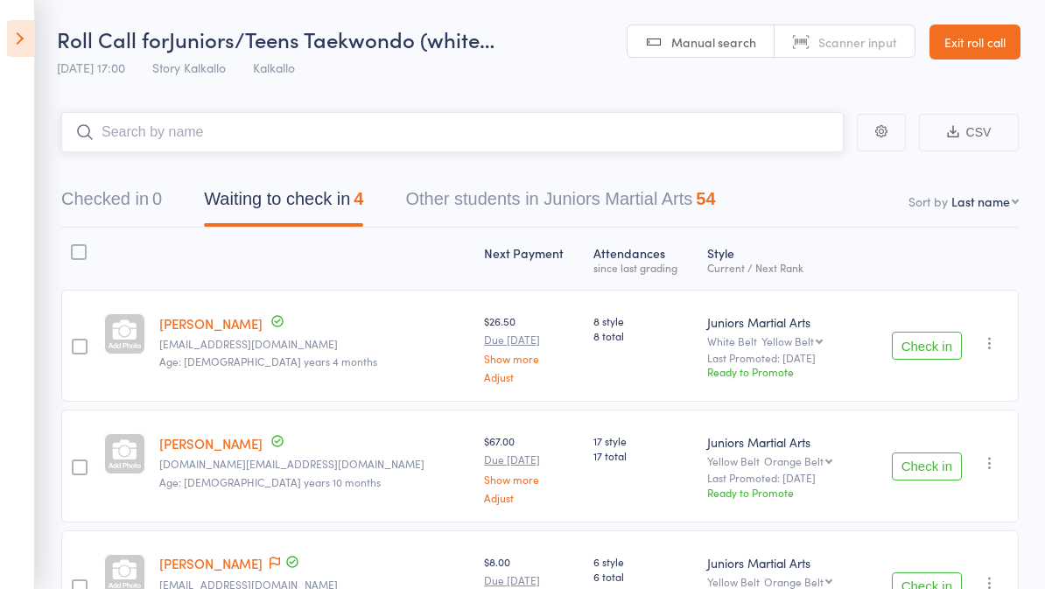
click at [254, 136] on input "search" at bounding box center [452, 132] width 783 height 40
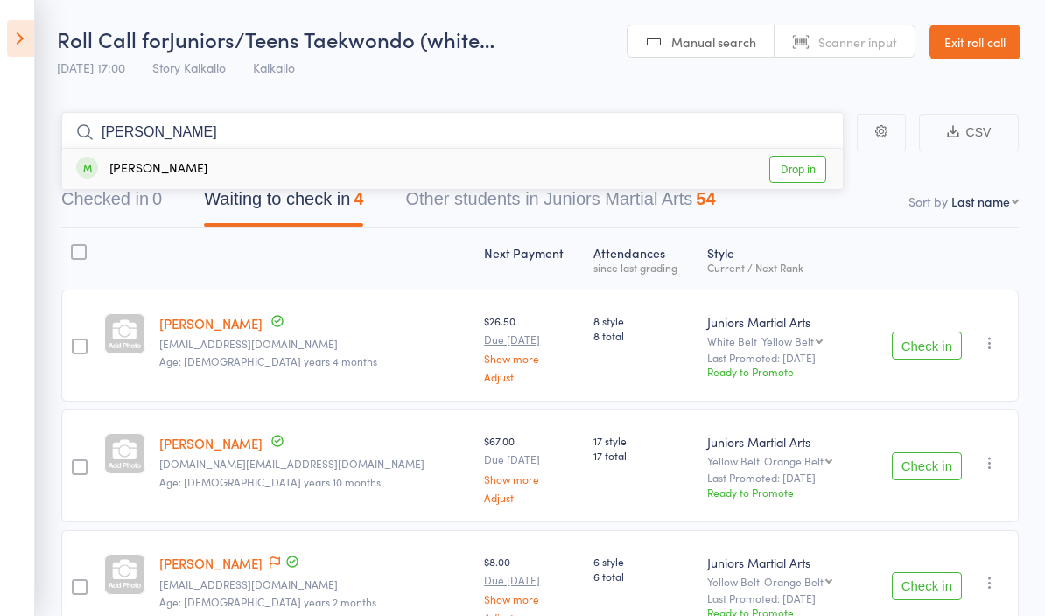
type input "Adam"
click at [807, 164] on link "Drop in" at bounding box center [798, 169] width 57 height 27
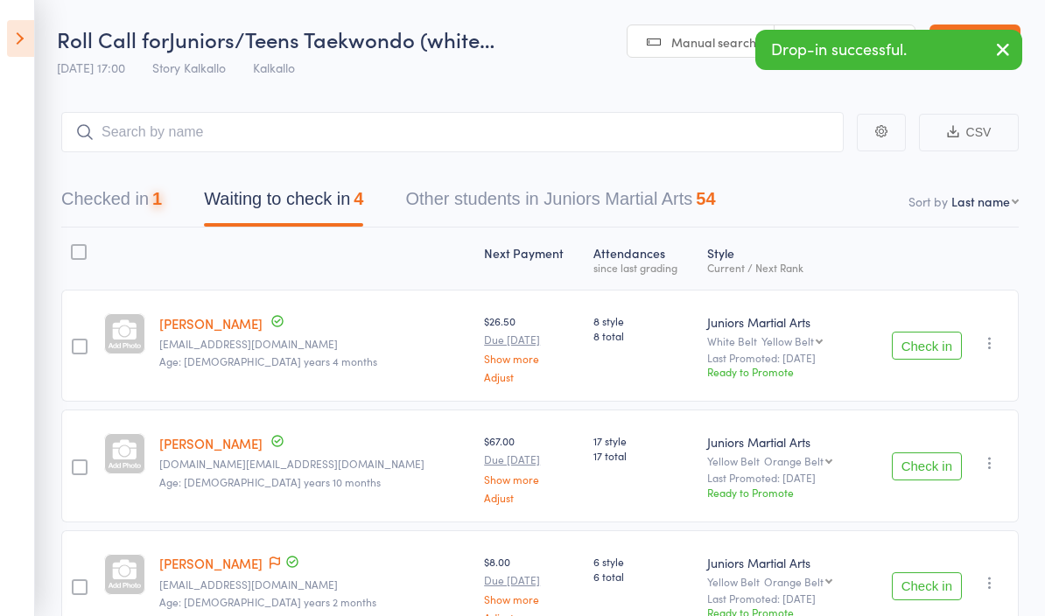
click at [567, 42] on header "Roll Call for Juniors/Teens Taekwondo (white… 11 Aug 17:00 Story Kalkallo Kalka…" at bounding box center [522, 43] width 1045 height 86
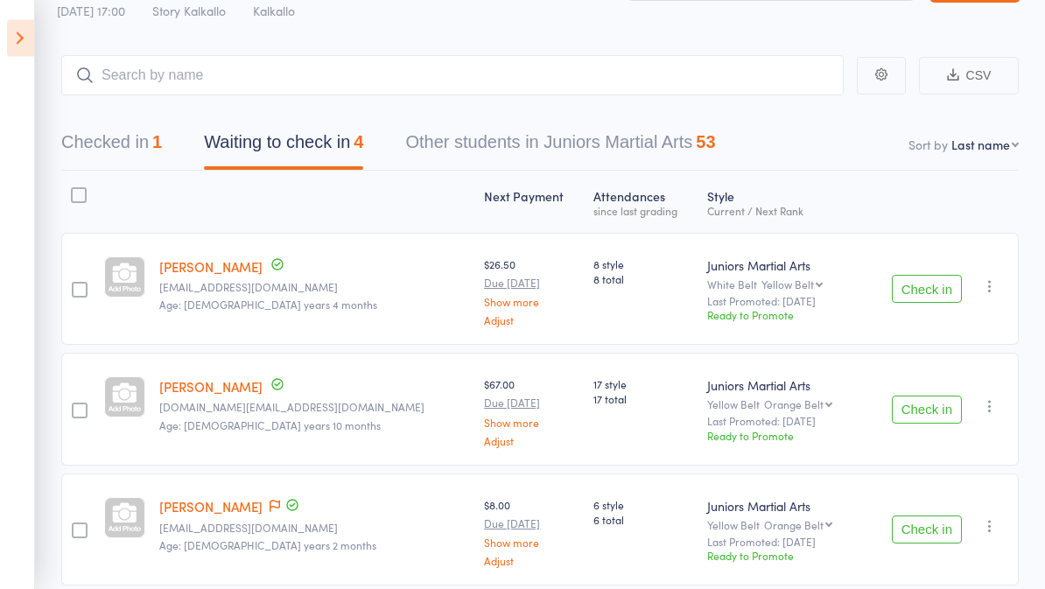
scroll to position [52, 0]
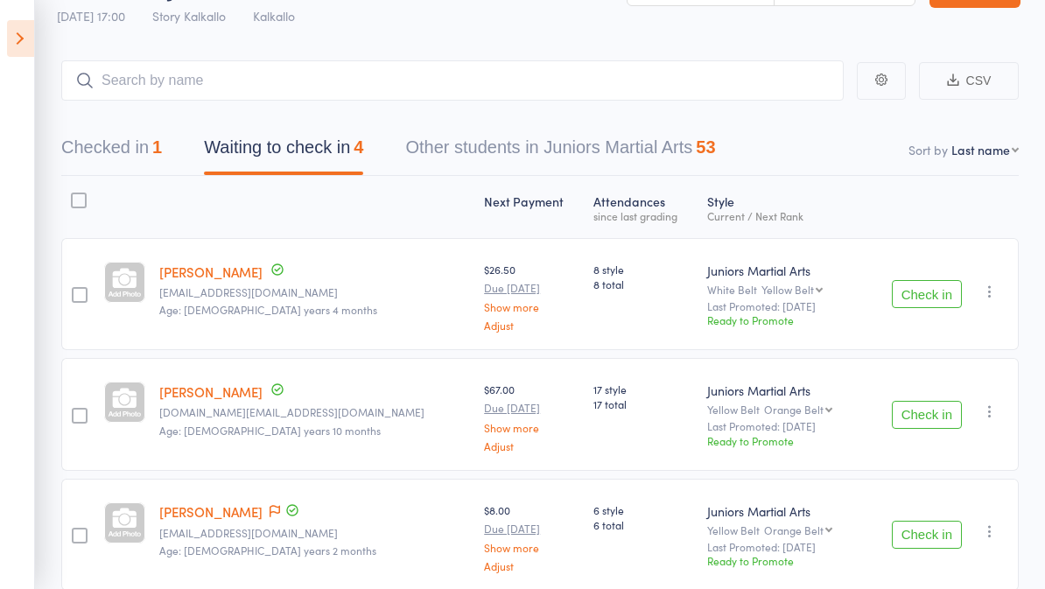
click at [123, 155] on button "Checked in 1" at bounding box center [111, 152] width 101 height 46
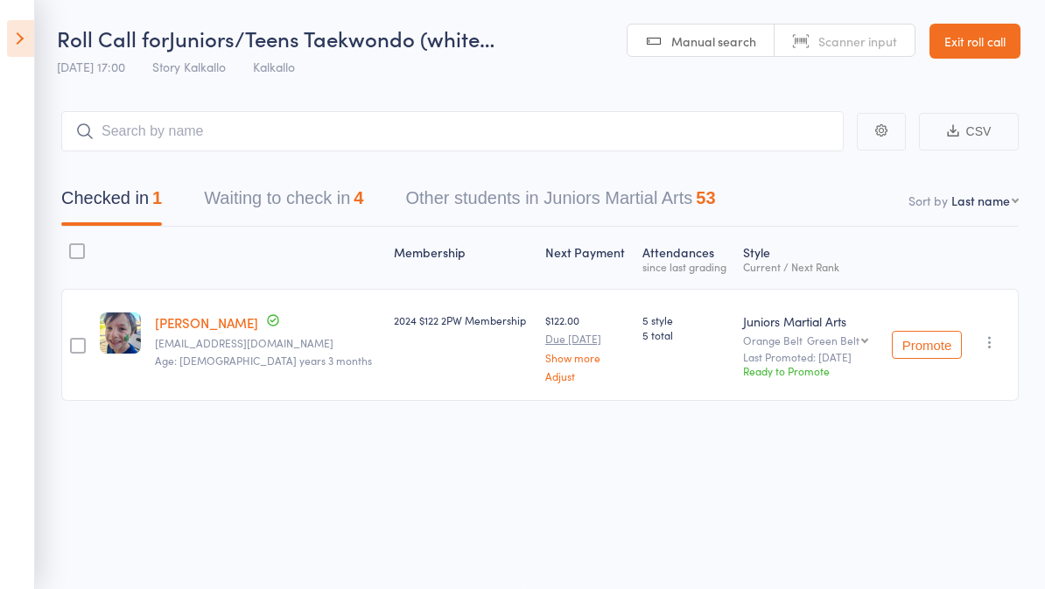
click at [25, 39] on icon at bounding box center [20, 38] width 27 height 37
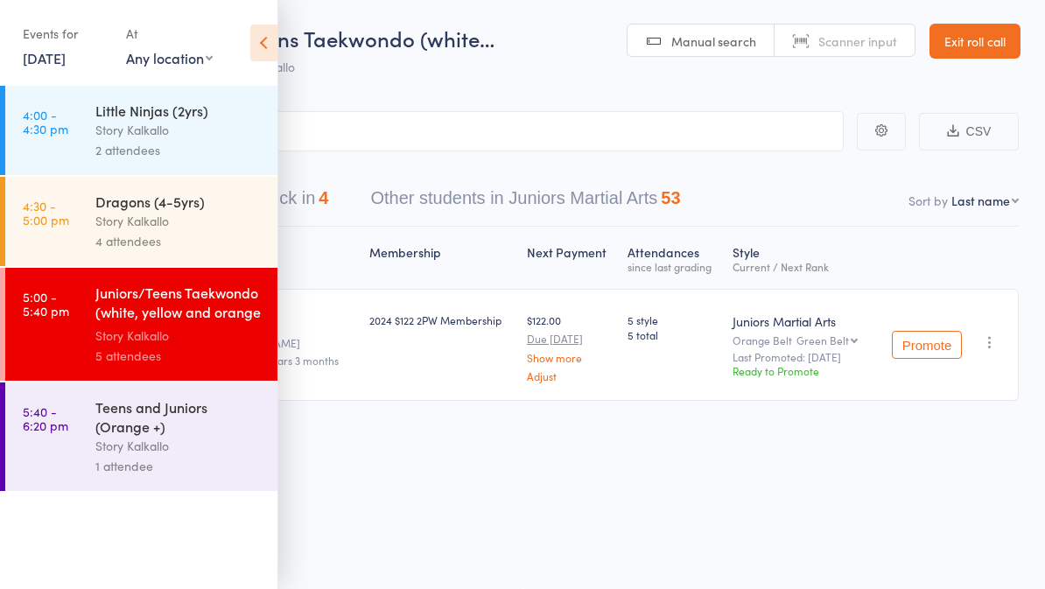
click at [166, 200] on div "Dragons (4-5yrs)" at bounding box center [178, 201] width 167 height 19
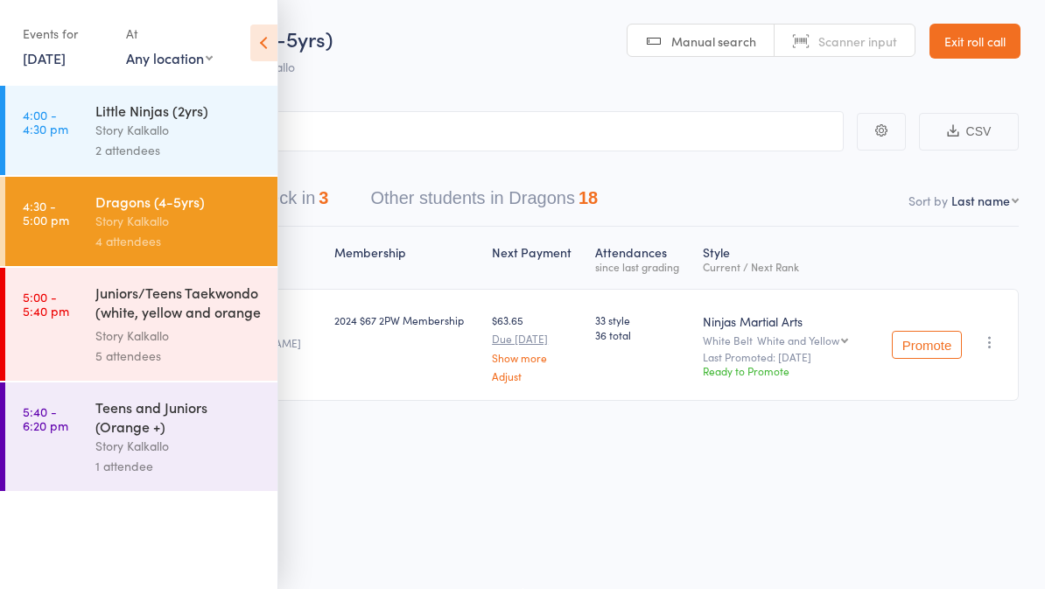
click at [222, 131] on div "Story Kalkallo" at bounding box center [178, 130] width 167 height 20
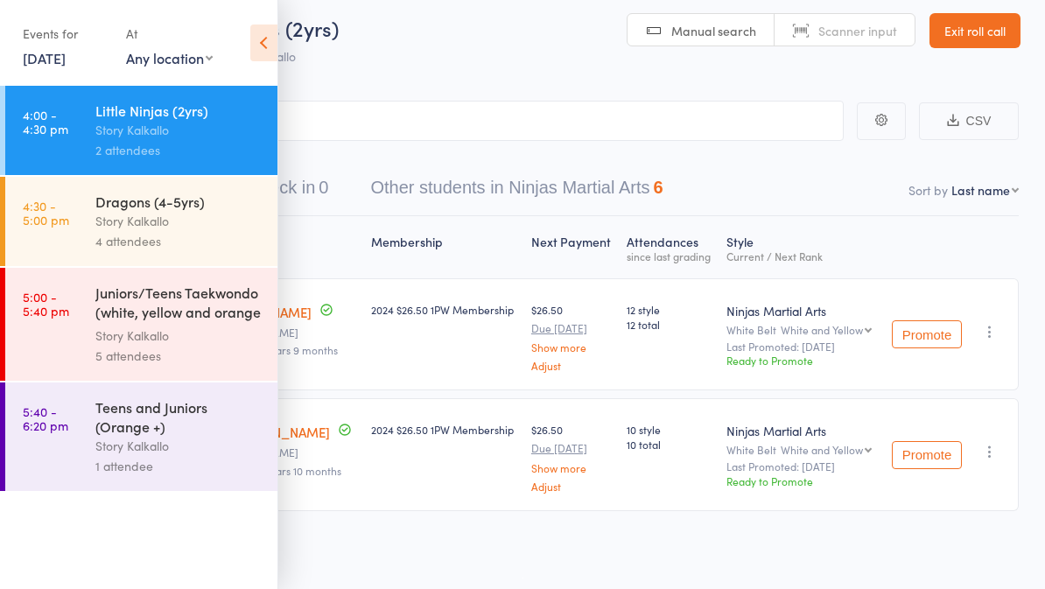
click at [267, 48] on icon at bounding box center [263, 43] width 27 height 37
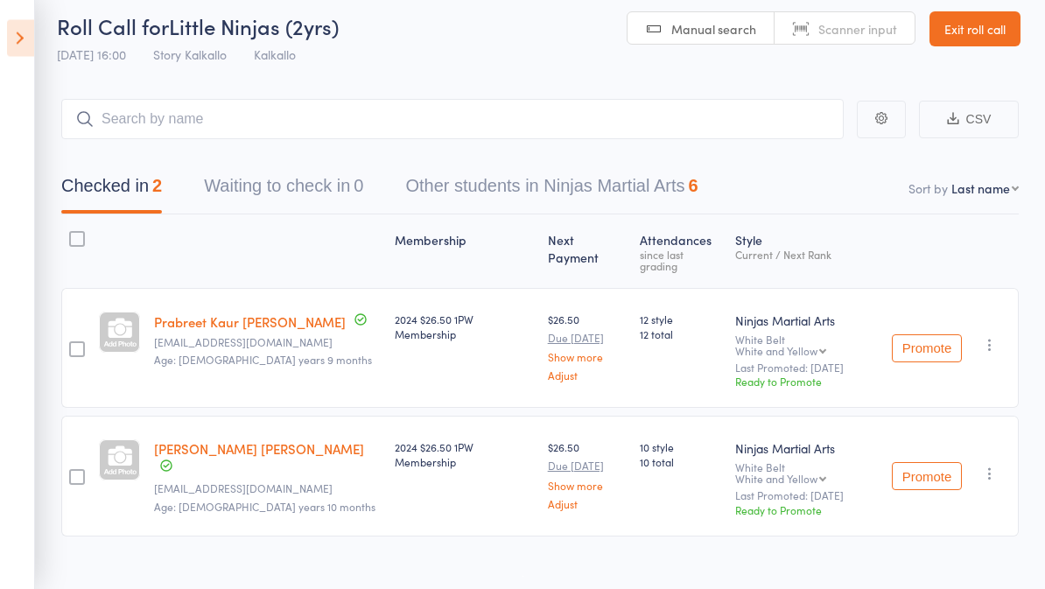
scroll to position [13, 0]
click at [27, 48] on icon at bounding box center [20, 38] width 27 height 37
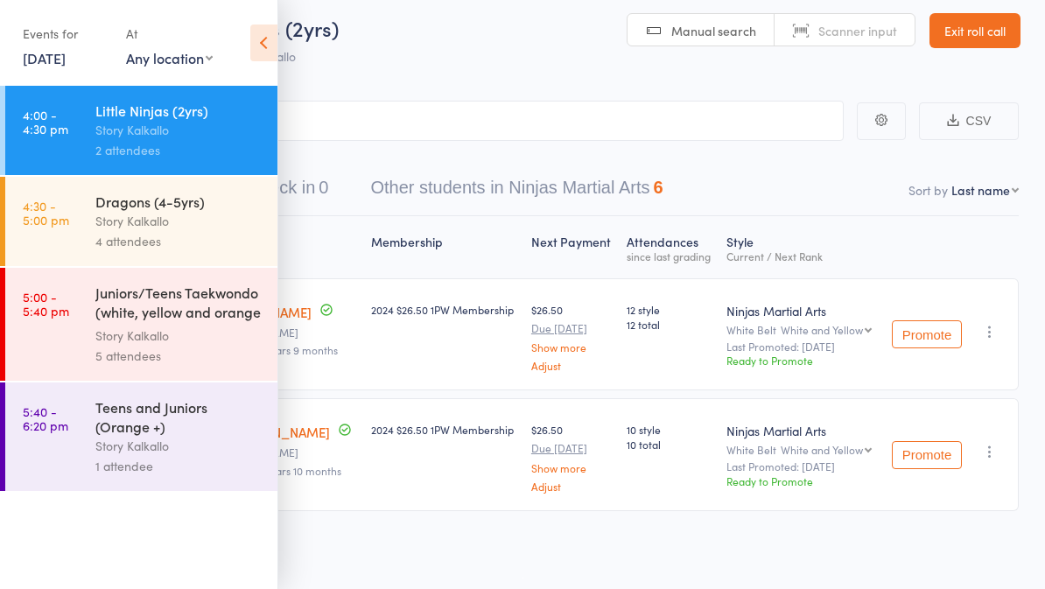
click at [180, 236] on div "4 attendees" at bounding box center [178, 241] width 167 height 20
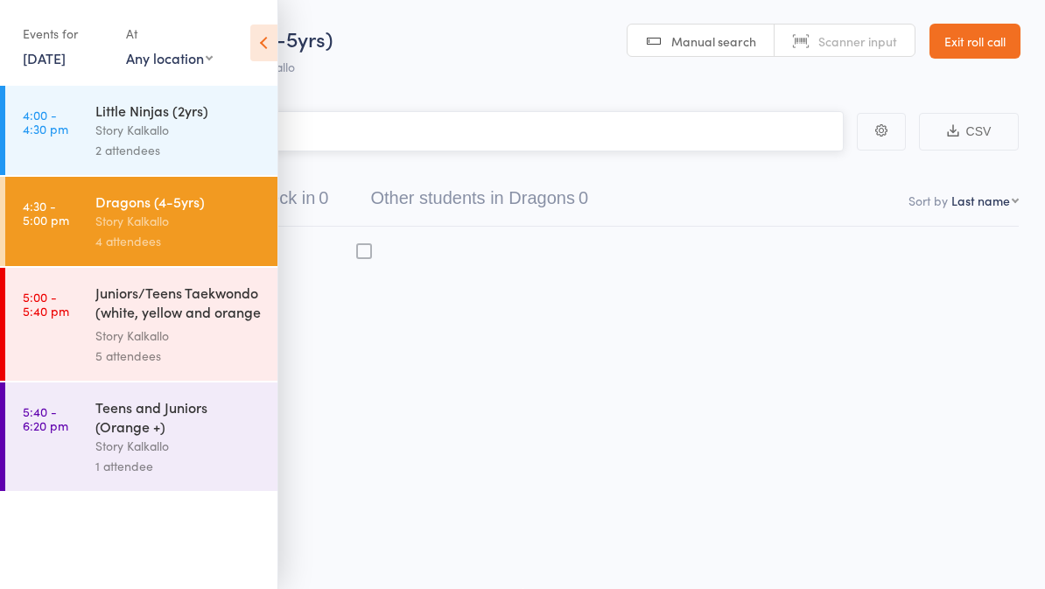
scroll to position [12, 0]
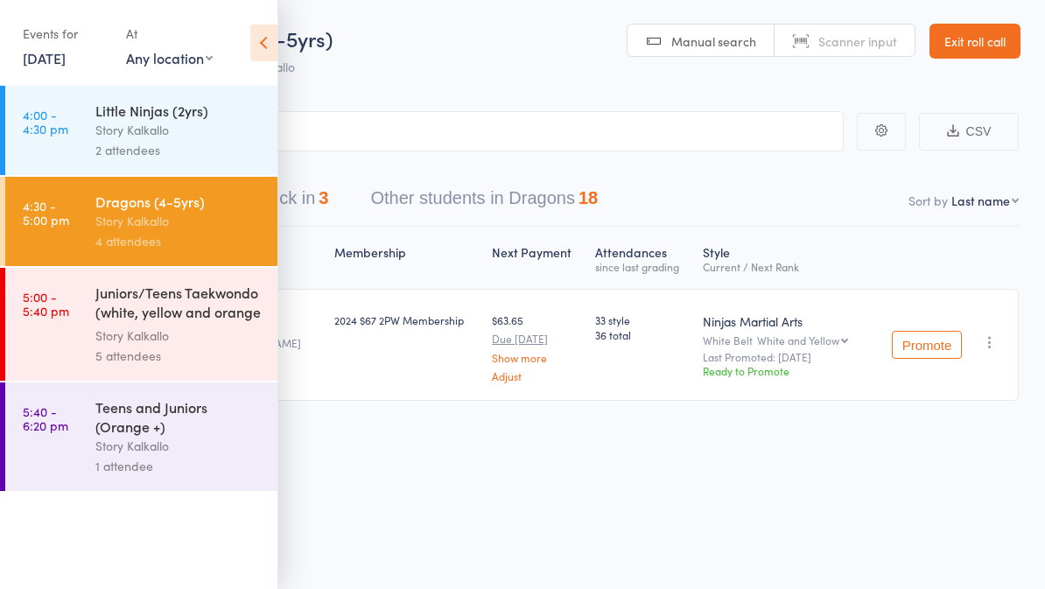
click at [264, 50] on icon at bounding box center [263, 43] width 27 height 37
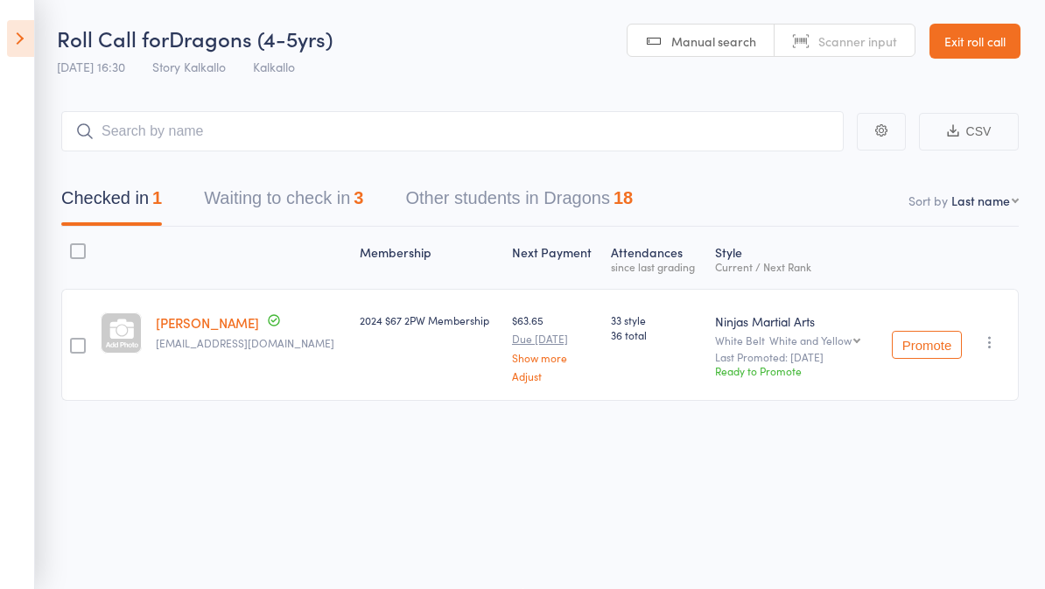
click at [20, 29] on icon at bounding box center [20, 38] width 27 height 37
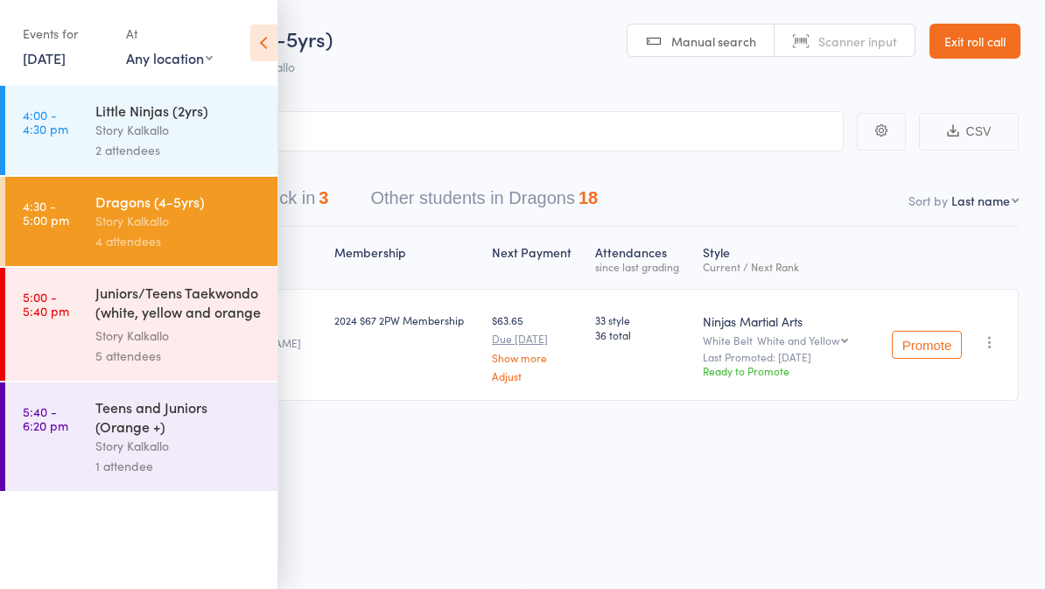
click at [275, 54] on icon at bounding box center [263, 43] width 27 height 37
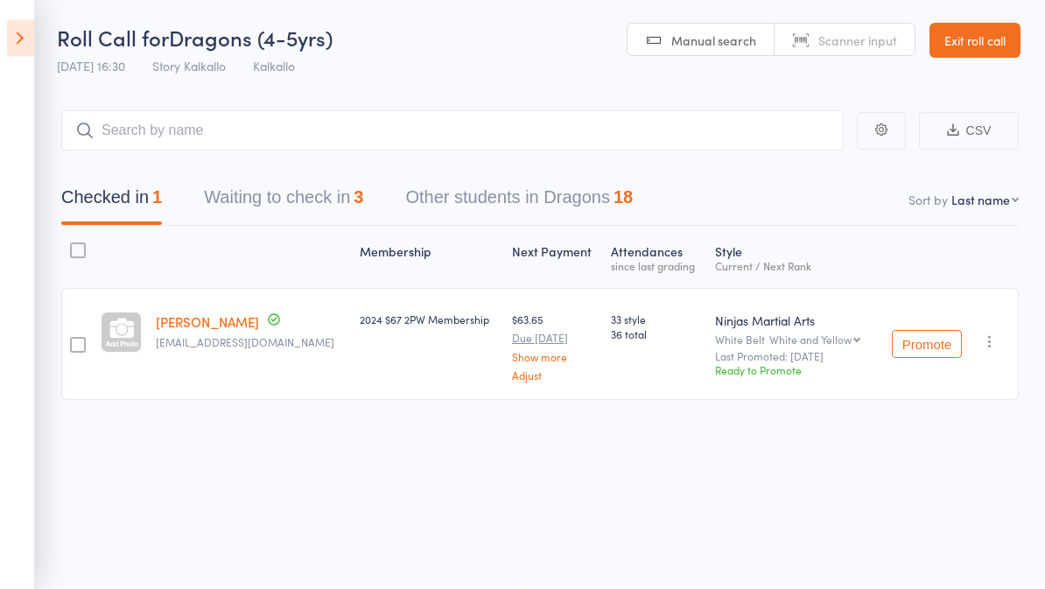
scroll to position [0, 0]
click at [255, 197] on button "Waiting to check in 3" at bounding box center [283, 203] width 159 height 46
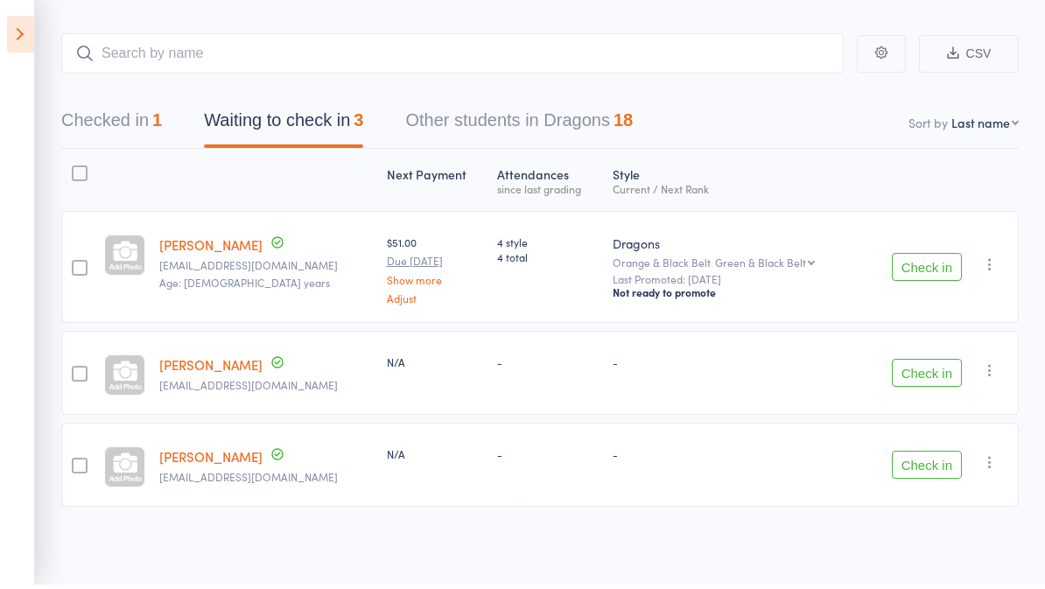
scroll to position [77, 0]
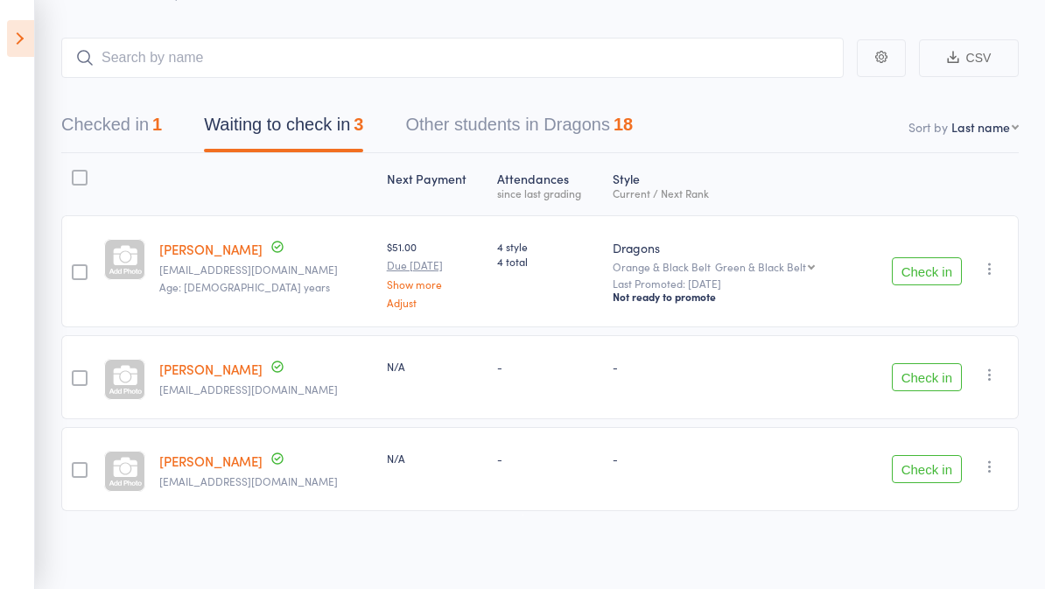
click at [24, 36] on icon at bounding box center [20, 38] width 27 height 37
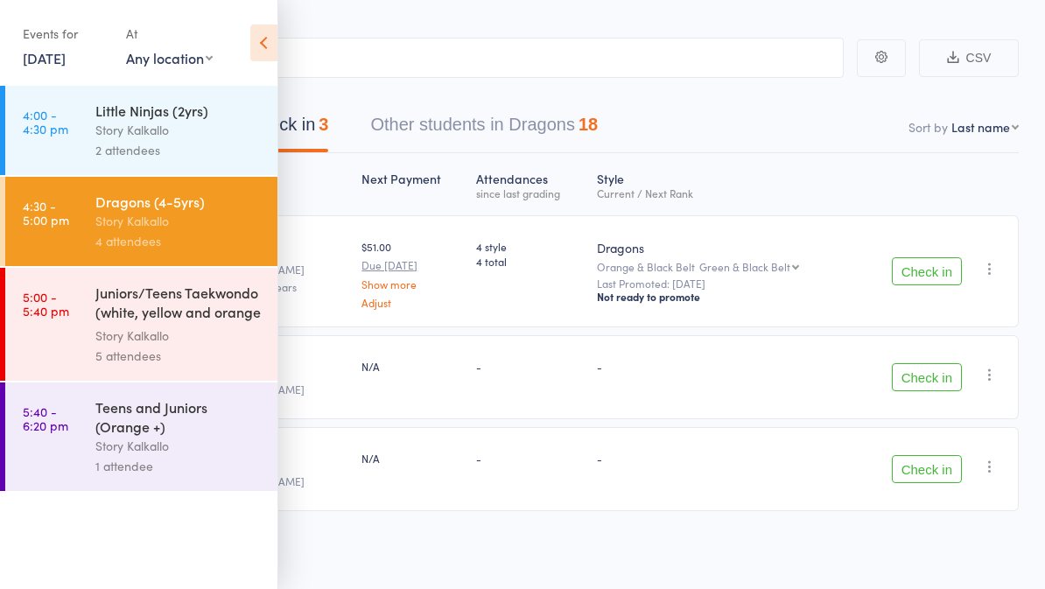
click at [112, 132] on div "Story Kalkallo" at bounding box center [178, 130] width 167 height 20
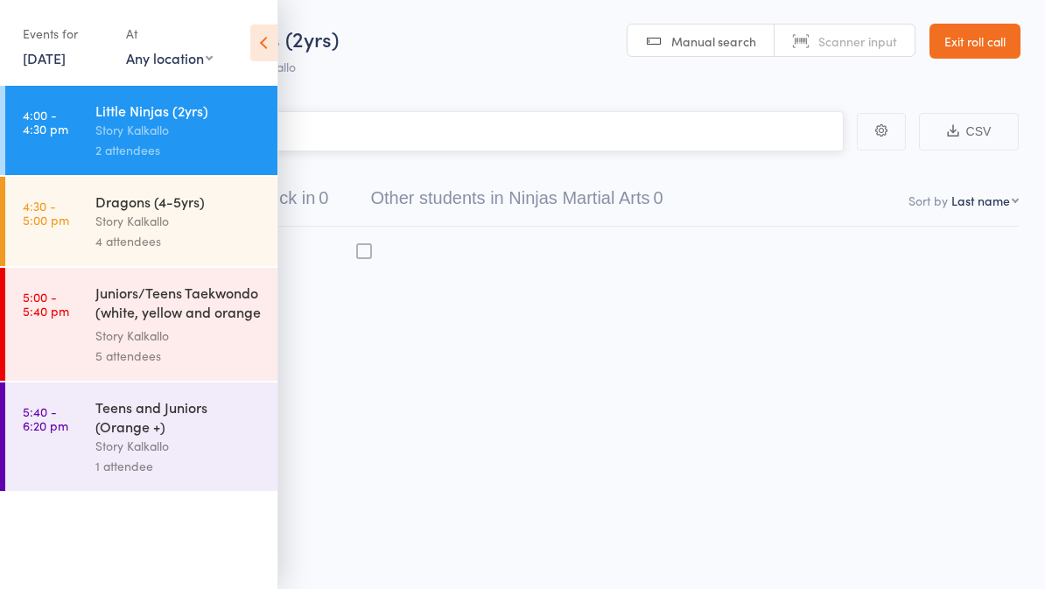
scroll to position [12, 0]
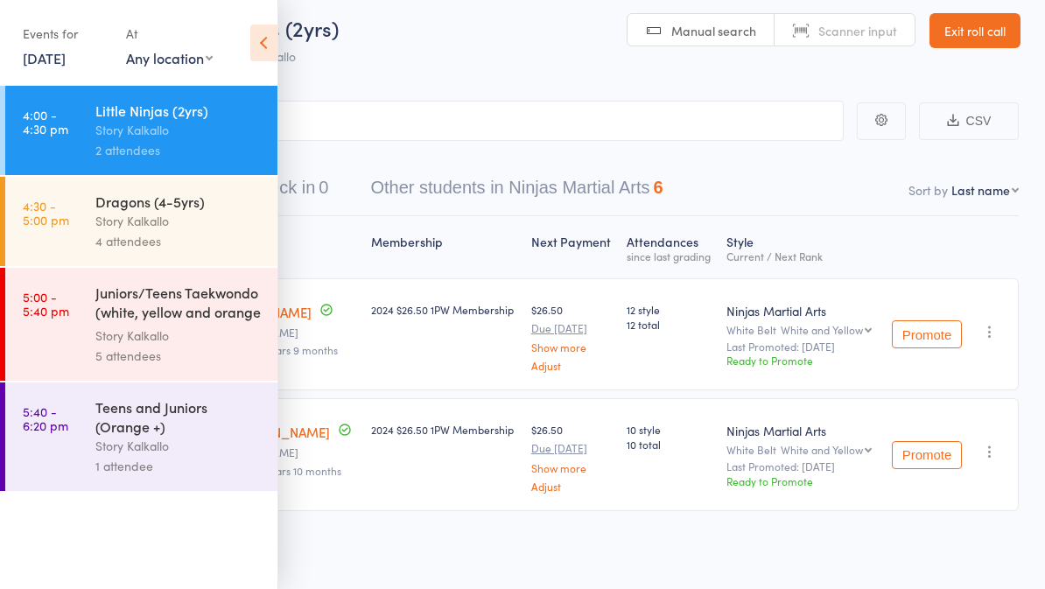
click at [269, 52] on icon at bounding box center [263, 43] width 27 height 37
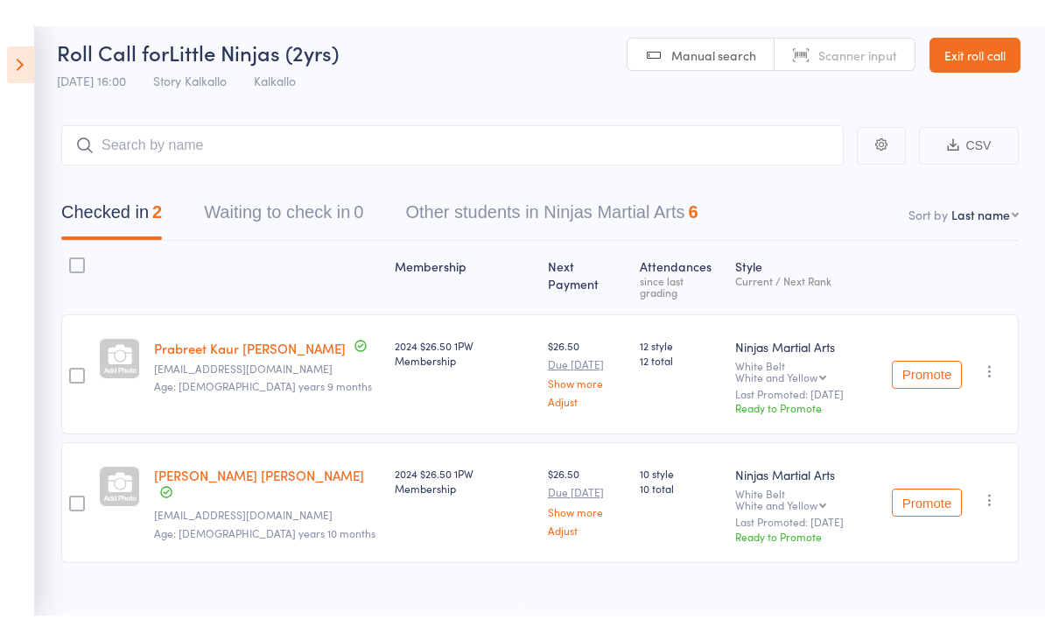
scroll to position [0, 0]
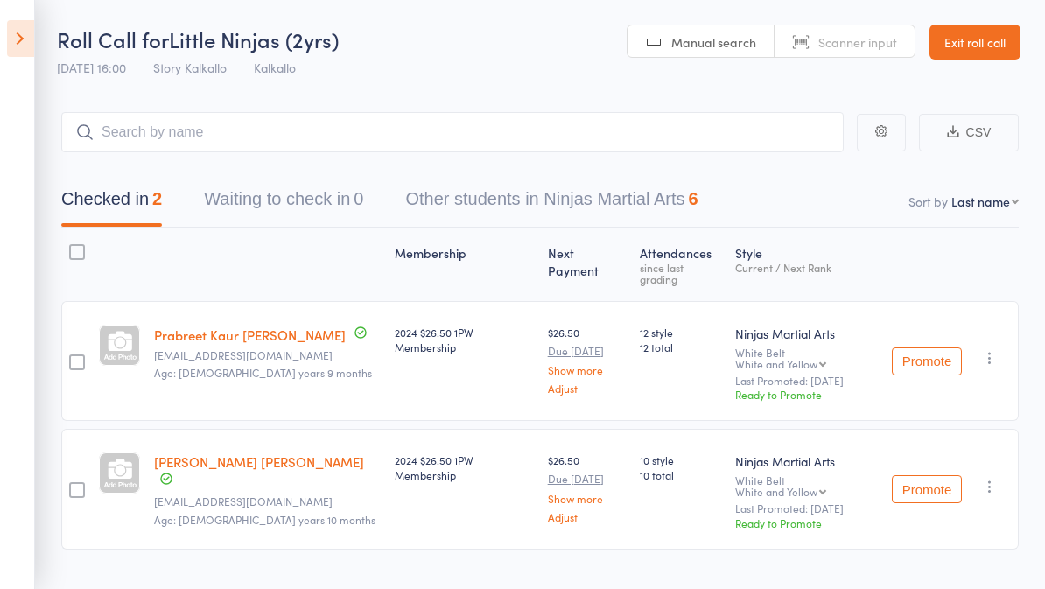
click at [18, 33] on icon at bounding box center [20, 38] width 27 height 37
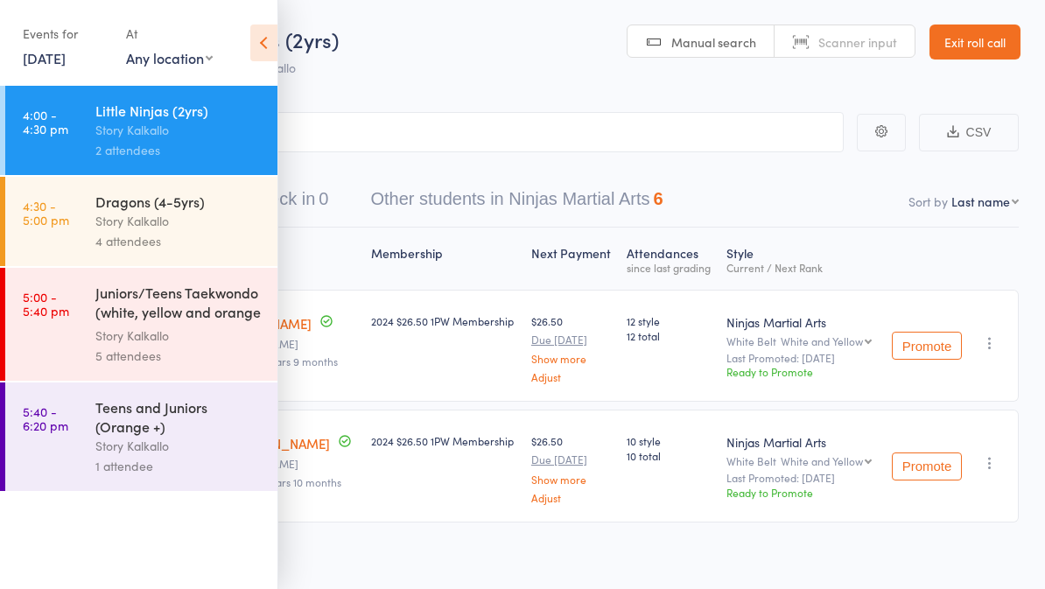
click at [148, 207] on div "Dragons (4-5yrs)" at bounding box center [178, 201] width 167 height 19
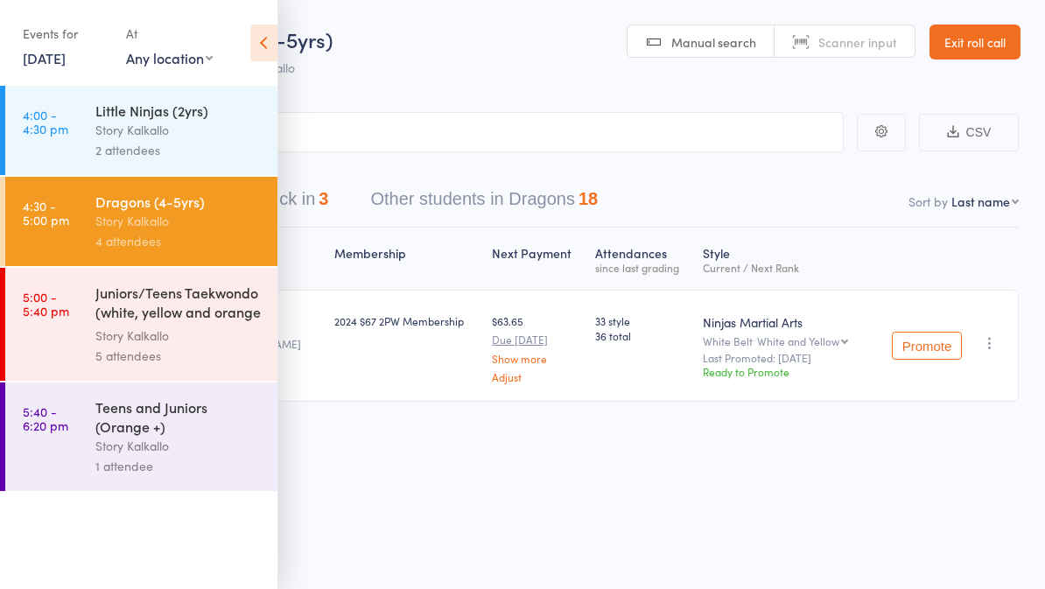
click at [273, 52] on icon at bounding box center [263, 43] width 27 height 37
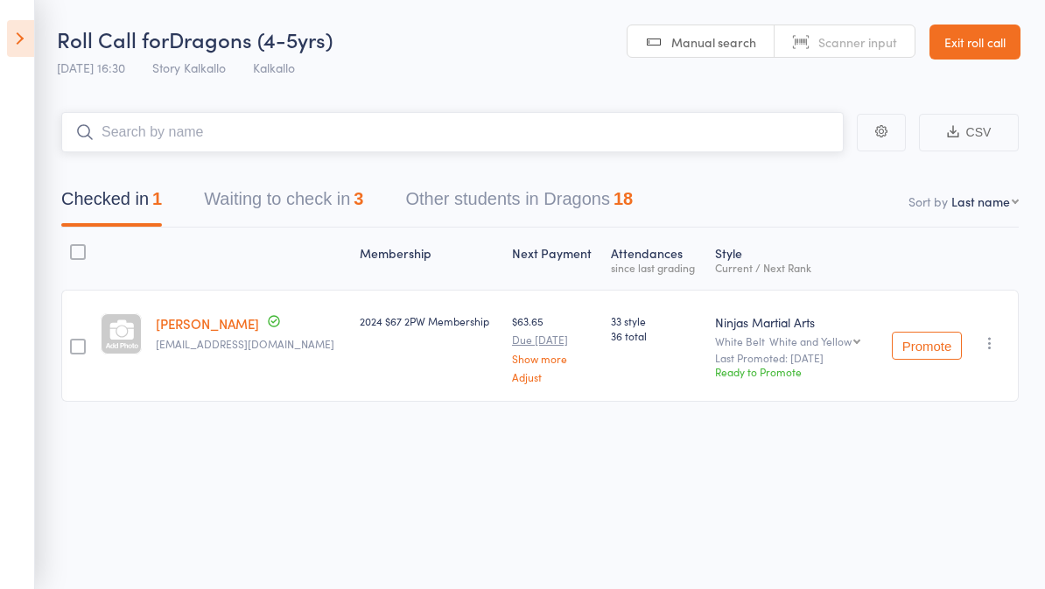
click at [149, 137] on input "search" at bounding box center [452, 132] width 783 height 40
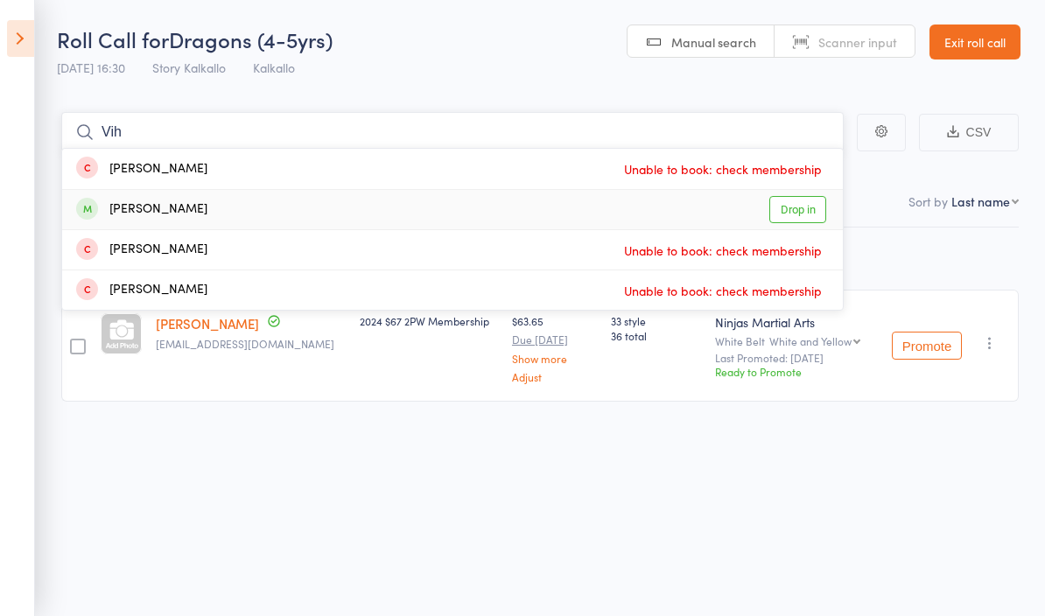
type input "Vih"
click at [809, 201] on link "Drop in" at bounding box center [798, 209] width 57 height 27
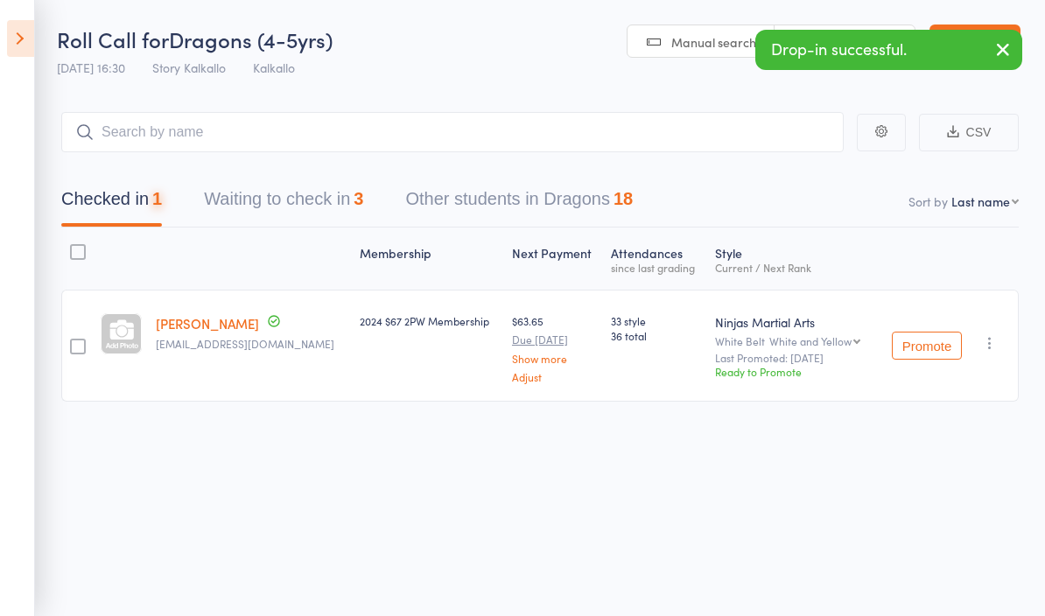
click at [542, 51] on header "Roll Call for Dragons (4-5yrs) [DATE] 16:30 Story Kalkallo Kalkallo Manual sear…" at bounding box center [522, 43] width 1045 height 86
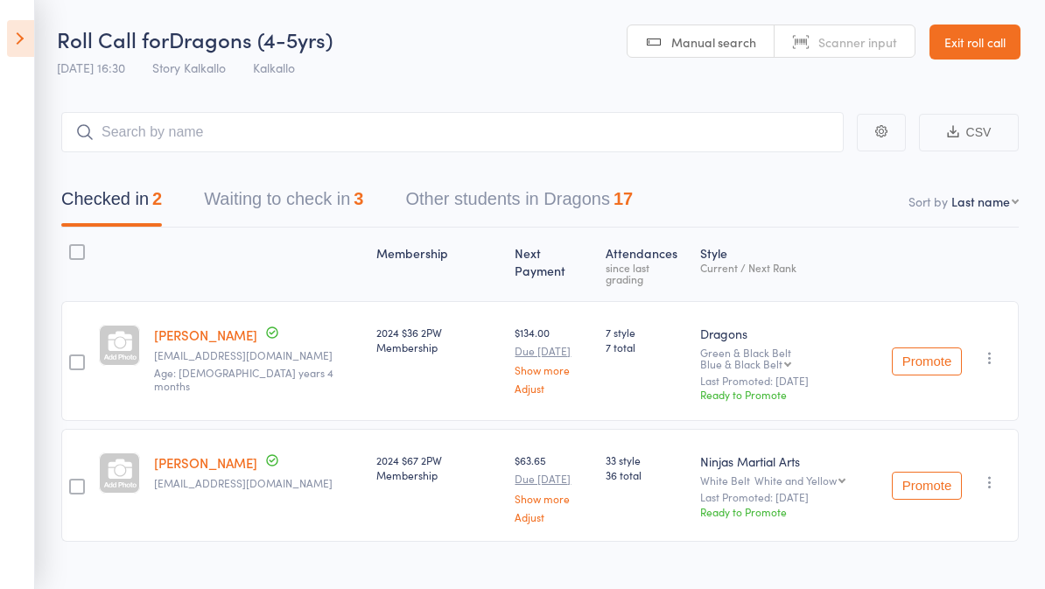
click at [348, 182] on button "Waiting to check in 3" at bounding box center [283, 203] width 159 height 46
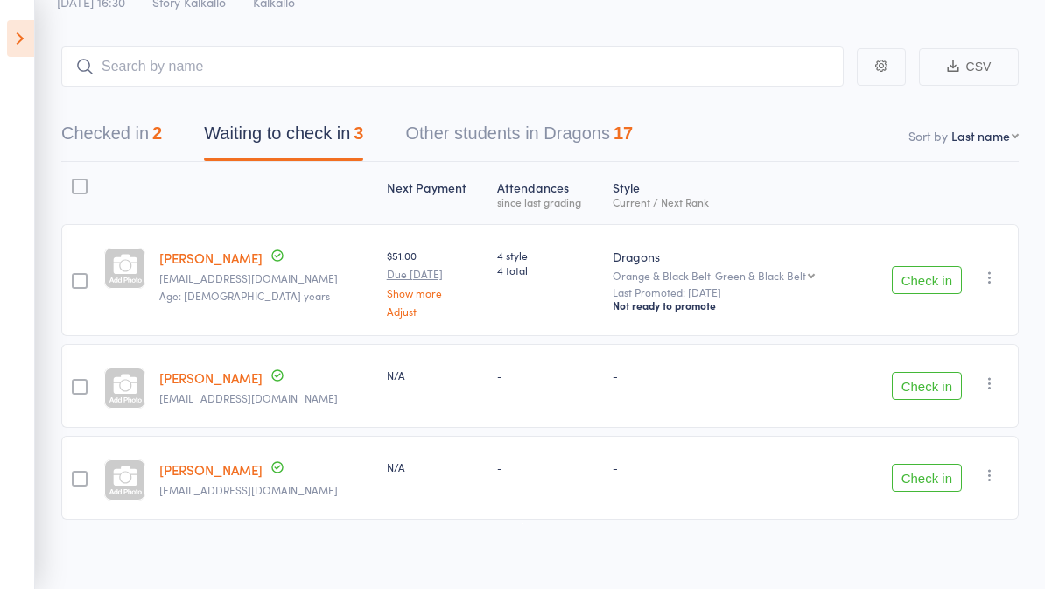
scroll to position [65, 0]
click at [23, 41] on icon at bounding box center [20, 38] width 27 height 37
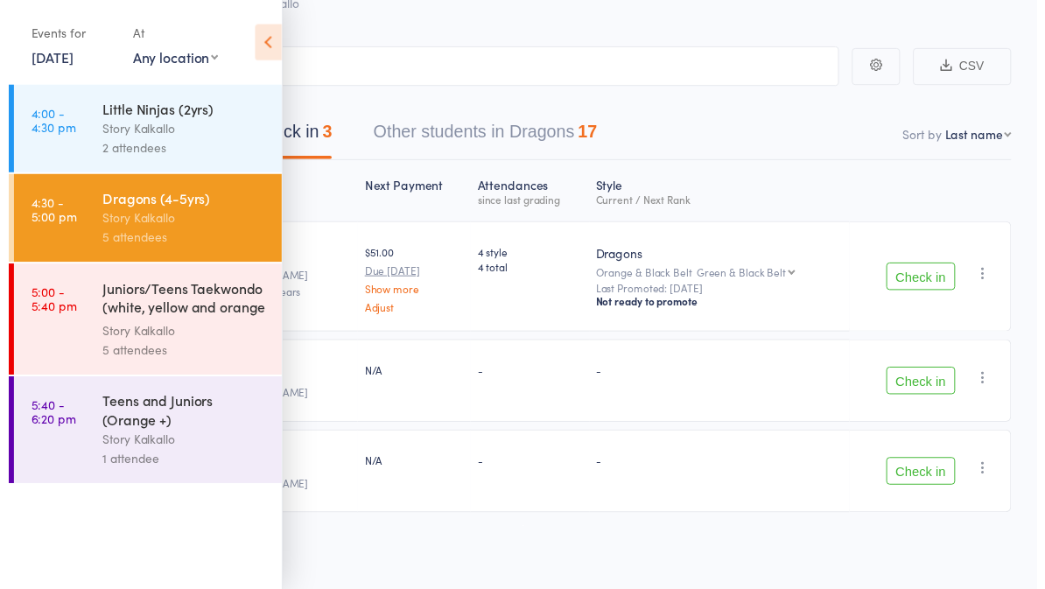
scroll to position [77, 0]
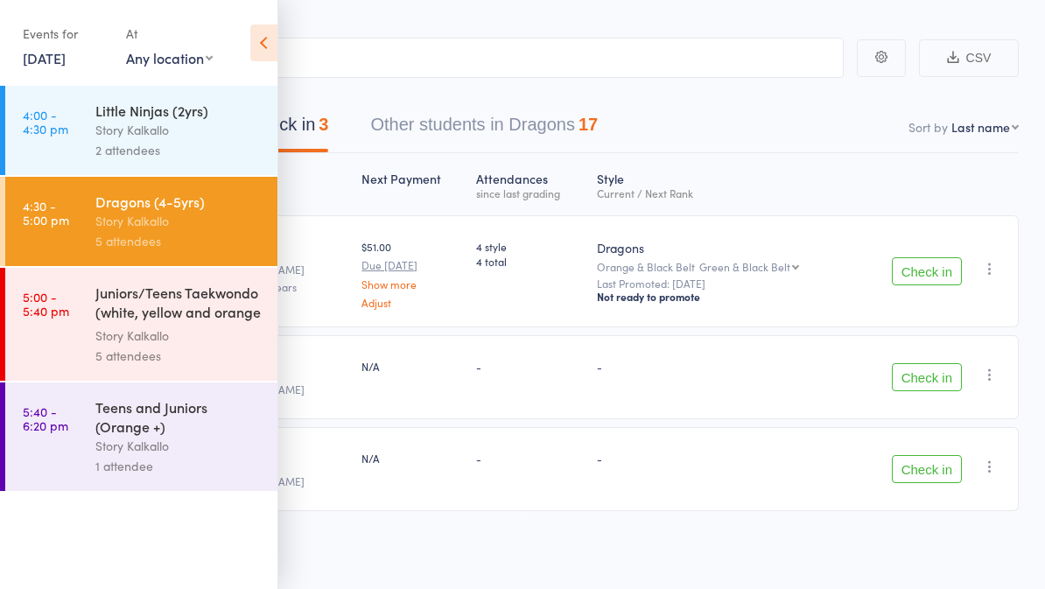
click at [433, 580] on div "Next Payment Atten­dances since last grading Style Current / Next Rank Joshua E…" at bounding box center [522, 371] width 993 height 436
click at [428, 571] on div "Next Payment Atten­dances since last grading Style Current / Next Rank Joshua E…" at bounding box center [522, 371] width 993 height 436
click at [271, 48] on icon at bounding box center [263, 43] width 27 height 37
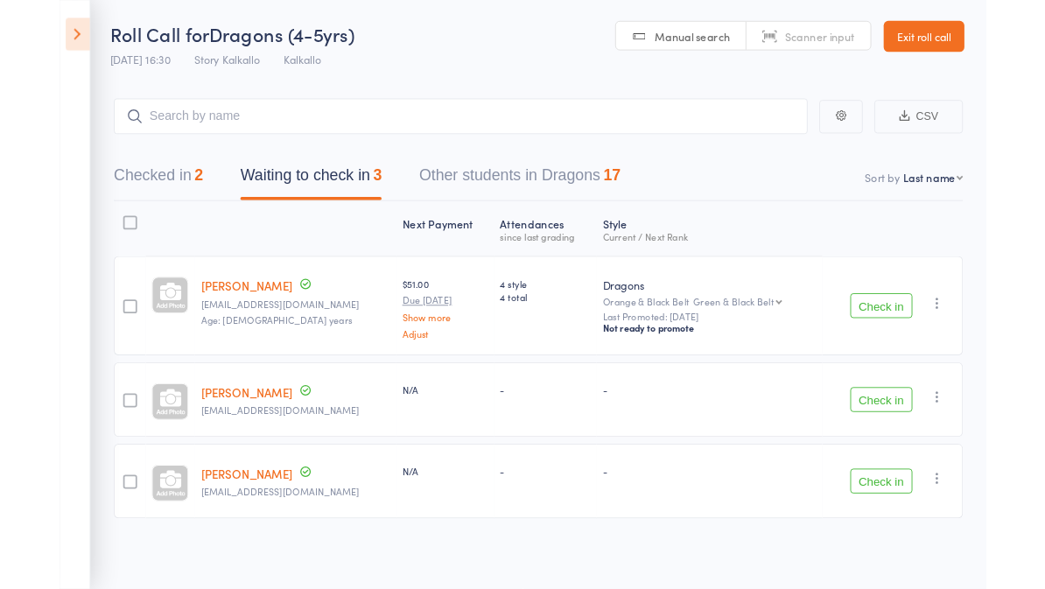
scroll to position [2, 0]
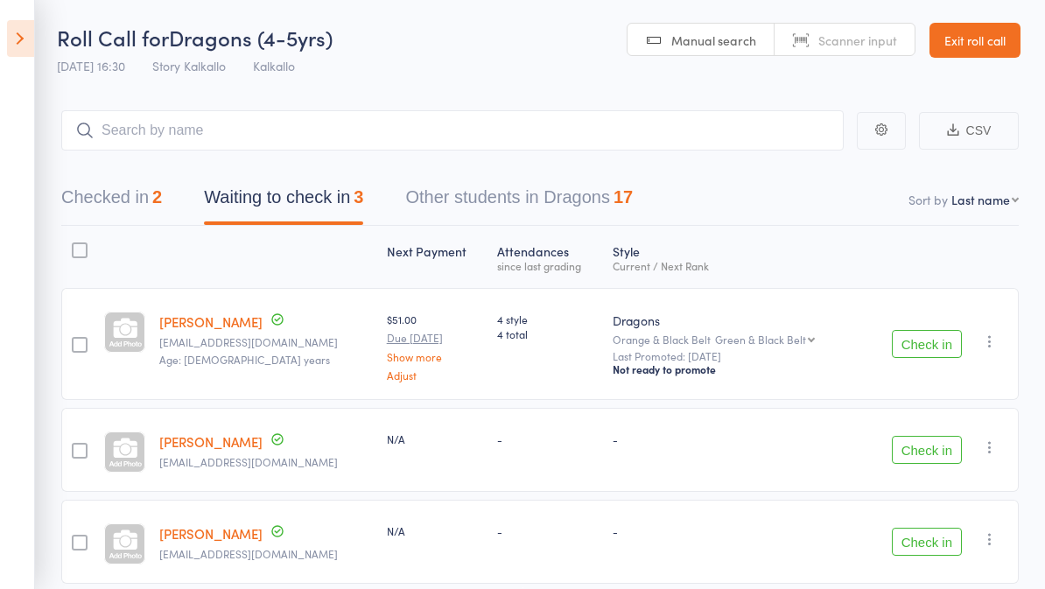
click at [22, 46] on icon at bounding box center [20, 38] width 27 height 37
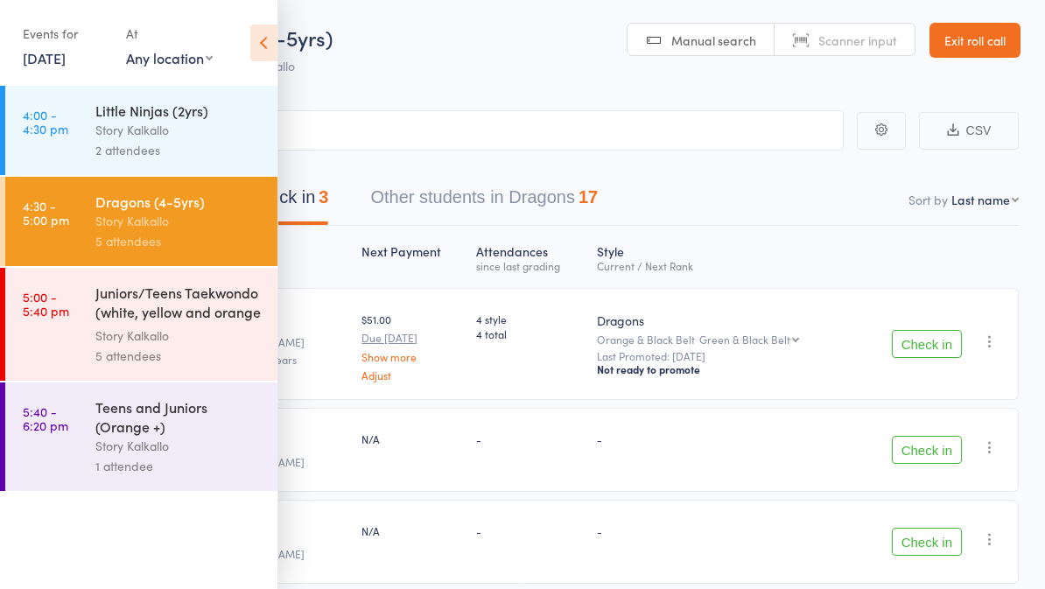
click at [261, 51] on icon at bounding box center [263, 43] width 27 height 37
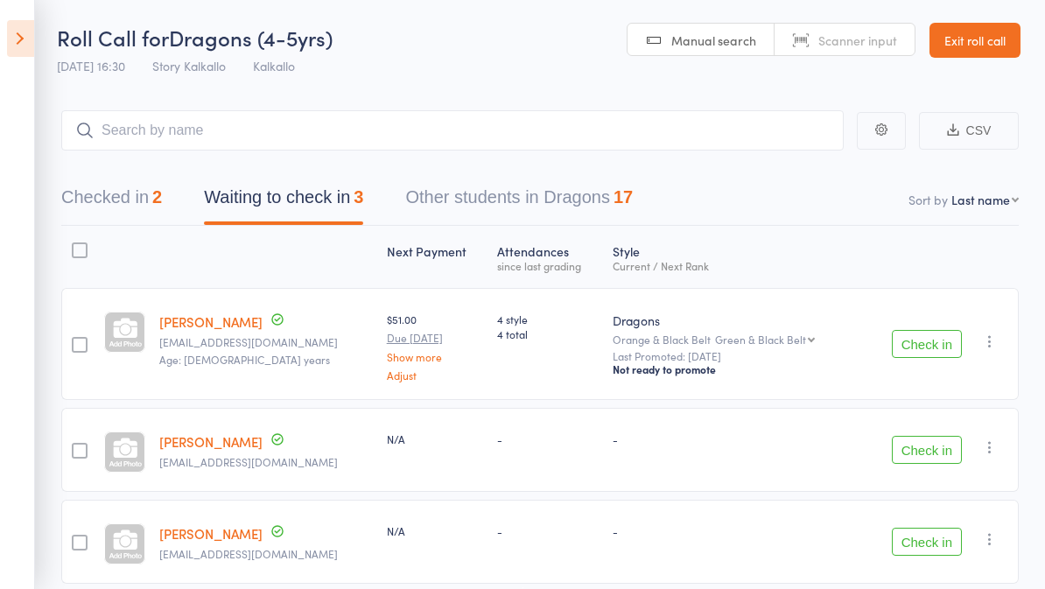
click at [988, 45] on link "Exit roll call" at bounding box center [975, 40] width 91 height 35
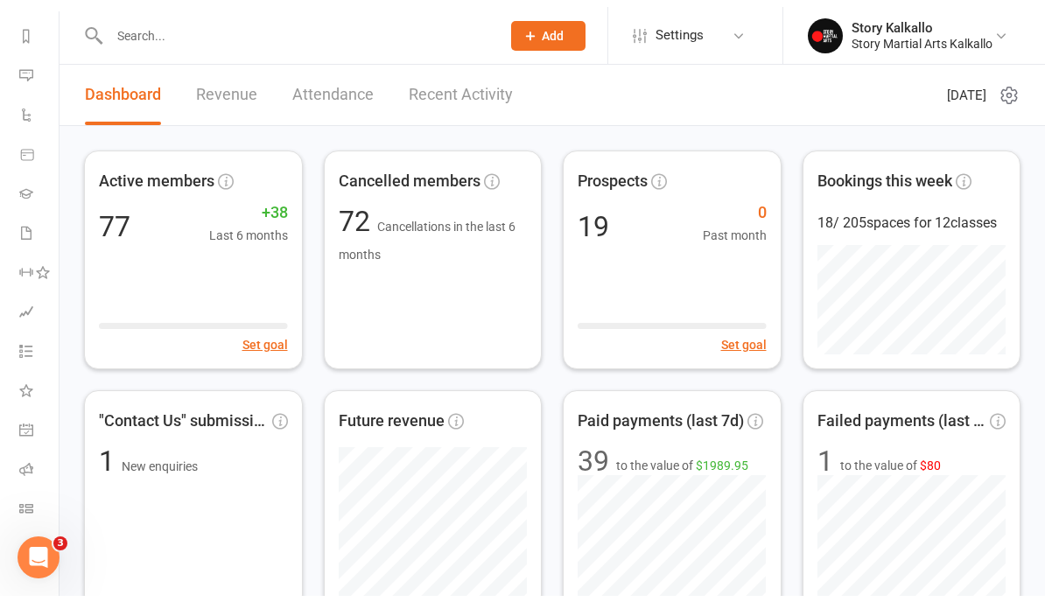
scroll to position [236, 2]
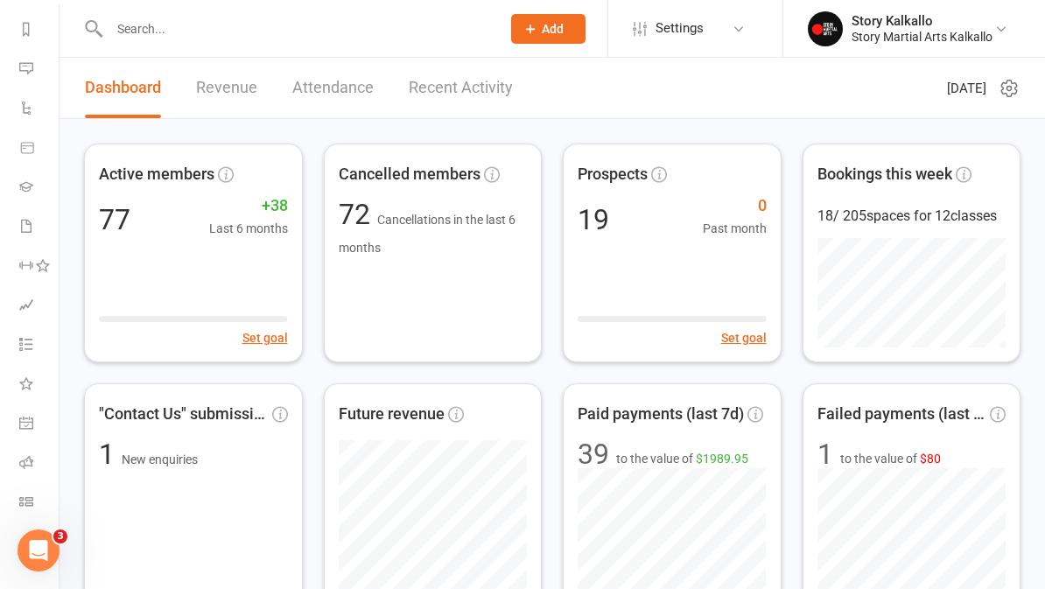
click at [32, 223] on icon at bounding box center [26, 226] width 14 height 14
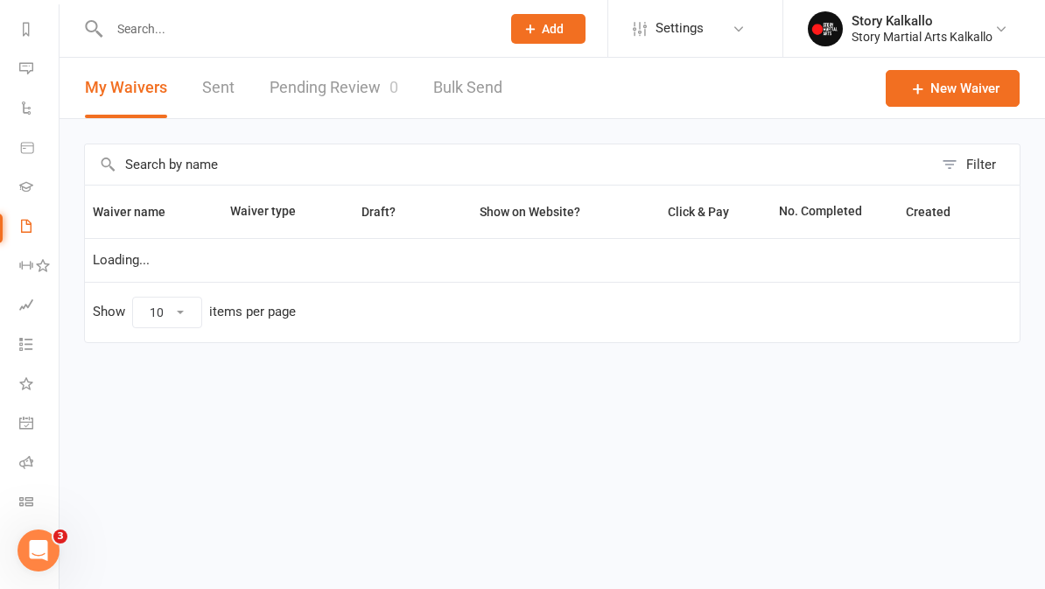
select select "100"
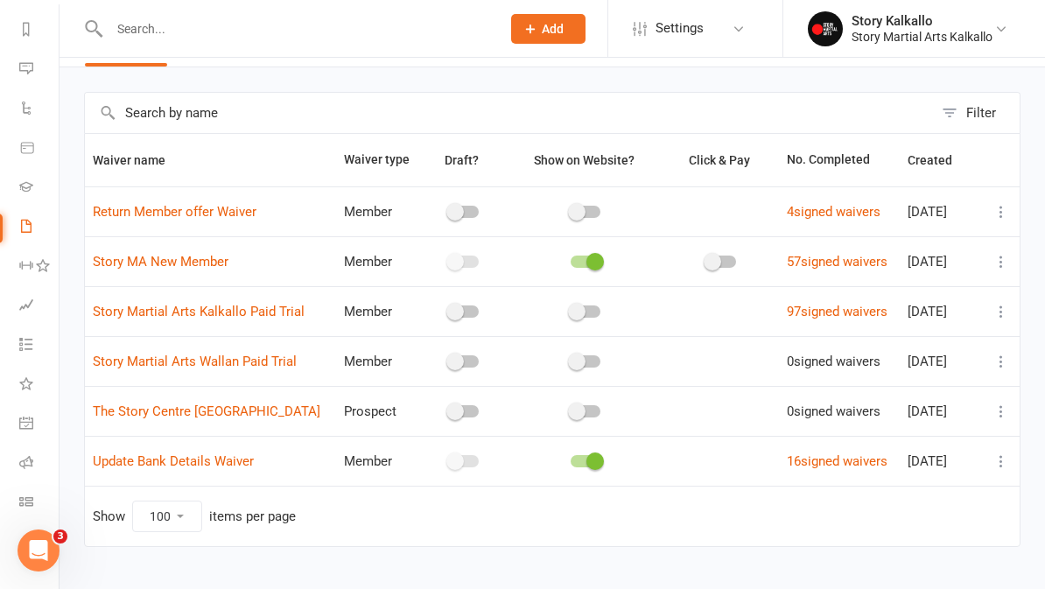
scroll to position [236, 2]
click at [34, 460] on link "Roll call" at bounding box center [38, 464] width 39 height 39
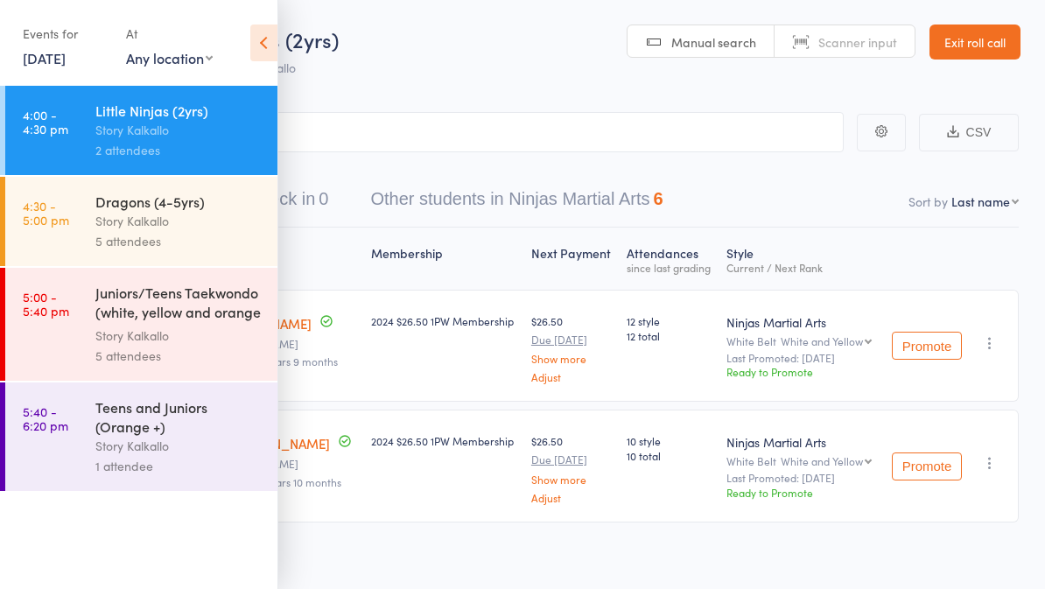
click at [264, 60] on icon at bounding box center [263, 43] width 27 height 37
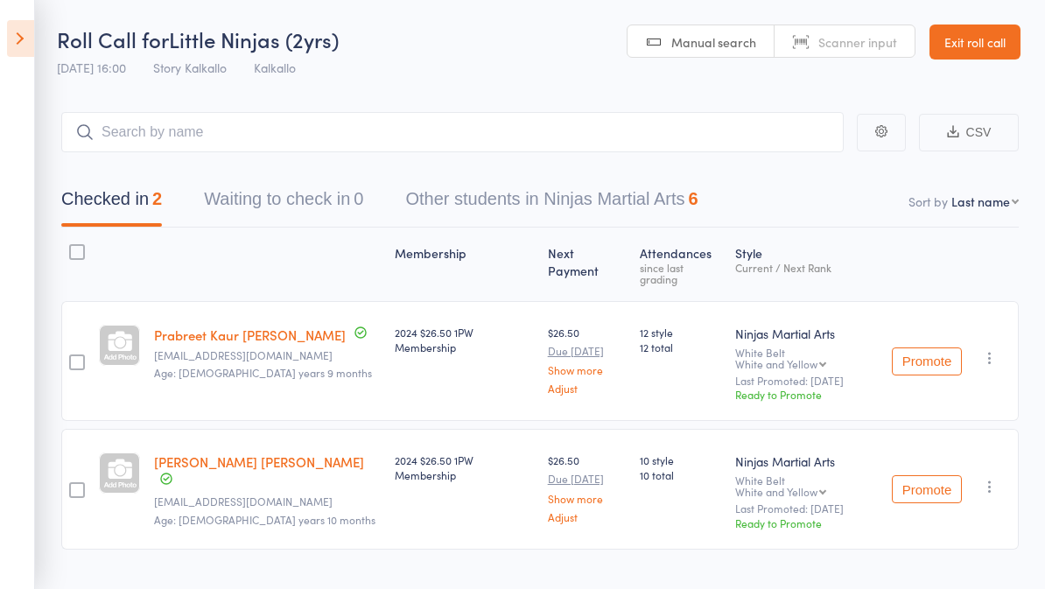
click at [32, 47] on icon at bounding box center [20, 38] width 27 height 37
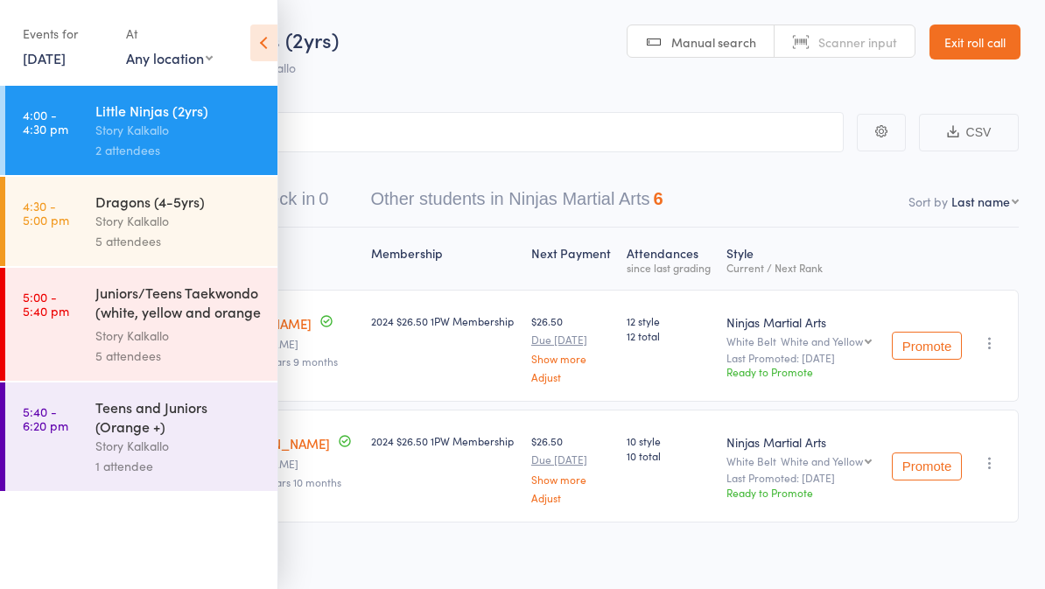
click at [106, 222] on div "Story Kalkallo" at bounding box center [178, 221] width 167 height 20
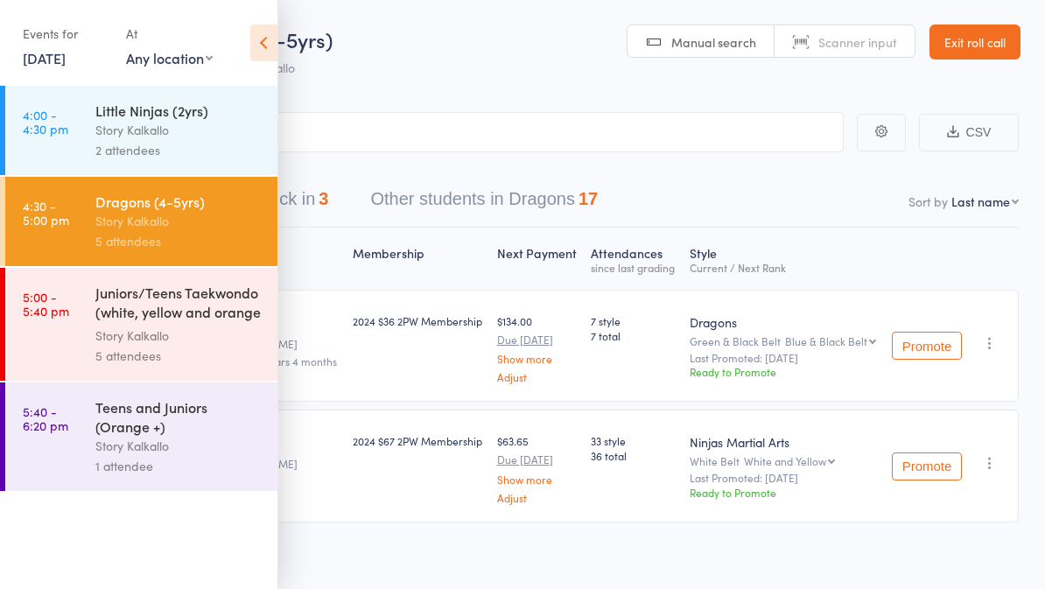
click at [258, 54] on icon at bounding box center [263, 43] width 27 height 37
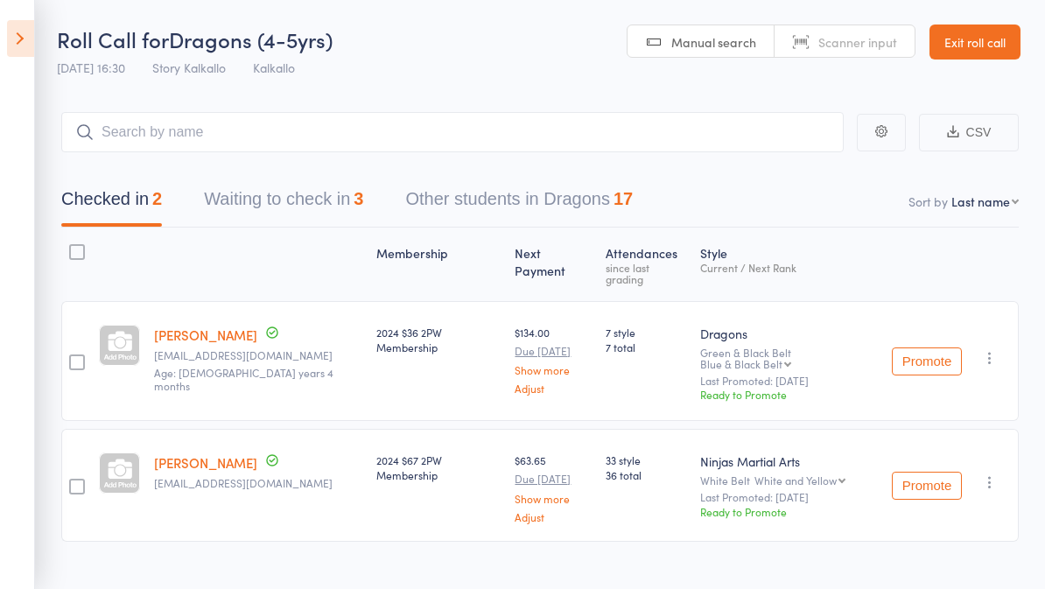
scroll to position [13, 0]
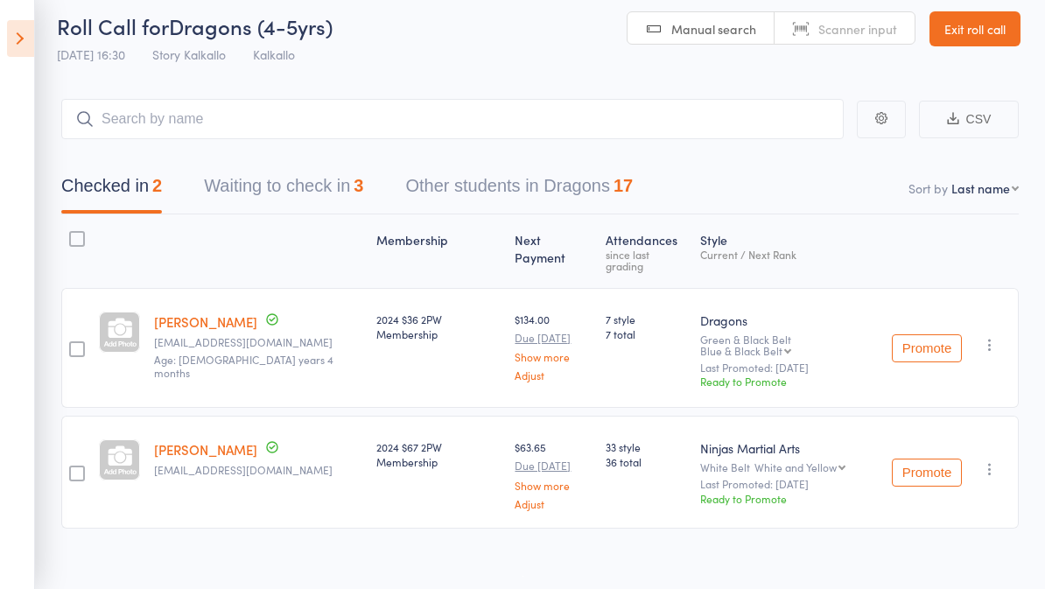
click at [239, 191] on button "Waiting to check in 3" at bounding box center [283, 190] width 159 height 46
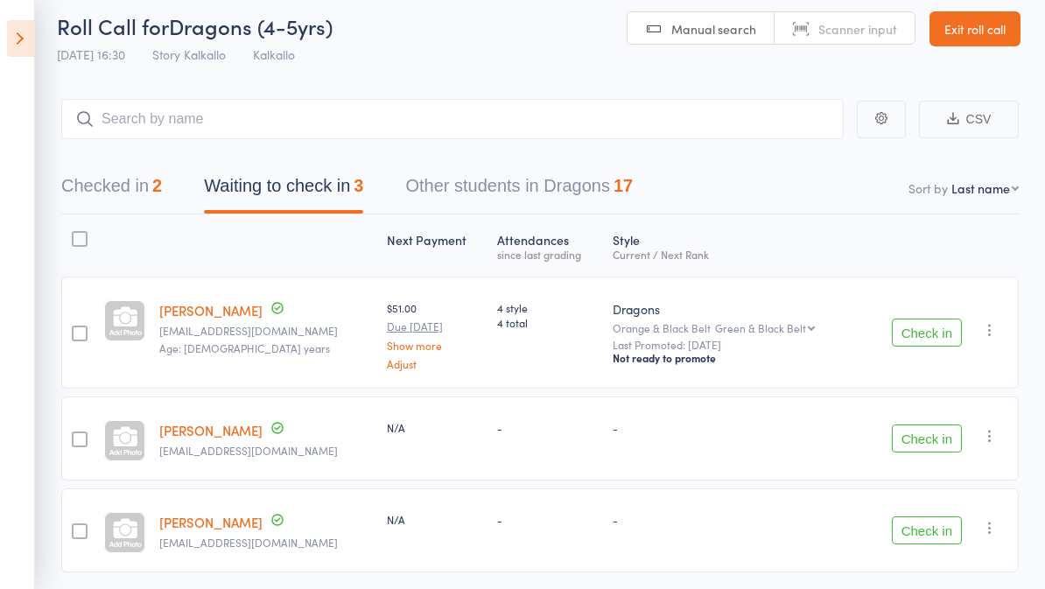
click at [232, 432] on link "[PERSON_NAME]" at bounding box center [210, 430] width 103 height 18
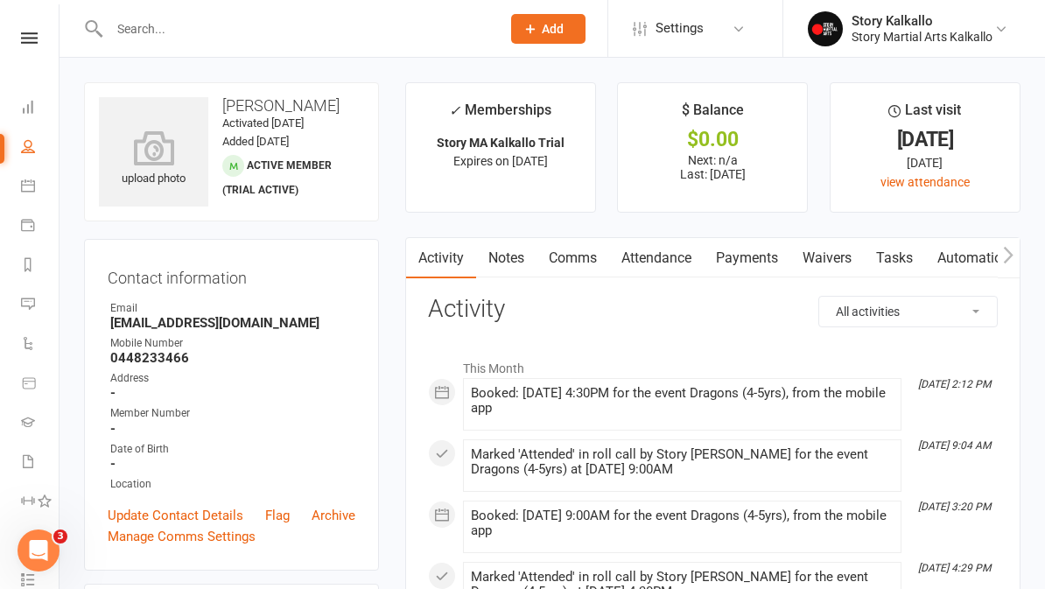
click at [832, 250] on link "Waivers" at bounding box center [828, 258] width 74 height 40
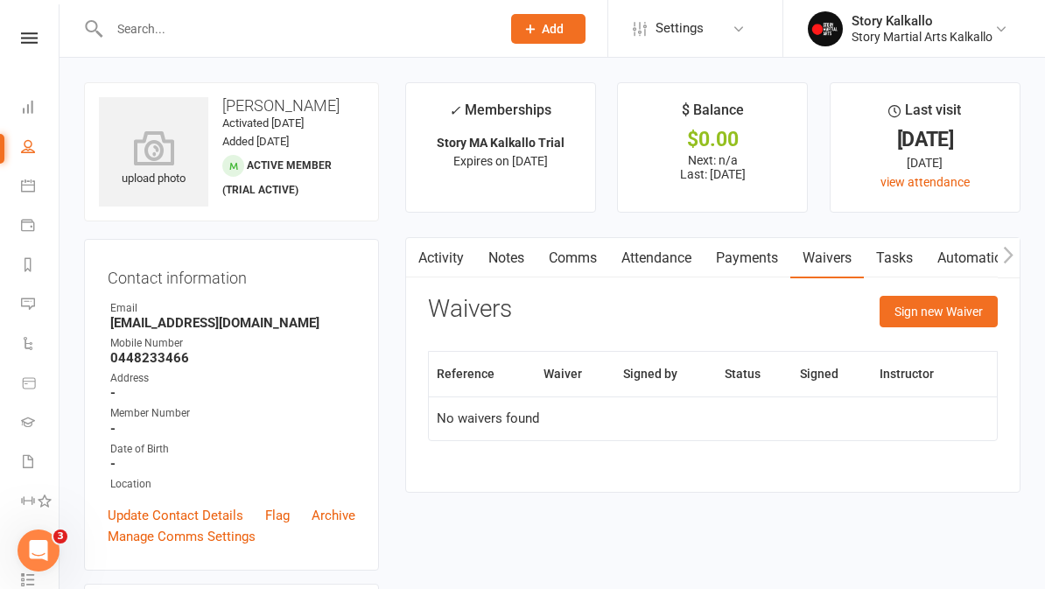
click at [977, 305] on button "Sign new Waiver" at bounding box center [939, 312] width 118 height 32
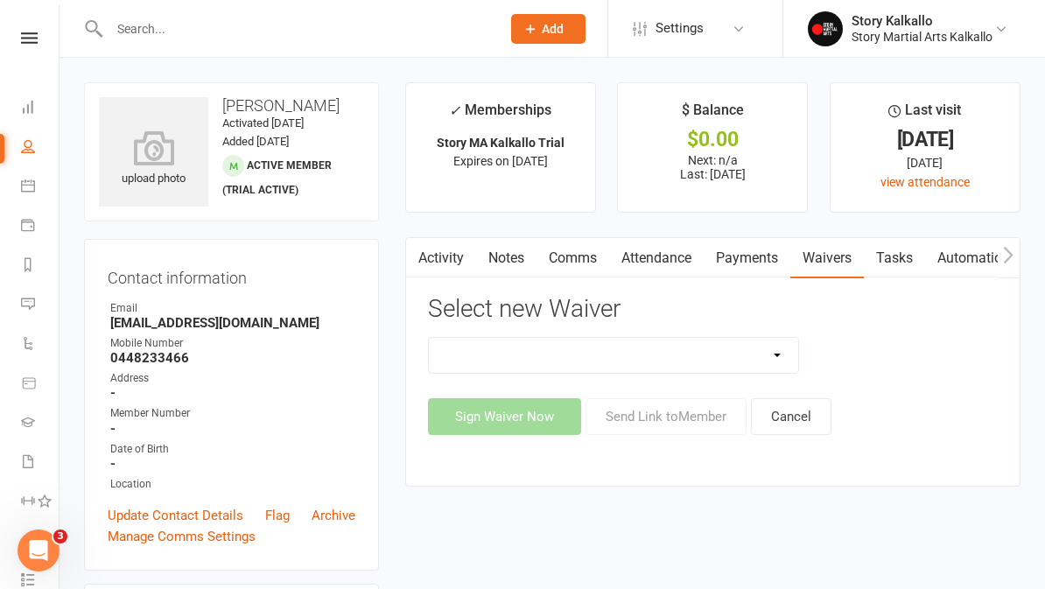
click at [777, 357] on select "Return Member offer Waiver Story MA New Member Story Martial Arts Kalkallo Paid…" at bounding box center [613, 355] width 369 height 35
click at [769, 354] on select "Return Member offer Waiver Story MA New Member Story Martial Arts Kalkallo Paid…" at bounding box center [613, 355] width 369 height 35
click at [770, 340] on select "Return Member offer Waiver Story MA New Member Story Martial Arts Kalkallo Paid…" at bounding box center [613, 355] width 369 height 35
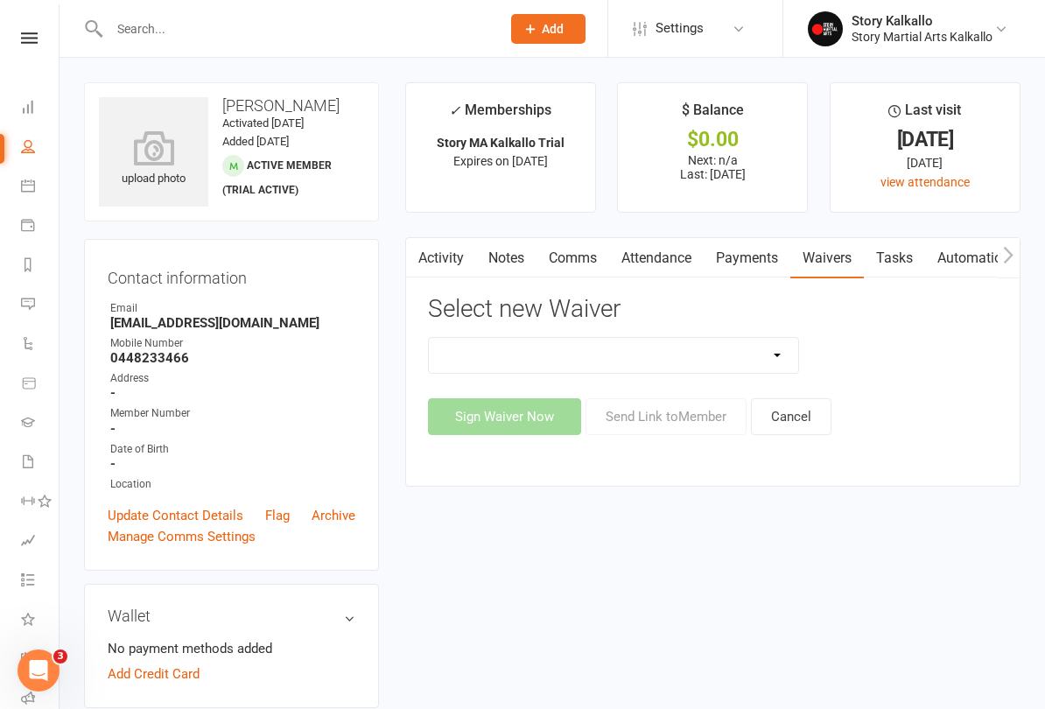
click at [791, 348] on select "Return Member offer Waiver Story MA New Member Story Martial Arts Kalkallo Paid…" at bounding box center [613, 355] width 369 height 35
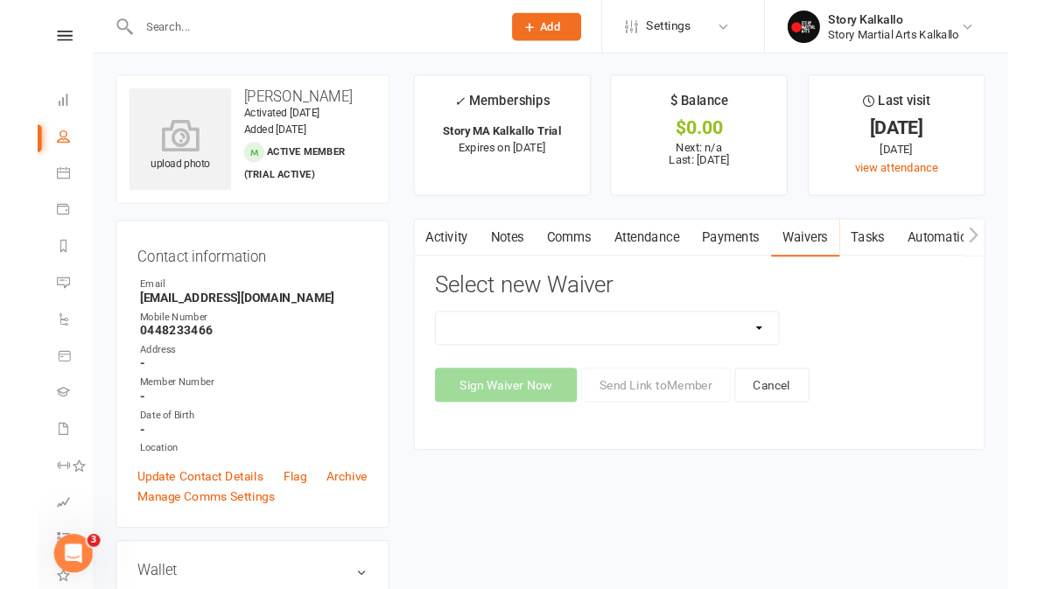
scroll to position [20, 0]
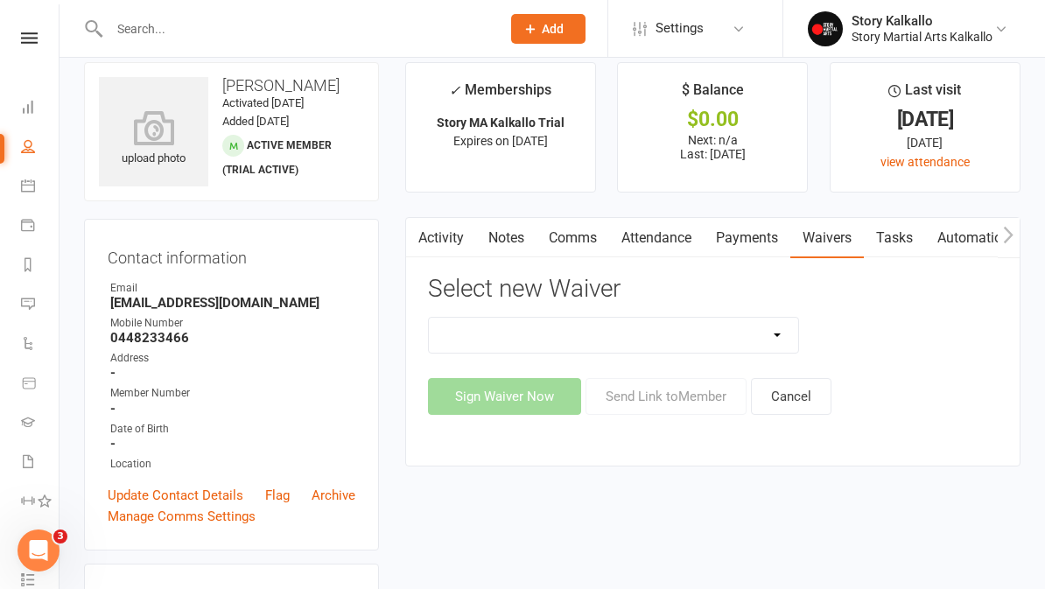
click at [782, 333] on select "Return Member offer Waiver Story MA New Member Story Martial Arts Kalkallo Paid…" at bounding box center [613, 335] width 369 height 35
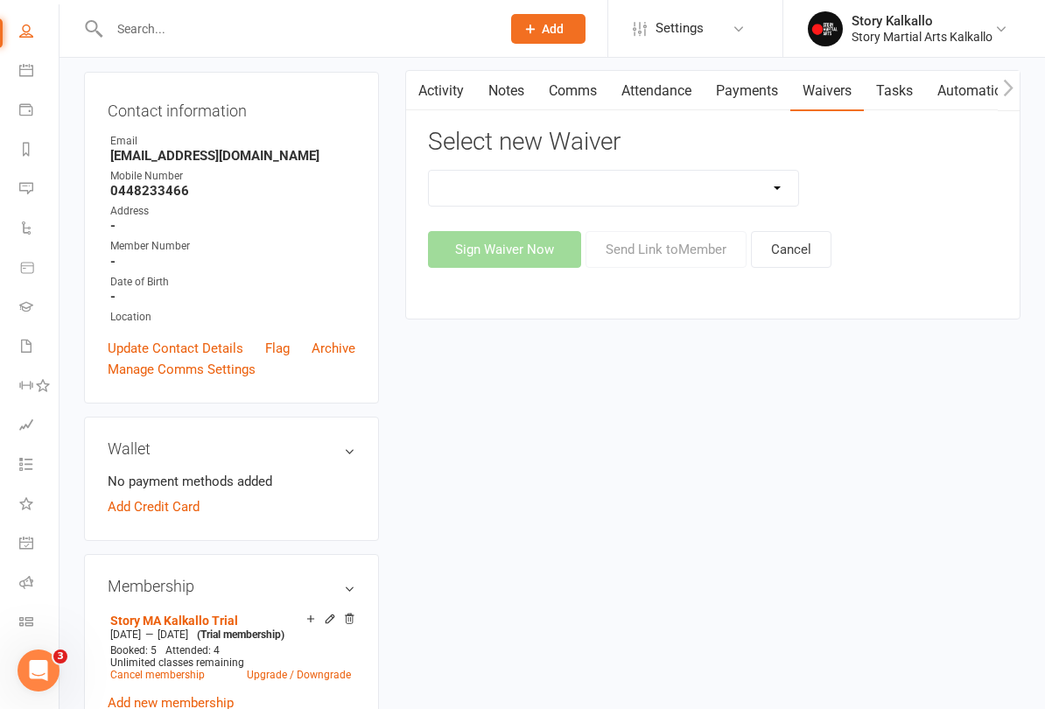
scroll to position [181, 0]
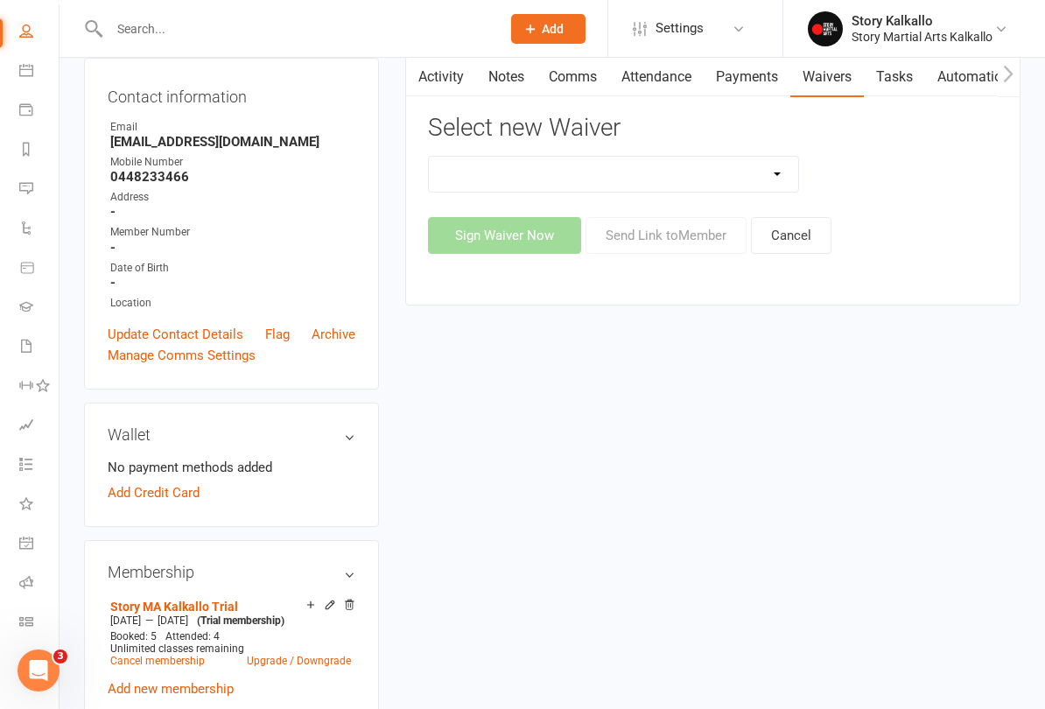
click at [25, 584] on icon at bounding box center [26, 582] width 14 height 14
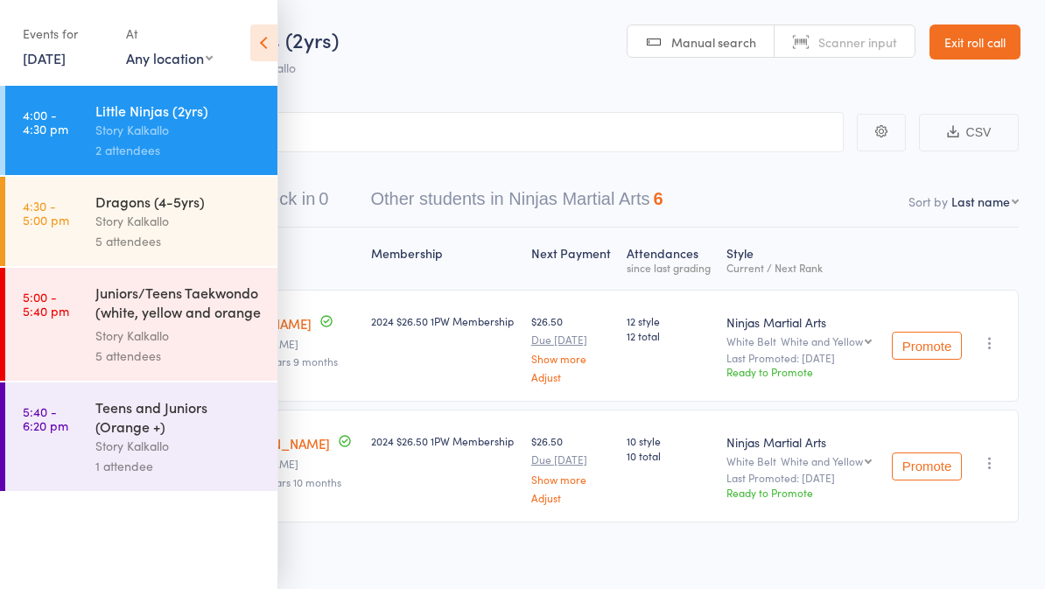
click at [266, 48] on icon at bounding box center [263, 43] width 27 height 37
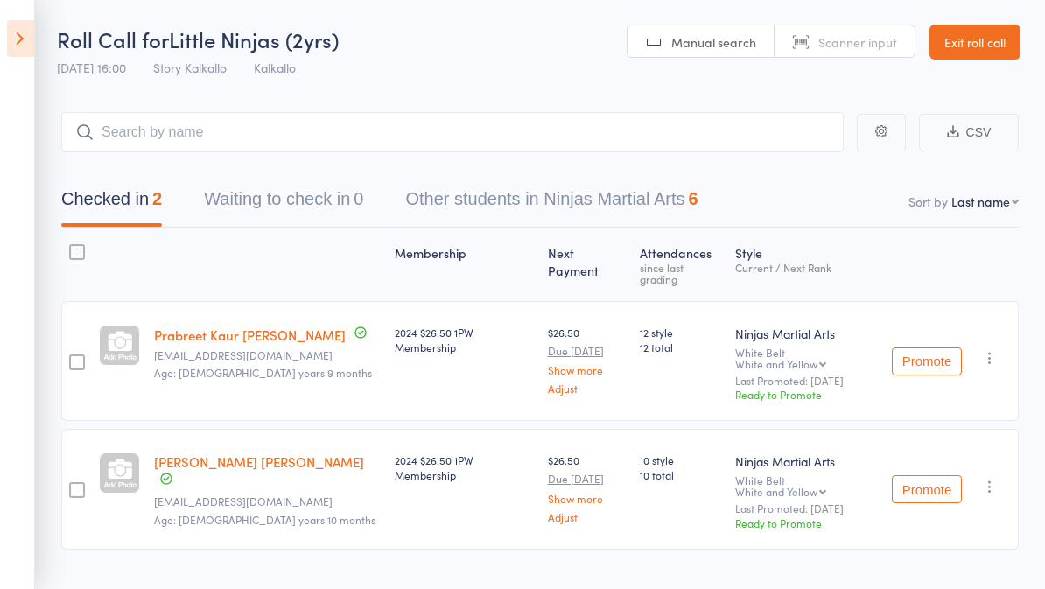
click at [18, 39] on icon at bounding box center [20, 38] width 27 height 37
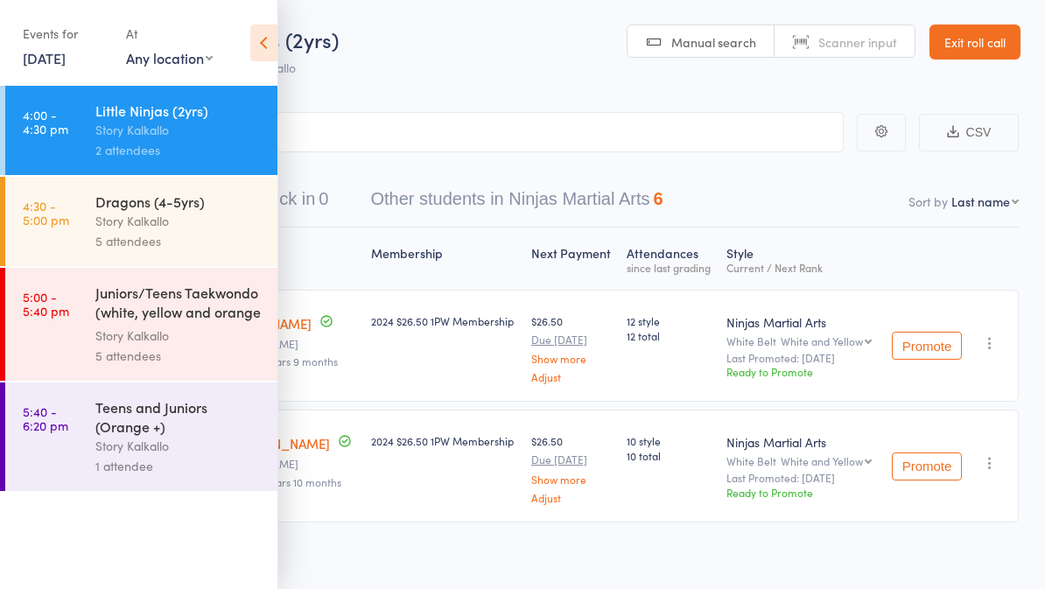
click at [128, 235] on div "5 attendees" at bounding box center [178, 241] width 167 height 20
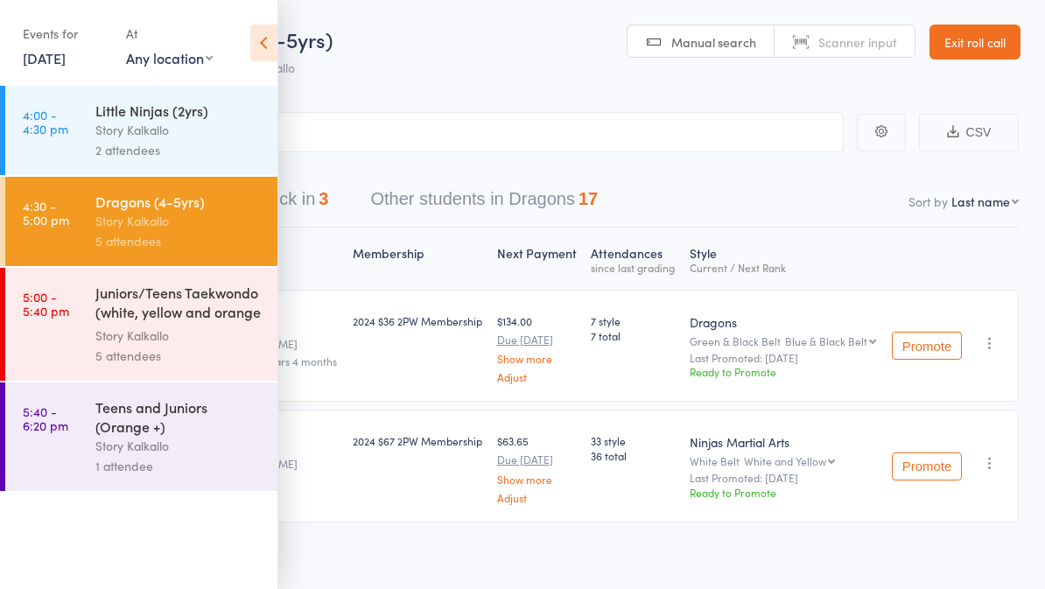
click at [261, 31] on icon at bounding box center [263, 43] width 27 height 37
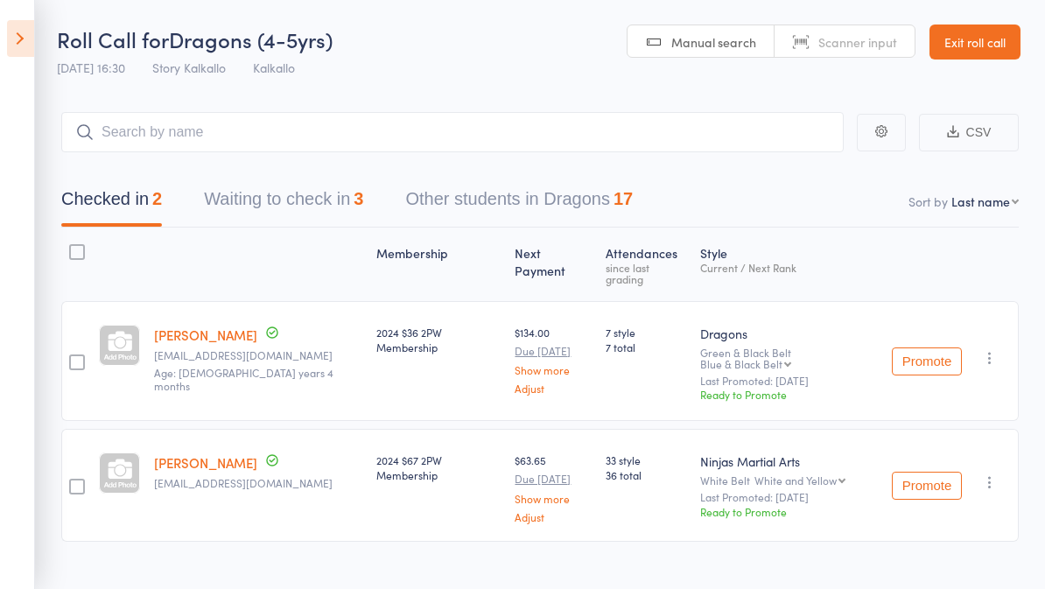
click at [193, 326] on link "[PERSON_NAME]" at bounding box center [205, 335] width 103 height 18
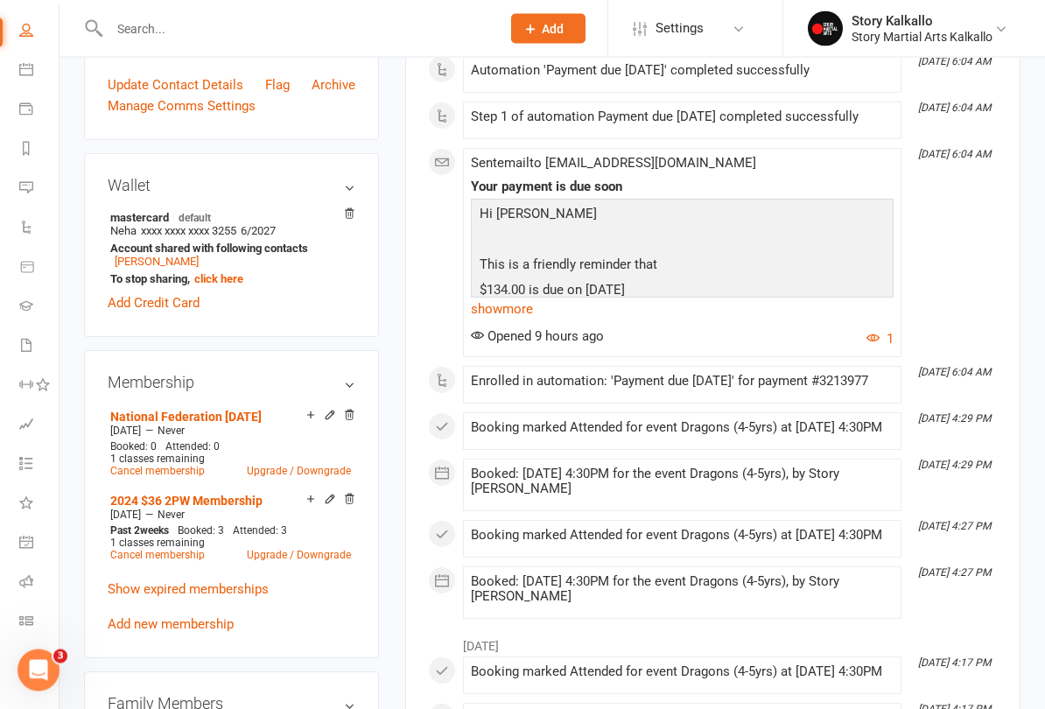
scroll to position [431, 0]
click at [25, 575] on icon at bounding box center [26, 582] width 14 height 14
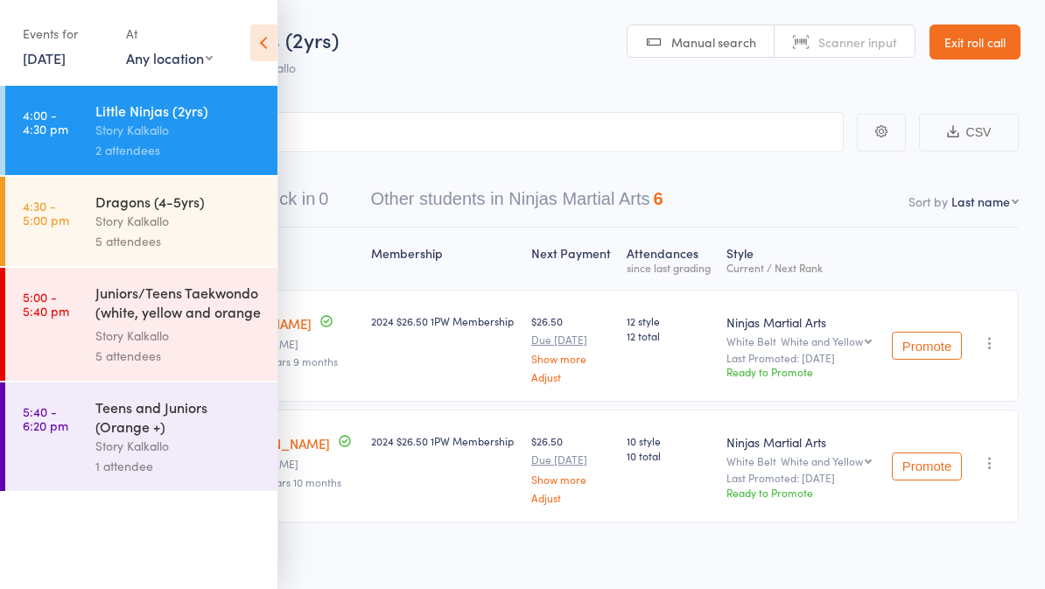
click at [91, 221] on link "4:30 - 5:00 pm Dragons (4-5yrs) Story Kalkallo 5 attendees" at bounding box center [141, 221] width 272 height 89
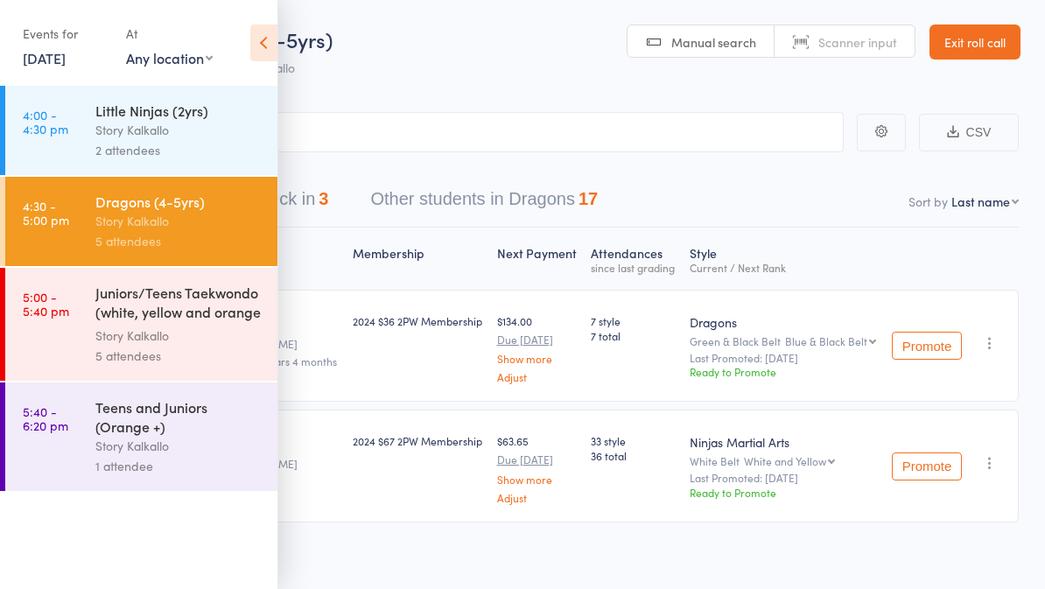
click at [263, 27] on icon at bounding box center [263, 43] width 27 height 37
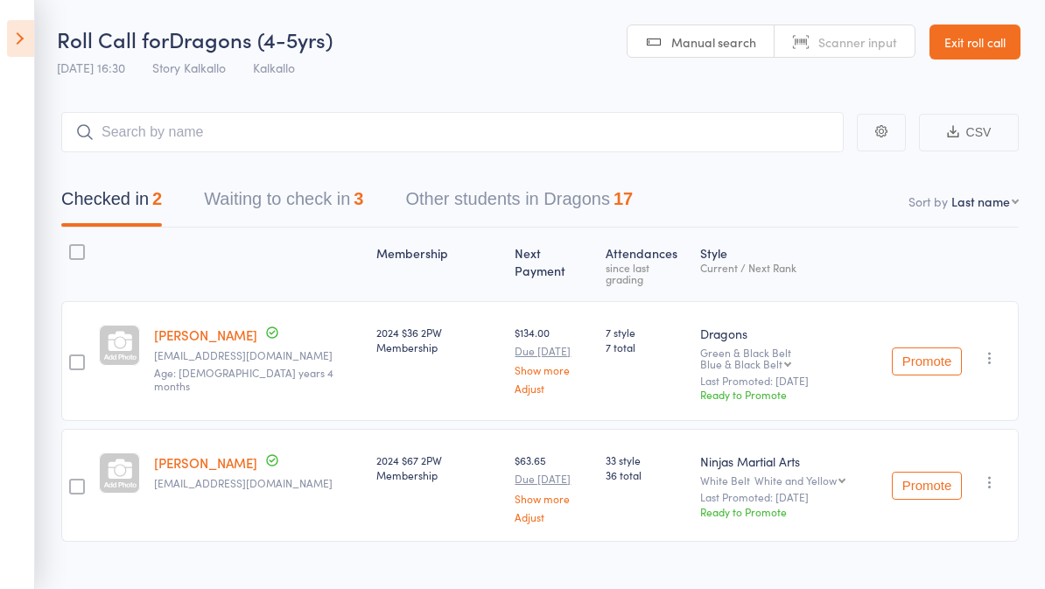
click at [315, 188] on button "Waiting to check in 3" at bounding box center [283, 203] width 159 height 46
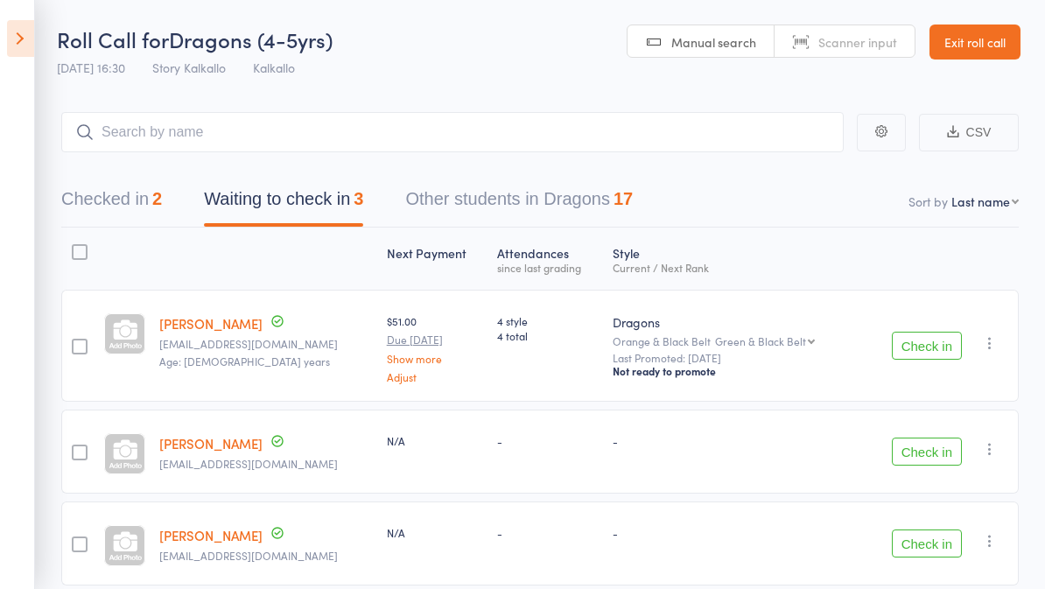
click at [918, 353] on button "Check in" at bounding box center [927, 346] width 70 height 28
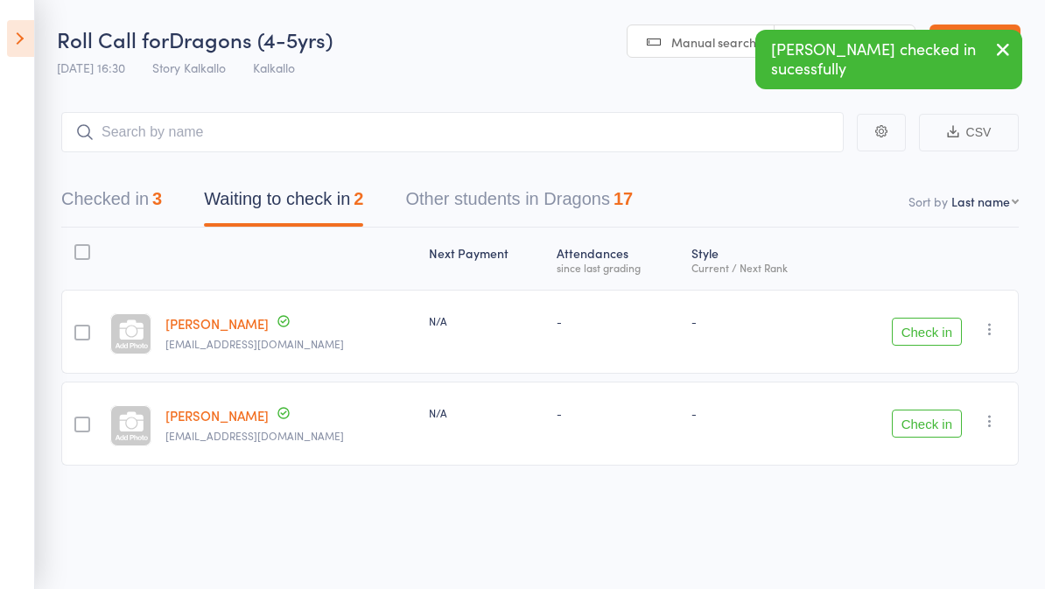
click at [123, 205] on button "Checked in 3" at bounding box center [111, 203] width 101 height 46
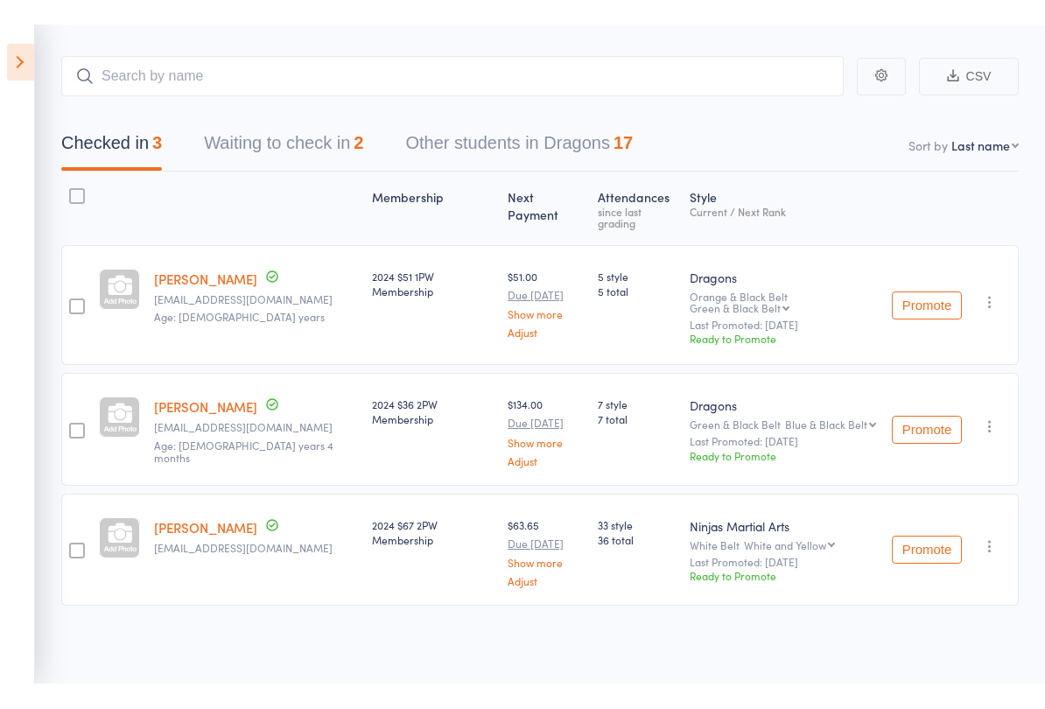
scroll to position [32, 0]
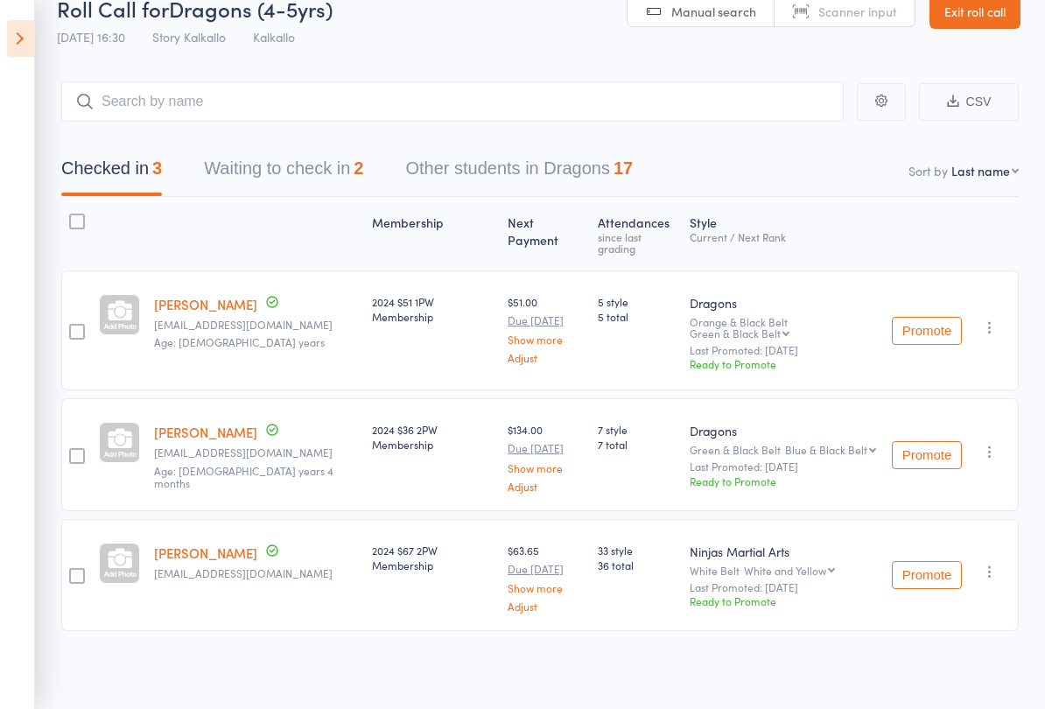
click at [247, 153] on button "Waiting to check in 2" at bounding box center [283, 173] width 159 height 46
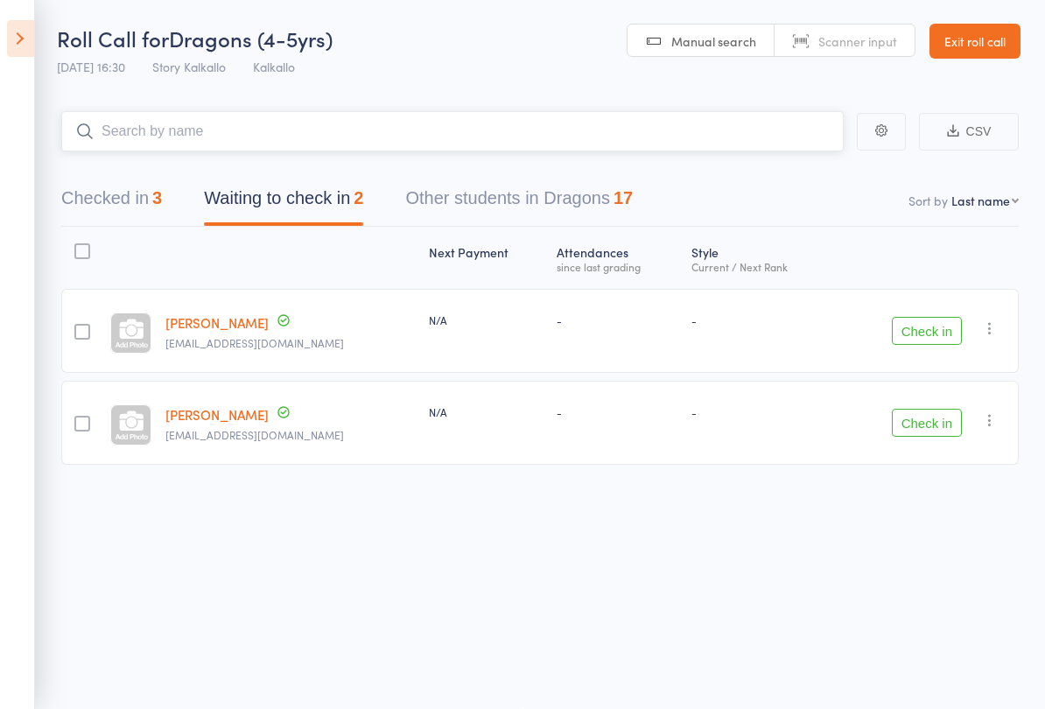
click at [137, 129] on input "search" at bounding box center [452, 131] width 783 height 40
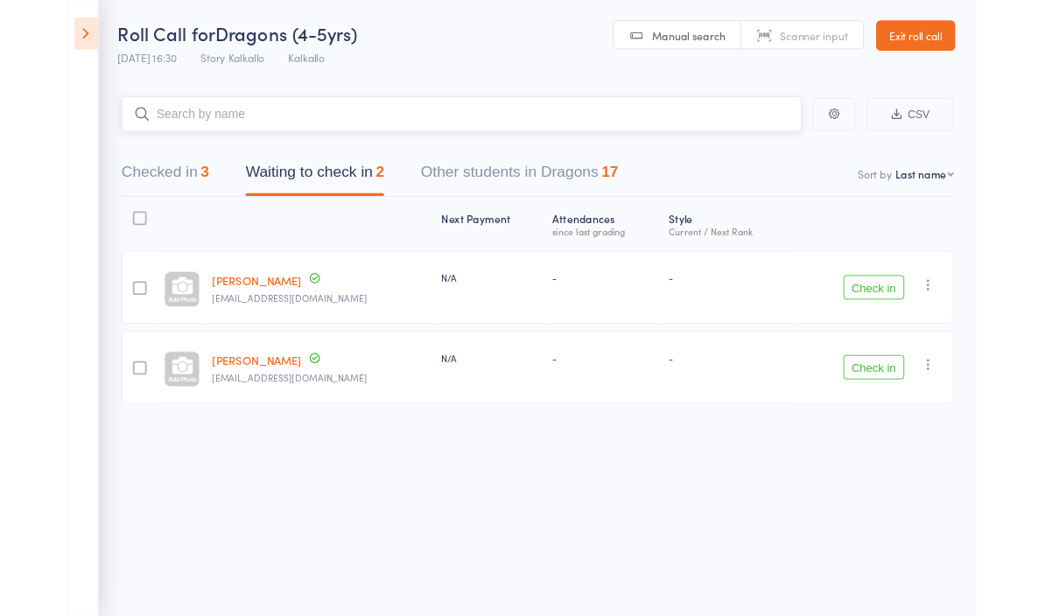
scroll to position [0, 0]
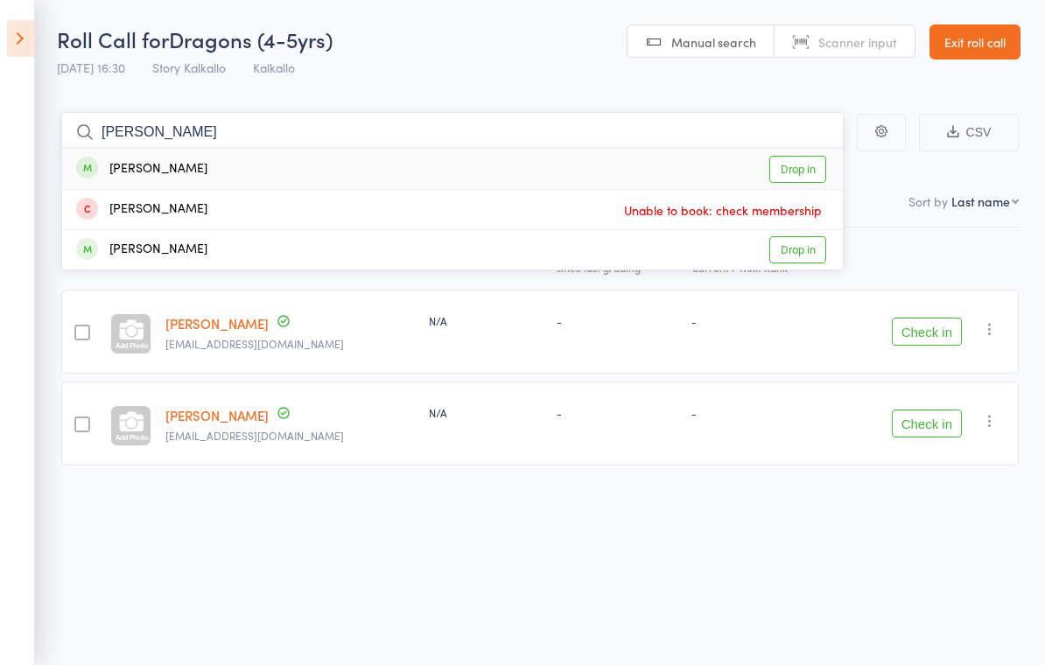
type input "[PERSON_NAME]"
click at [809, 165] on link "Drop in" at bounding box center [798, 169] width 57 height 27
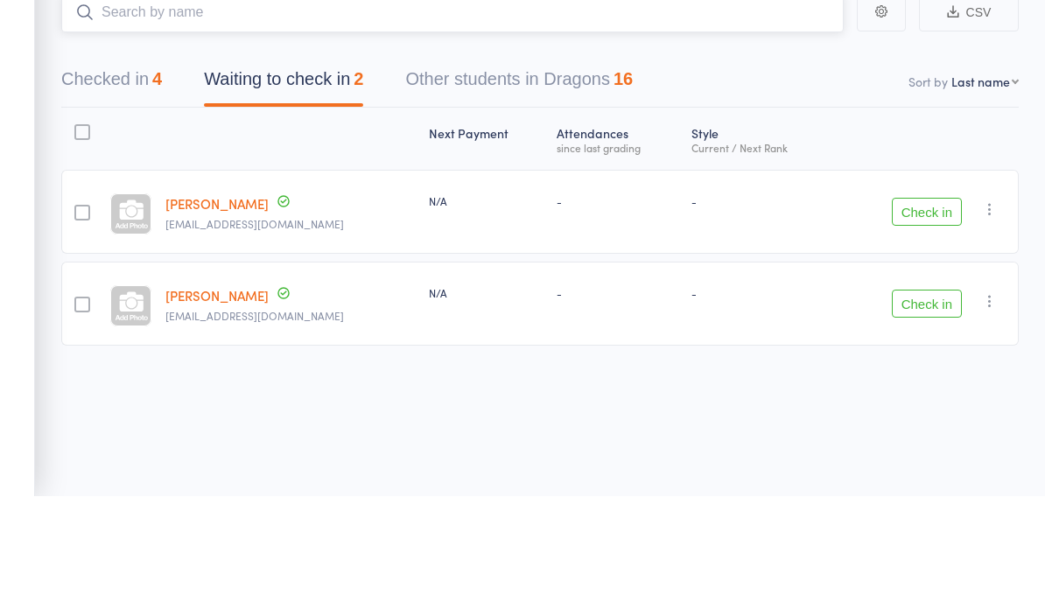
click at [789, 180] on nav "Checked in 4 Waiting to check in 2 Other students in Dragons 16" at bounding box center [540, 203] width 1000 height 46
click at [786, 180] on nav "Checked in 4 Waiting to check in 2 Other students in Dragons 16" at bounding box center [540, 203] width 1000 height 46
click at [756, 180] on nav "Checked in 4 Waiting to check in 2 Other students in Dragons 16" at bounding box center [540, 203] width 1000 height 46
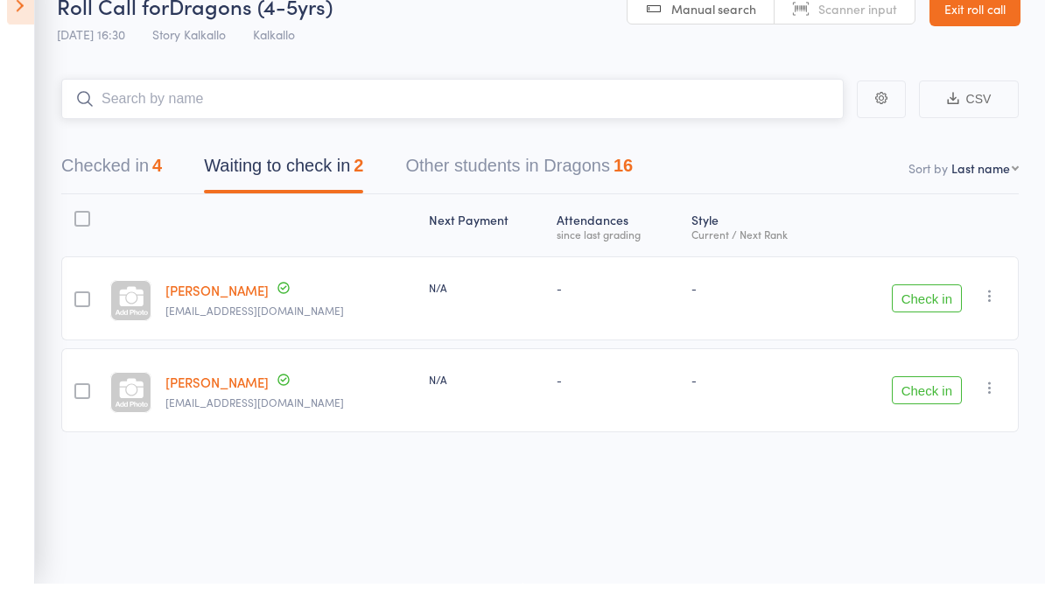
click at [785, 181] on nav "Checked in 4 Waiting to check in 2 Other students in Dragons 16" at bounding box center [540, 203] width 1000 height 46
click at [554, 41] on header "Roll Call for Dragons (4-5yrs) [DATE] 16:30 Story Kalkallo Kalkallo Manual sear…" at bounding box center [522, 43] width 1045 height 86
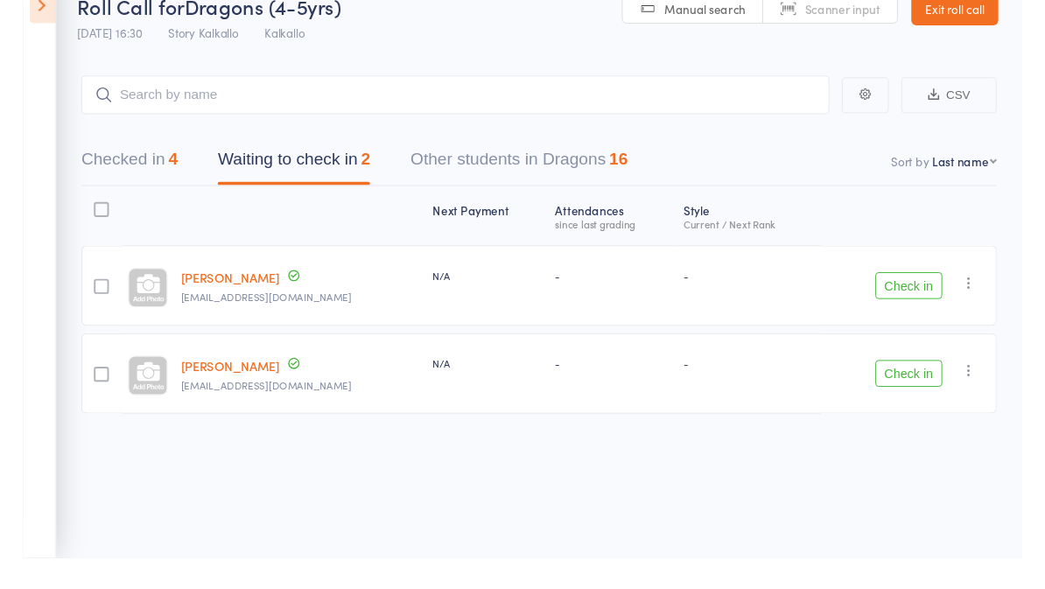
scroll to position [5, 0]
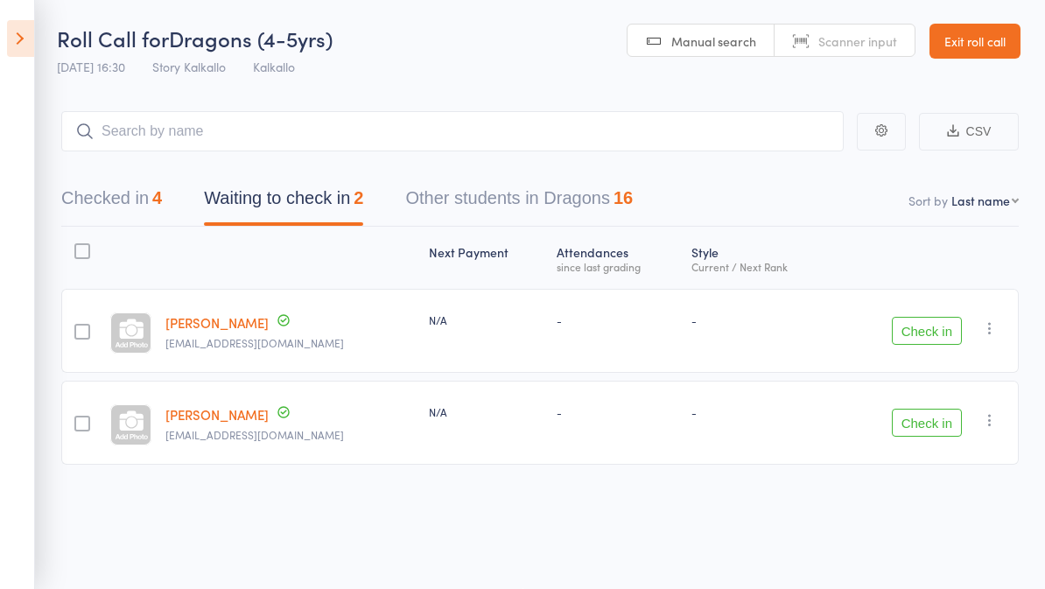
click at [131, 217] on button "Checked in 4" at bounding box center [111, 202] width 101 height 46
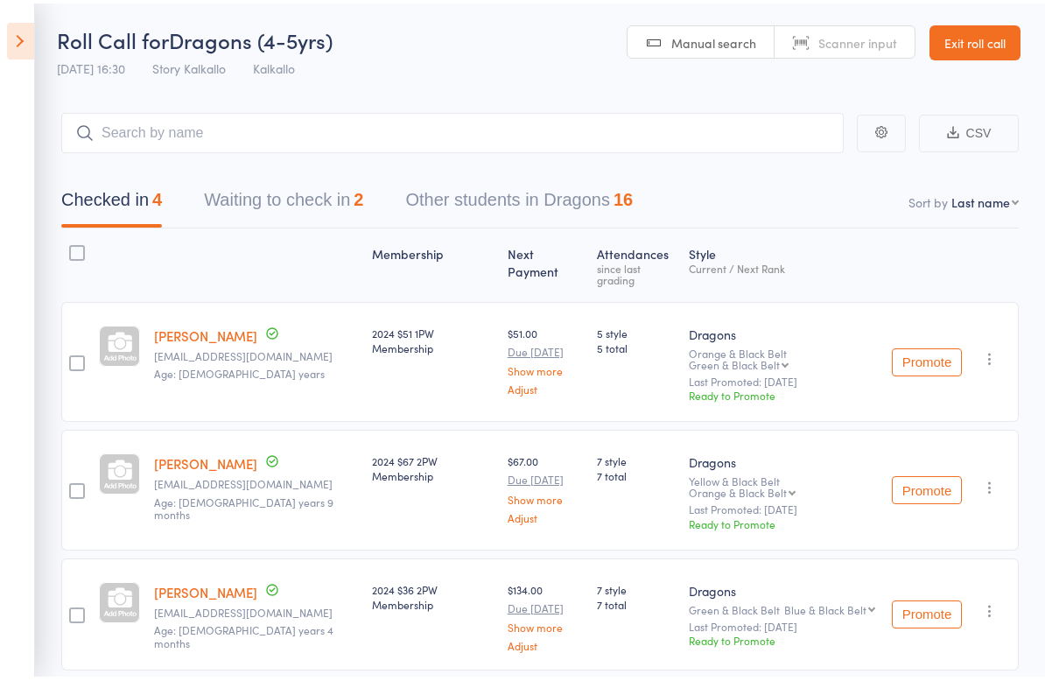
scroll to position [0, 0]
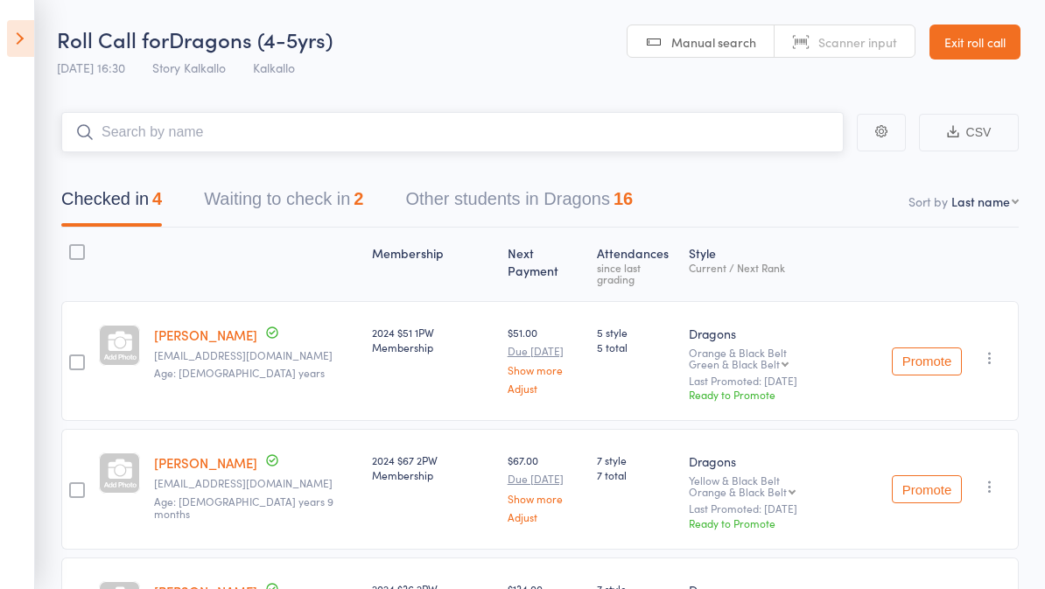
click at [129, 132] on input "search" at bounding box center [452, 132] width 783 height 40
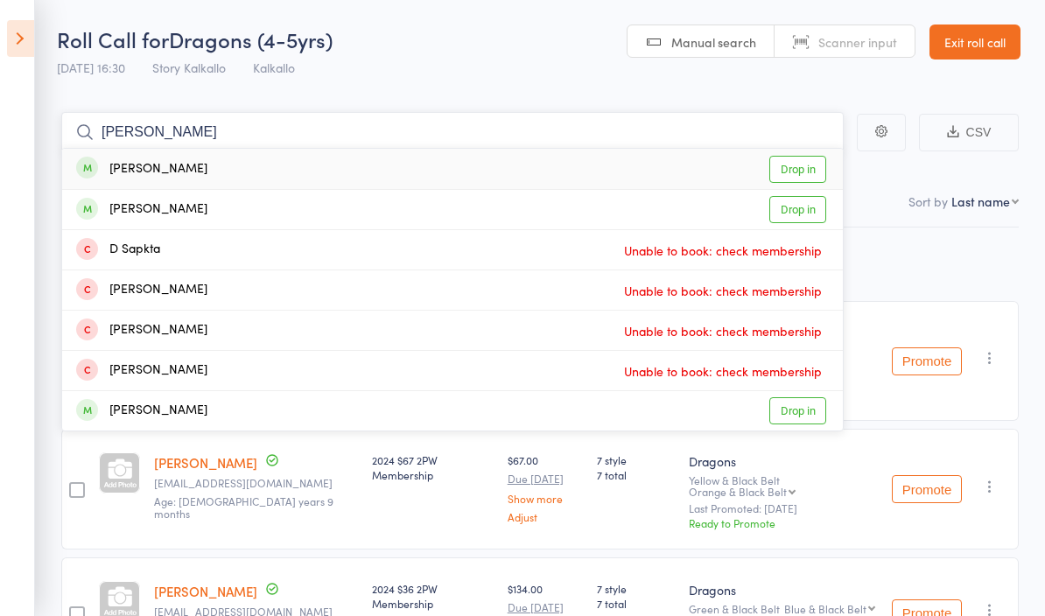
type input "Sam"
click at [804, 168] on link "Drop in" at bounding box center [798, 169] width 57 height 27
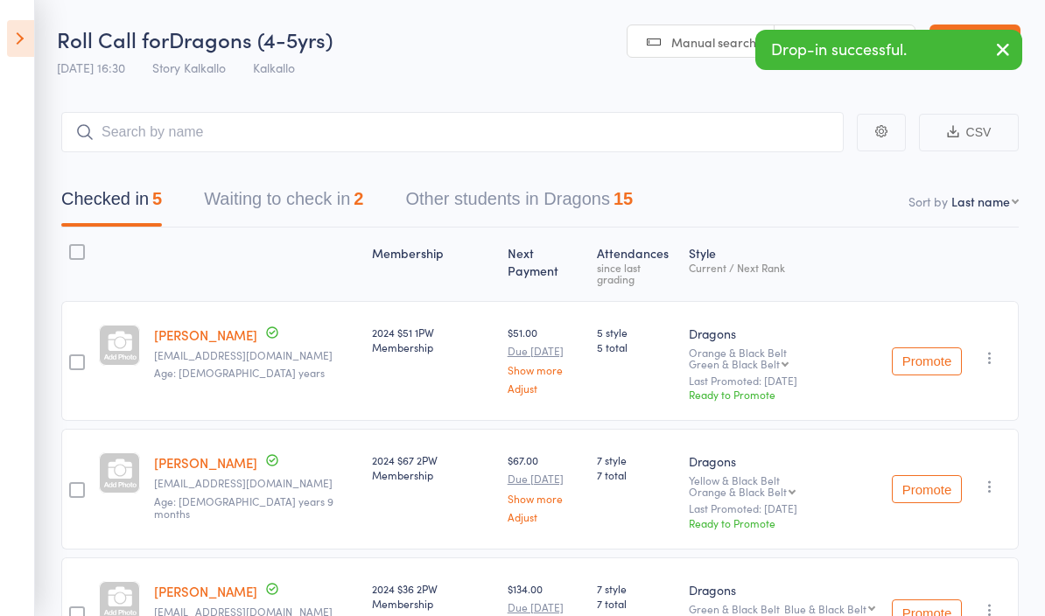
click at [537, 31] on header "Roll Call for Dragons (4-5yrs) 11 Aug 16:30 Story Kalkallo Kalkallo Manual sear…" at bounding box center [522, 43] width 1045 height 86
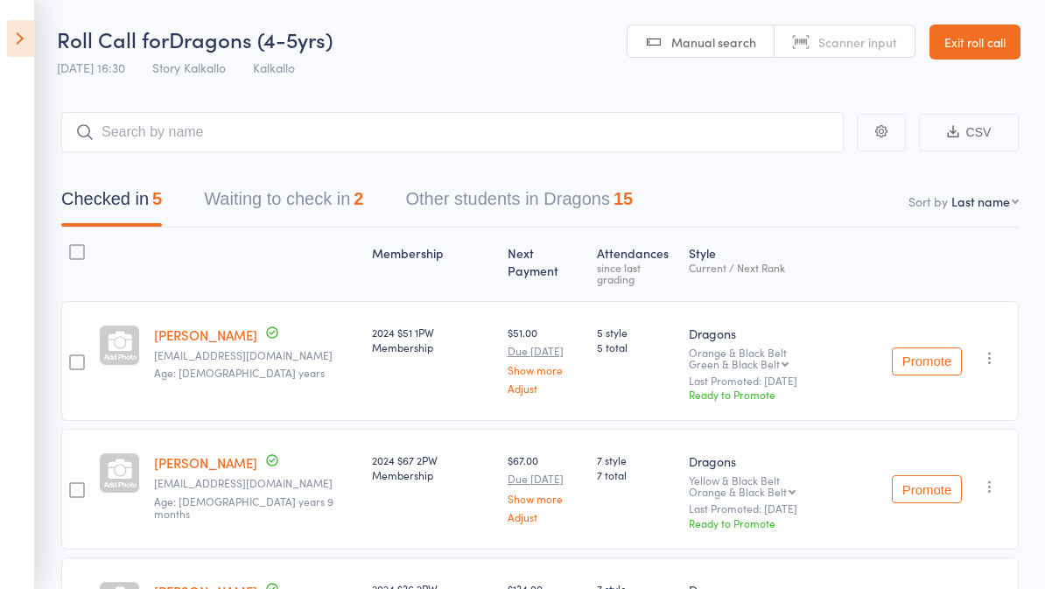
click at [327, 201] on button "Waiting to check in 2" at bounding box center [283, 203] width 159 height 46
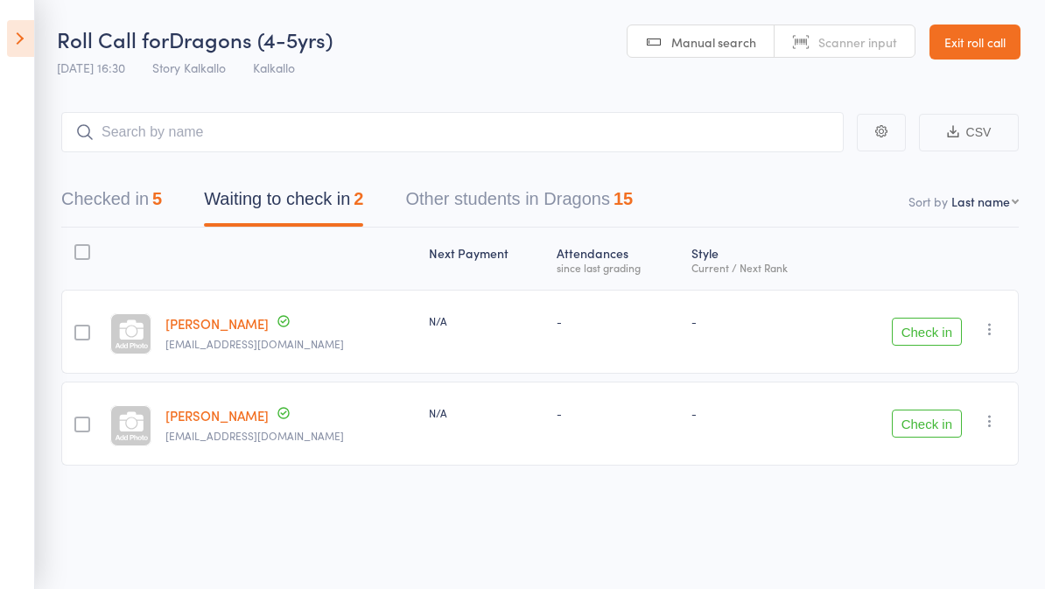
click at [943, 433] on button "Check in" at bounding box center [927, 424] width 70 height 28
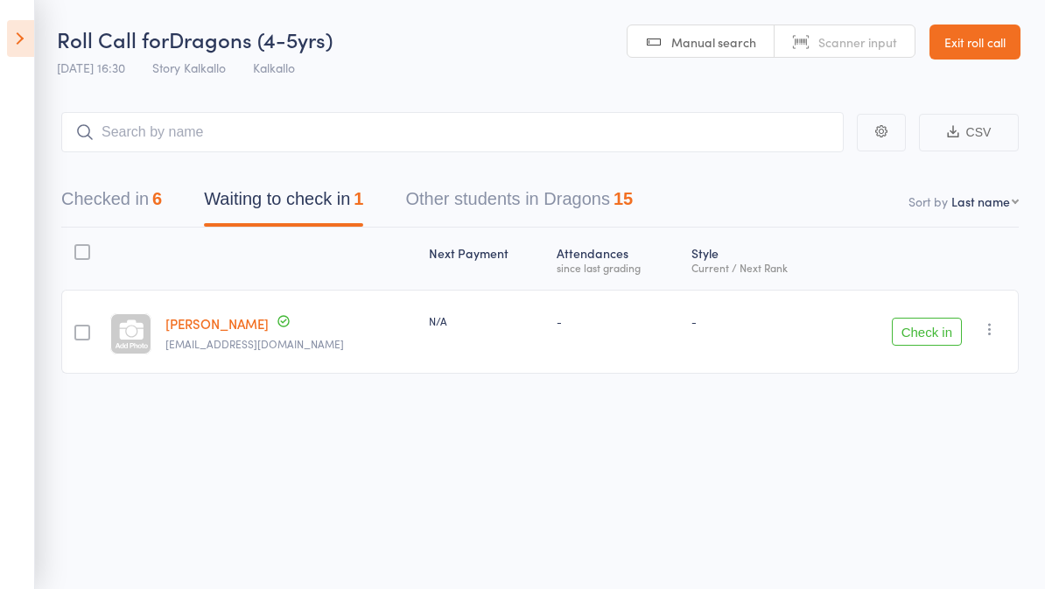
click at [115, 191] on button "Checked in 6" at bounding box center [111, 203] width 101 height 46
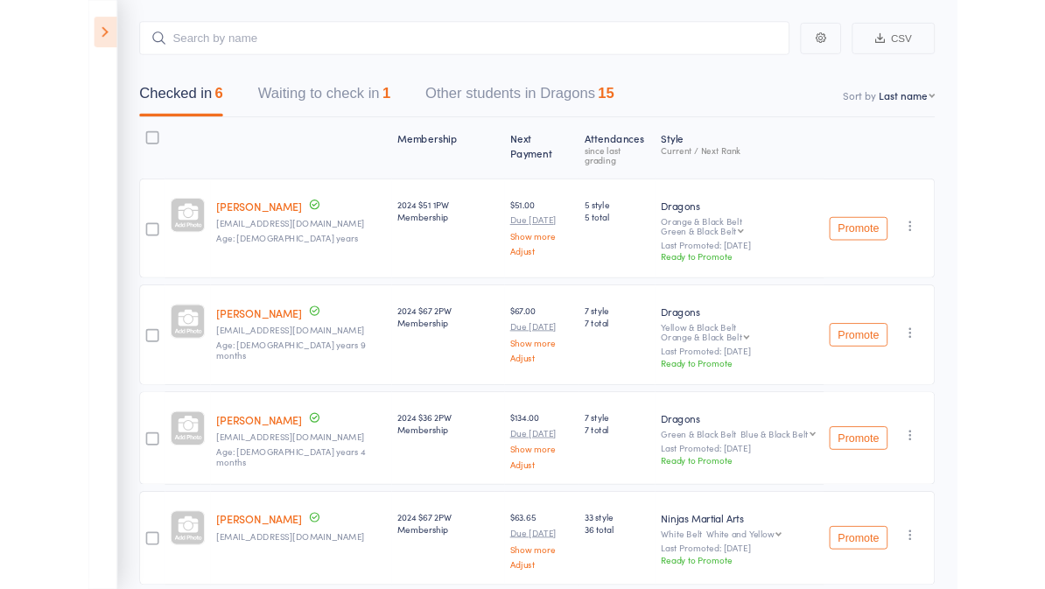
scroll to position [88, 0]
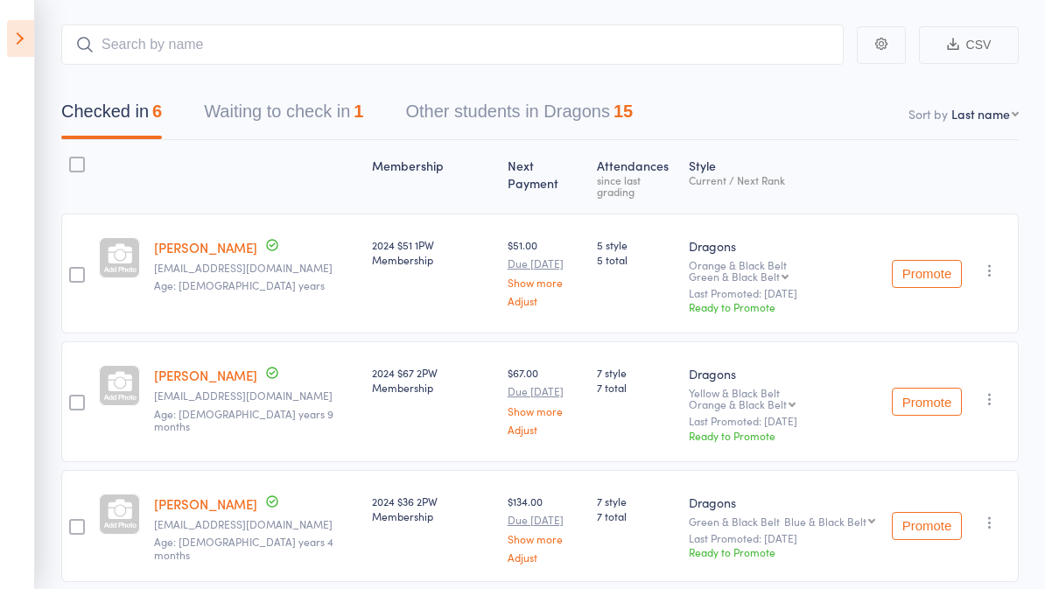
click at [252, 90] on div "Checked in 6 Waiting to check in 1 Other students in Dragons 15" at bounding box center [540, 102] width 958 height 75
click at [222, 107] on button "Waiting to check in 1" at bounding box center [283, 116] width 159 height 46
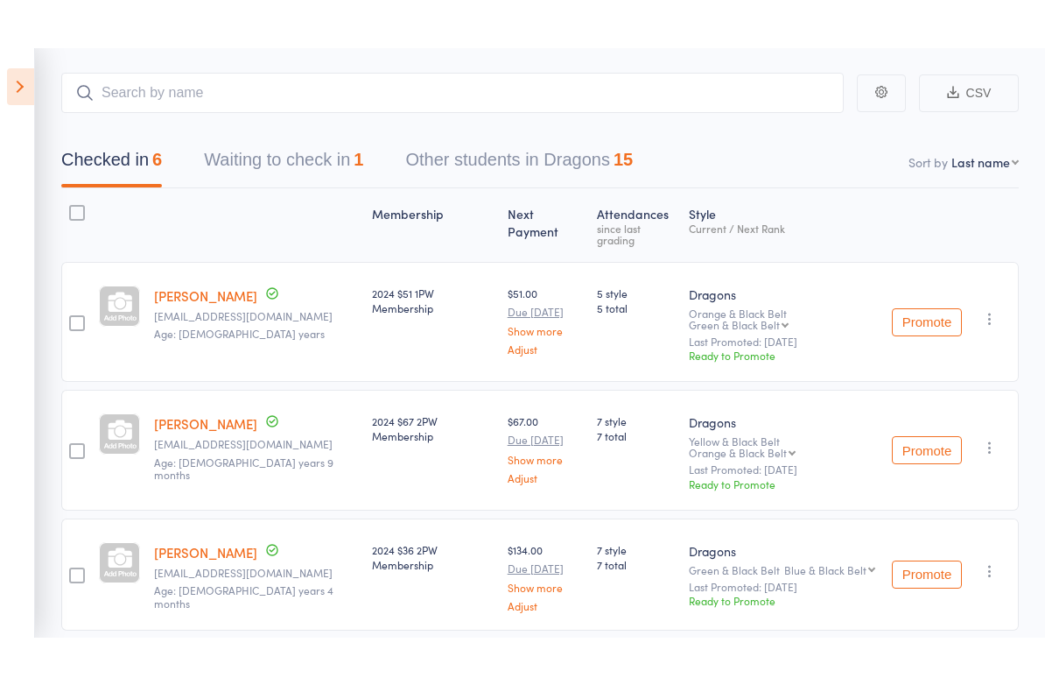
scroll to position [12, 0]
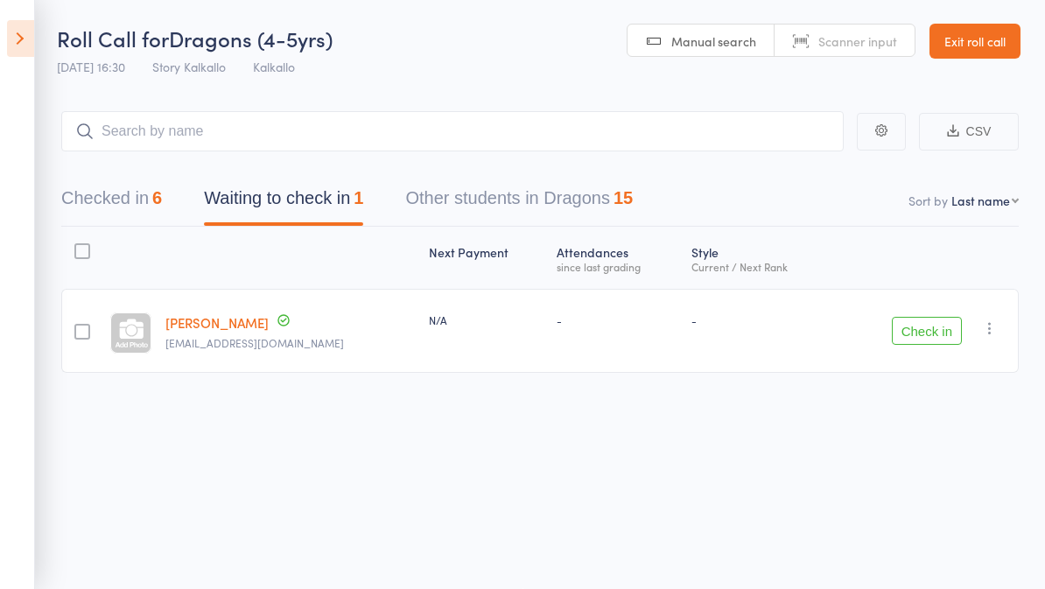
click at [130, 184] on button "Checked in 6" at bounding box center [111, 202] width 101 height 46
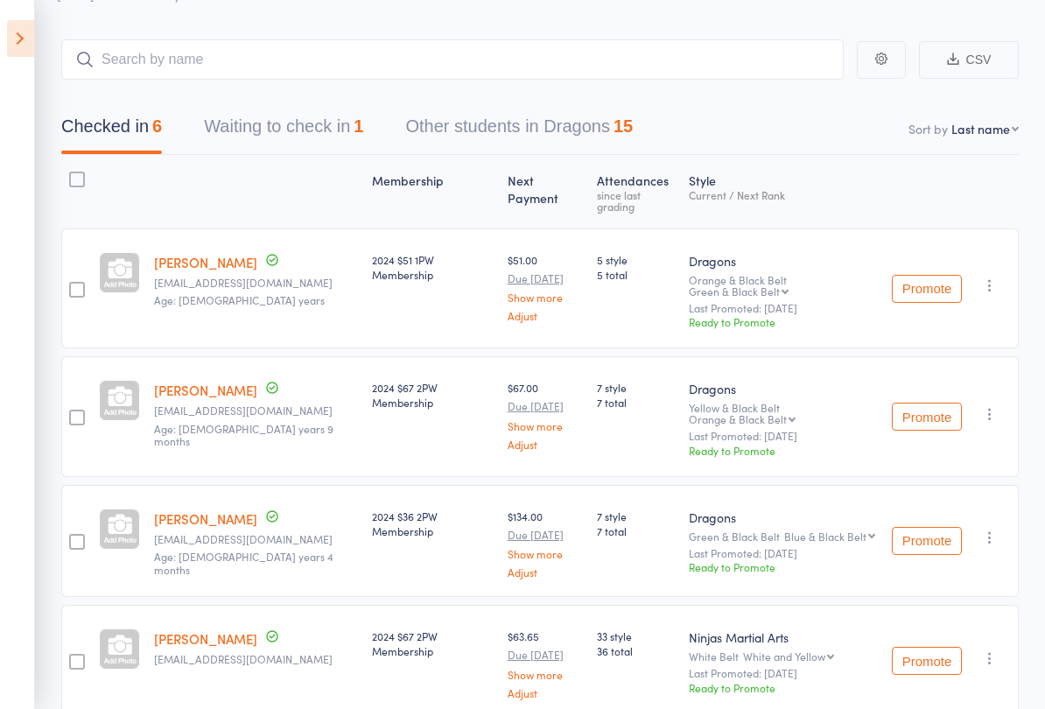
scroll to position [69, 0]
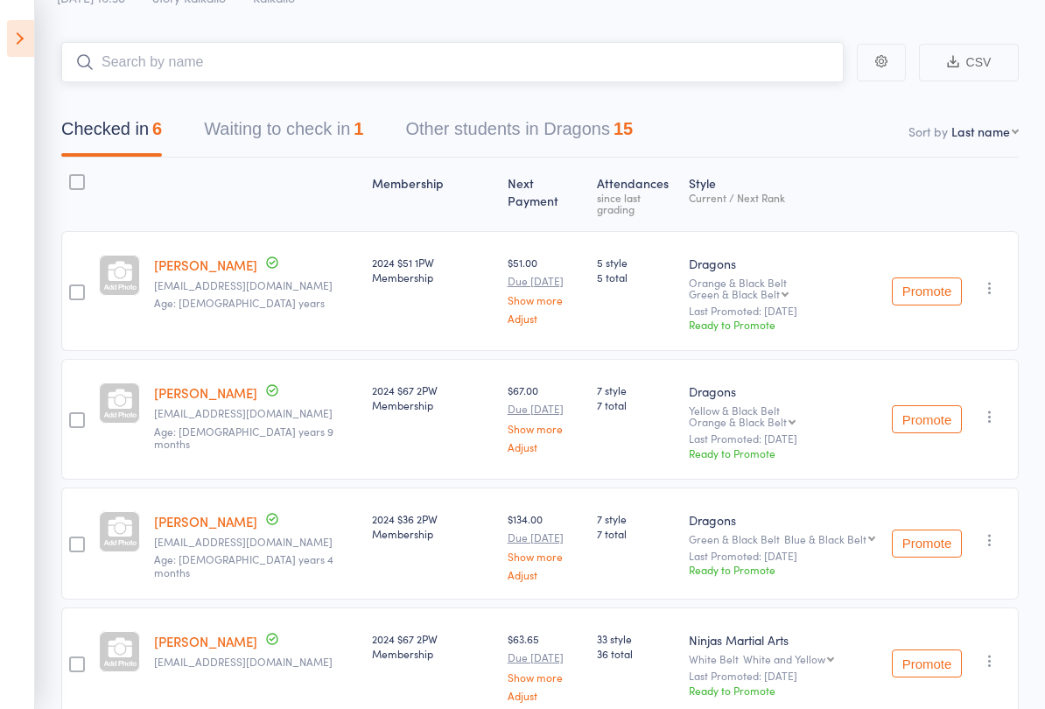
click at [676, 51] on input "search" at bounding box center [452, 62] width 783 height 40
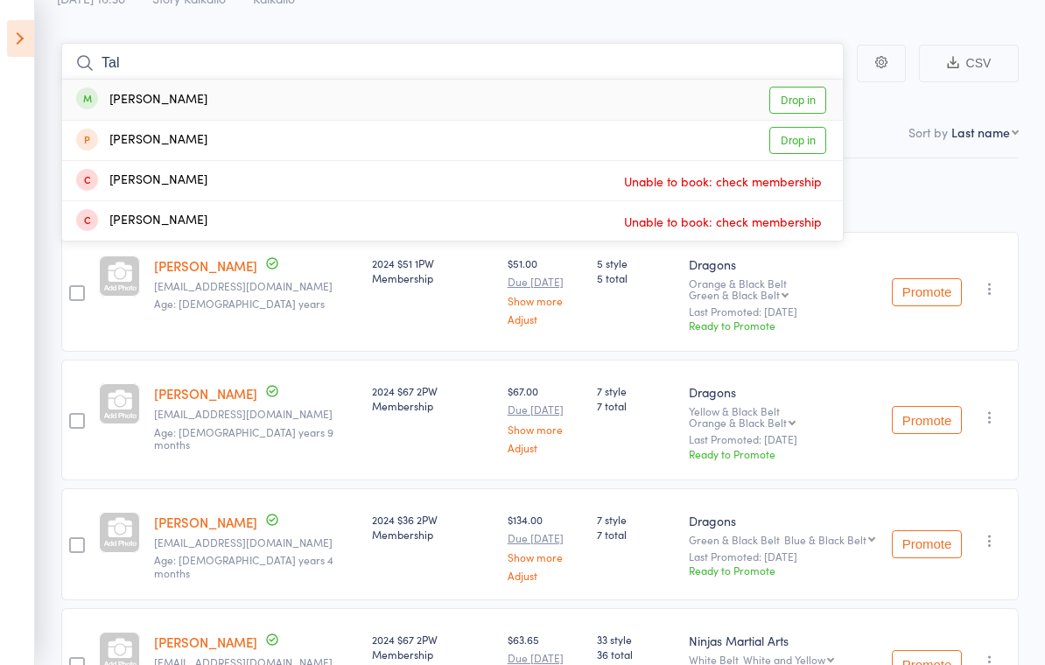
type input "Tal"
click at [813, 98] on link "Drop in" at bounding box center [798, 100] width 57 height 27
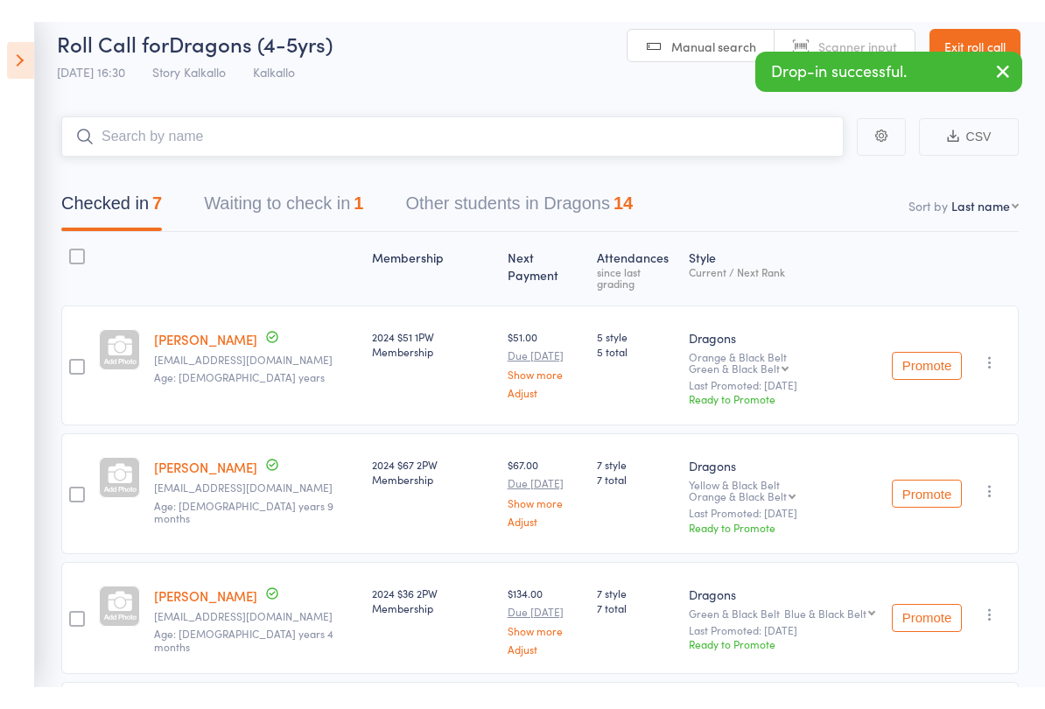
scroll to position [0, 0]
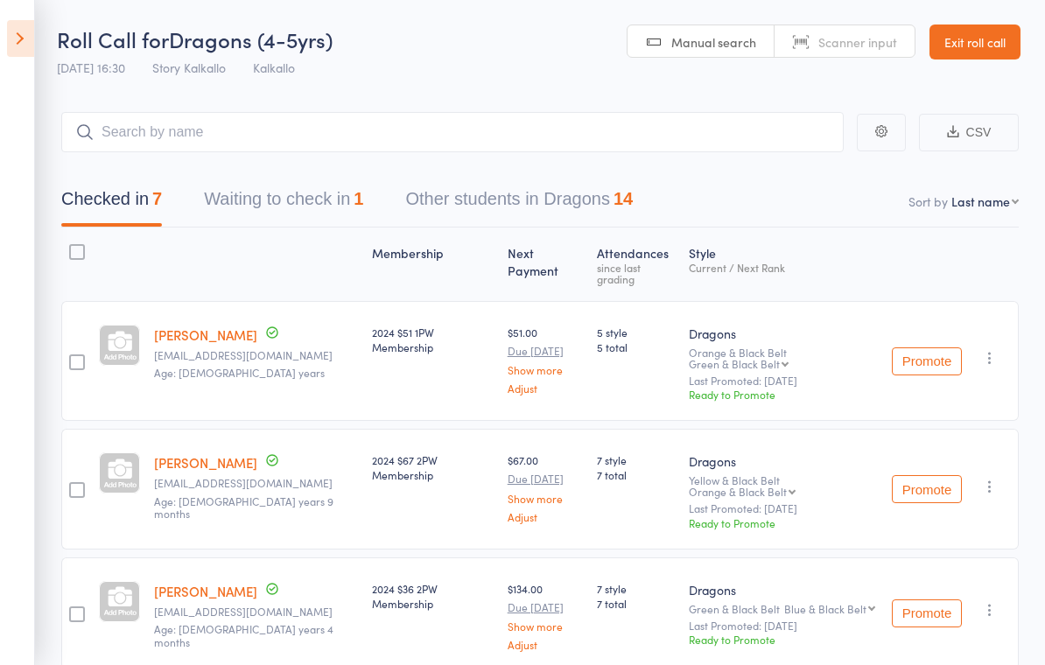
click at [478, 60] on header "Roll Call for Dragons (4-5yrs) 11 Aug 16:30 Story Kalkallo Kalkallo Manual sear…" at bounding box center [522, 43] width 1045 height 86
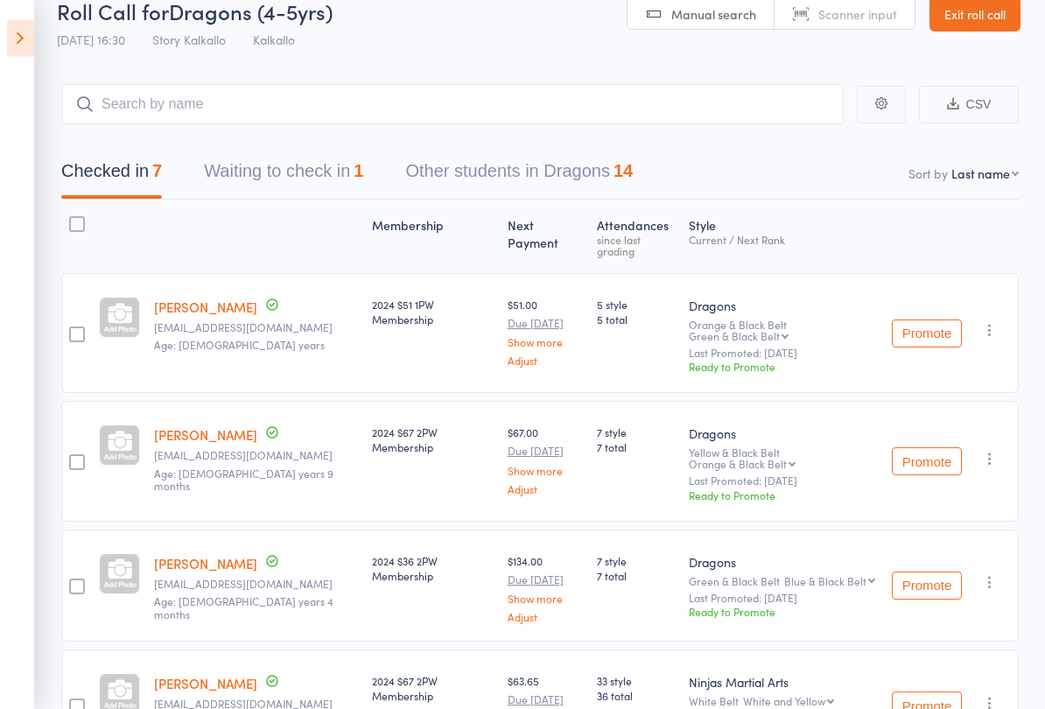
click at [255, 172] on button "Waiting to check in 1" at bounding box center [283, 176] width 159 height 46
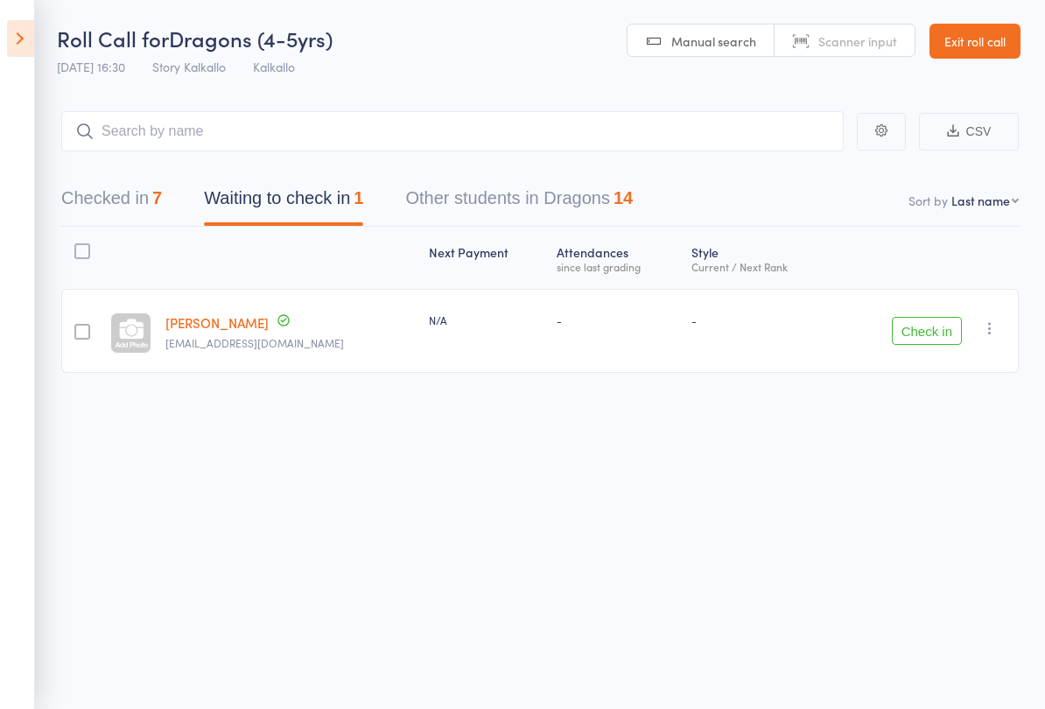
click at [121, 191] on button "Checked in 7" at bounding box center [111, 202] width 101 height 46
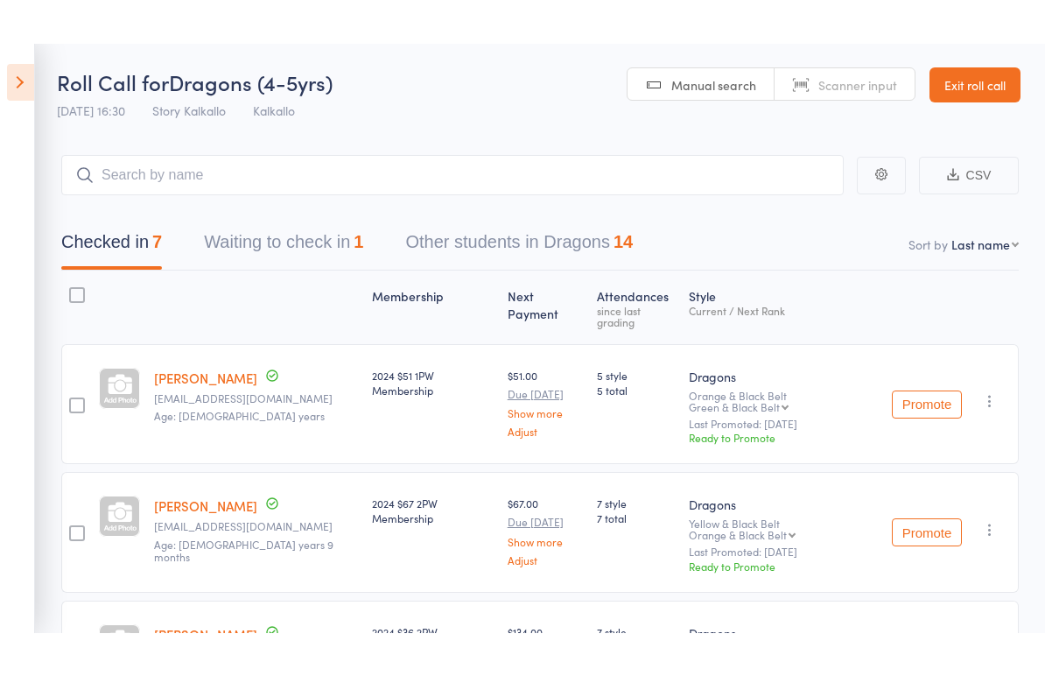
scroll to position [0, 0]
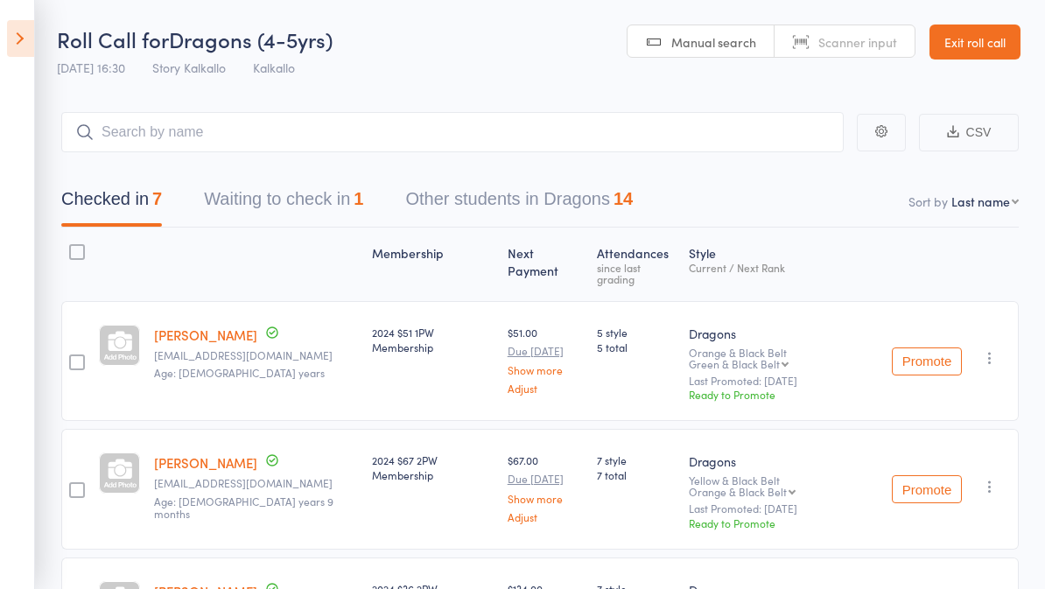
click at [264, 204] on button "Waiting to check in 1" at bounding box center [283, 203] width 159 height 46
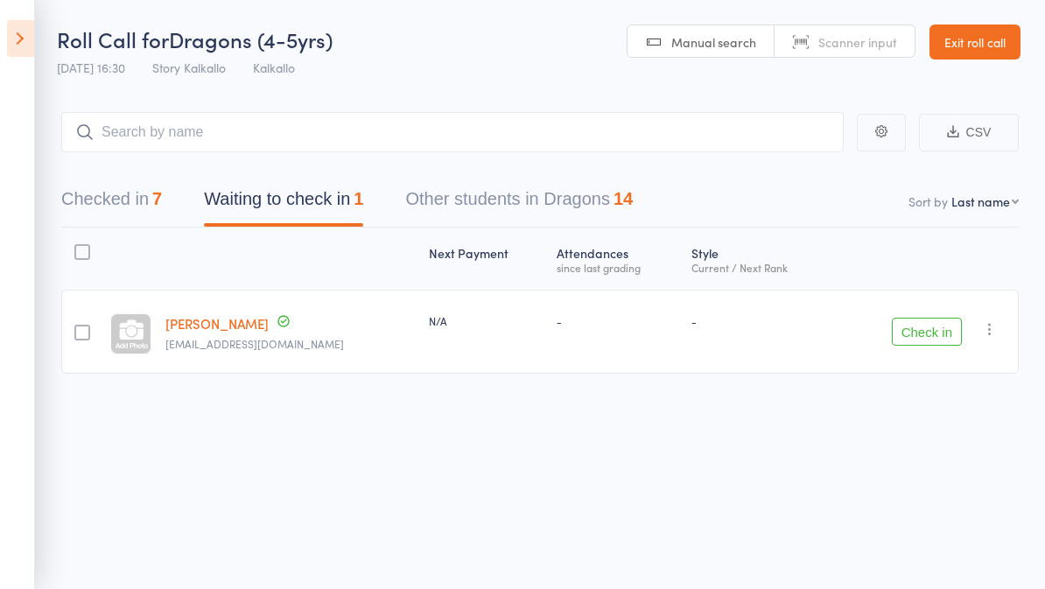
click at [31, 43] on icon at bounding box center [20, 38] width 27 height 37
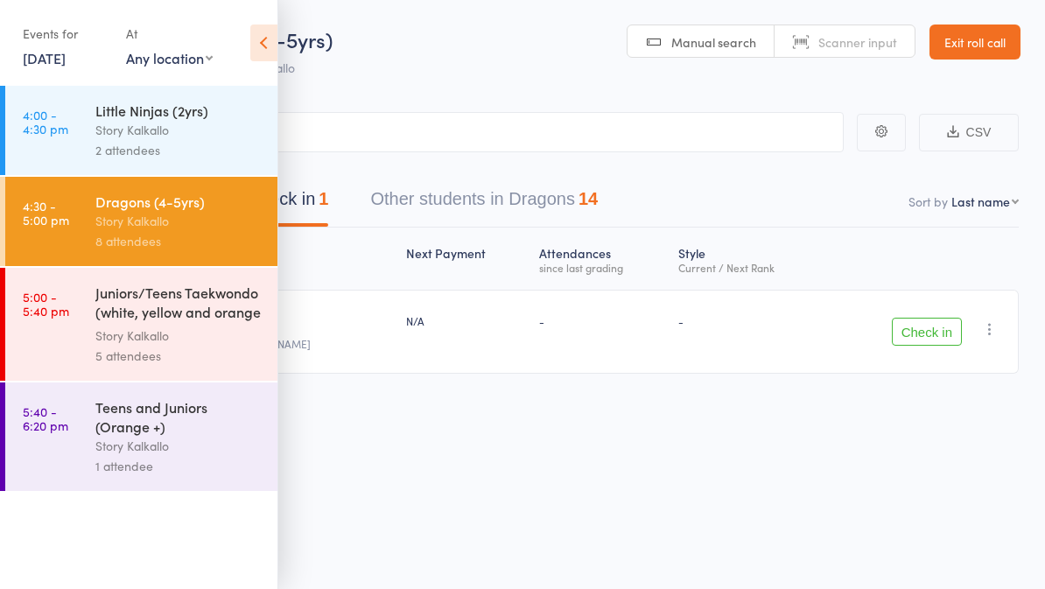
click at [260, 49] on icon at bounding box center [263, 43] width 27 height 37
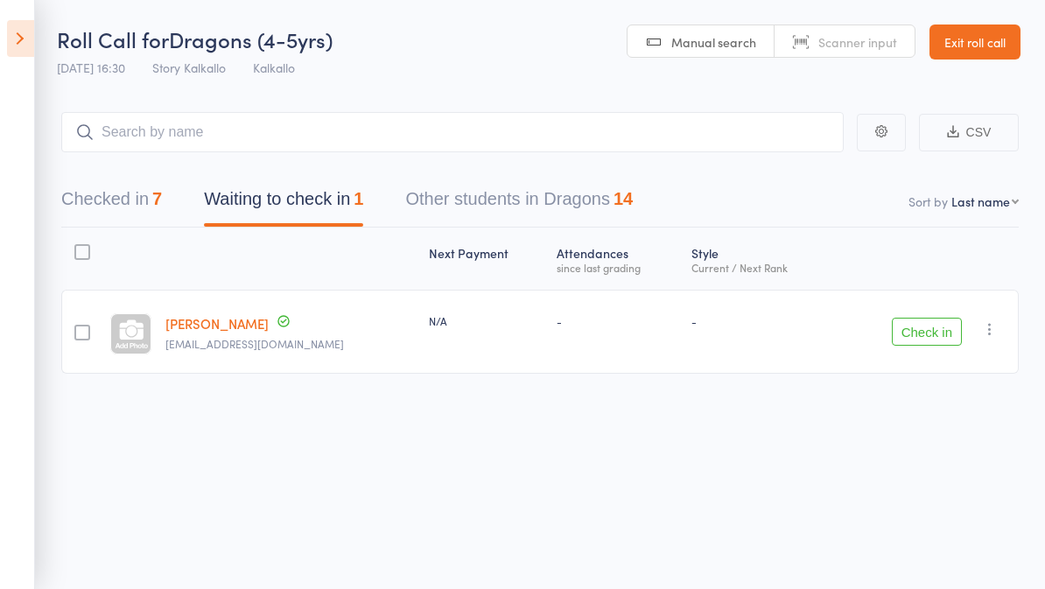
click at [134, 201] on button "Checked in 7" at bounding box center [111, 203] width 101 height 46
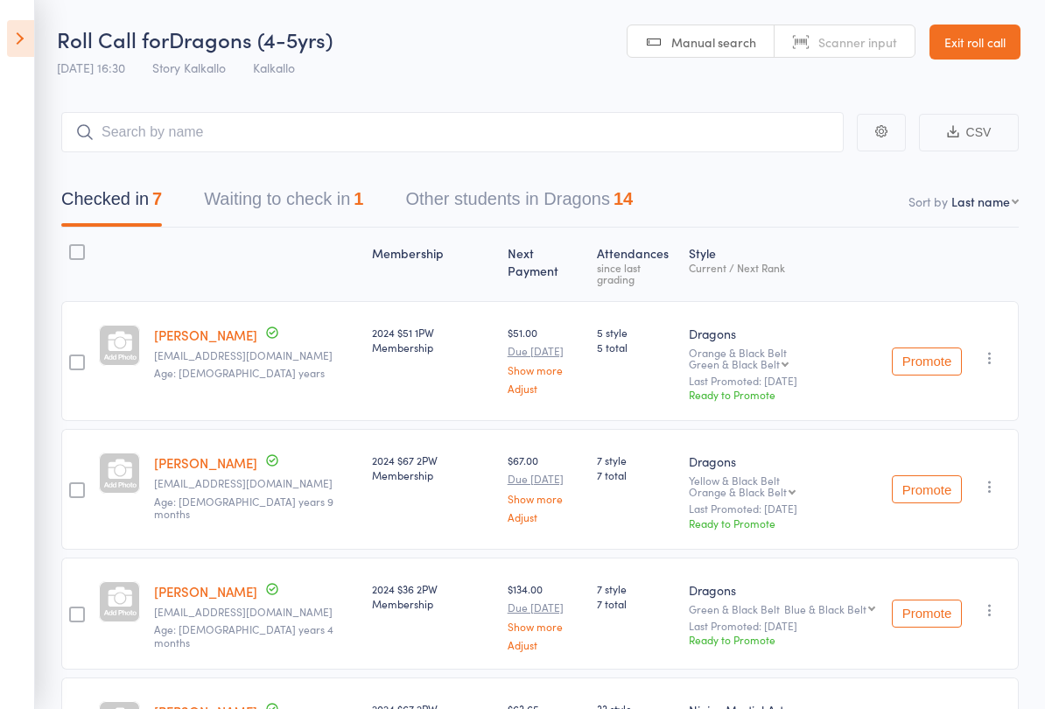
click at [260, 208] on button "Waiting to check in 1" at bounding box center [283, 203] width 159 height 46
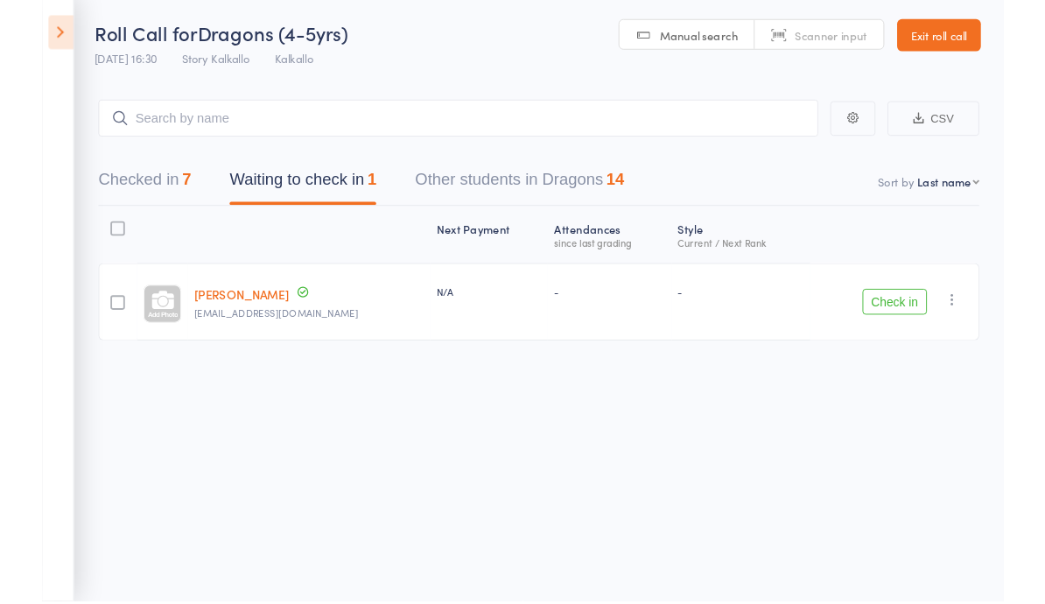
scroll to position [12, 0]
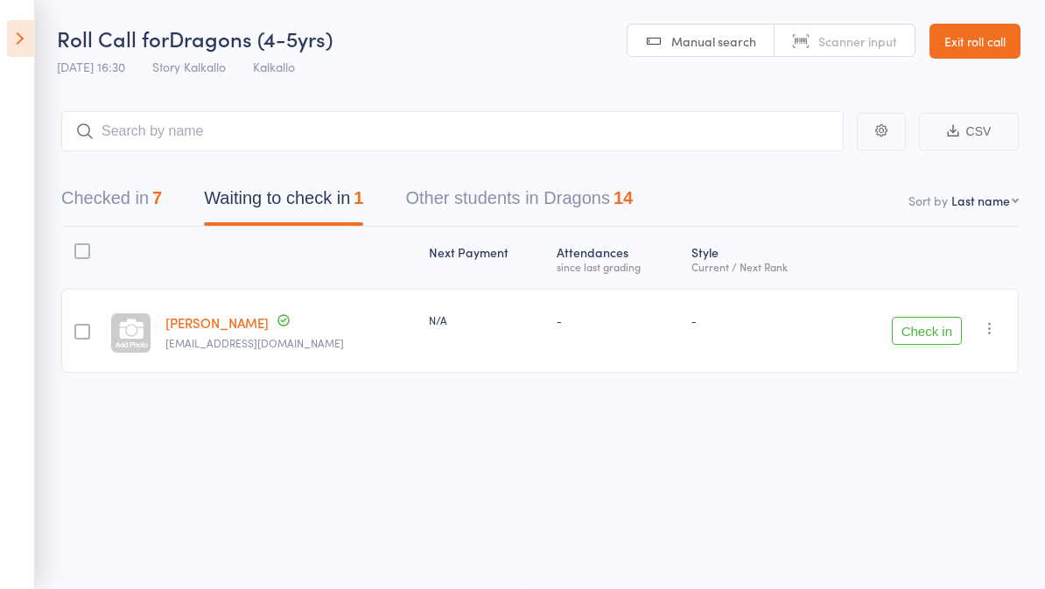
click at [123, 179] on button "Checked in 7" at bounding box center [111, 202] width 101 height 46
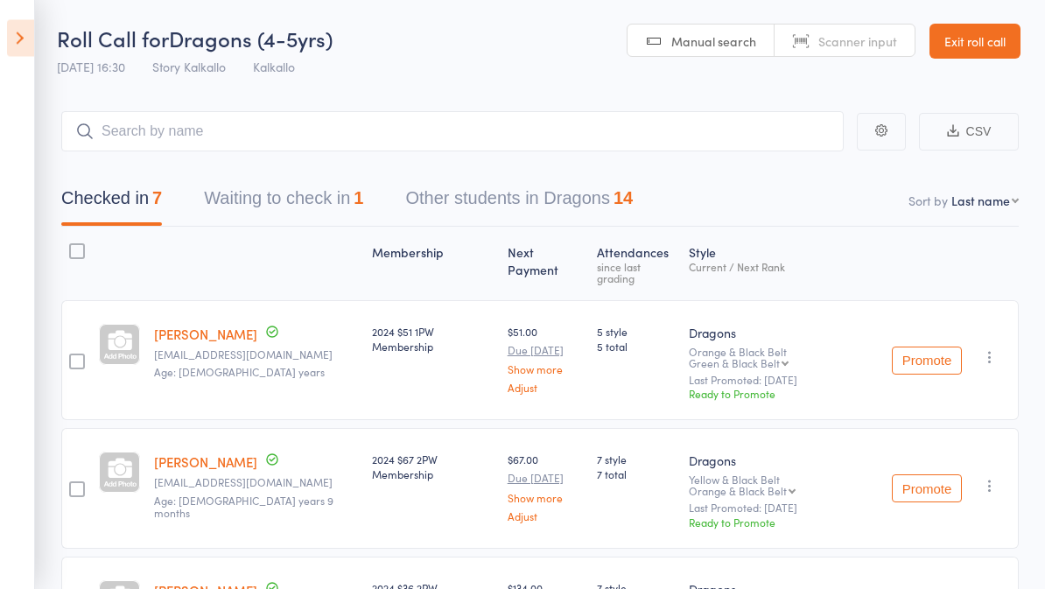
scroll to position [0, 0]
click at [222, 199] on button "Waiting to check in 1" at bounding box center [283, 203] width 159 height 46
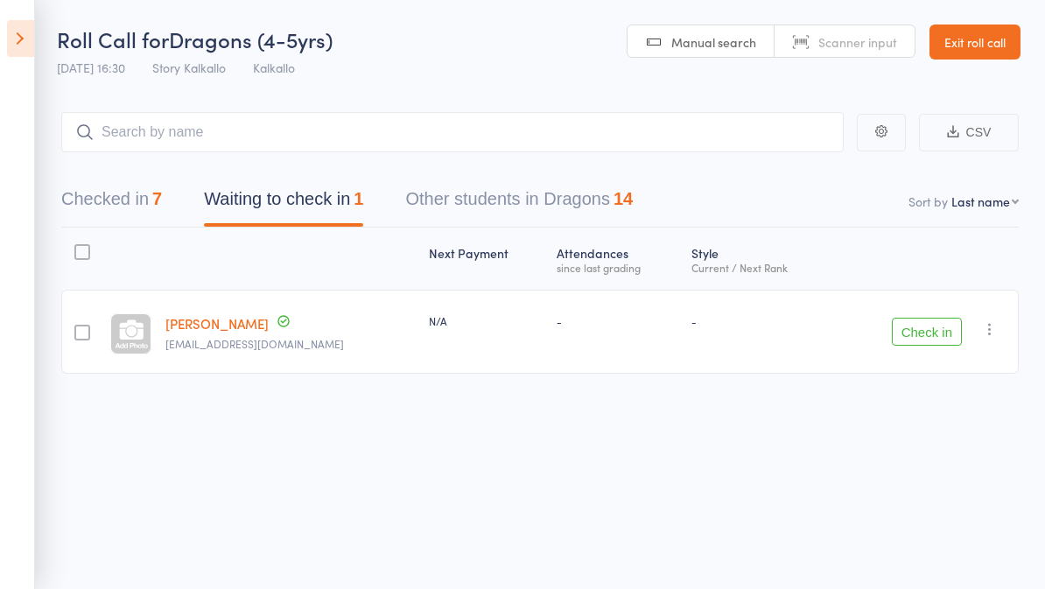
click at [123, 203] on button "Checked in 7" at bounding box center [111, 203] width 101 height 46
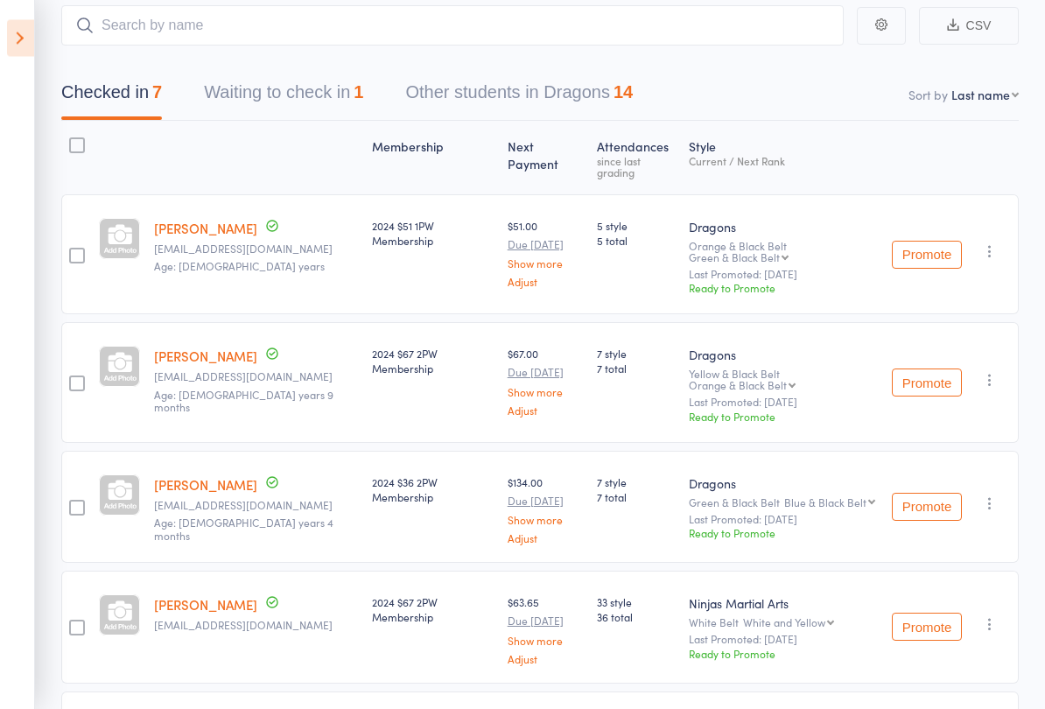
scroll to position [110, 0]
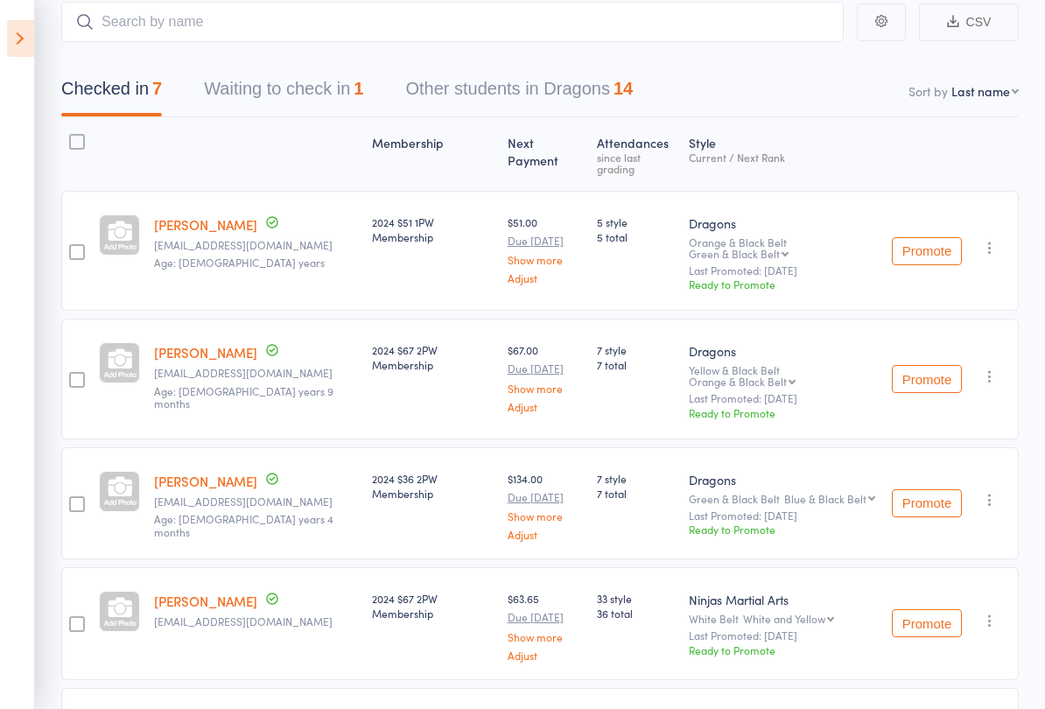
click at [25, 38] on icon at bounding box center [20, 38] width 27 height 37
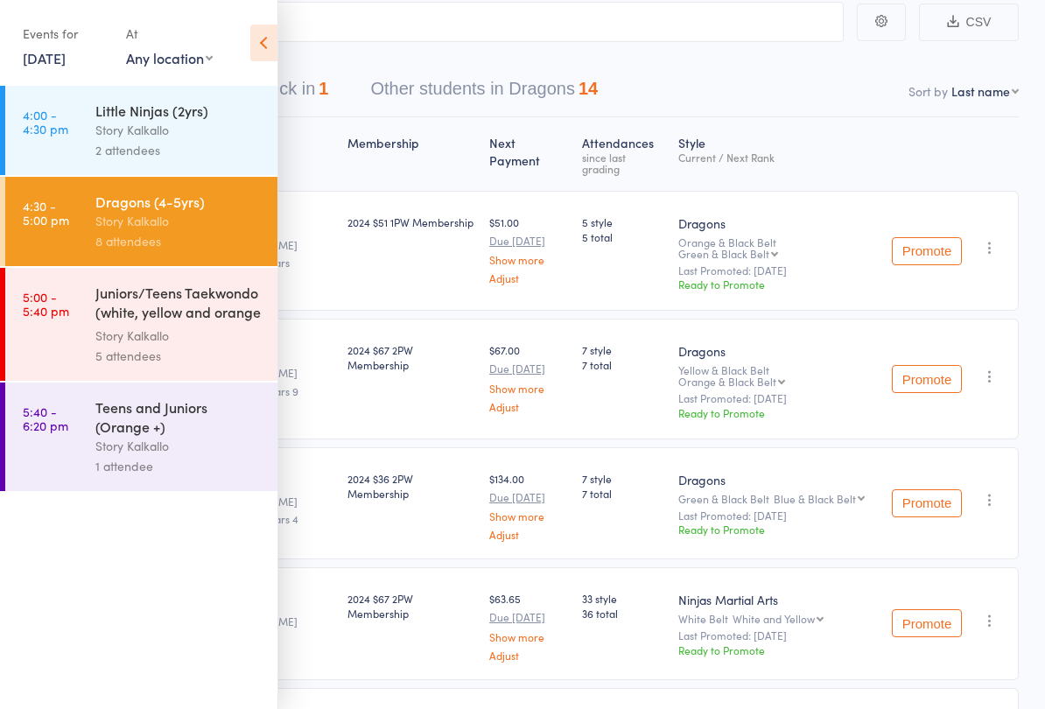
click at [146, 335] on div "Story Kalkallo" at bounding box center [178, 336] width 167 height 20
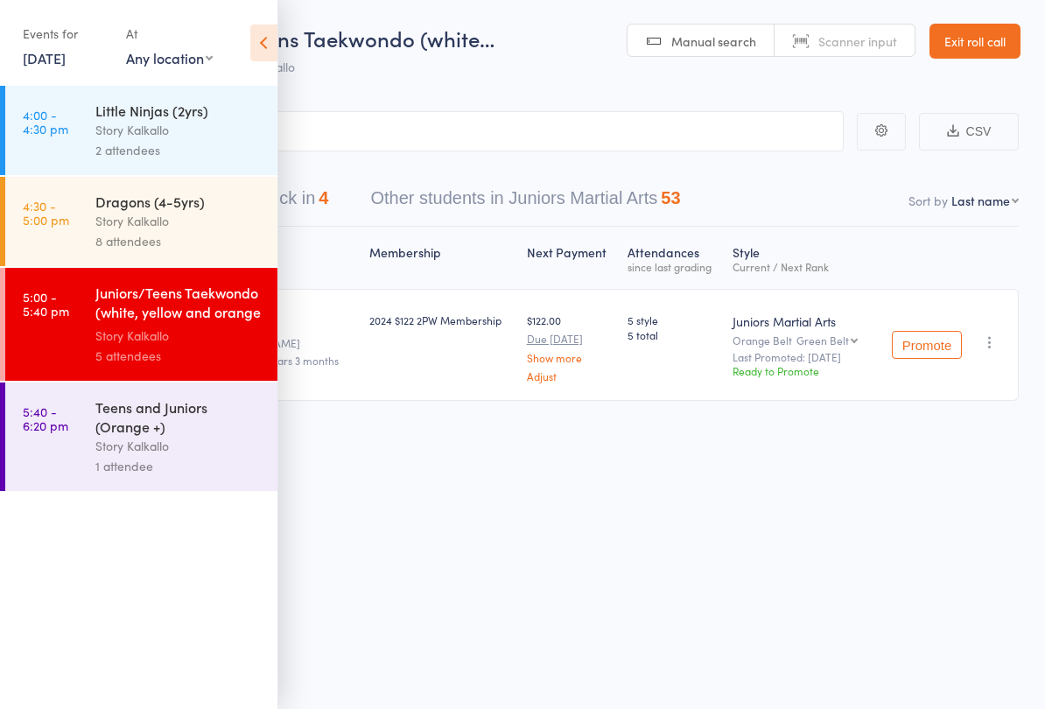
click at [255, 53] on icon at bounding box center [263, 43] width 27 height 37
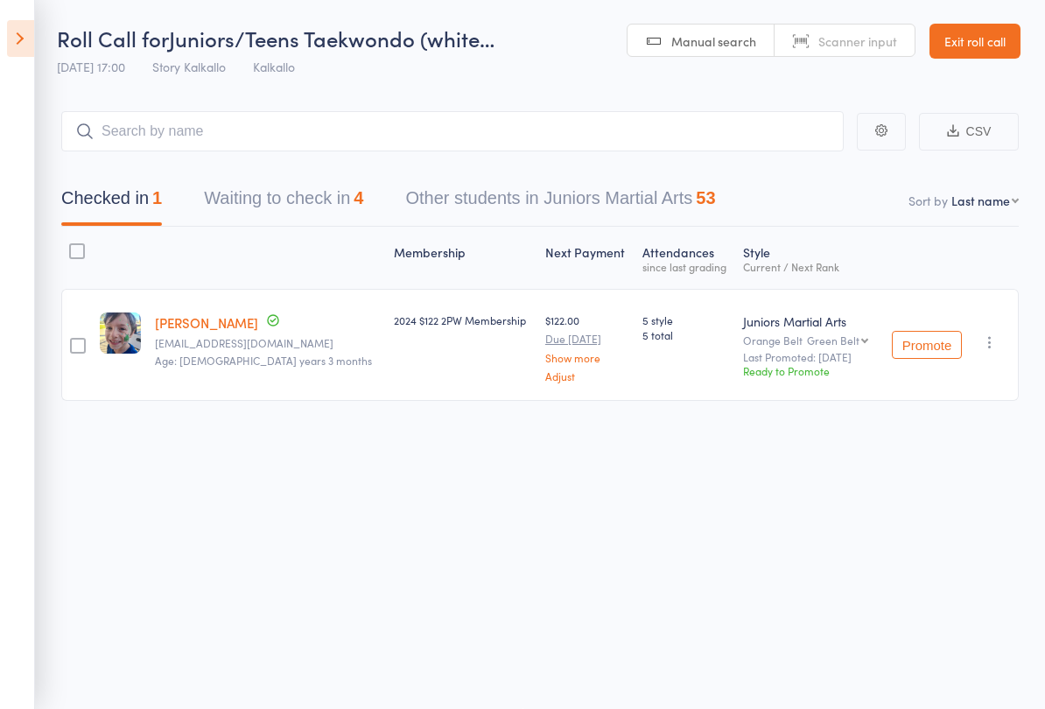
click at [245, 186] on button "Waiting to check in 4" at bounding box center [283, 202] width 159 height 46
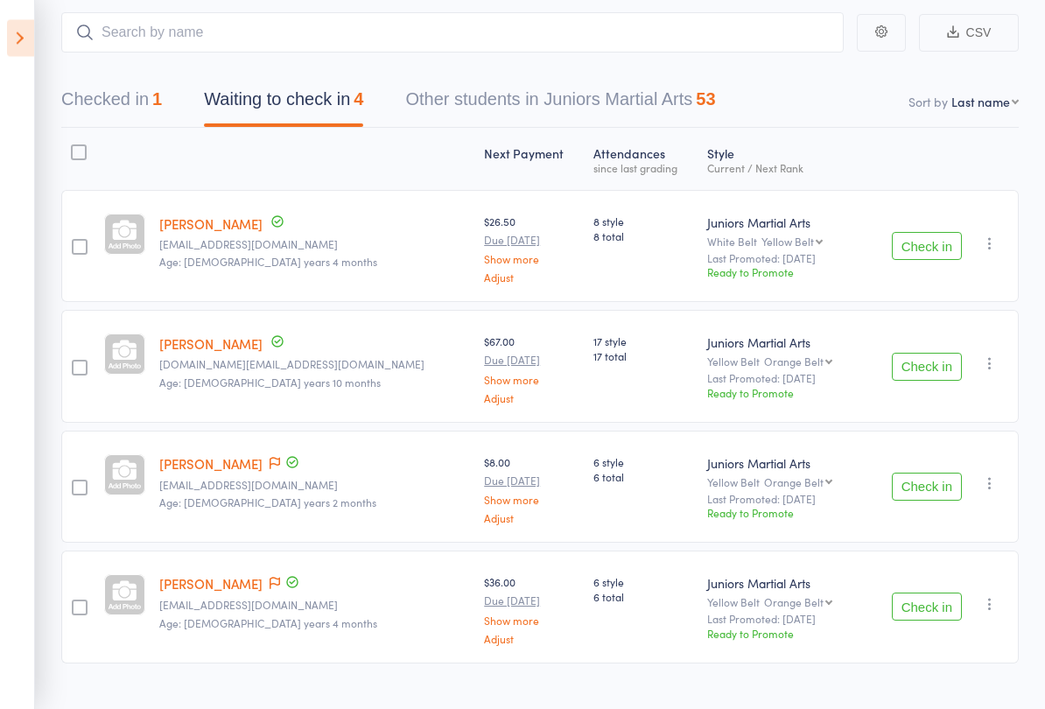
scroll to position [100, 0]
click at [10, 49] on icon at bounding box center [20, 38] width 27 height 37
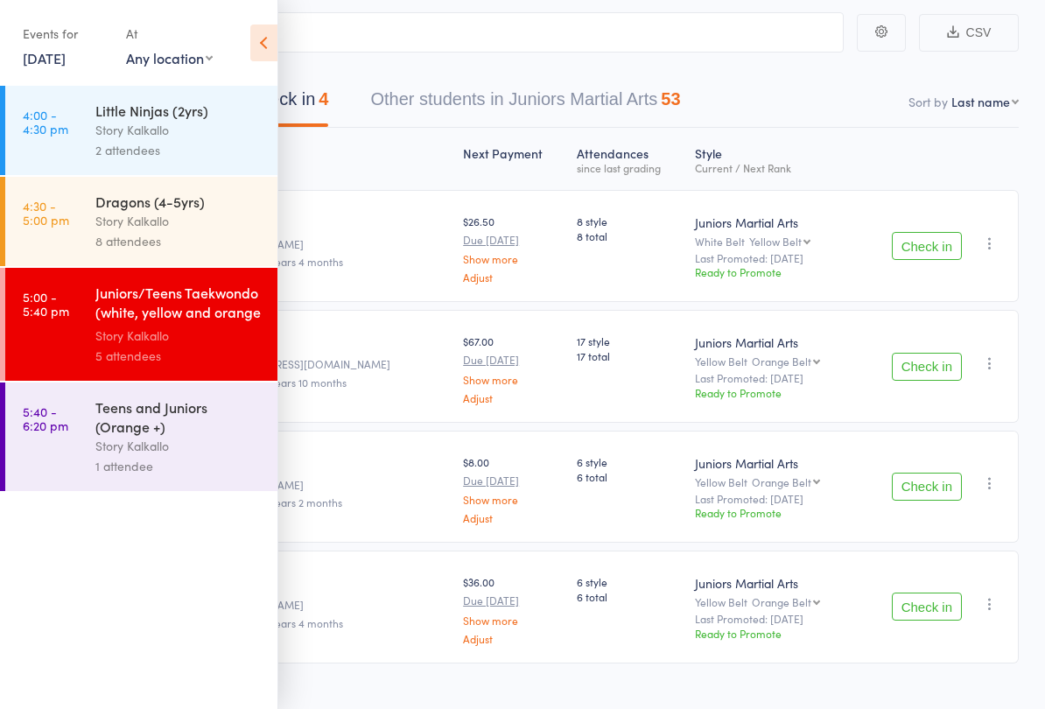
click at [173, 229] on div "Story Kalkallo" at bounding box center [178, 221] width 167 height 20
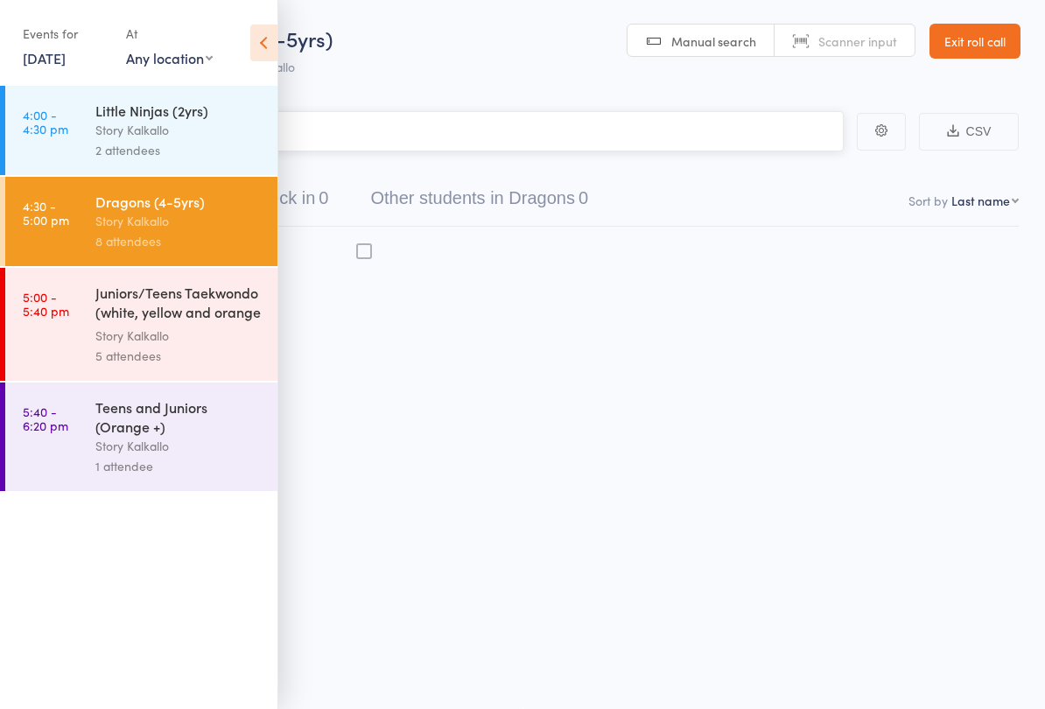
scroll to position [12, 0]
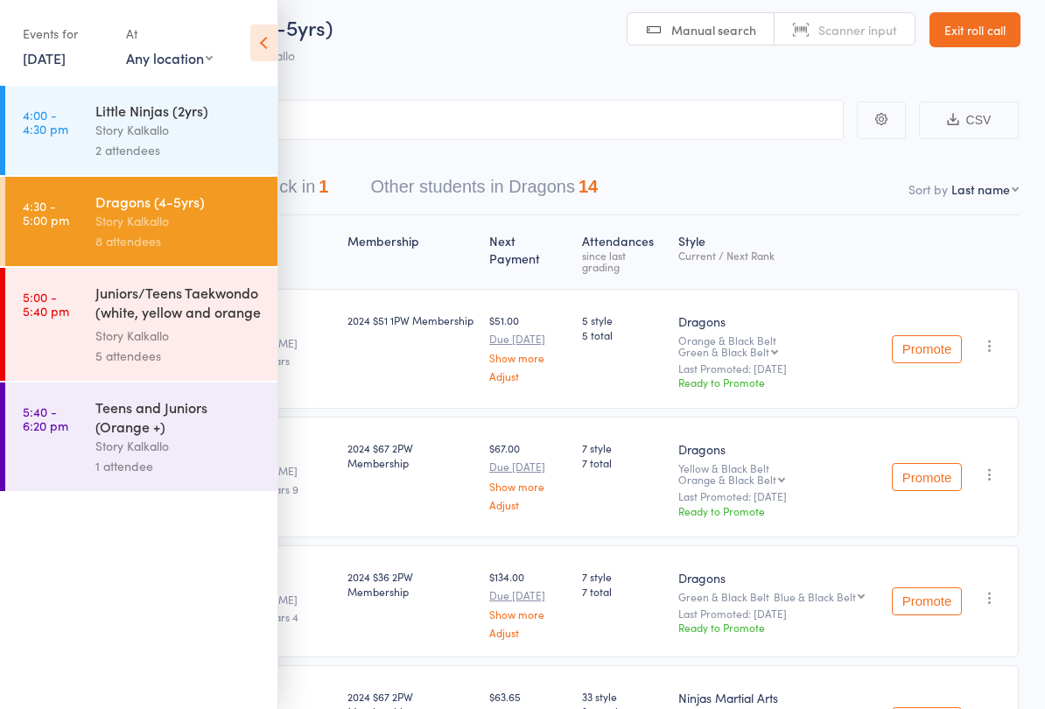
click at [262, 44] on icon at bounding box center [263, 43] width 27 height 37
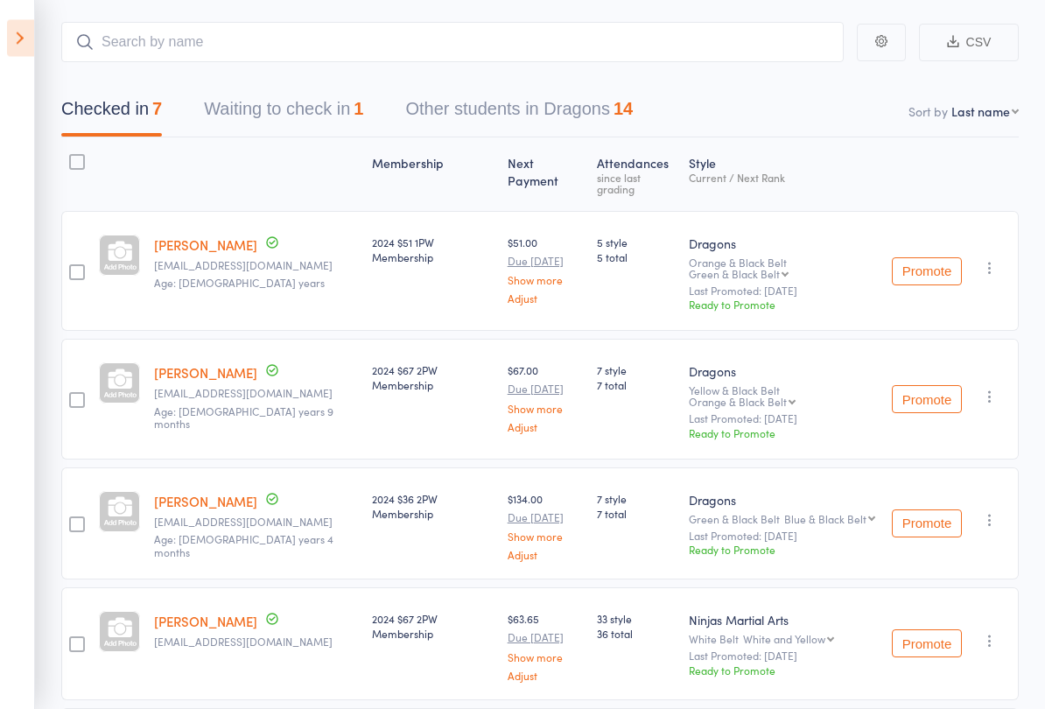
scroll to position [90, 0]
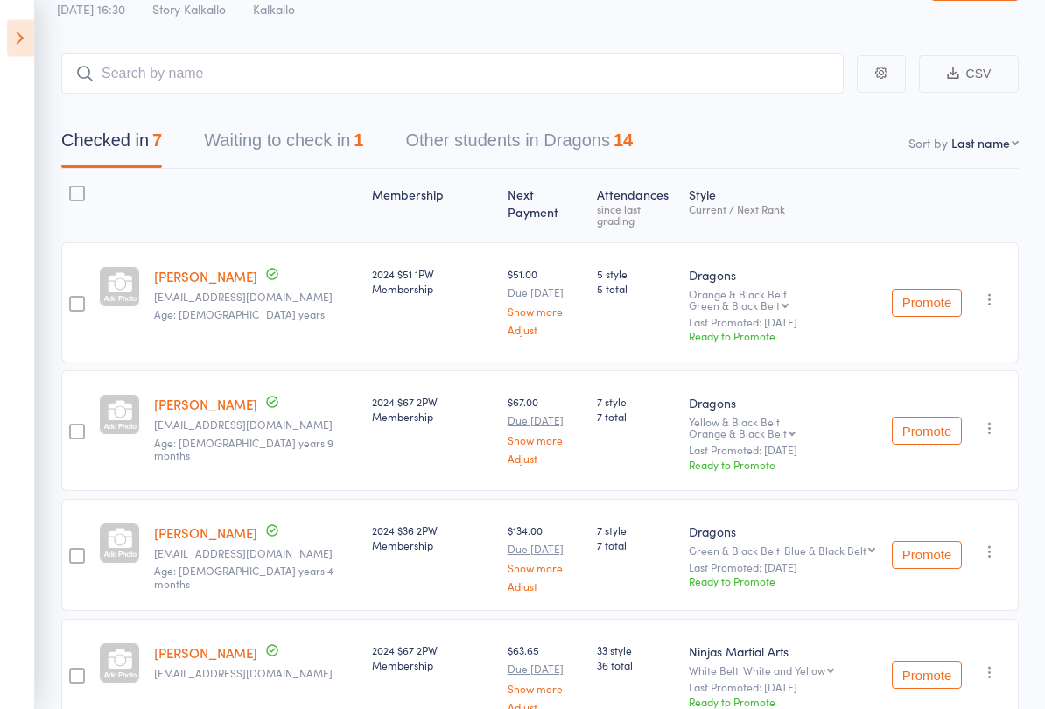
click at [241, 145] on button "Waiting to check in 1" at bounding box center [283, 146] width 159 height 46
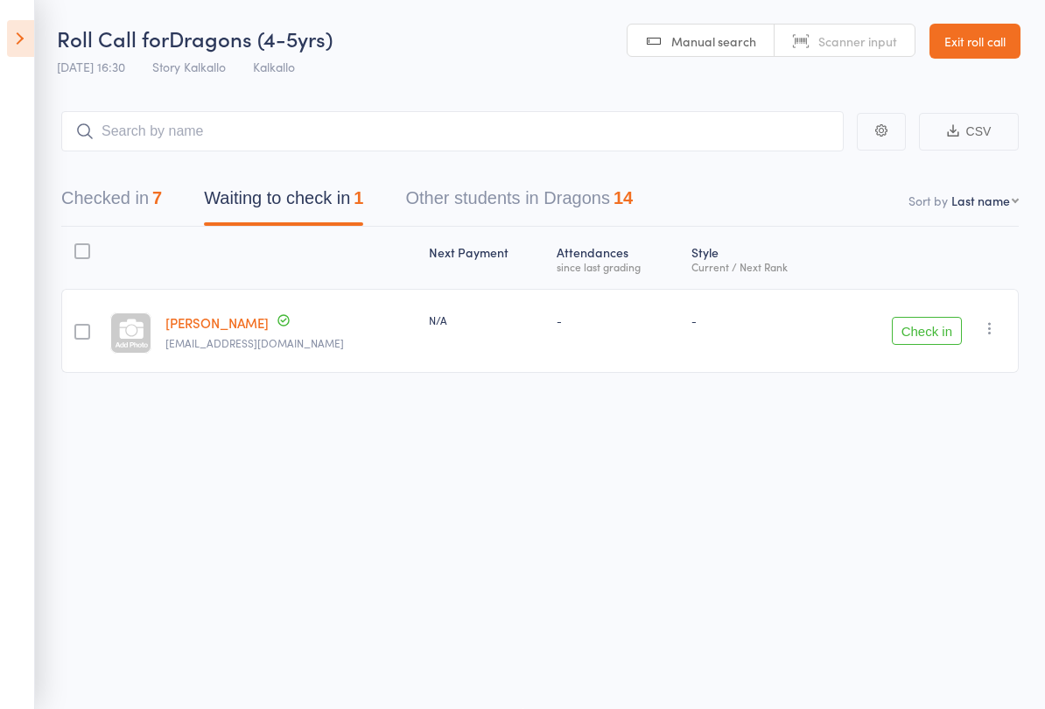
click at [126, 196] on button "Checked in 7" at bounding box center [111, 202] width 101 height 46
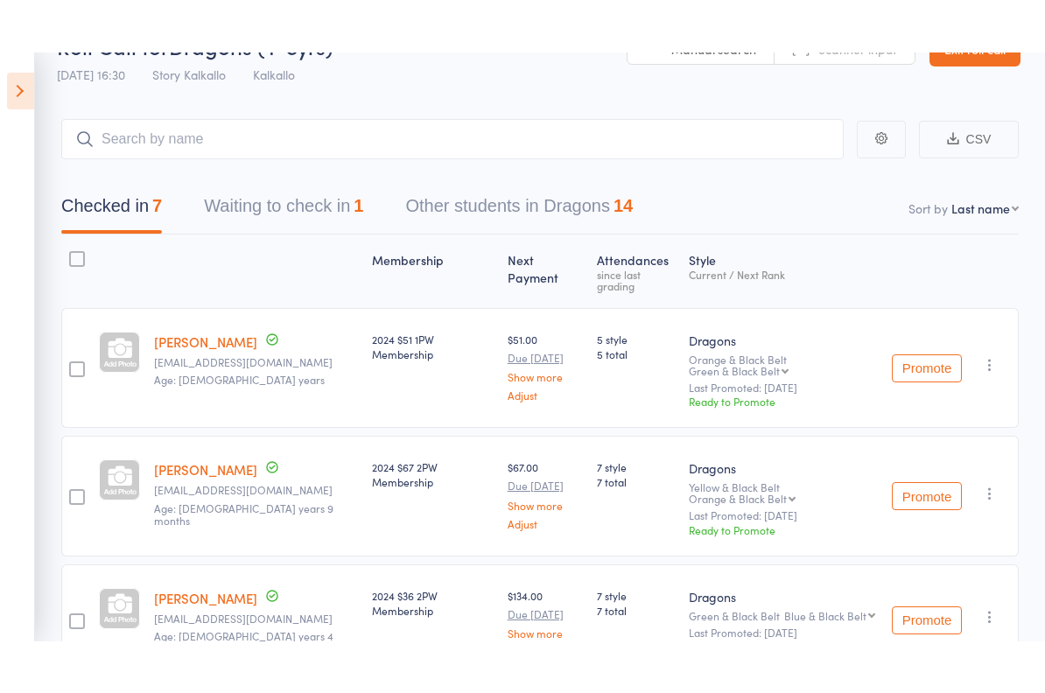
scroll to position [44, 0]
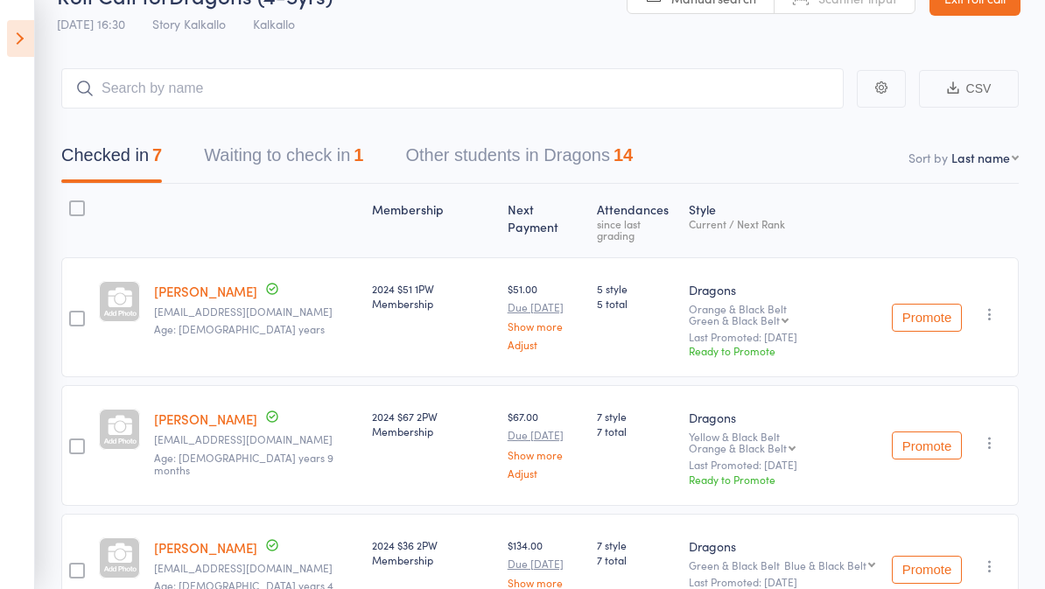
click at [33, 51] on icon at bounding box center [20, 38] width 27 height 37
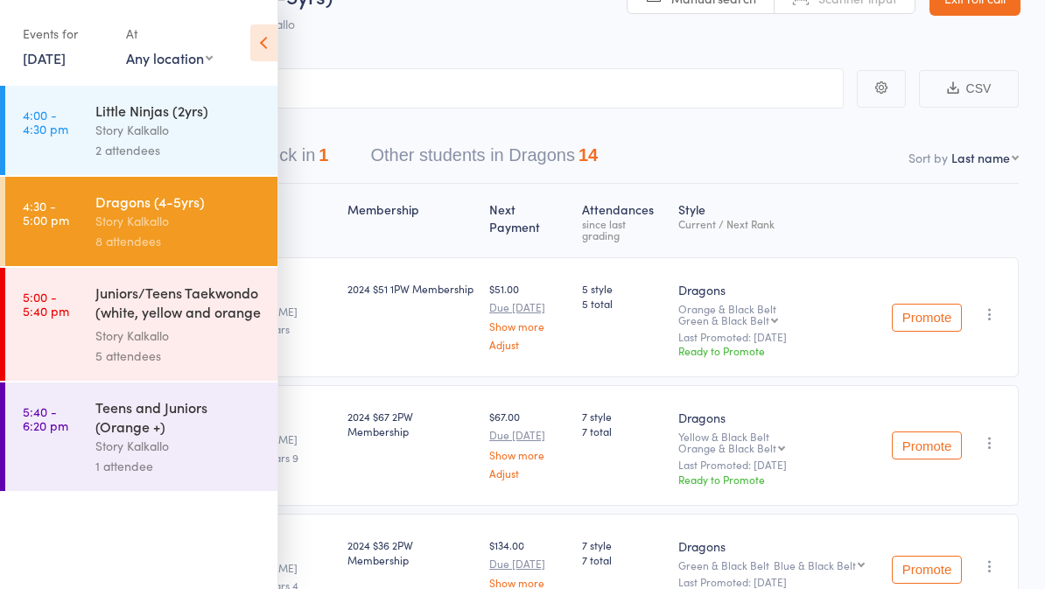
click at [260, 42] on icon at bounding box center [263, 43] width 27 height 37
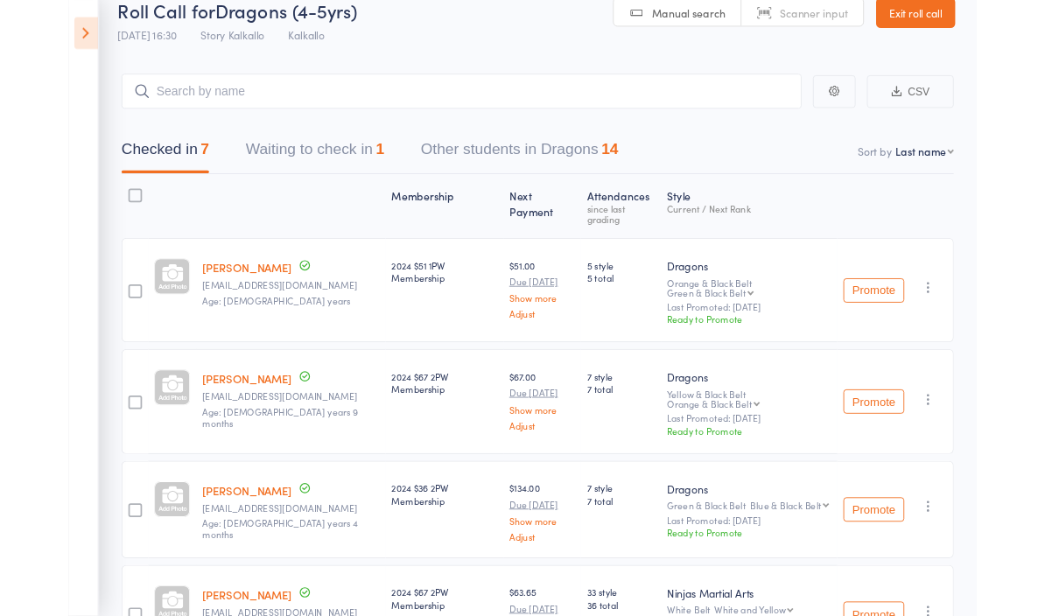
scroll to position [12, 0]
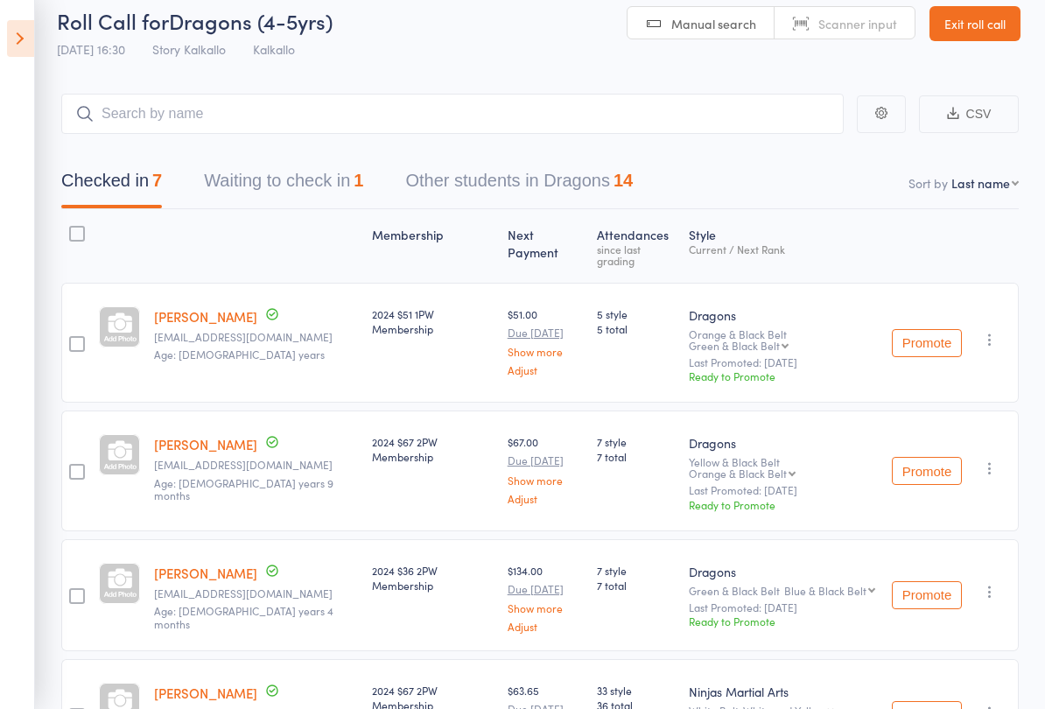
click at [262, 176] on button "Waiting to check in 1" at bounding box center [283, 185] width 159 height 46
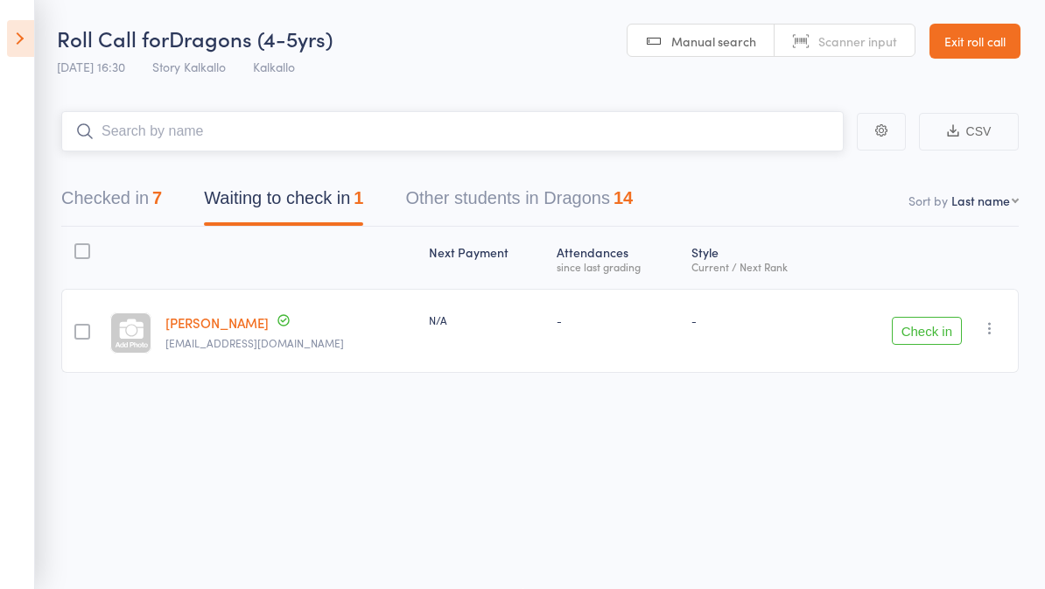
click at [149, 111] on input "search" at bounding box center [452, 131] width 783 height 40
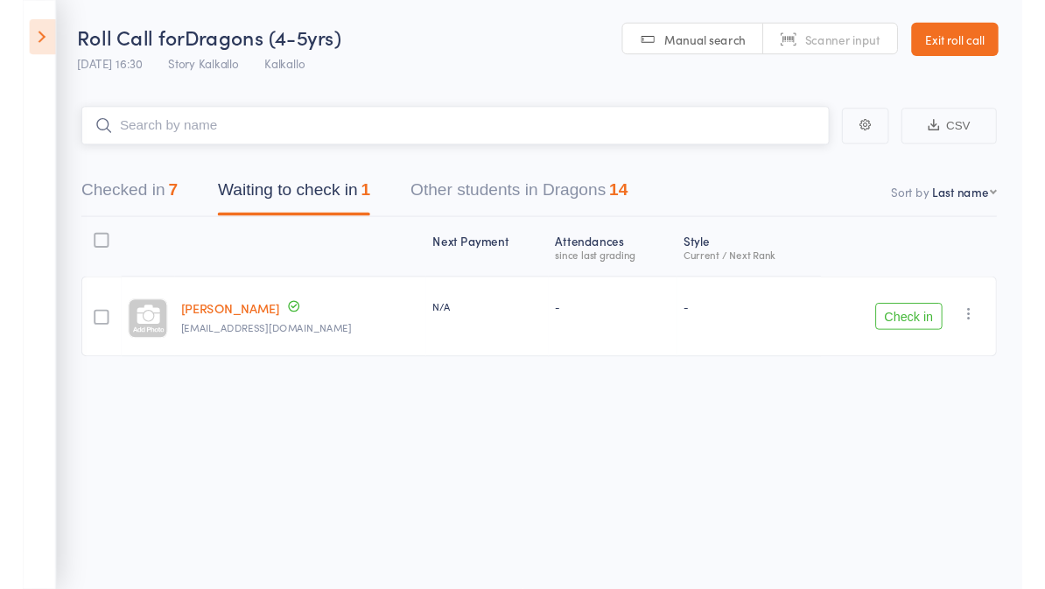
scroll to position [0, 0]
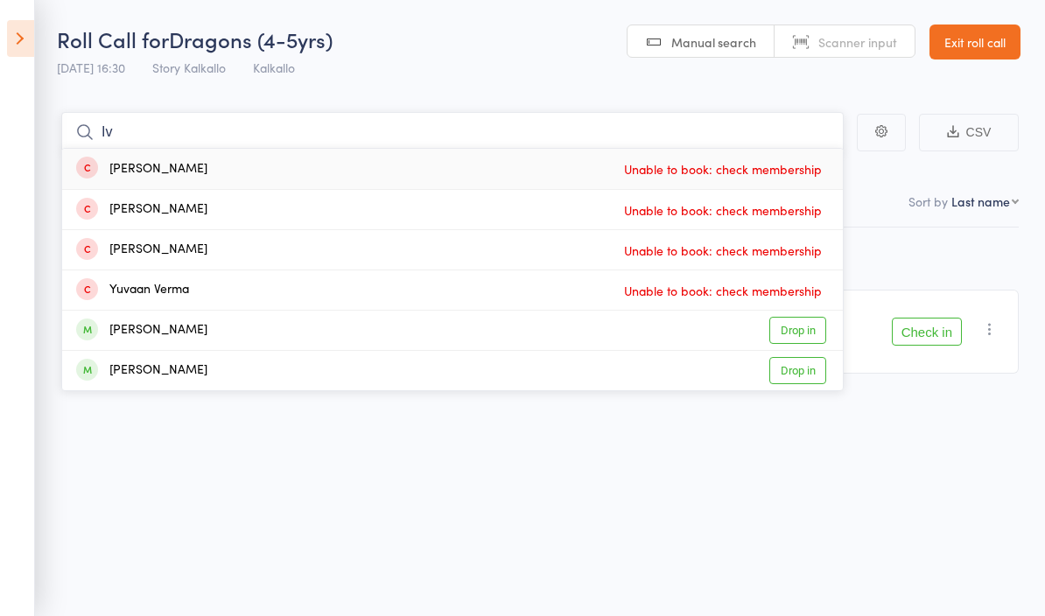
type input "I"
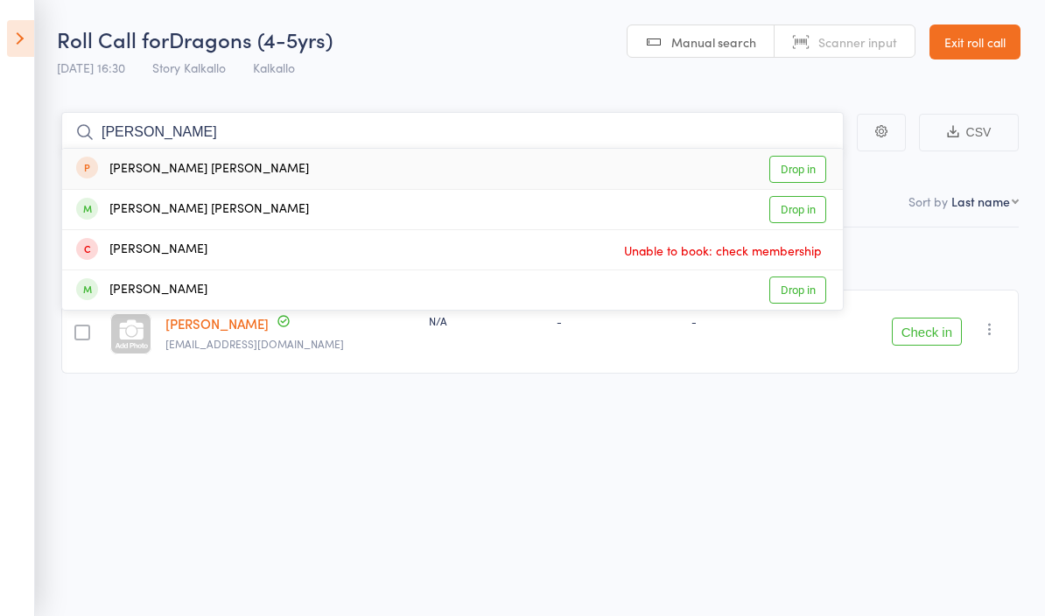
type input "Naisha"
click at [814, 220] on link "Drop in" at bounding box center [798, 209] width 57 height 27
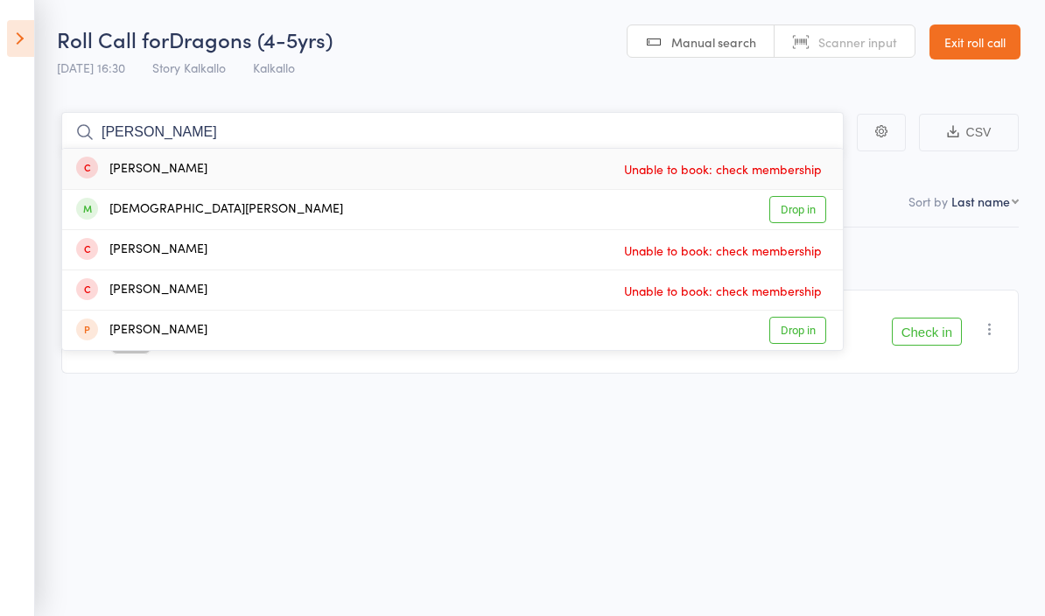
type input "Evan"
click at [817, 206] on link "Drop in" at bounding box center [798, 209] width 57 height 27
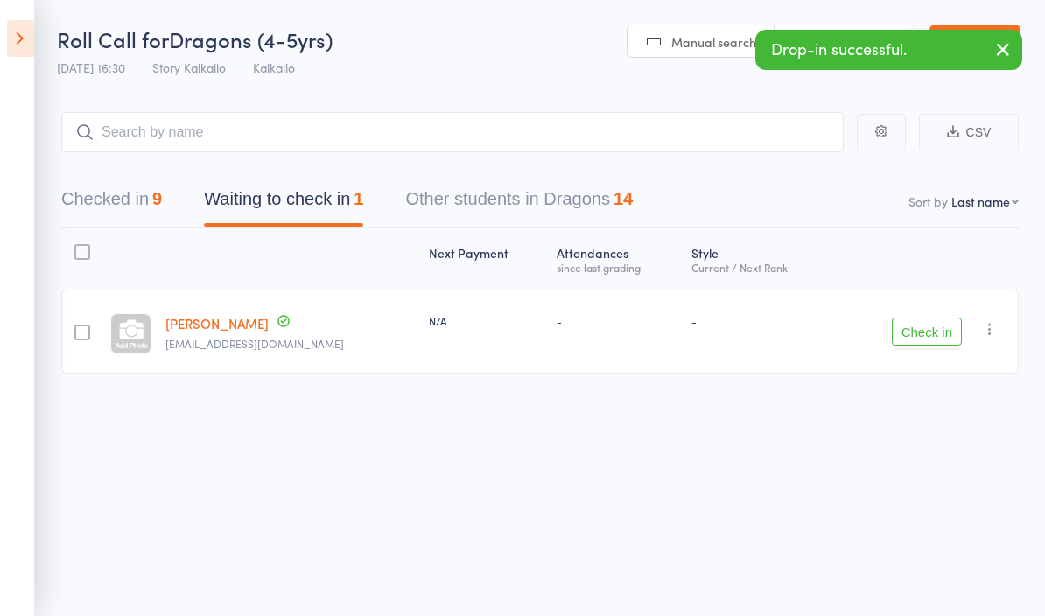
click at [524, 51] on header "Roll Call for Dragons (4-5yrs) 11 Aug 16:30 Story Kalkallo Kalkallo Manual sear…" at bounding box center [522, 43] width 1045 height 86
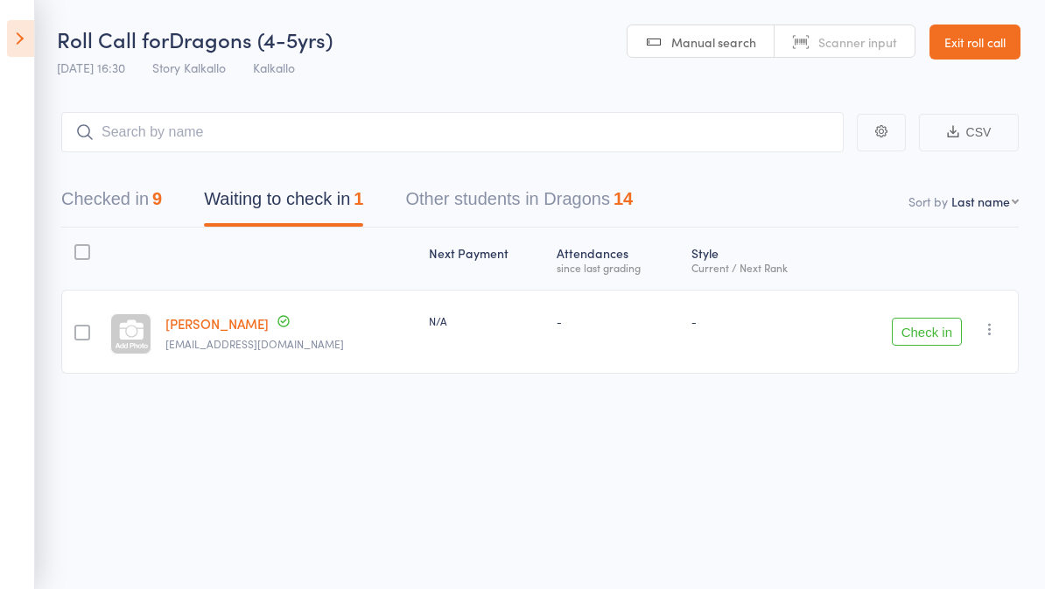
click at [129, 211] on button "Checked in 9" at bounding box center [111, 203] width 101 height 46
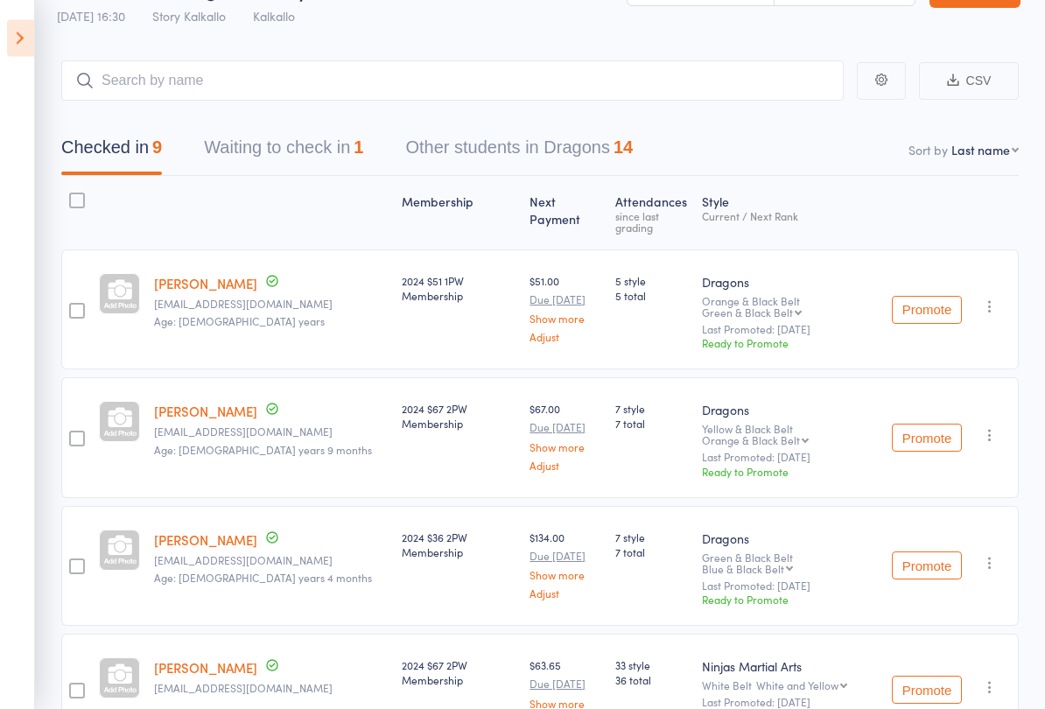
scroll to position [60, 0]
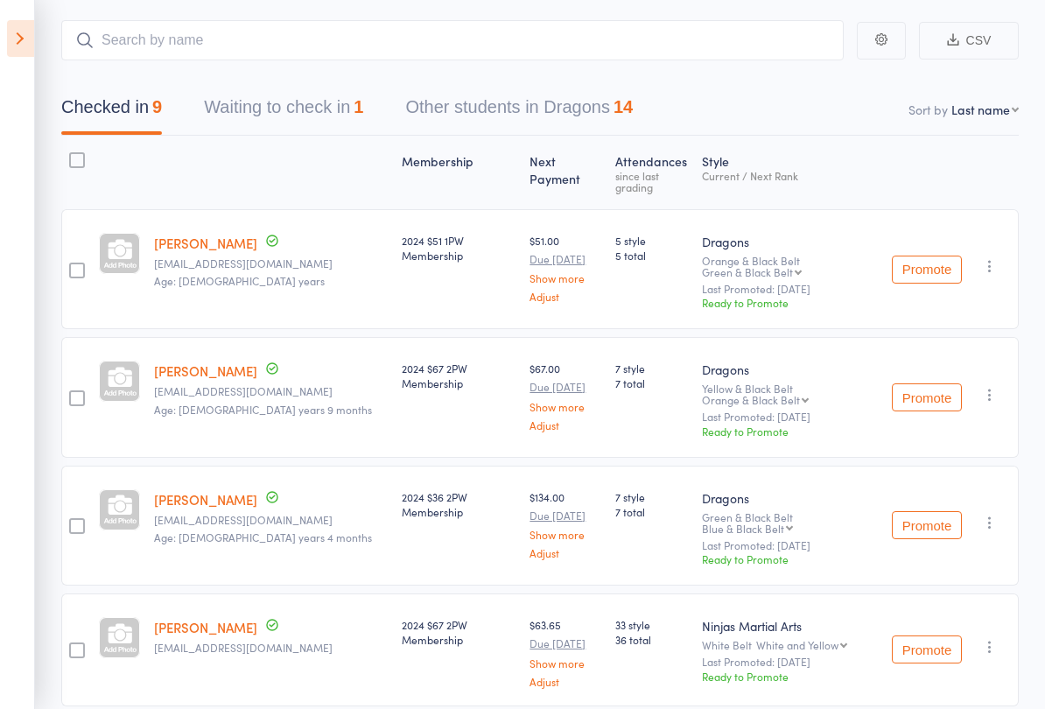
click at [271, 126] on button "Waiting to check in 1" at bounding box center [283, 111] width 159 height 46
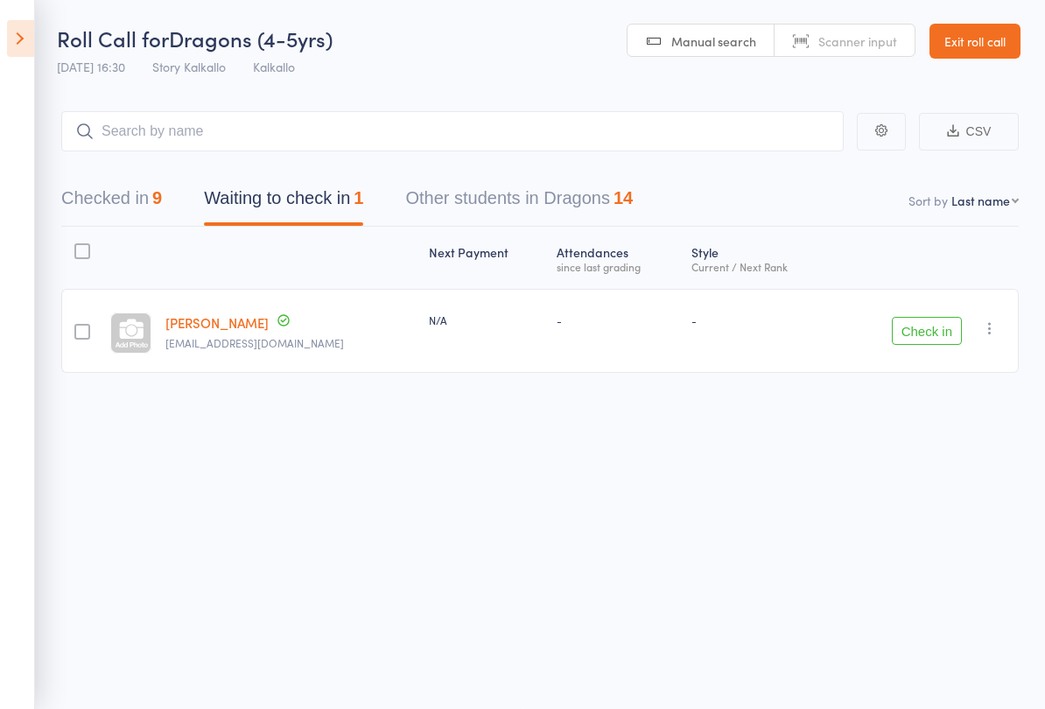
scroll to position [12, 0]
click at [121, 183] on button "Checked in 9" at bounding box center [111, 202] width 101 height 46
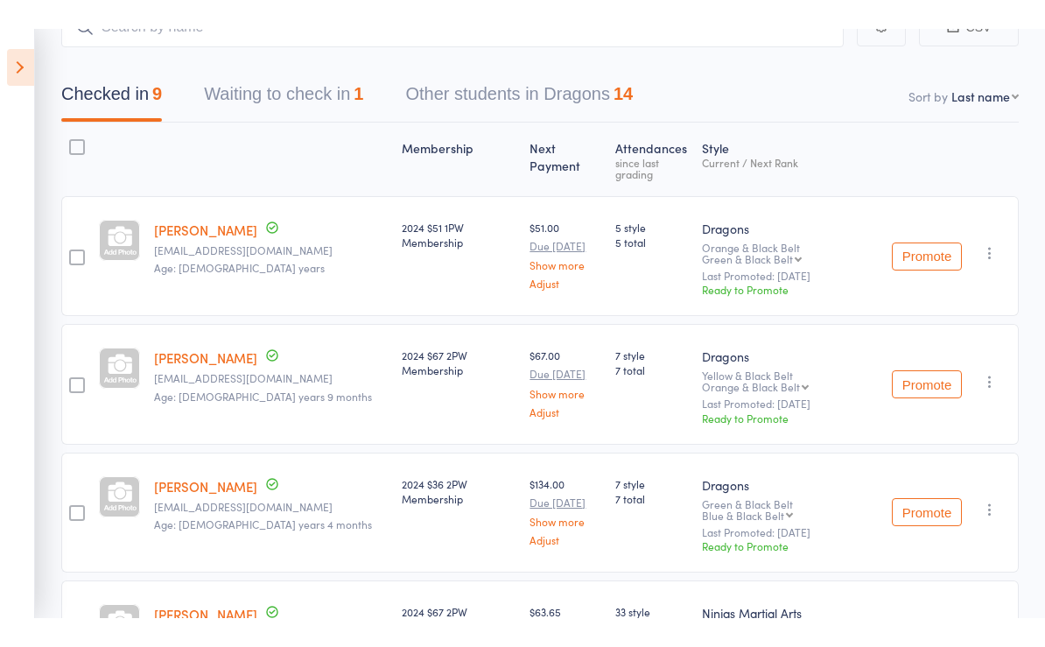
scroll to position [0, 0]
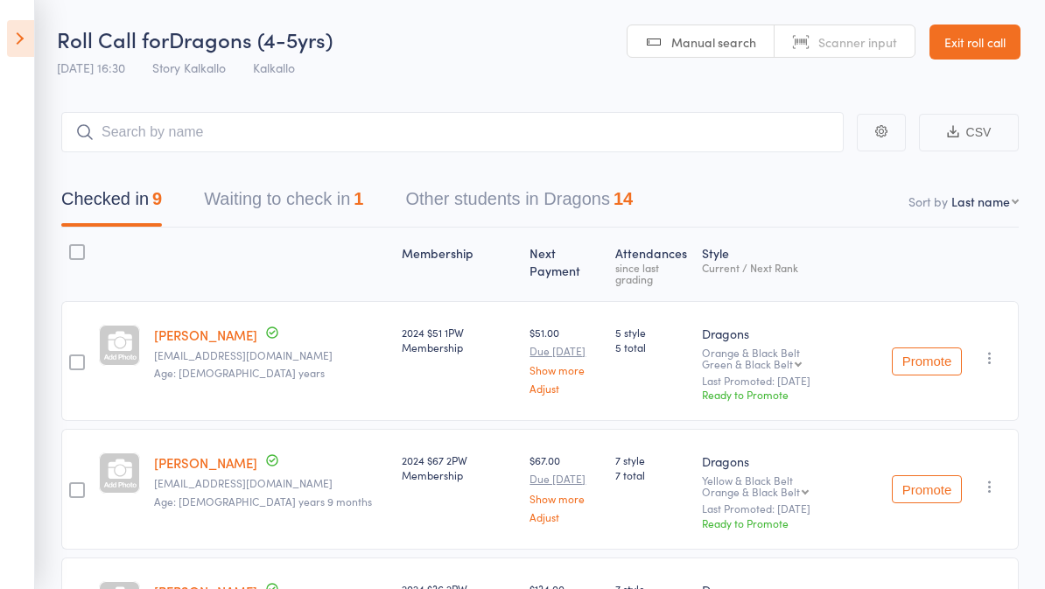
click at [19, 37] on icon at bounding box center [20, 38] width 27 height 37
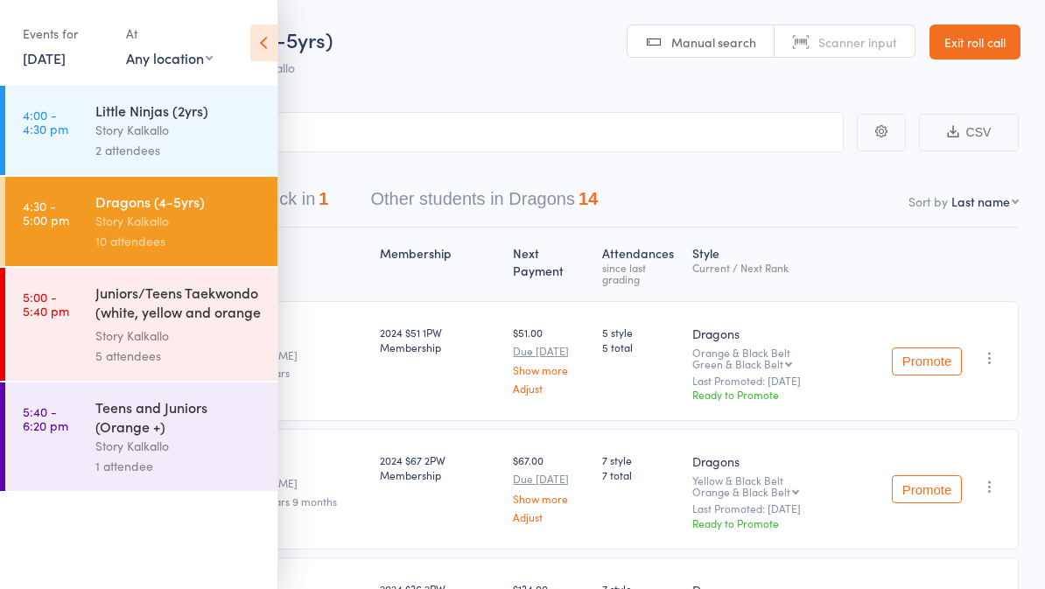
click at [172, 317] on div "Juniors/Teens Taekwondo (white, yellow and orange ..." at bounding box center [178, 304] width 167 height 43
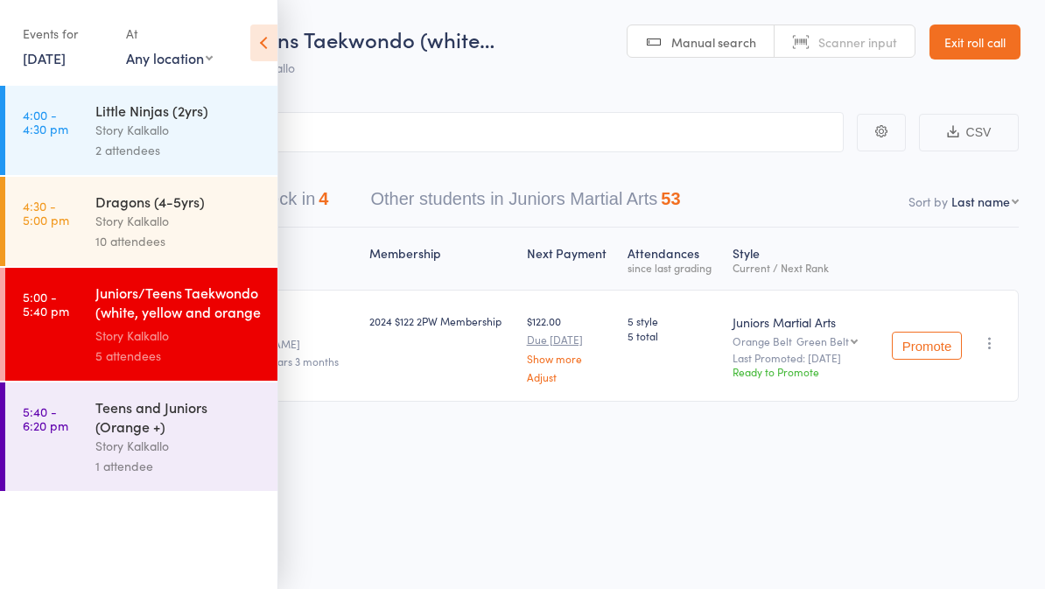
click at [262, 46] on icon at bounding box center [263, 43] width 27 height 37
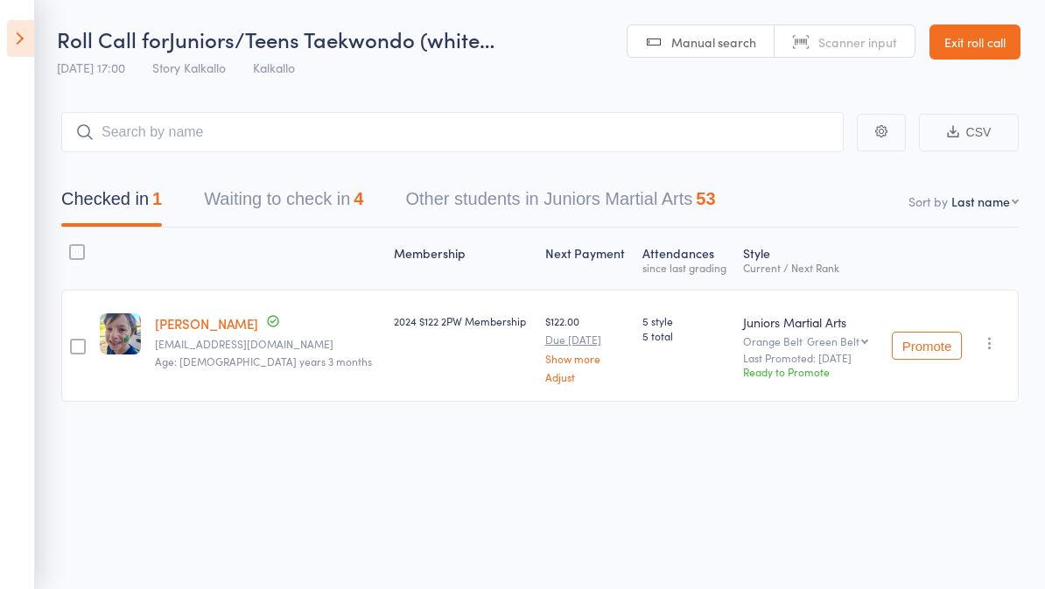
click at [27, 50] on icon at bounding box center [20, 38] width 27 height 37
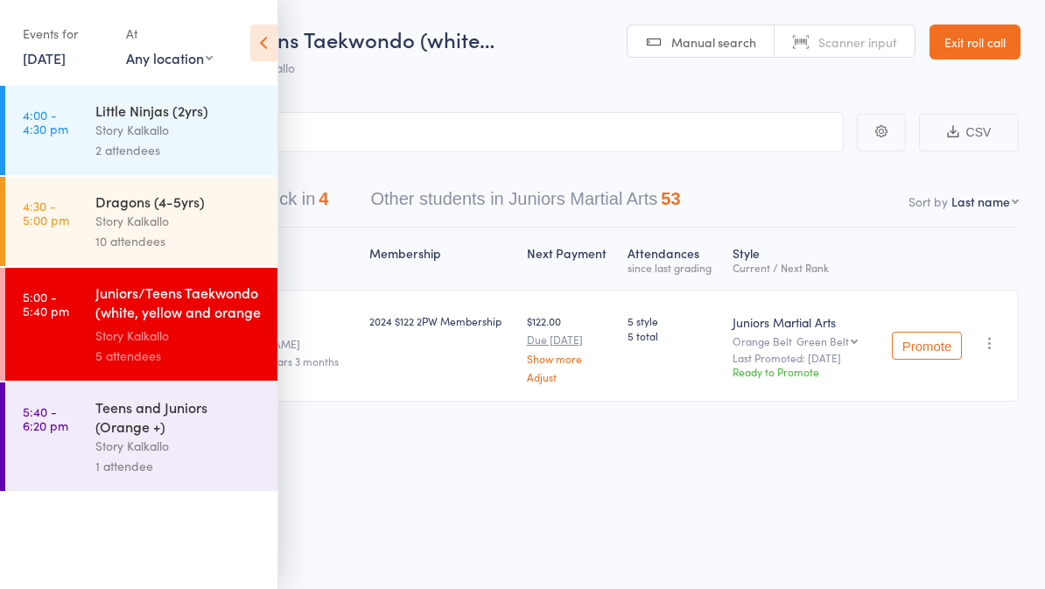
click at [140, 223] on div "Story Kalkallo" at bounding box center [178, 221] width 167 height 20
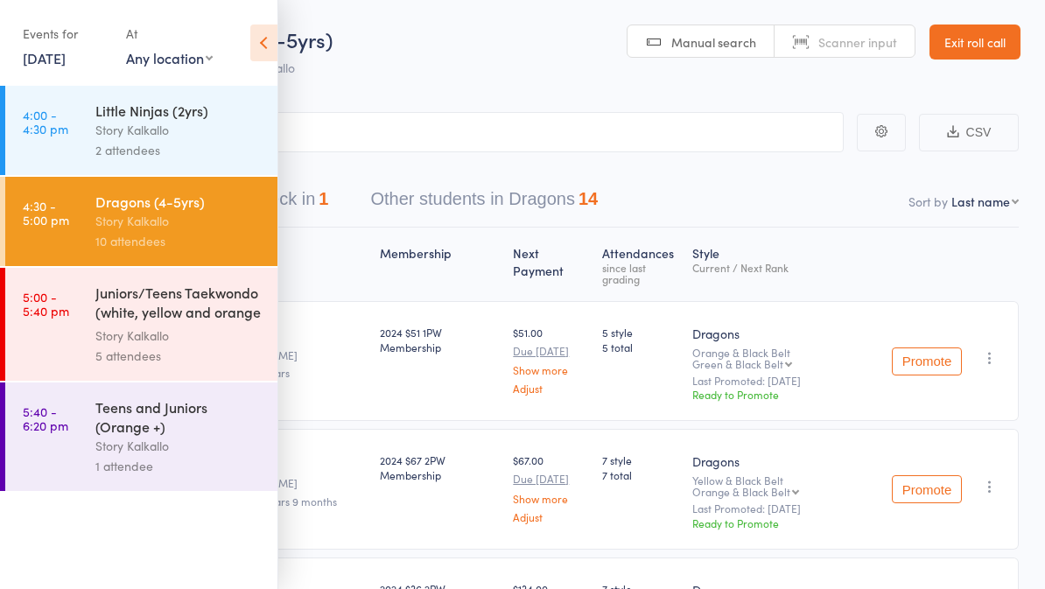
click at [271, 60] on icon at bounding box center [263, 43] width 27 height 37
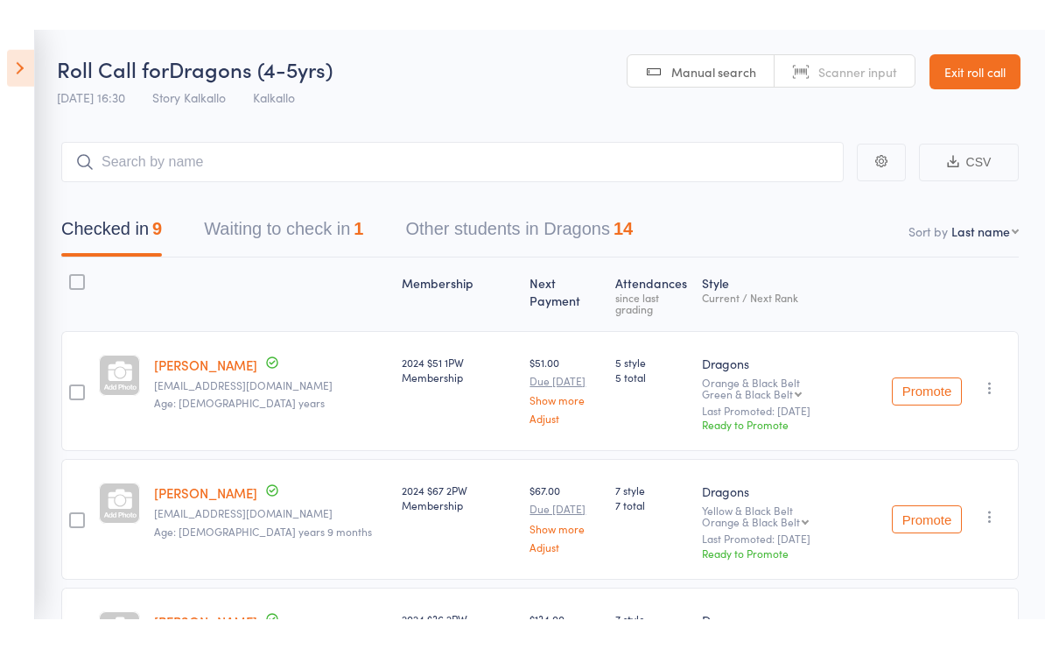
scroll to position [15, 0]
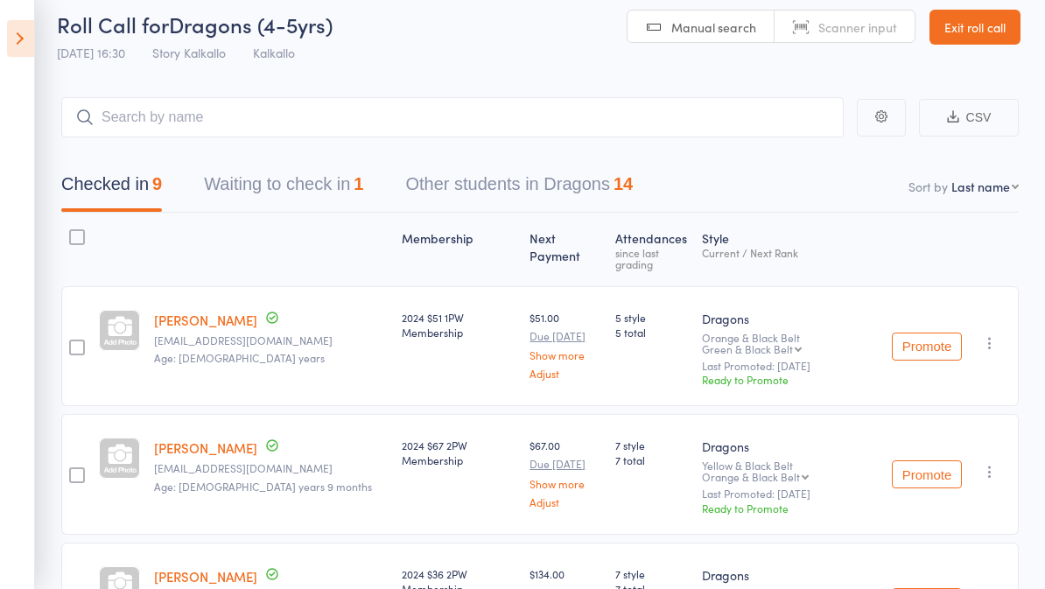
click at [7, 52] on icon at bounding box center [20, 38] width 27 height 37
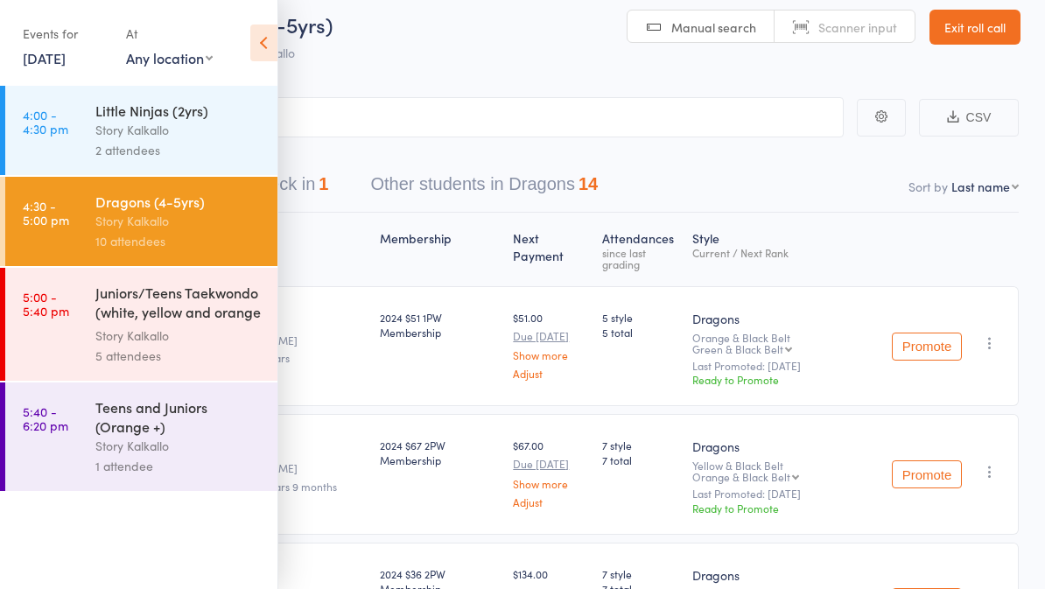
click at [251, 39] on icon at bounding box center [263, 43] width 27 height 37
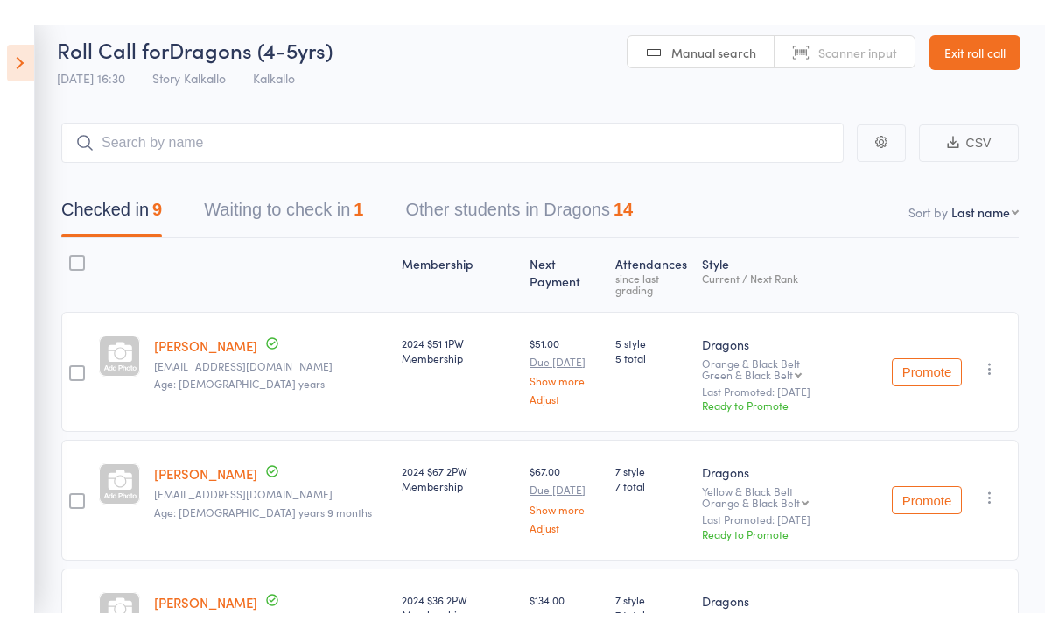
scroll to position [0, 0]
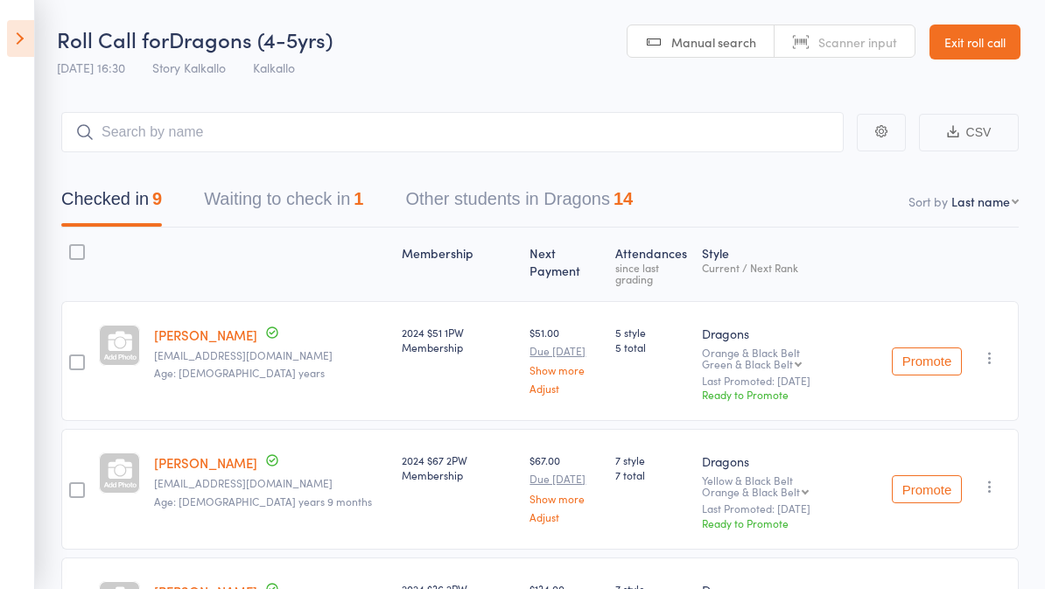
click at [220, 196] on button "Waiting to check in 1" at bounding box center [283, 203] width 159 height 46
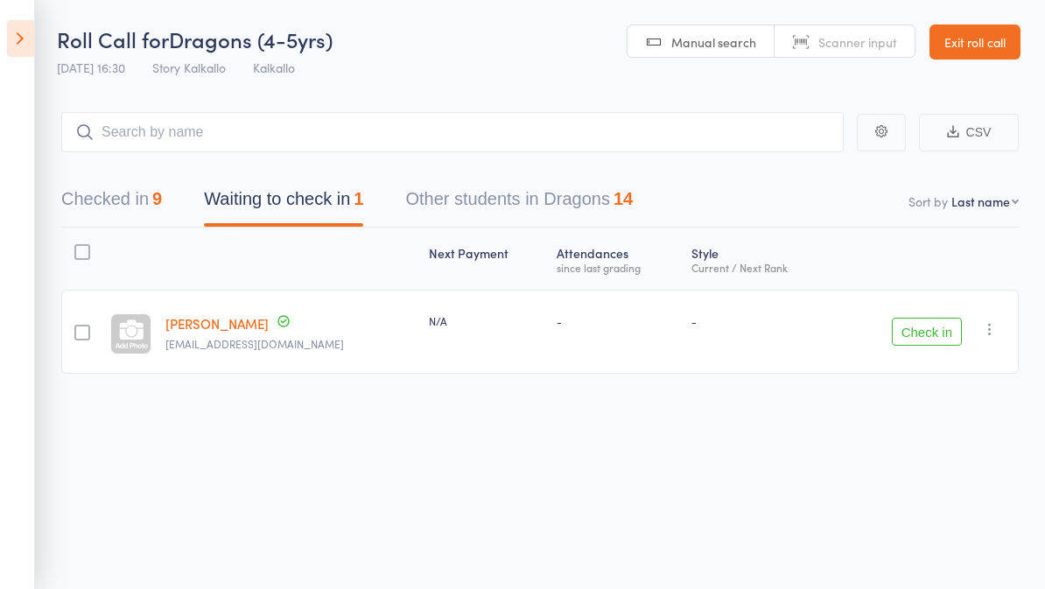
click at [137, 197] on button "Checked in 9" at bounding box center [111, 203] width 101 height 46
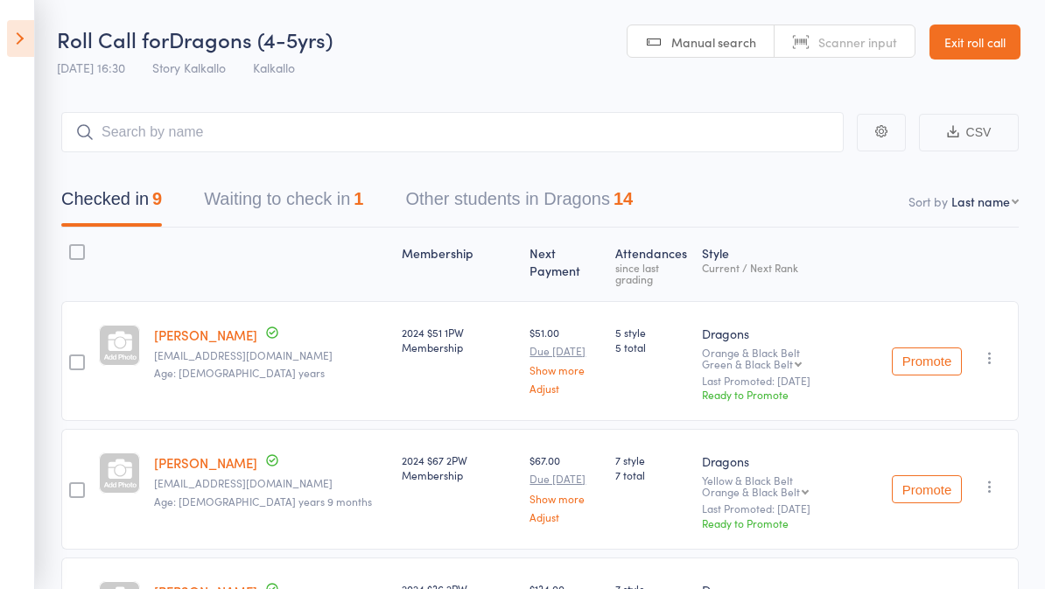
click at [17, 37] on icon at bounding box center [20, 38] width 27 height 37
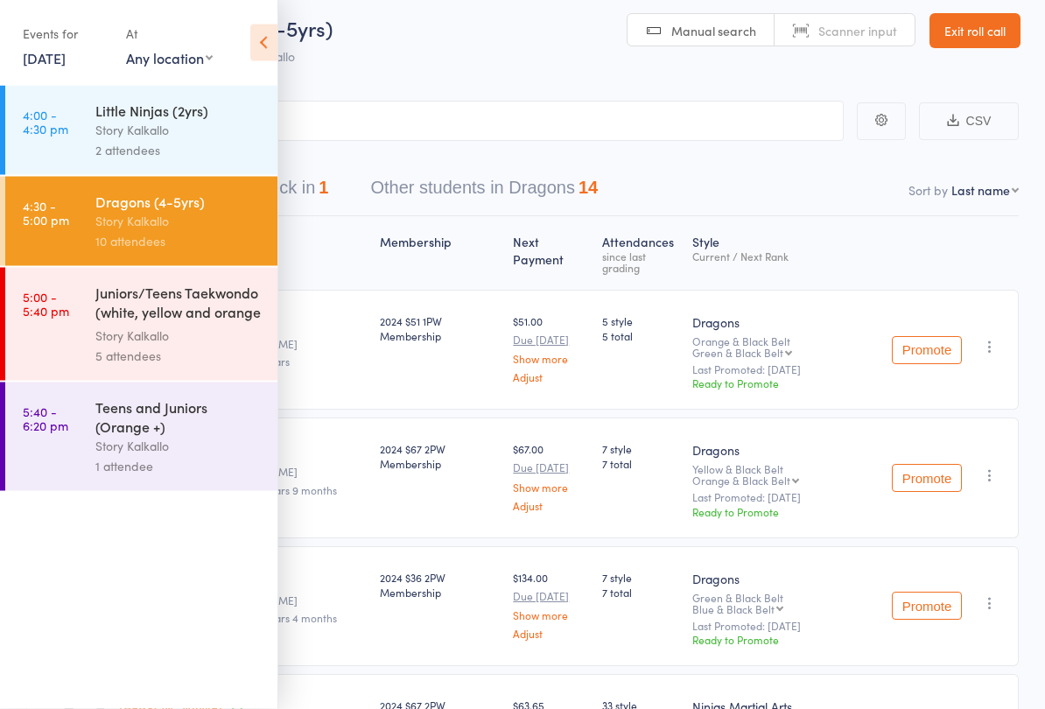
scroll to position [11, 0]
click at [204, 334] on div "Story Kalkallo" at bounding box center [178, 336] width 167 height 20
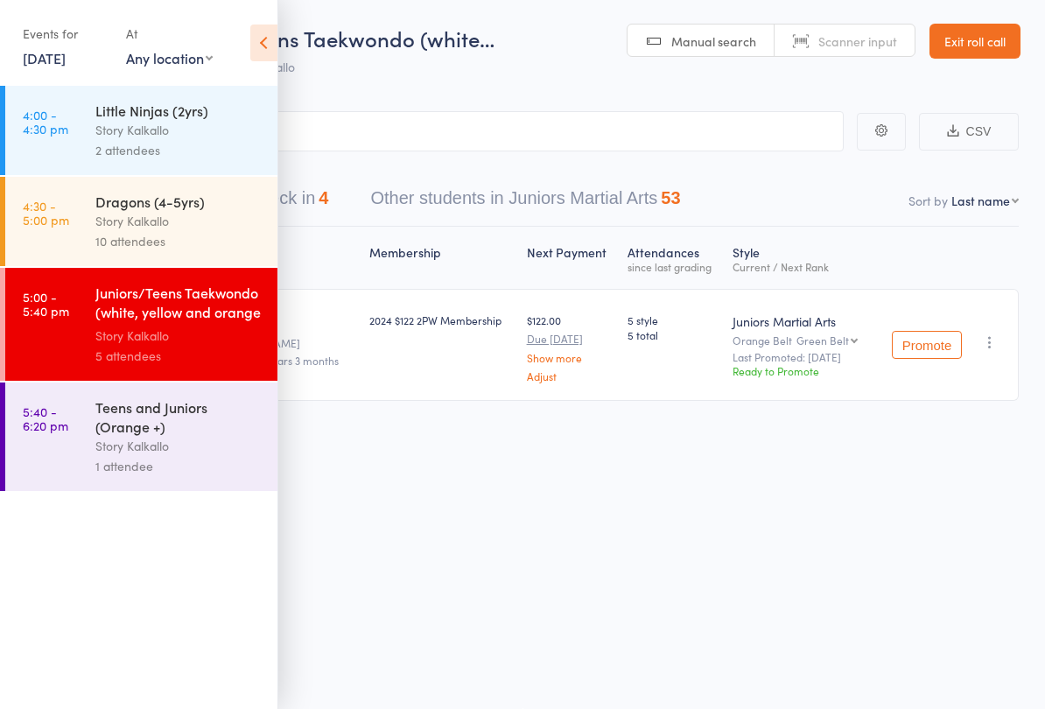
click at [267, 49] on icon at bounding box center [263, 43] width 27 height 37
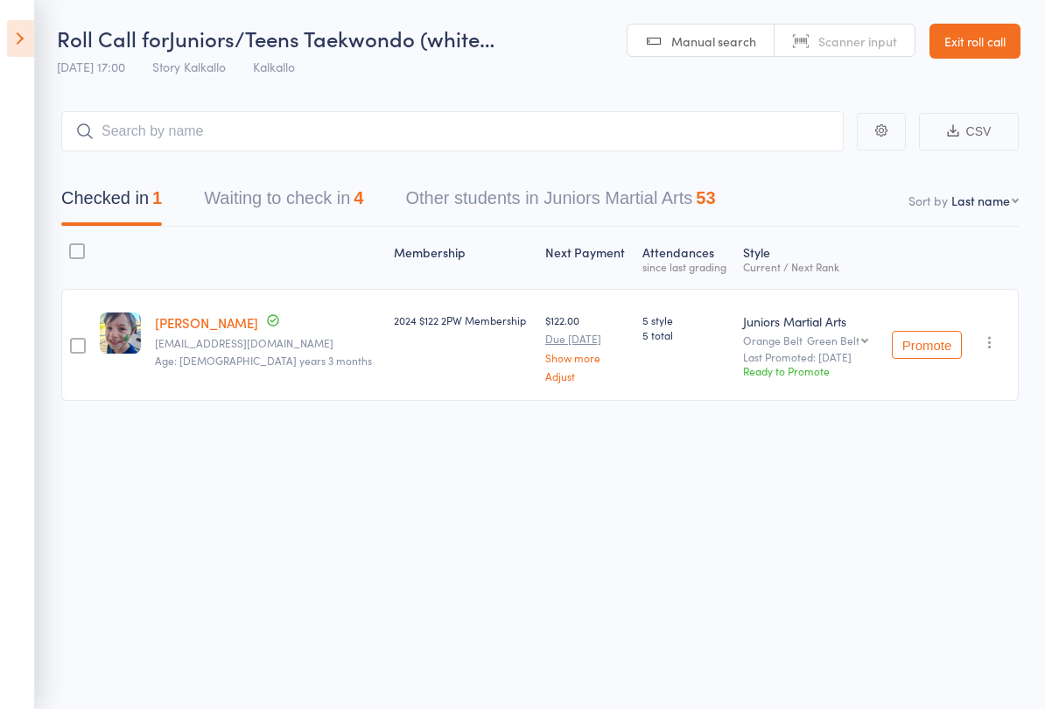
click at [237, 181] on button "Waiting to check in 4" at bounding box center [283, 202] width 159 height 46
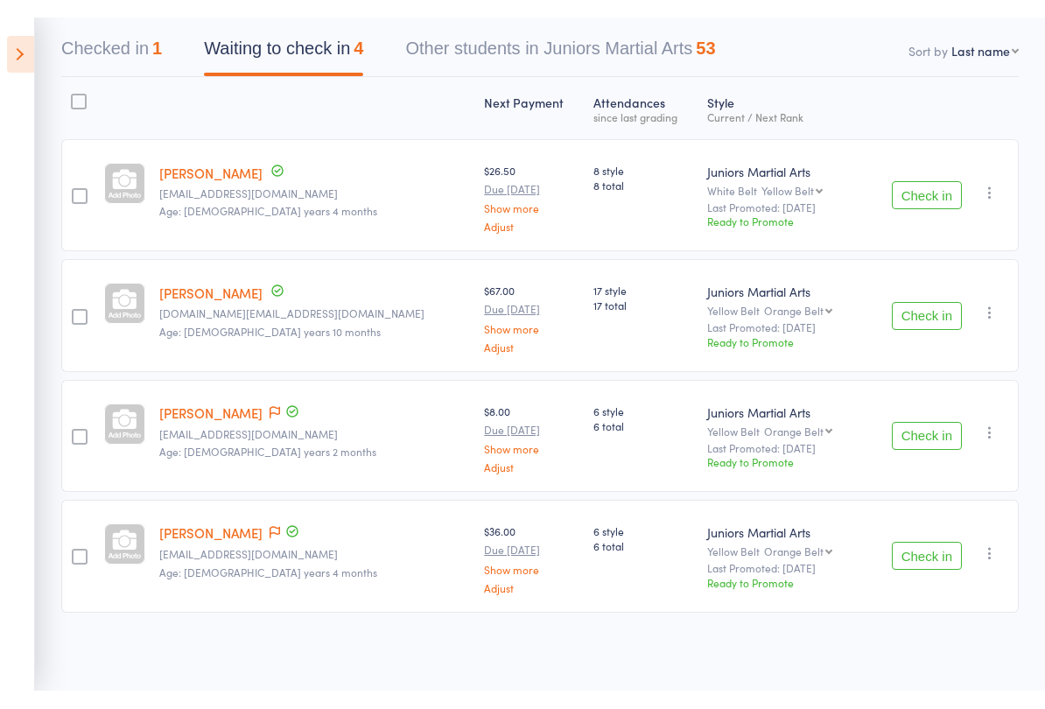
scroll to position [133, 0]
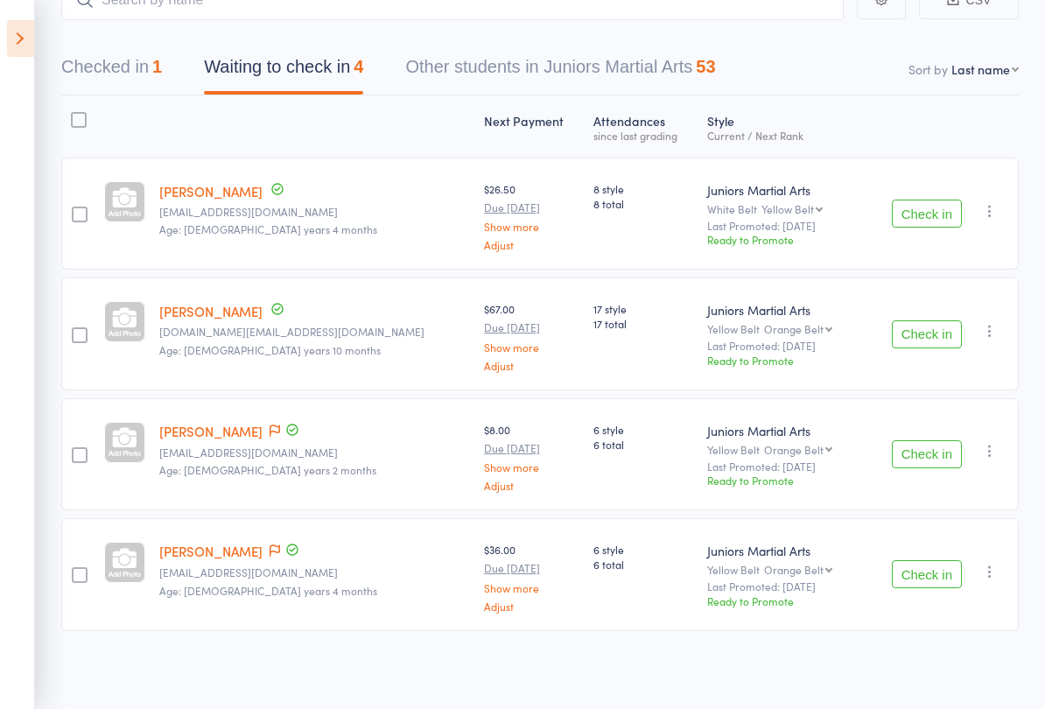
click at [31, 33] on icon at bounding box center [20, 38] width 27 height 37
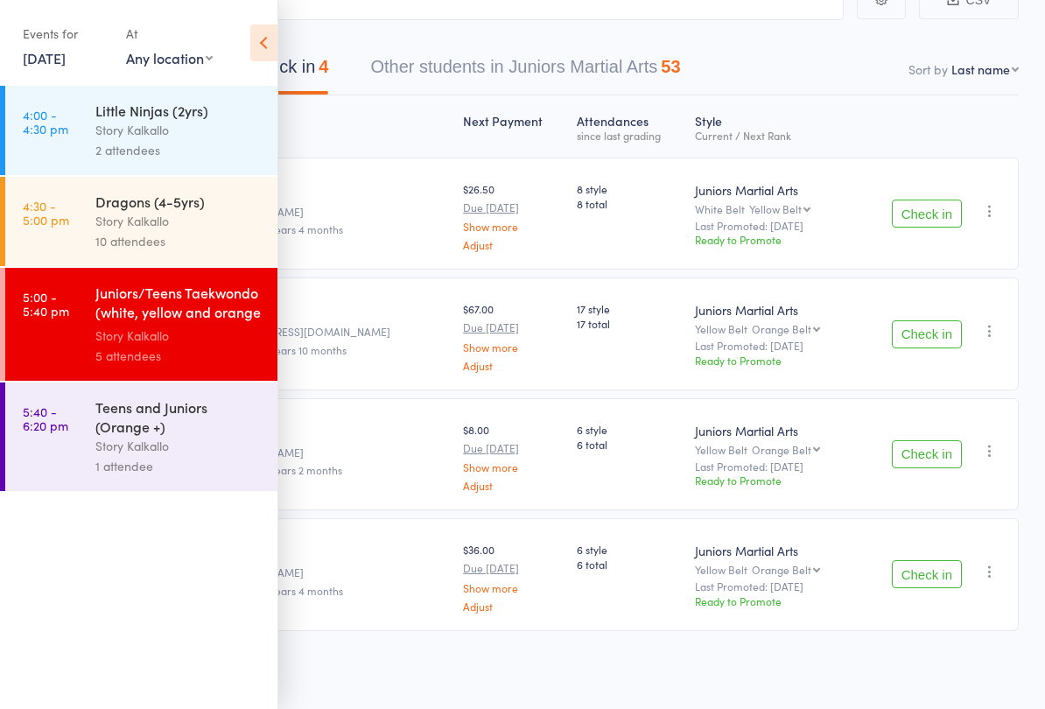
click at [271, 36] on icon at bounding box center [263, 43] width 27 height 37
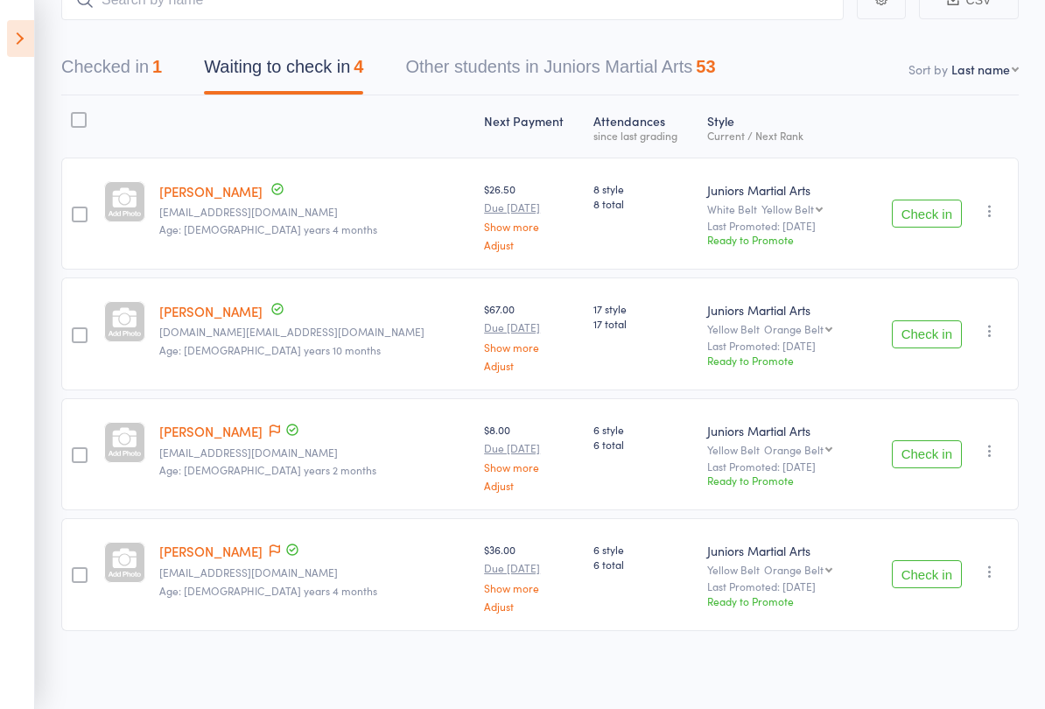
click at [105, 67] on button "Checked in 1" at bounding box center [111, 71] width 101 height 46
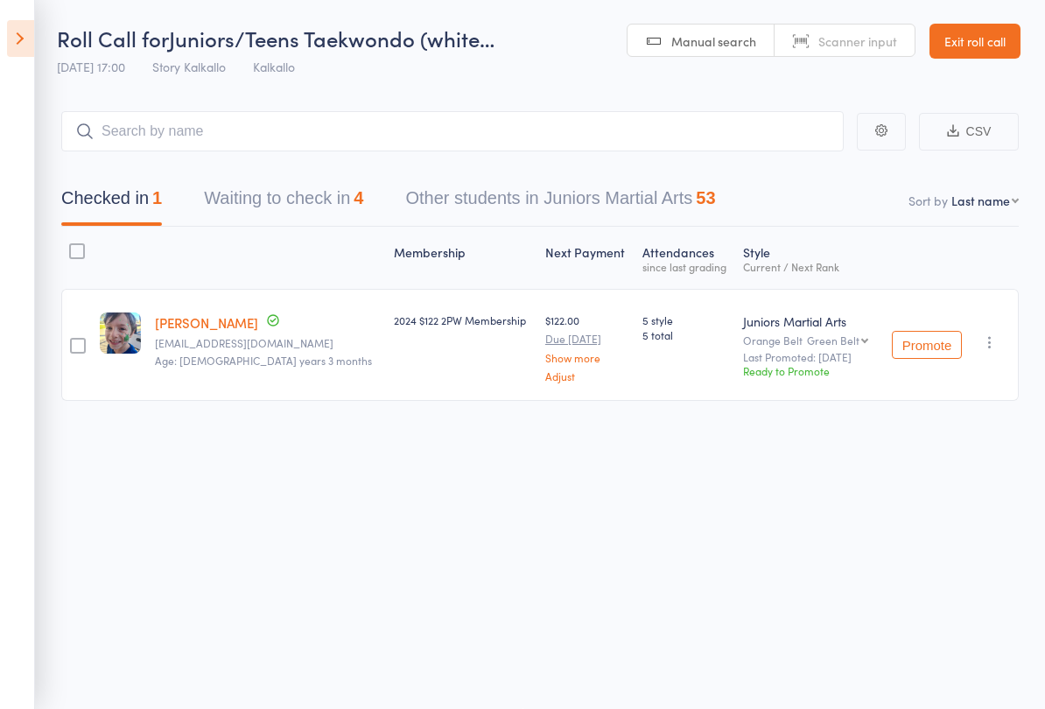
scroll to position [12, 0]
click at [272, 189] on button "Waiting to check in 4" at bounding box center [283, 202] width 159 height 46
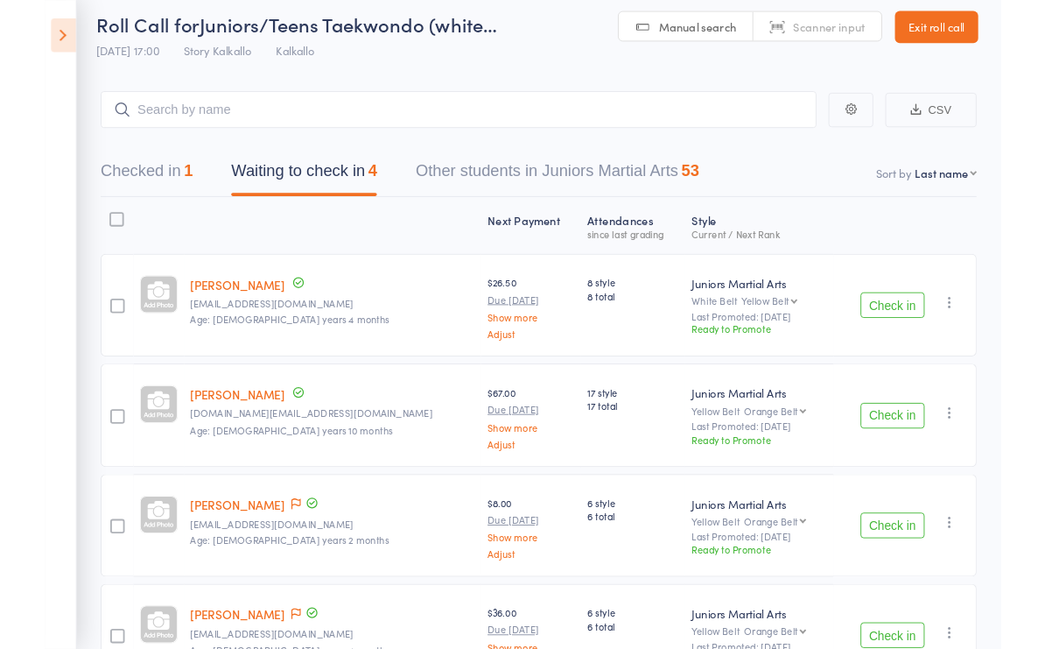
scroll to position [61, 0]
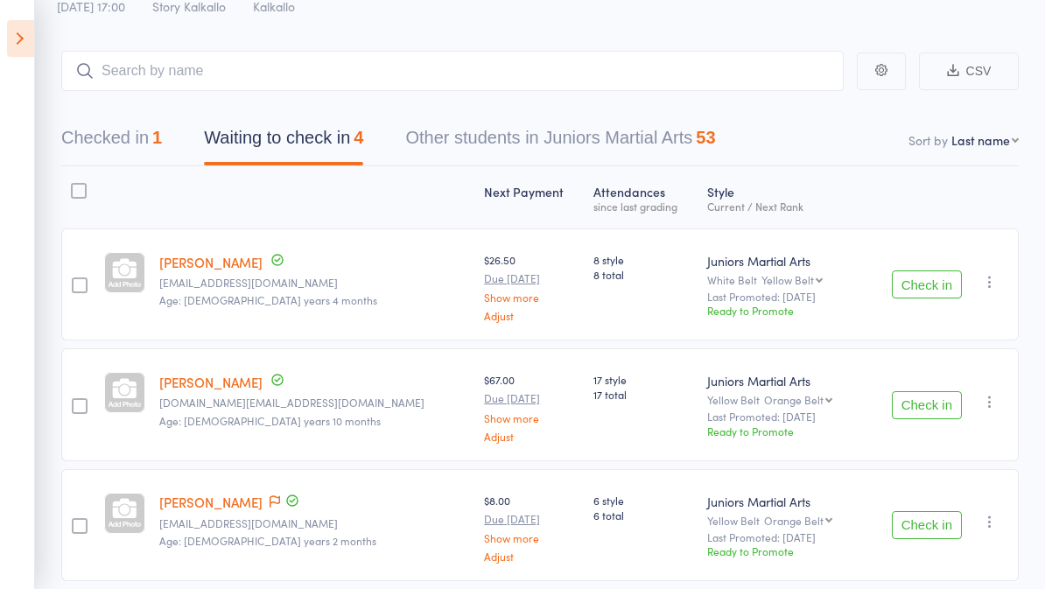
click at [952, 293] on button "Check in" at bounding box center [927, 285] width 70 height 28
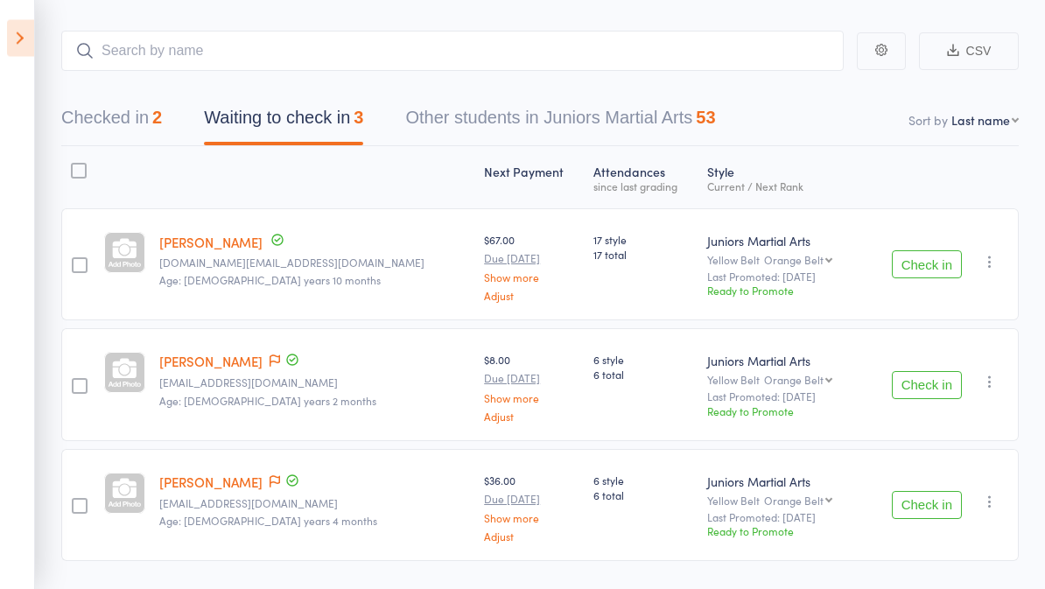
scroll to position [81, 0]
click at [18, 48] on icon at bounding box center [20, 38] width 27 height 37
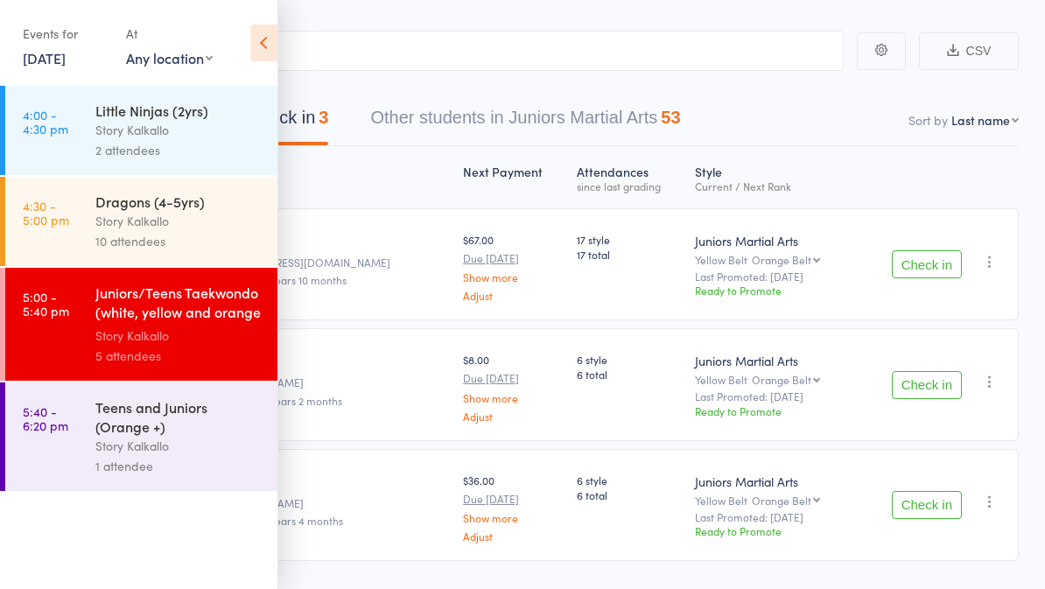
click at [95, 221] on link "4:30 - 5:00 pm Dragons (4-5yrs) Story Kalkallo 10 attendees" at bounding box center [141, 221] width 272 height 89
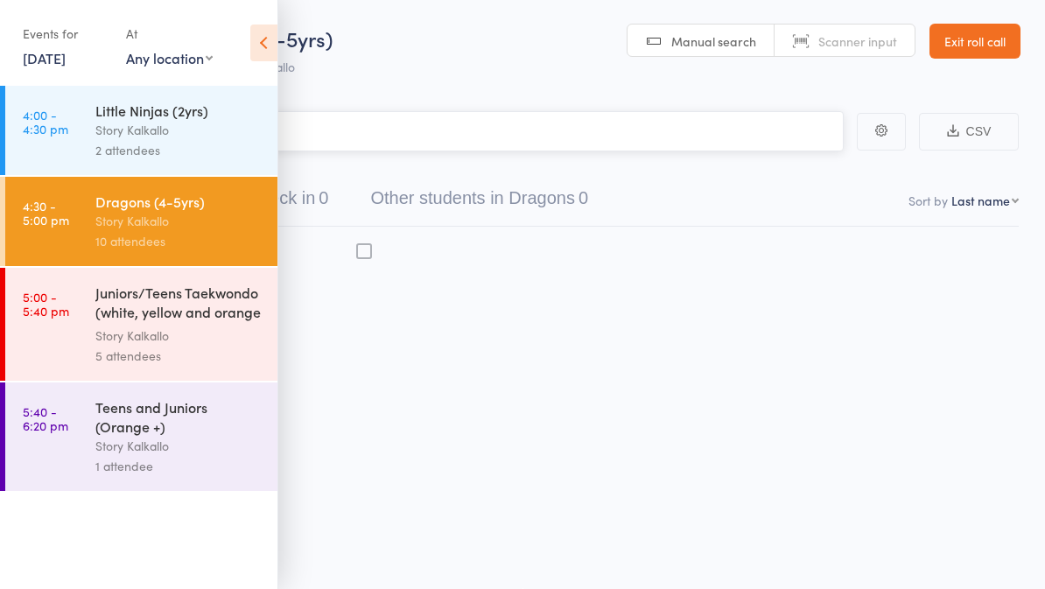
scroll to position [12, 0]
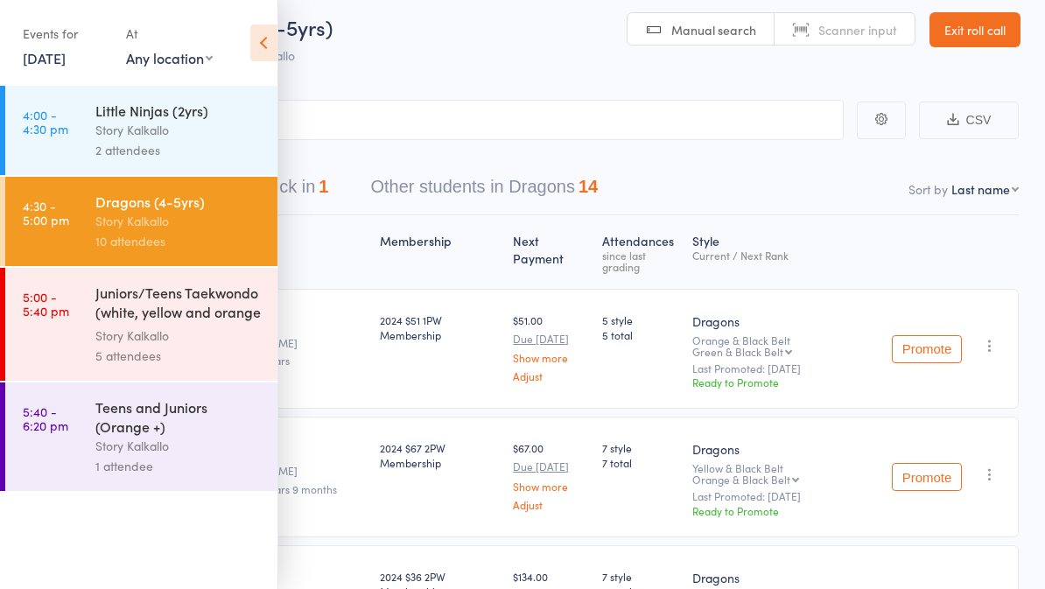
click at [112, 317] on div "Juniors/Teens Taekwondo (white, yellow and orange ..." at bounding box center [178, 304] width 167 height 43
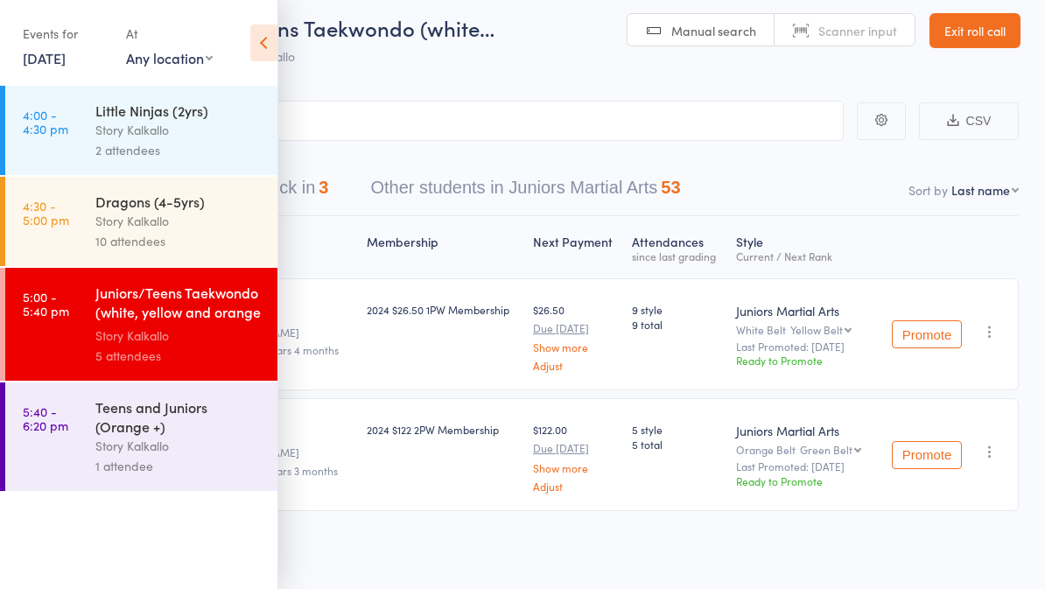
click at [255, 48] on icon at bounding box center [263, 43] width 27 height 37
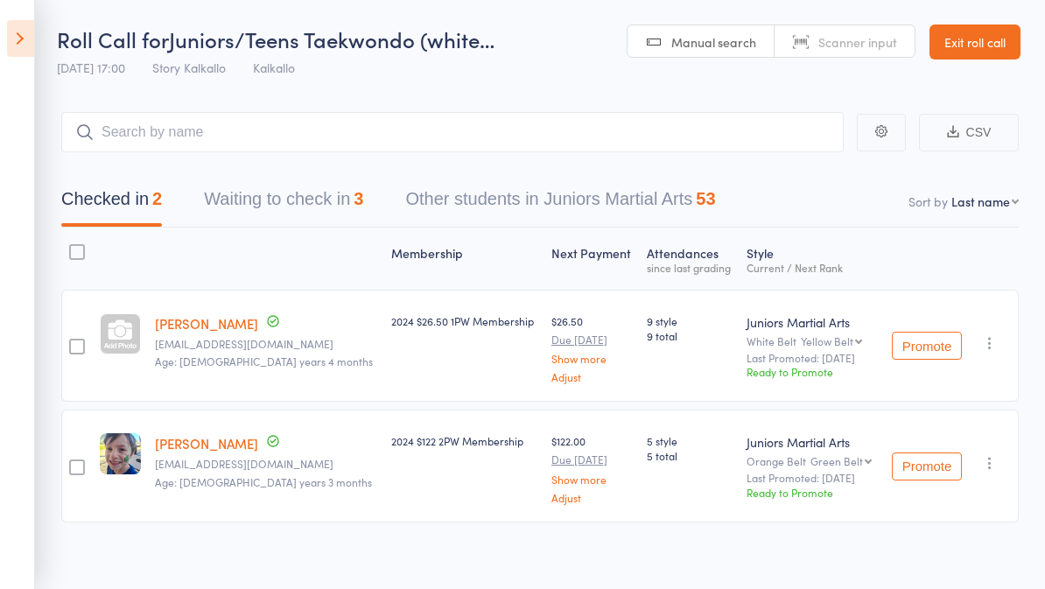
click at [245, 193] on button "Waiting to check in 3" at bounding box center [283, 203] width 159 height 46
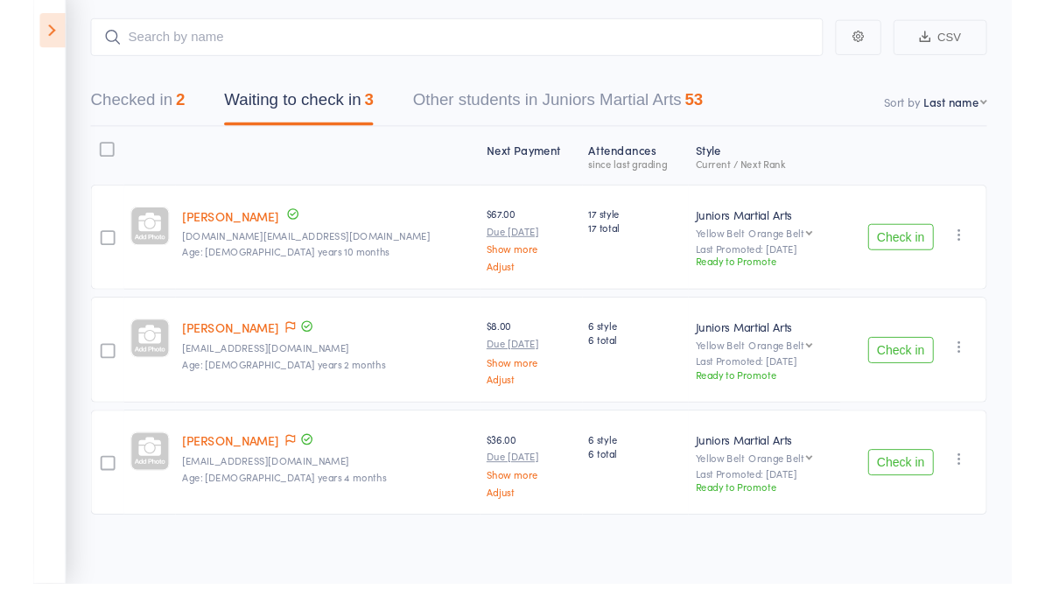
scroll to position [118, 0]
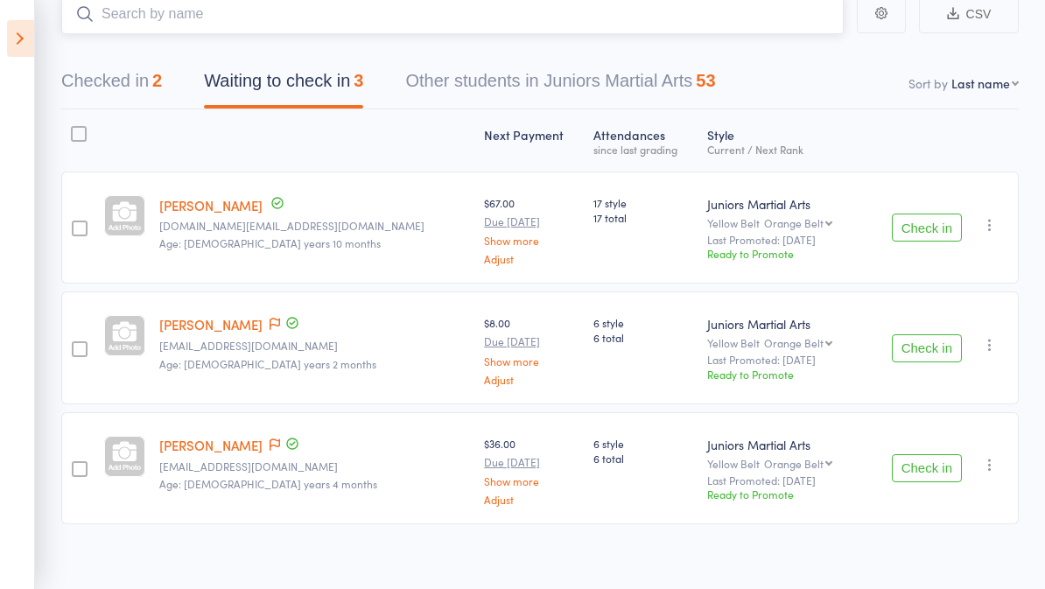
click at [217, 13] on input "search" at bounding box center [452, 14] width 783 height 40
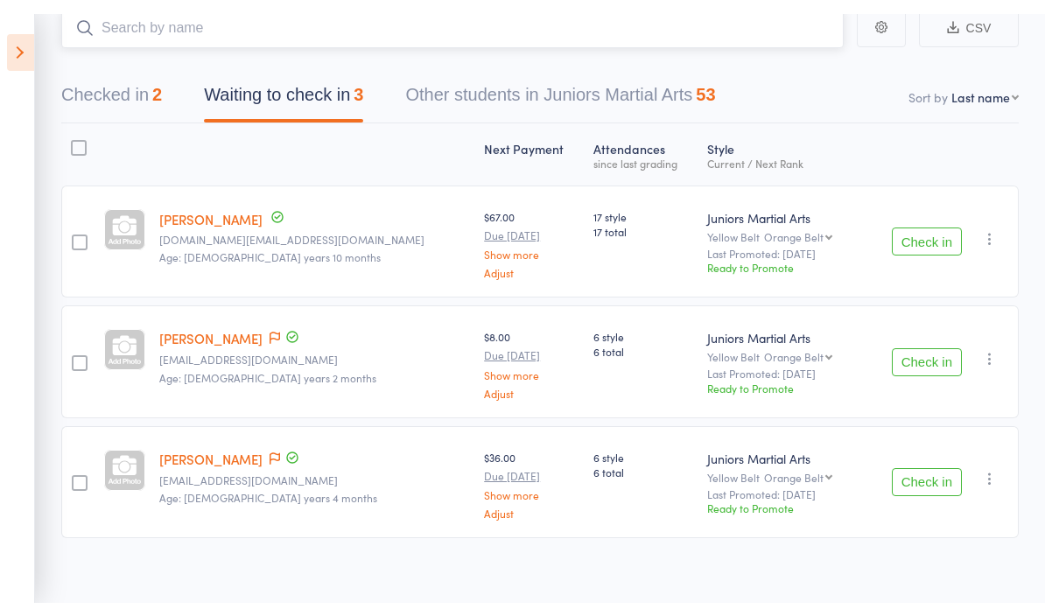
scroll to position [106, 0]
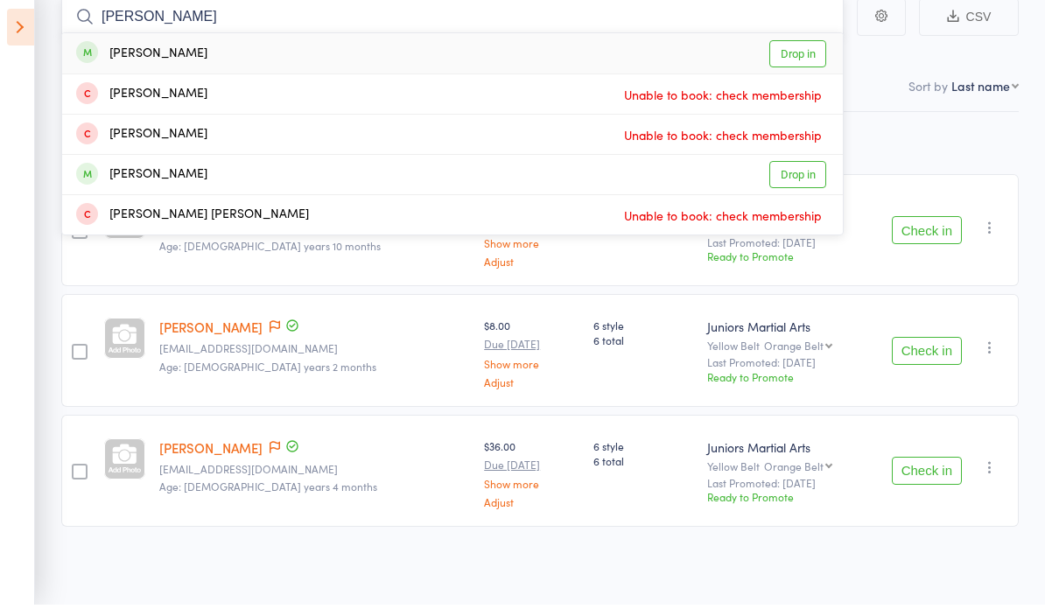
type input "Shen"
click at [809, 52] on link "Drop in" at bounding box center [798, 65] width 57 height 27
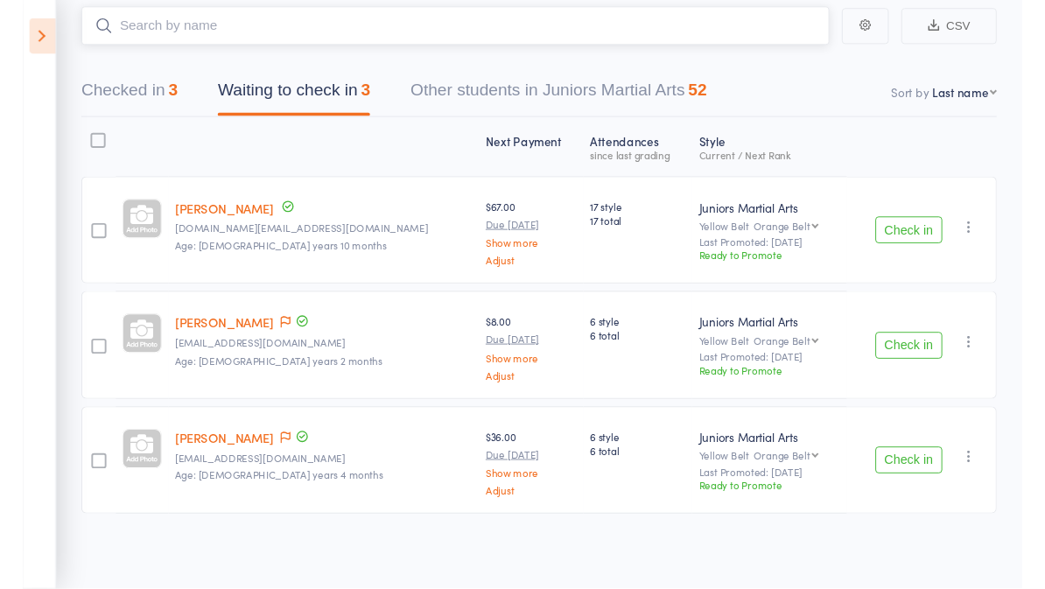
scroll to position [102, 0]
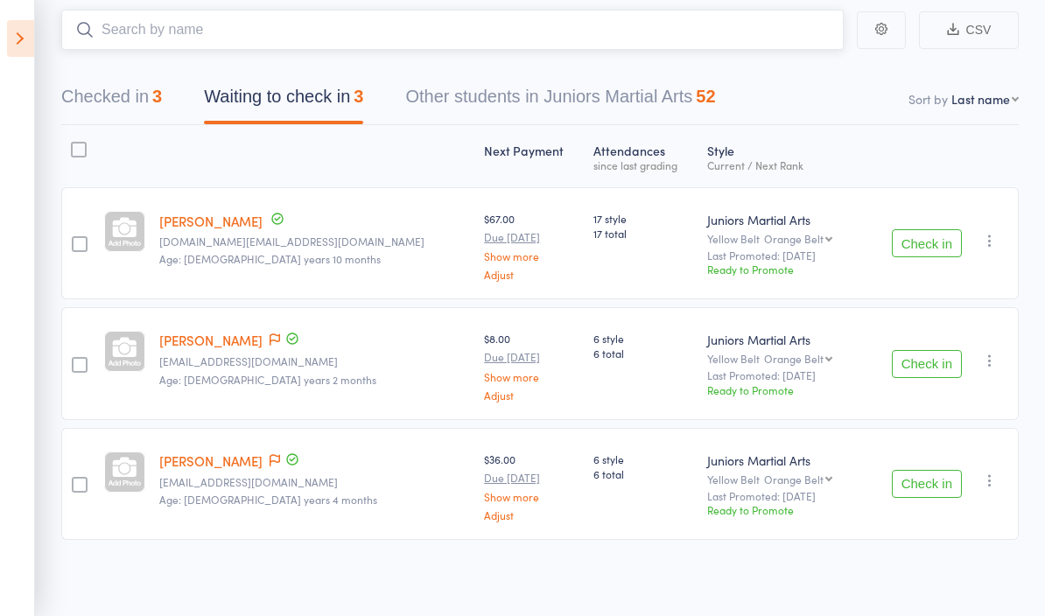
click at [805, 124] on nav "Checked in 3 Waiting to check in 3 Other students in Juniors Martial Arts 52" at bounding box center [540, 101] width 1000 height 46
click at [114, 172] on div at bounding box center [124, 156] width 55 height 46
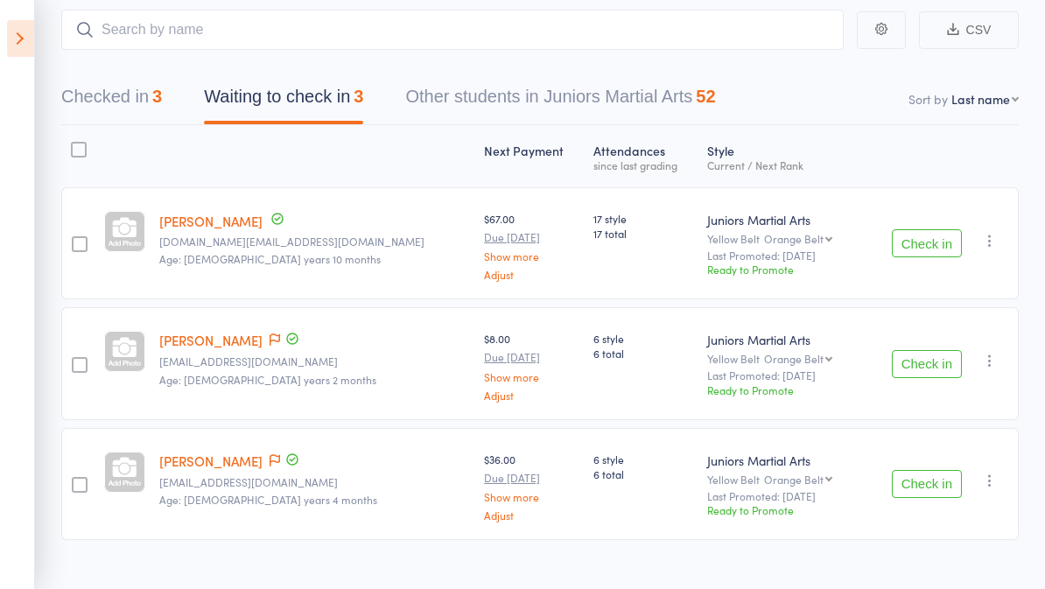
click at [14, 32] on icon at bounding box center [20, 38] width 27 height 37
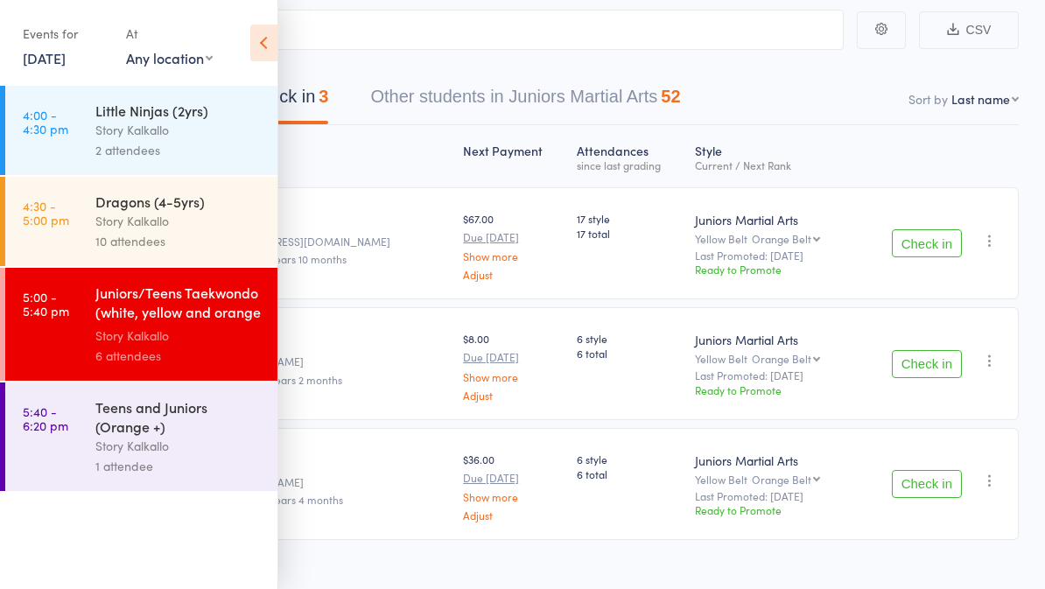
click at [97, 219] on div "Story Kalkallo" at bounding box center [178, 221] width 167 height 20
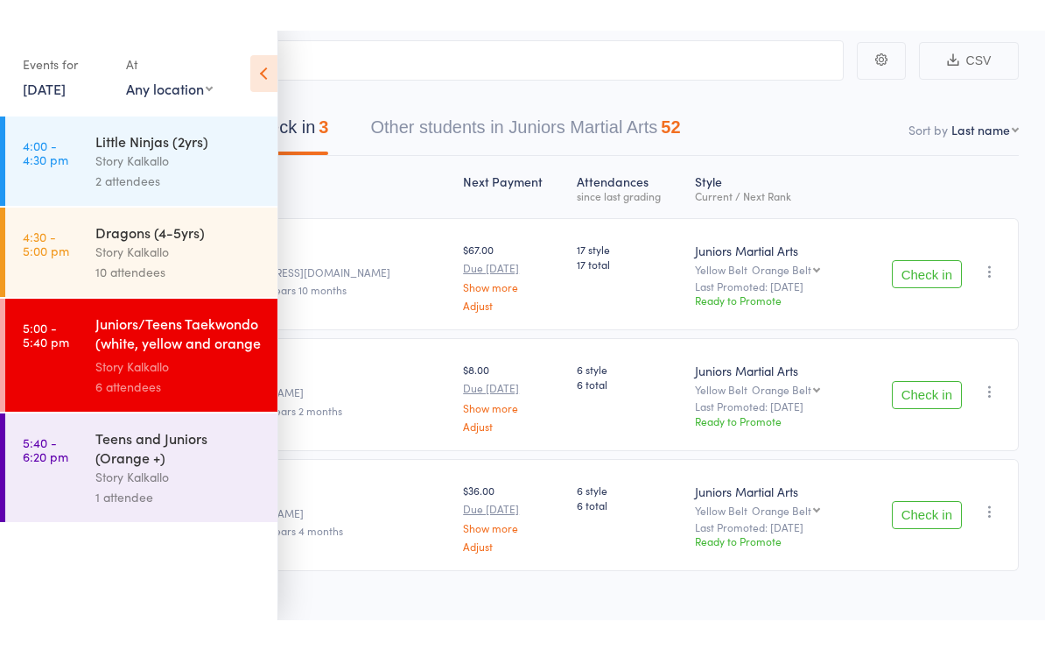
scroll to position [12, 0]
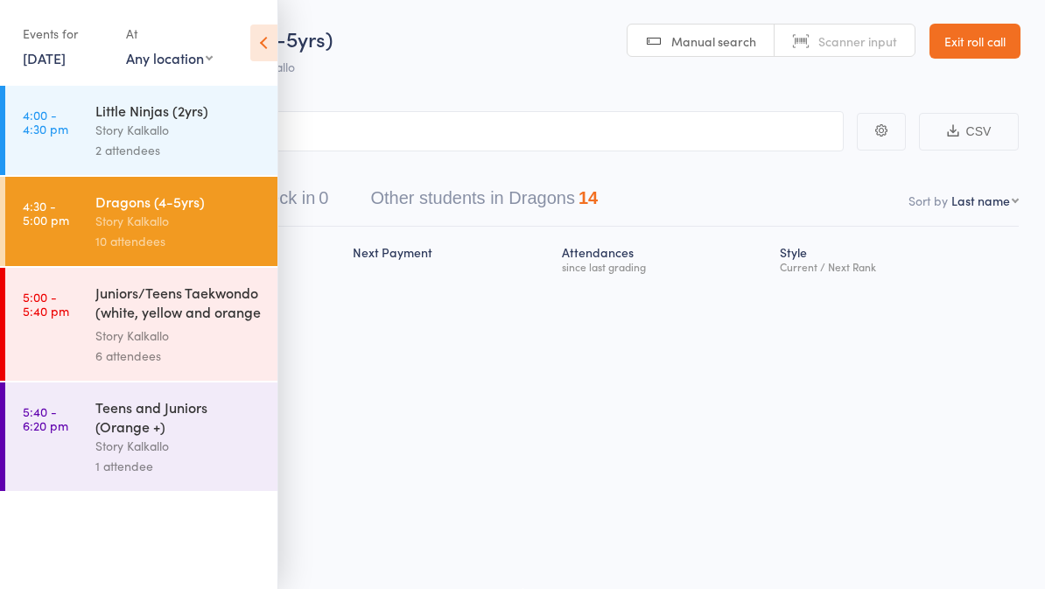
click at [269, 45] on icon at bounding box center [263, 43] width 27 height 37
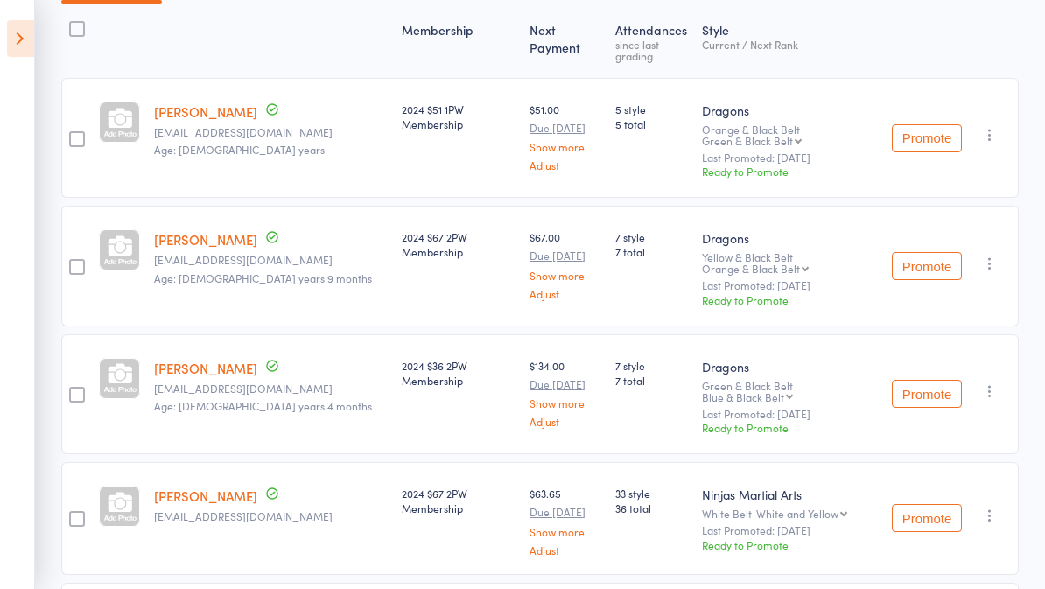
scroll to position [186, 0]
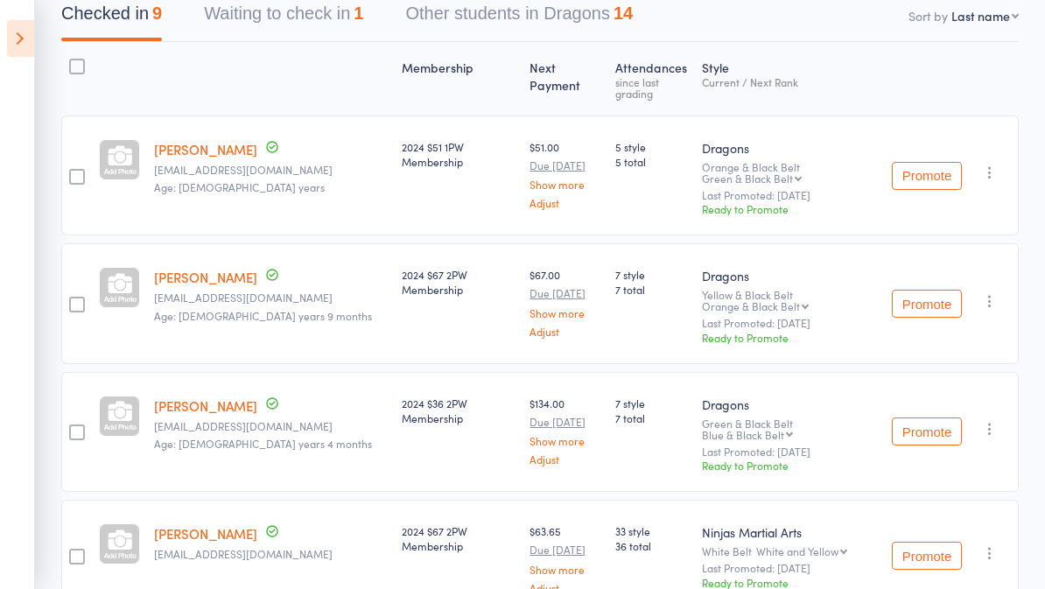
click at [23, 45] on icon at bounding box center [20, 38] width 27 height 37
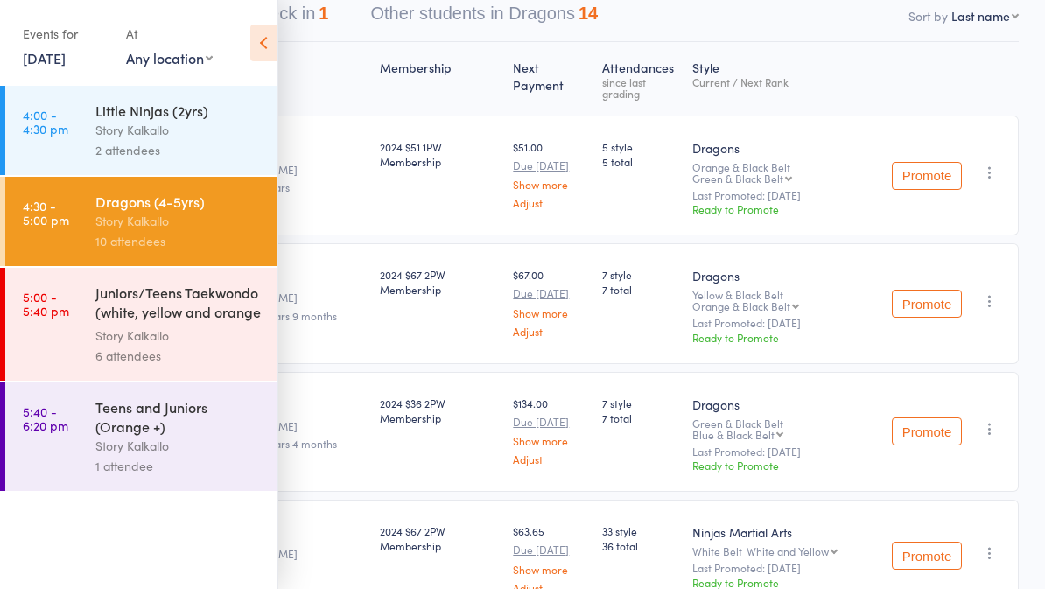
click at [121, 313] on div "Juniors/Teens Taekwondo (white, yellow and orange ..." at bounding box center [178, 304] width 167 height 43
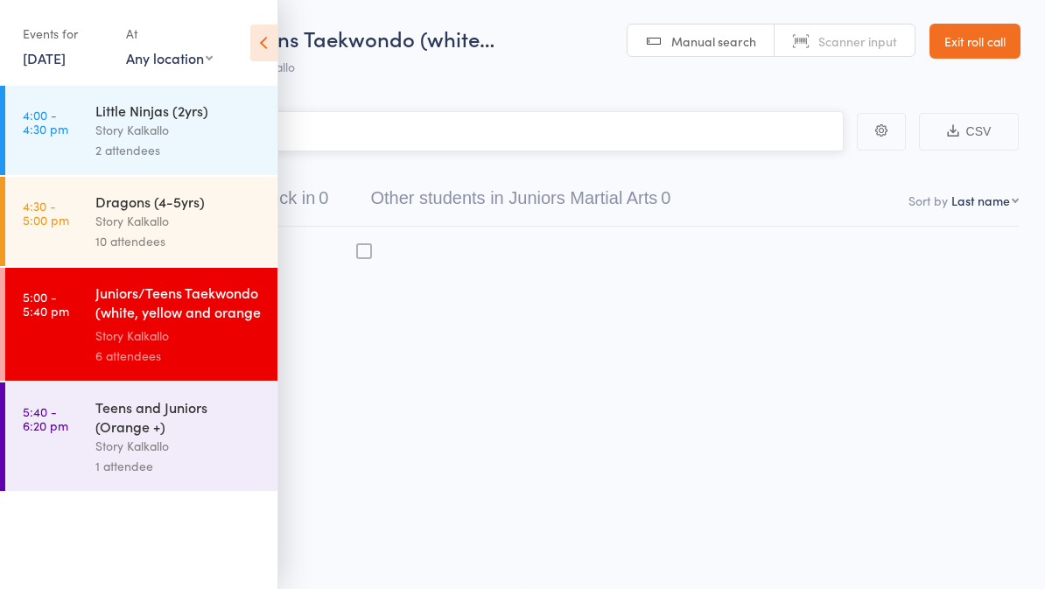
scroll to position [12, 0]
click at [260, 38] on icon at bounding box center [263, 43] width 27 height 37
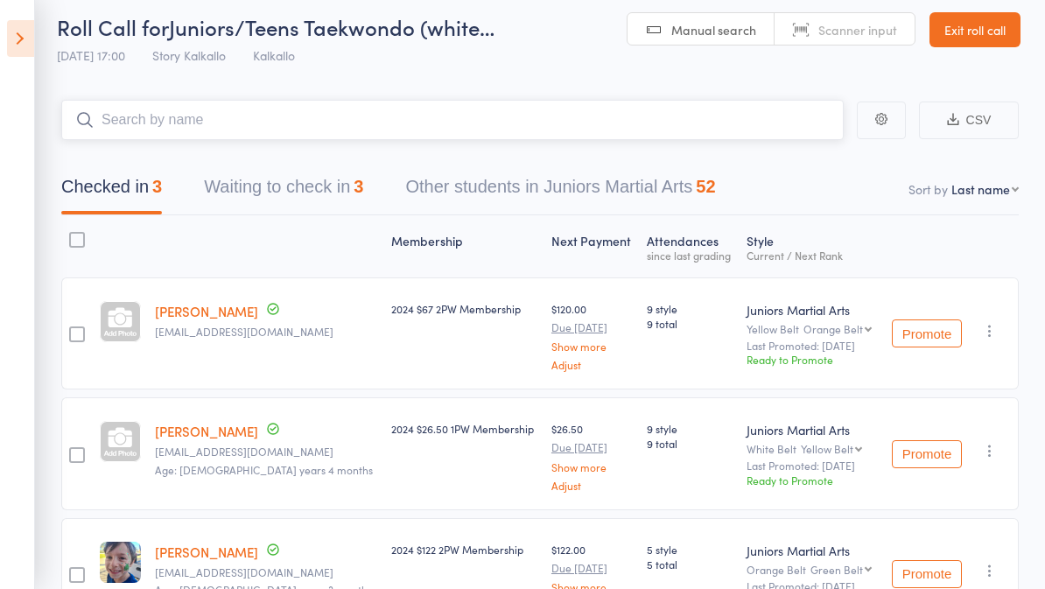
click at [260, 131] on input "search" at bounding box center [452, 120] width 783 height 40
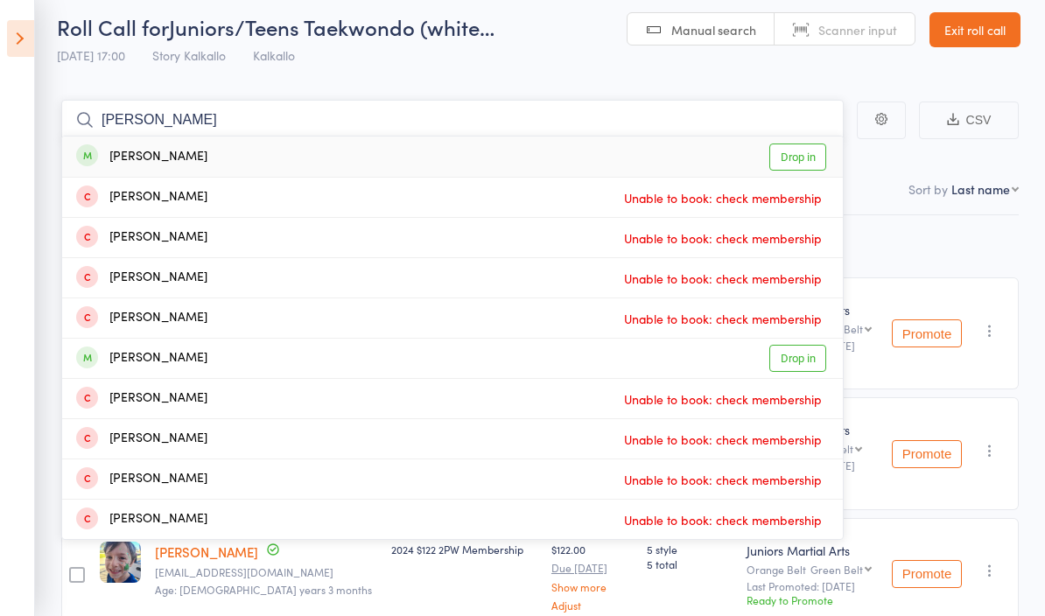
type input "Rana"
click at [784, 151] on link "Drop in" at bounding box center [798, 157] width 57 height 27
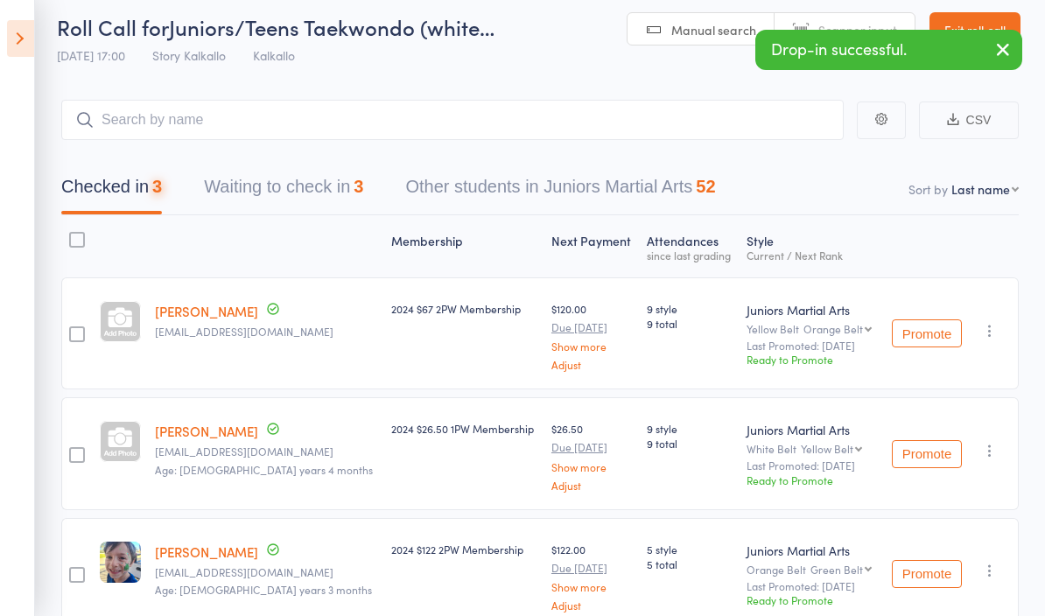
click at [569, 90] on main "CSV Checked in 3 Waiting to check in 3 Other students in Juniors Martial Arts 5…" at bounding box center [522, 391] width 1045 height 635
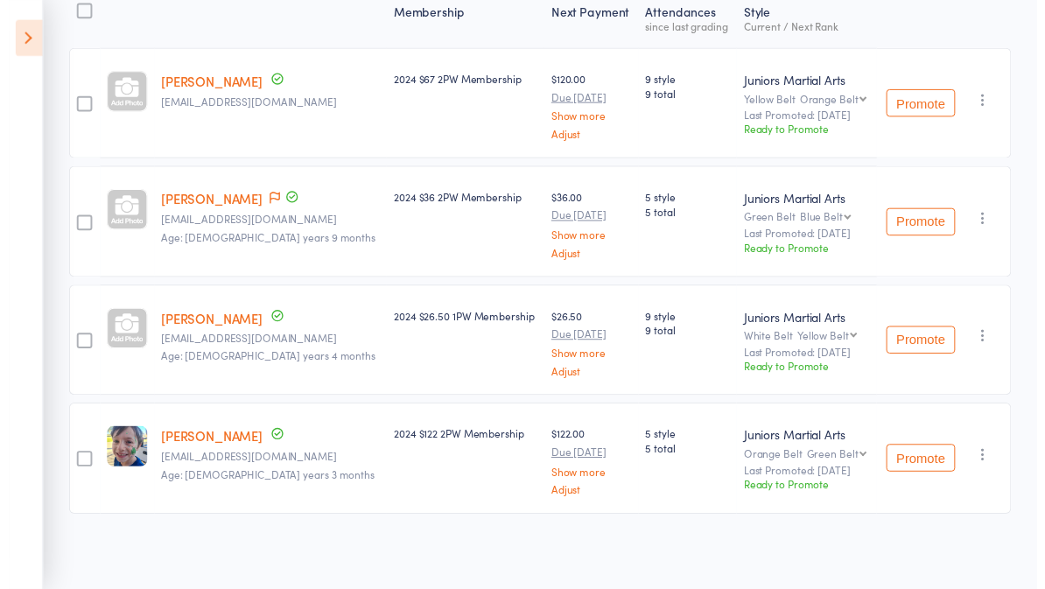
scroll to position [253, 0]
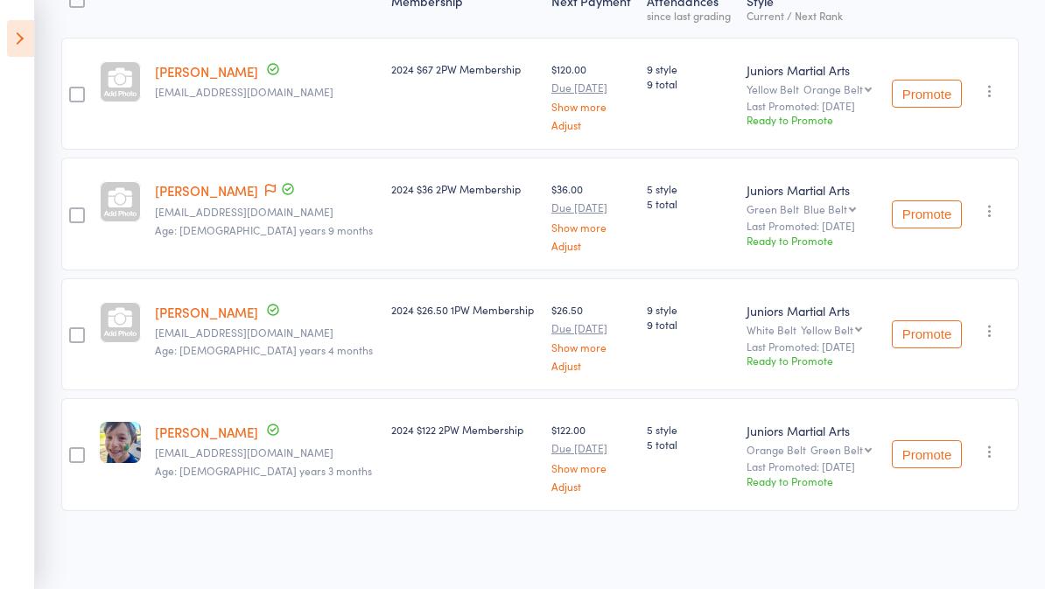
click at [46, 46] on main "CSV Checked in 4 Waiting to check in 3 Other students in Juniors Martial Arts 5…" at bounding box center [522, 212] width 1045 height 756
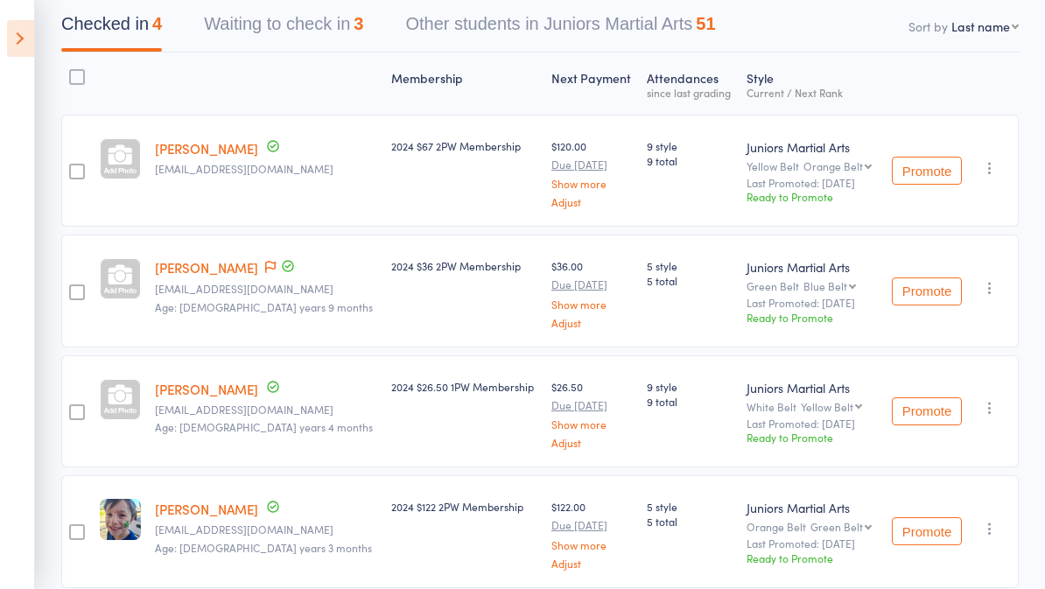
scroll to position [0, 0]
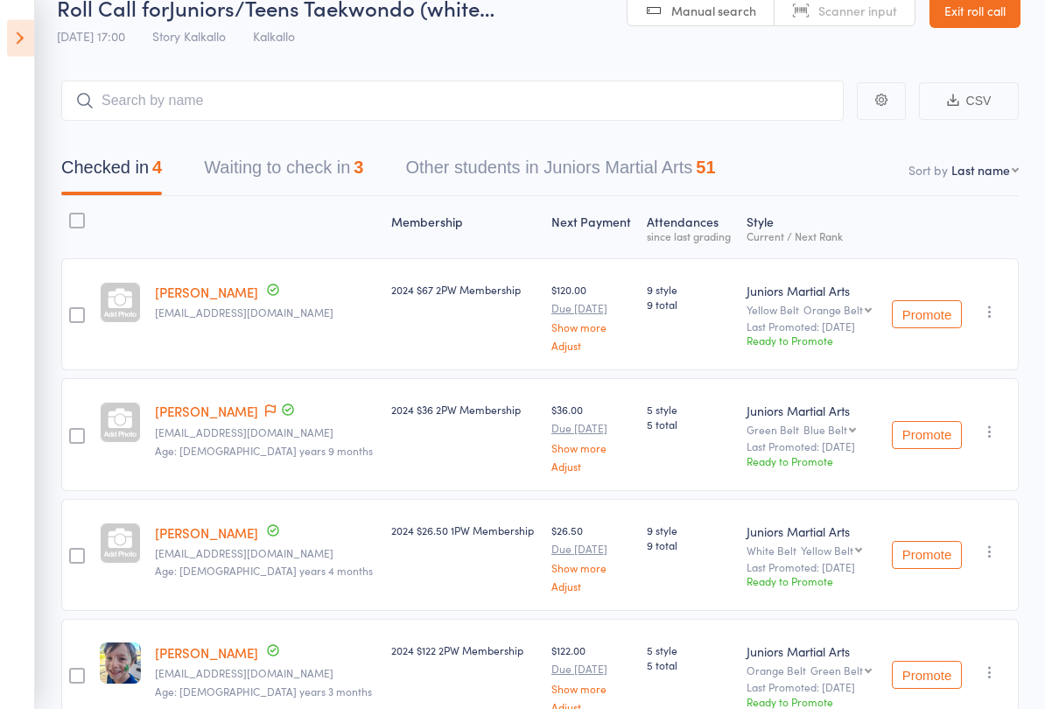
click at [338, 167] on button "Waiting to check in 3" at bounding box center [283, 173] width 159 height 46
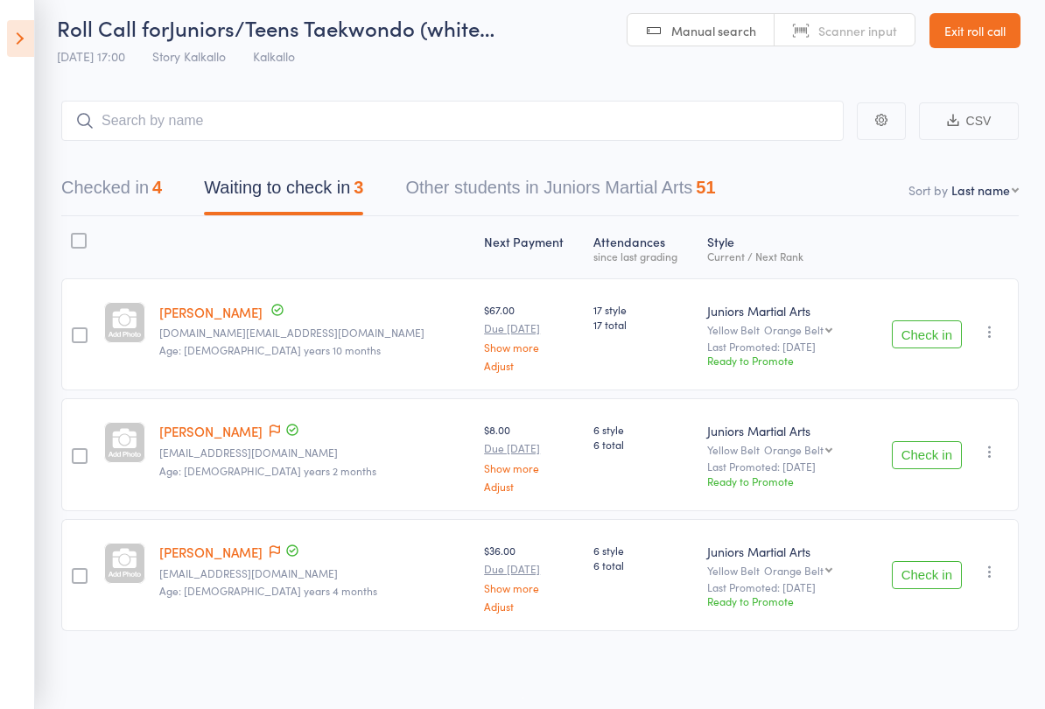
click at [233, 433] on link "Mason Taylor" at bounding box center [210, 431] width 103 height 18
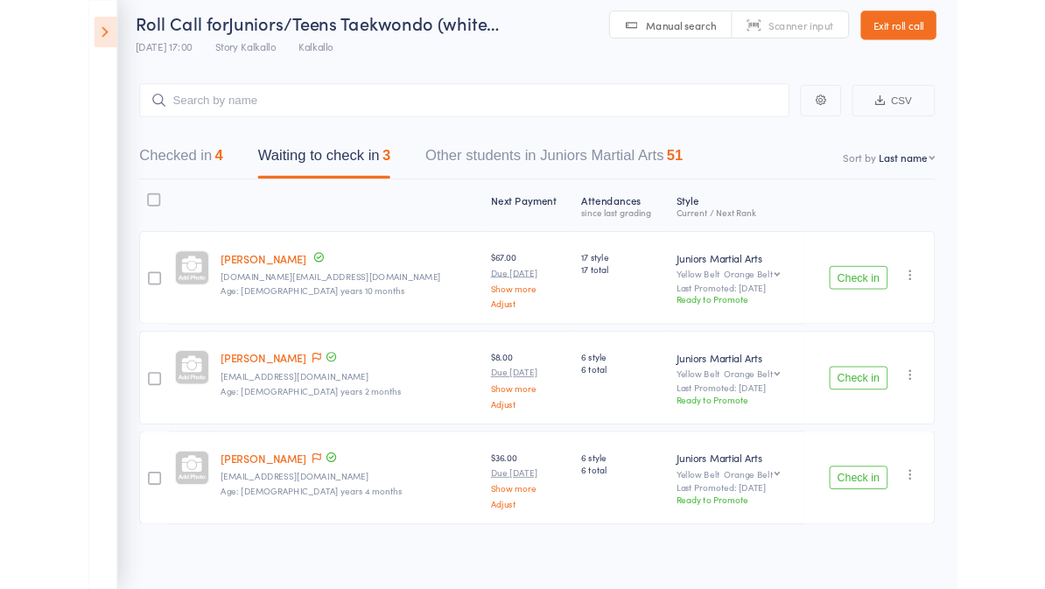
scroll to position [133, 0]
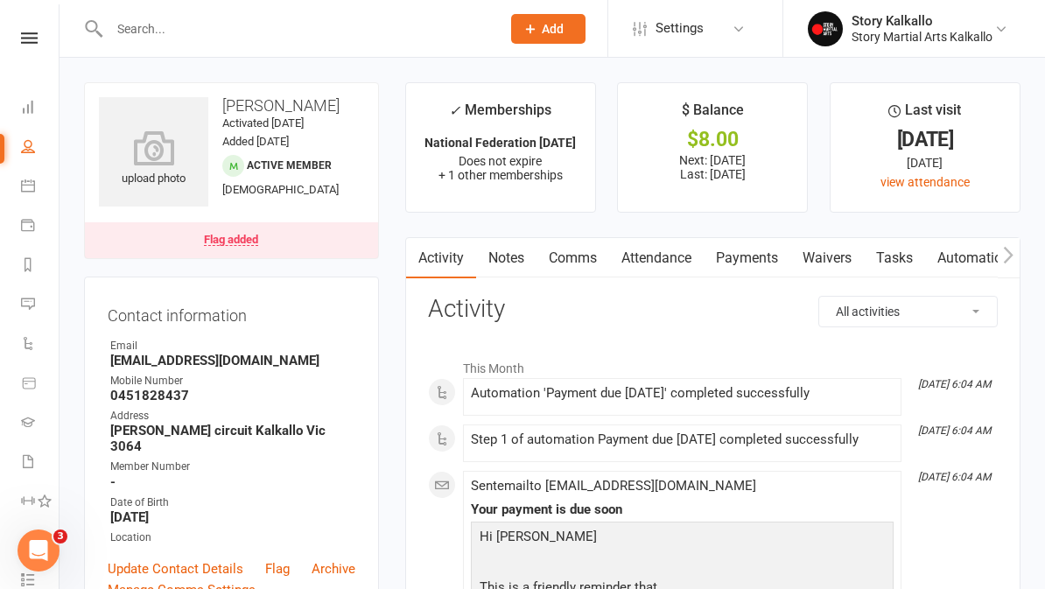
click at [757, 246] on link "Payments" at bounding box center [747, 258] width 87 height 40
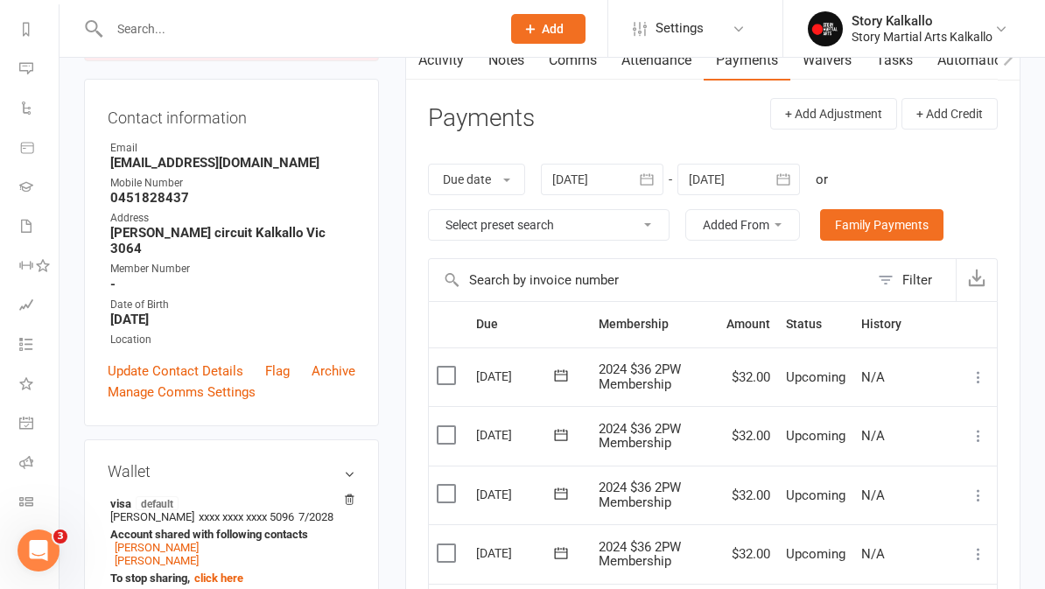
scroll to position [236, 2]
click at [33, 463] on link "Roll call" at bounding box center [38, 464] width 39 height 39
